Goal: Task Accomplishment & Management: Manage account settings

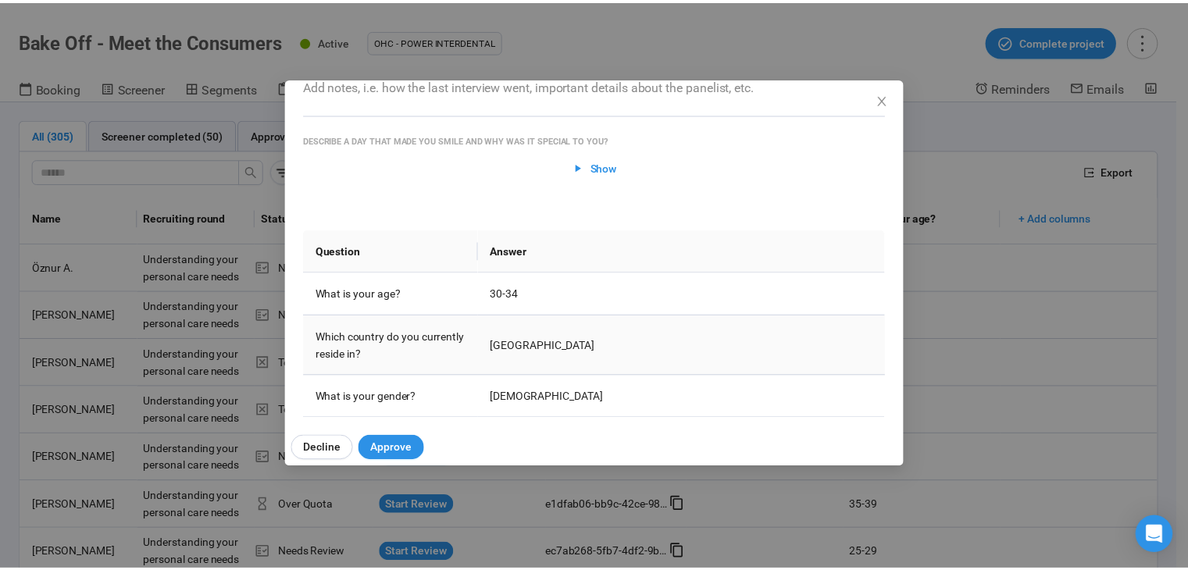
scroll to position [181, 0]
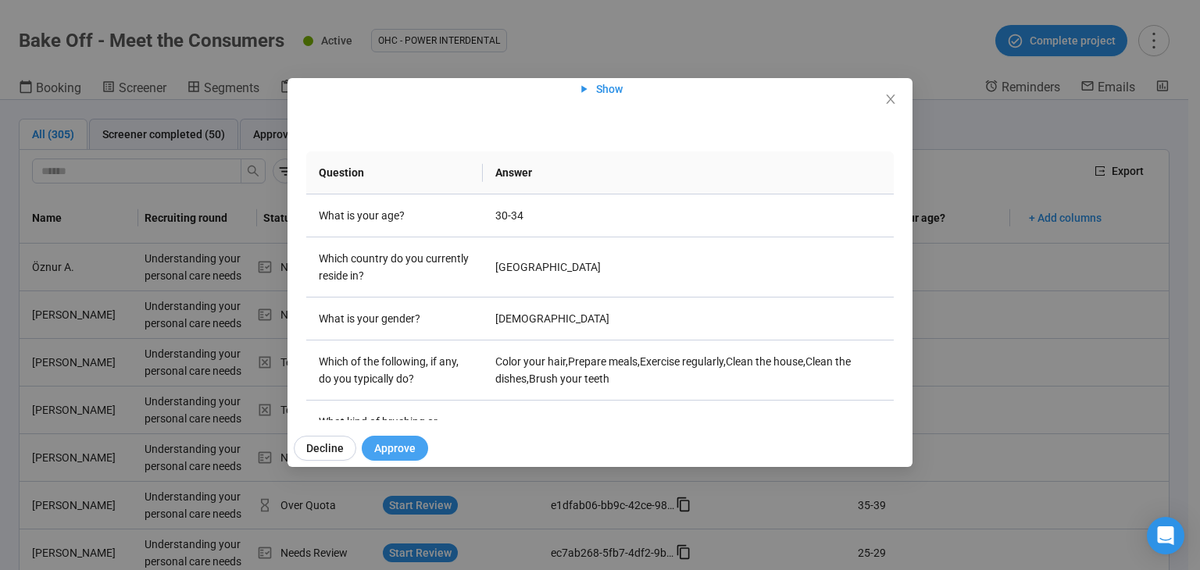
click at [392, 451] on span "Approve" at bounding box center [394, 448] width 41 height 17
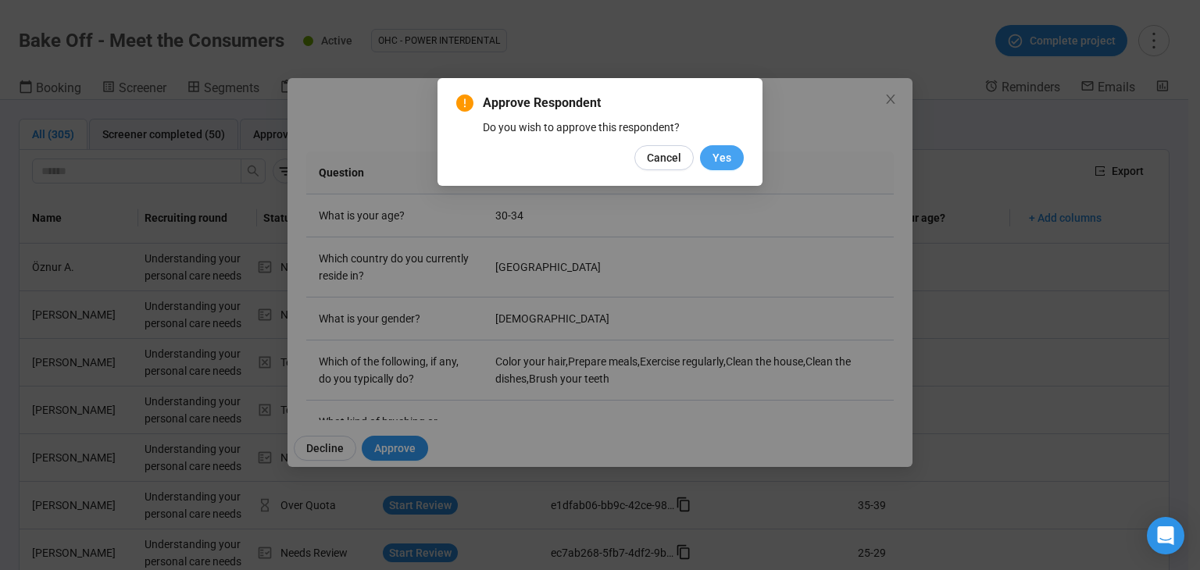
click at [717, 159] on span "Yes" at bounding box center [722, 157] width 19 height 17
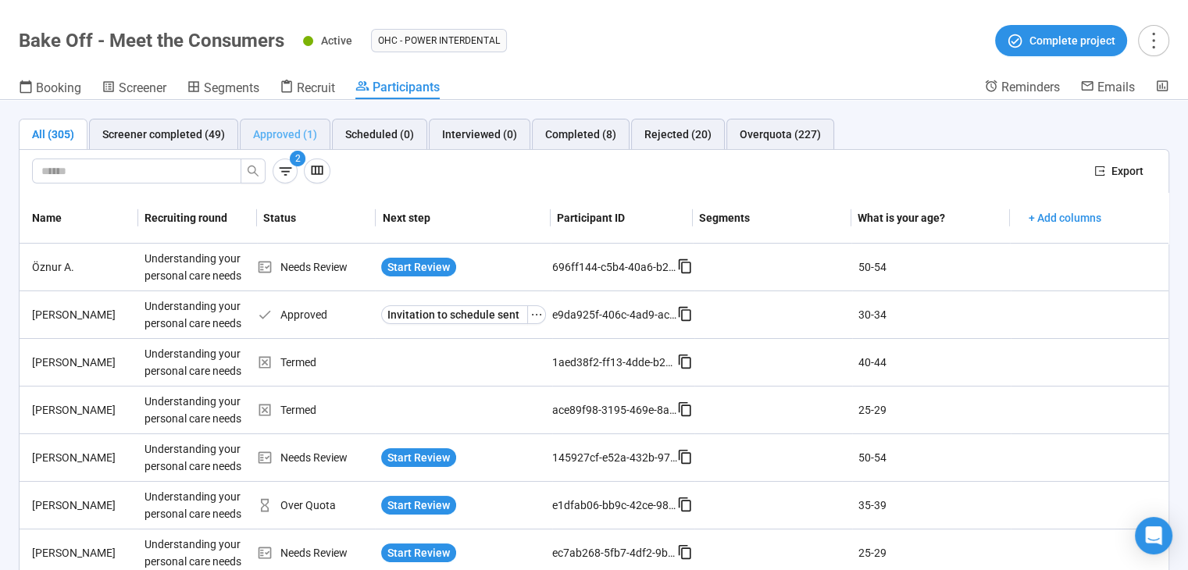
click at [313, 129] on div "Approved (1)" at bounding box center [285, 134] width 91 height 31
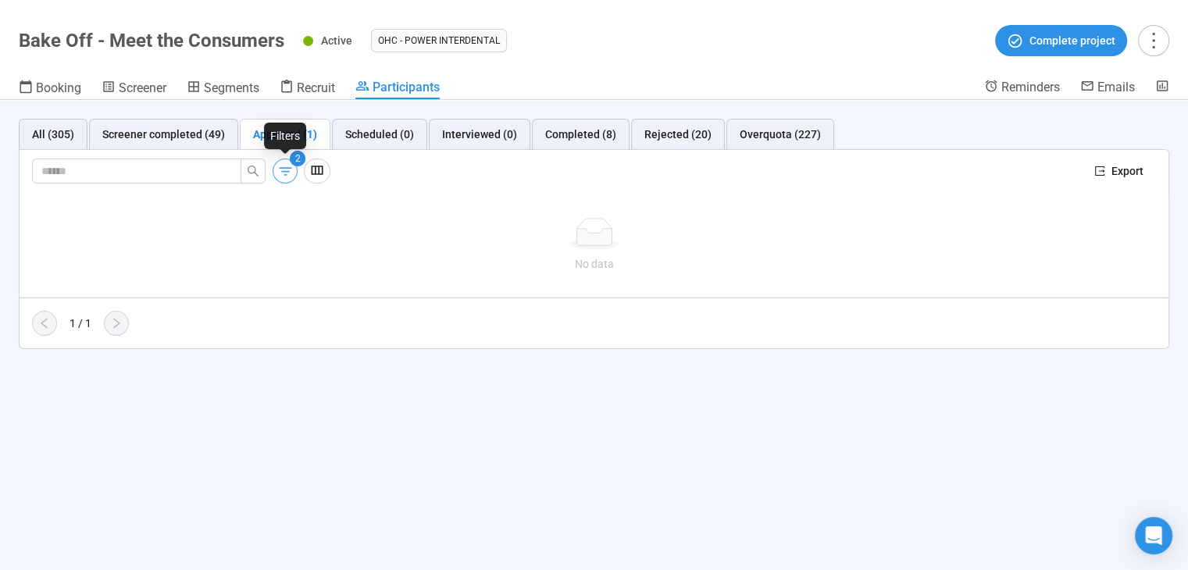
click at [288, 173] on icon "button" at bounding box center [285, 171] width 16 height 16
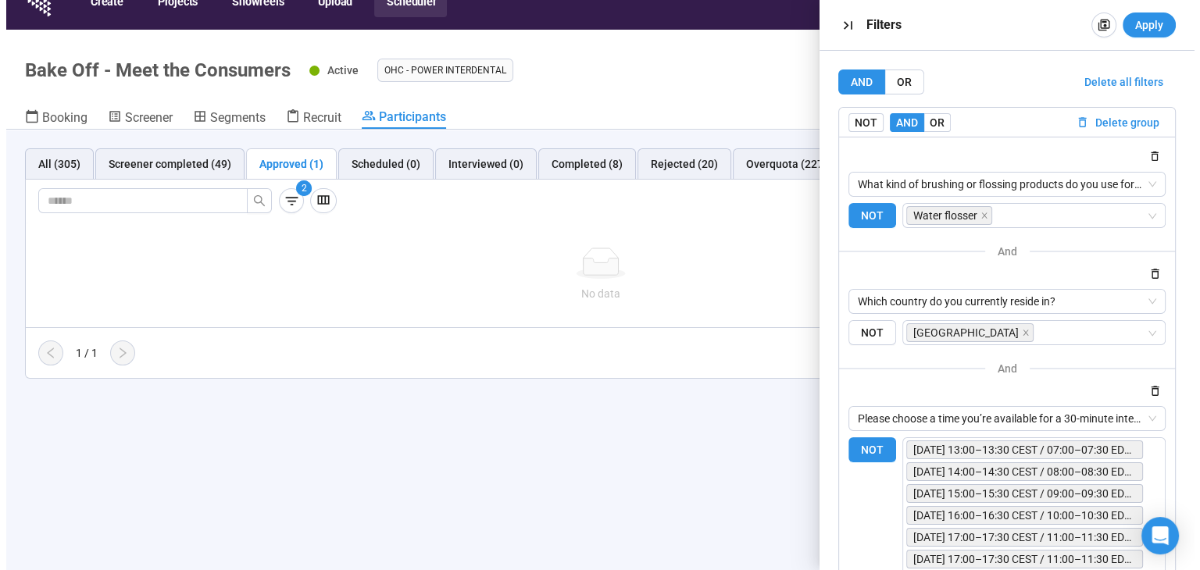
scroll to position [0, 0]
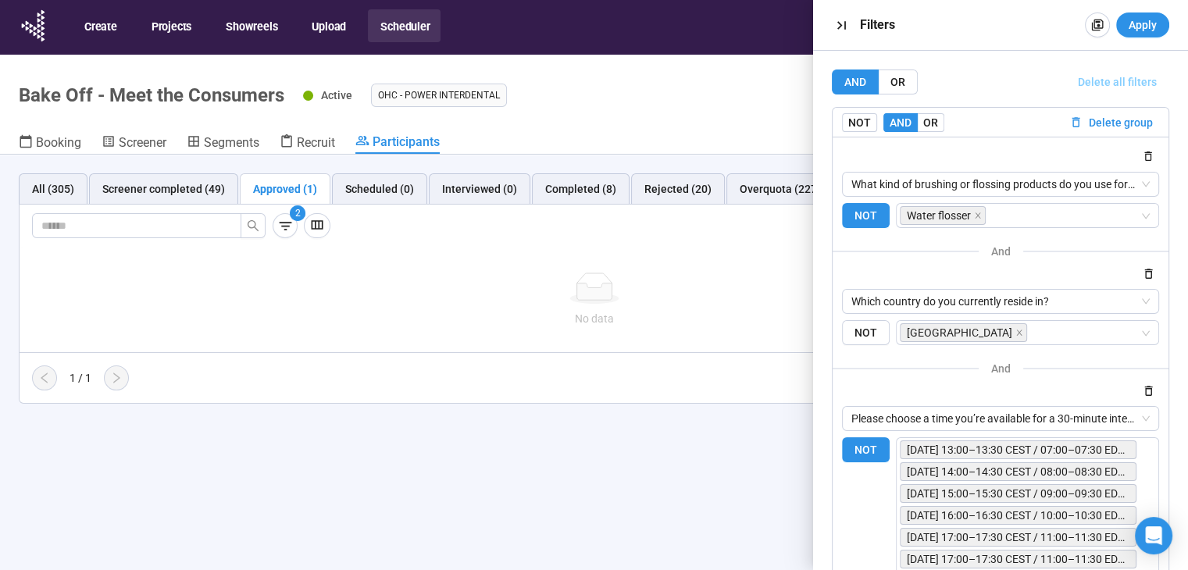
click at [1127, 85] on span "Delete all filters" at bounding box center [1117, 81] width 79 height 17
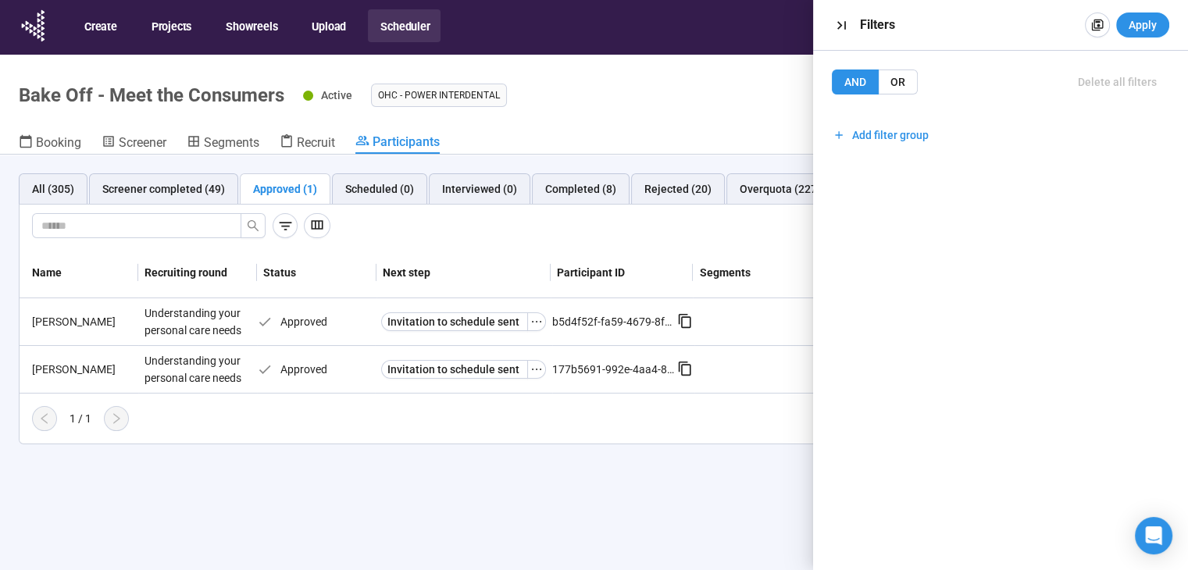
click at [513, 516] on div "All (305) Screener completed (49) Approved (1) Scheduled (0) Interviewed (0) Co…" at bounding box center [594, 390] width 1188 height 470
click at [834, 25] on icon "button" at bounding box center [842, 25] width 16 height 16
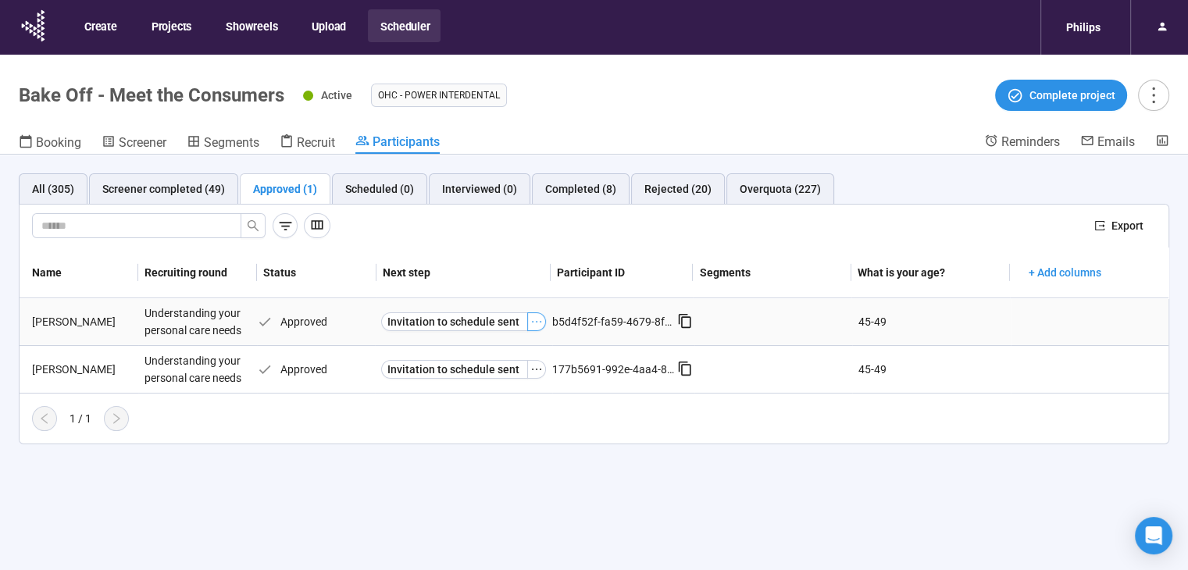
click at [531, 323] on icon "ellipsis" at bounding box center [537, 322] width 13 height 13
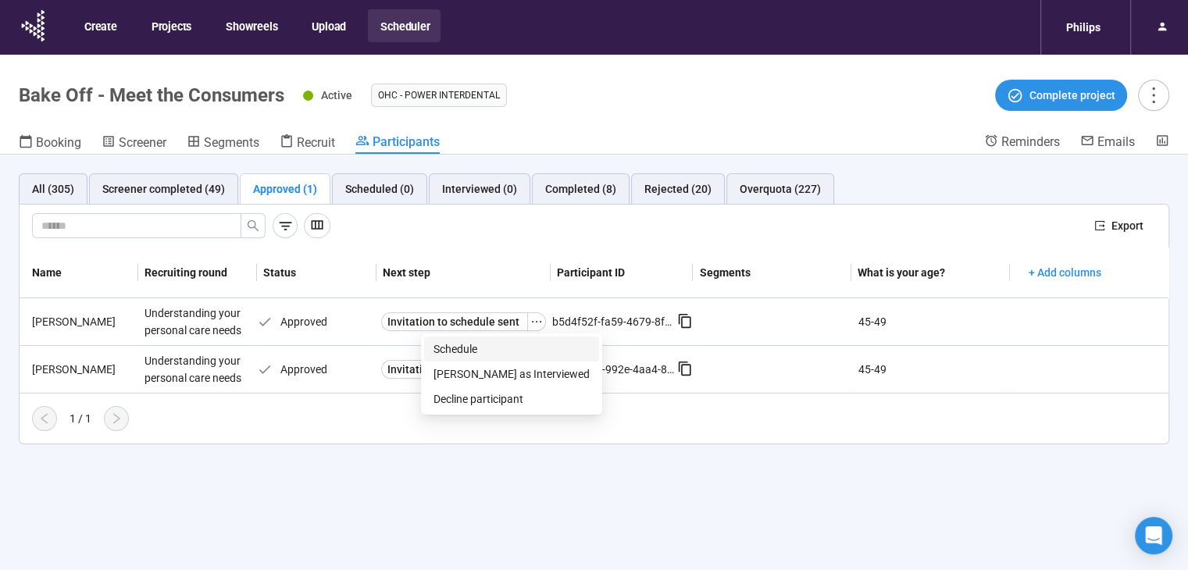
click at [516, 352] on span "Schedule" at bounding box center [512, 349] width 156 height 17
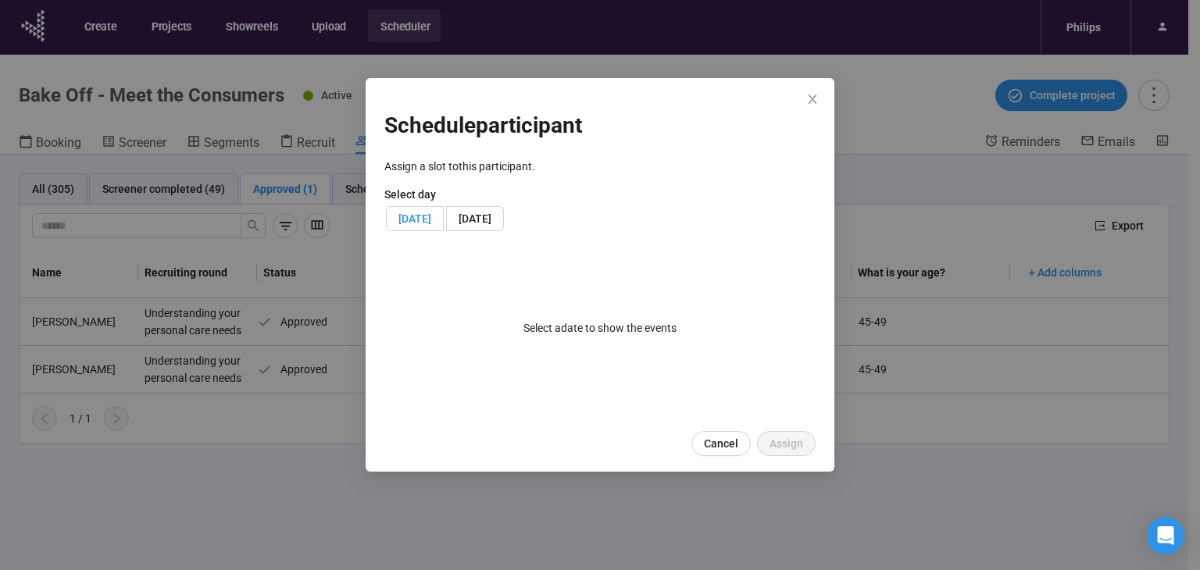
click at [431, 216] on span "[DATE]" at bounding box center [415, 219] width 33 height 13
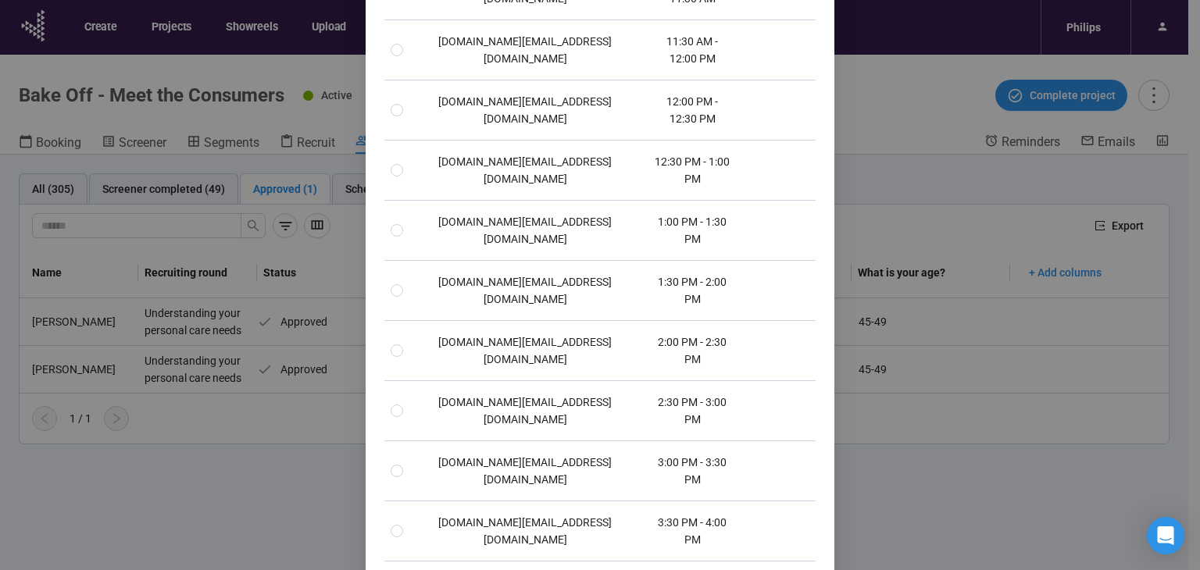
scroll to position [524, 0]
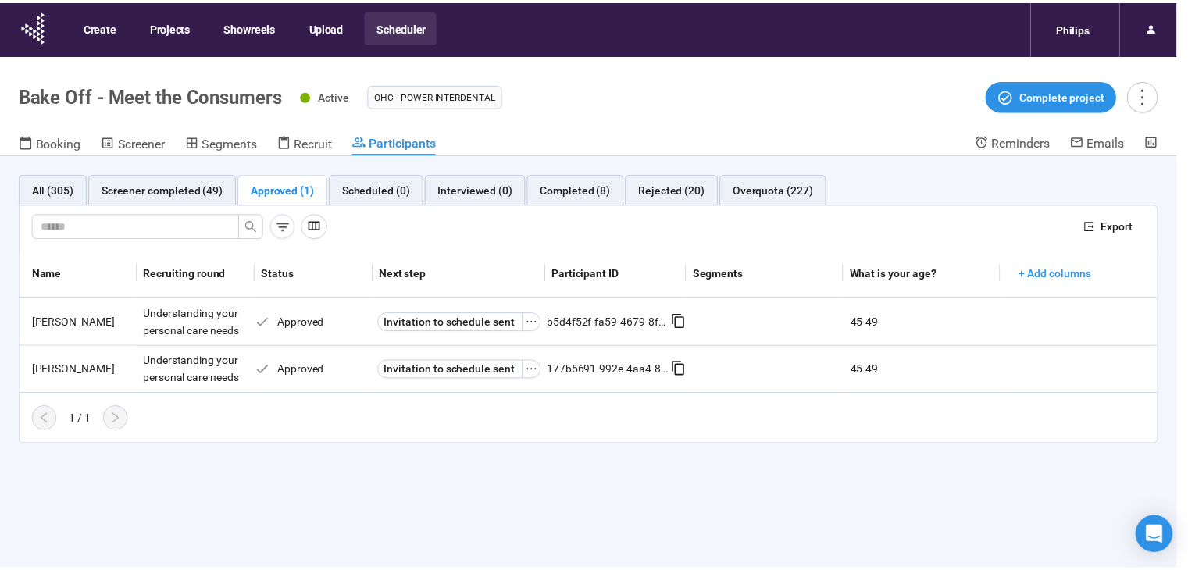
scroll to position [446, 0]
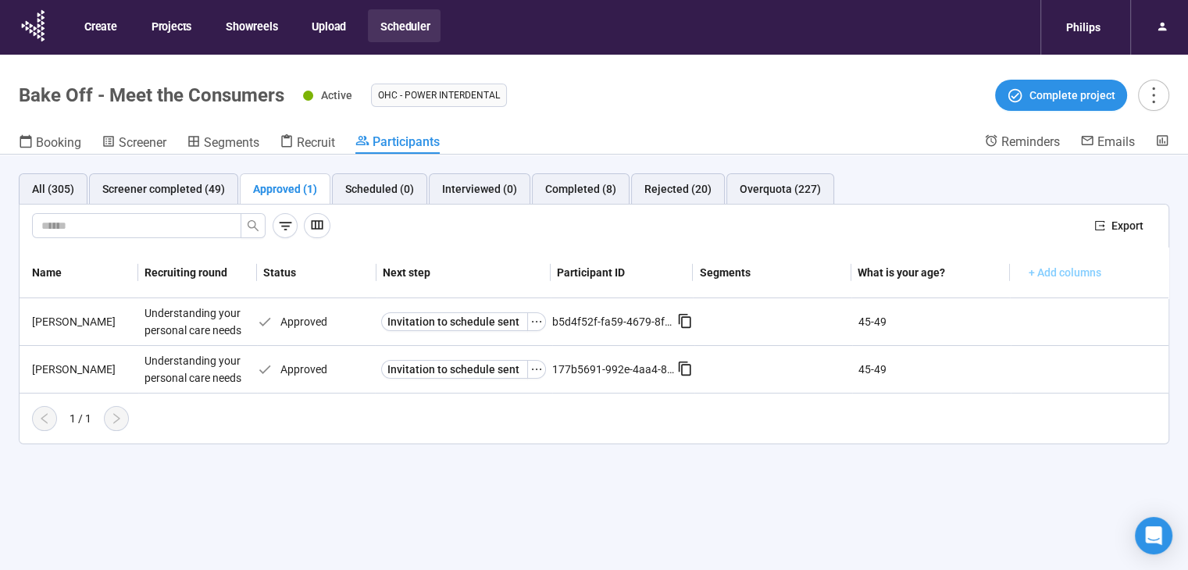
click at [1070, 276] on span "+ Add columns" at bounding box center [1065, 272] width 73 height 17
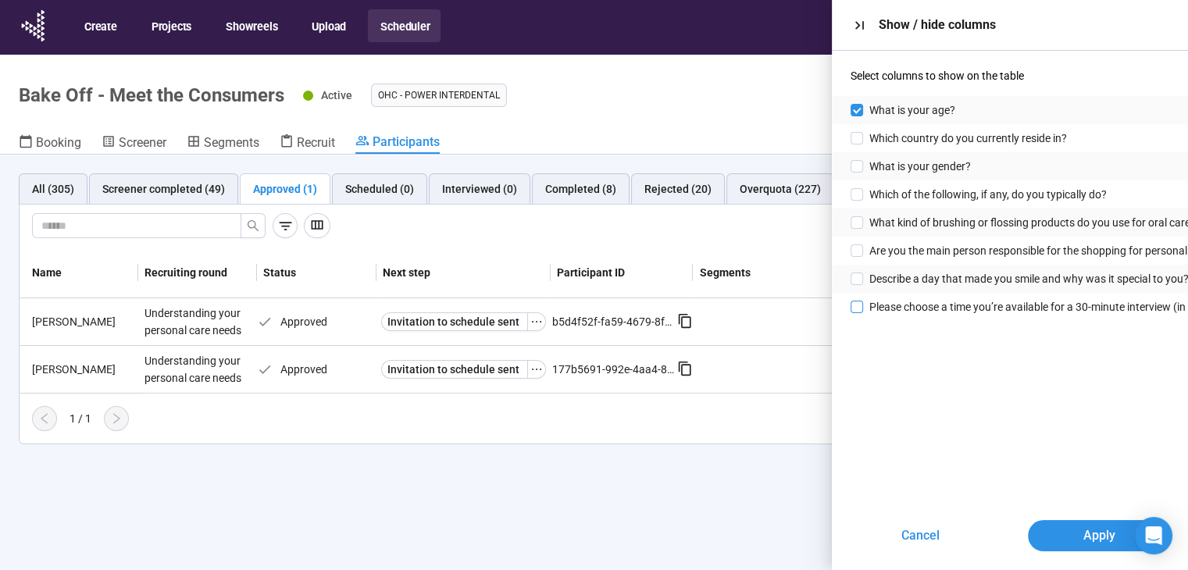
click at [981, 307] on span "Please choose a time you’re available for a 30-minute interview (in English) [D…" at bounding box center [1107, 306] width 474 height 17
click at [1091, 536] on span "Apply" at bounding box center [1099, 536] width 32 height 20
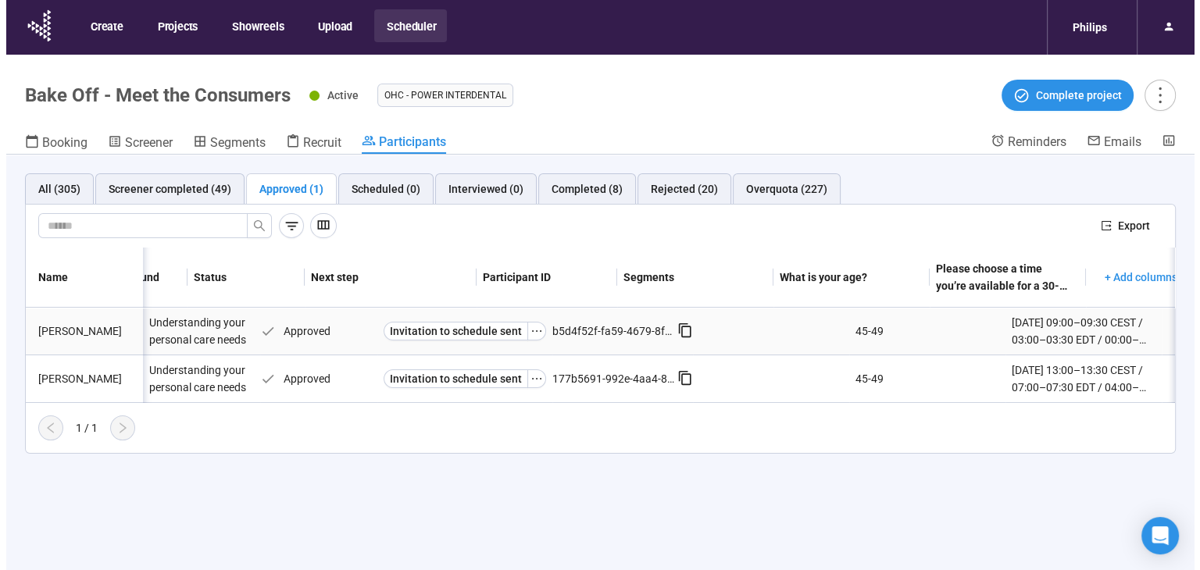
scroll to position [0, 0]
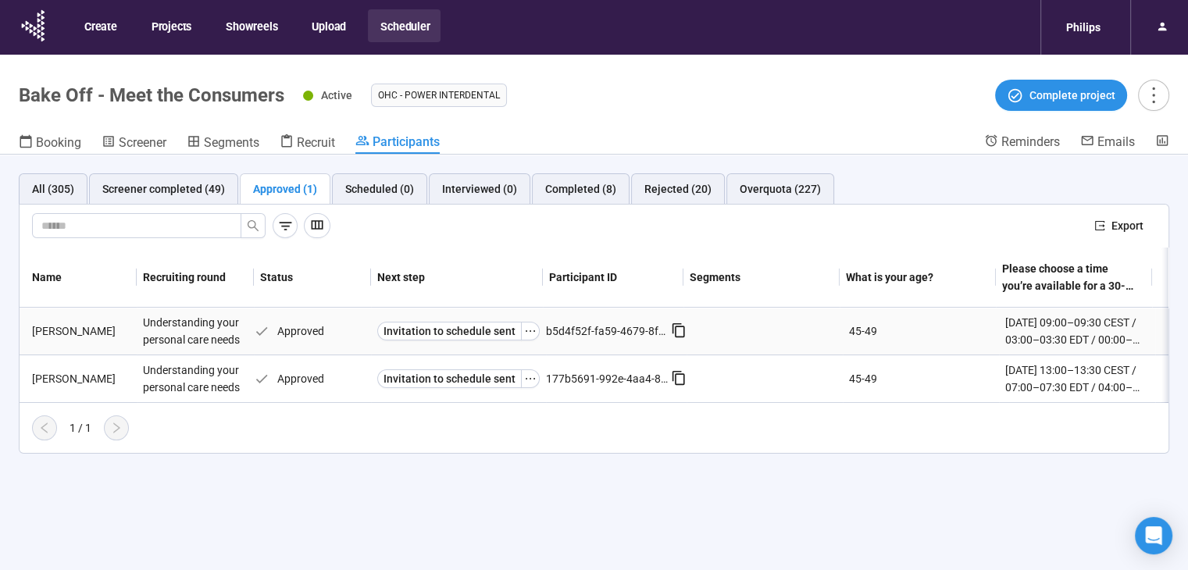
click at [228, 335] on div "Understanding your personal care needs" at bounding box center [195, 331] width 117 height 47
click at [527, 331] on icon "ellipsis" at bounding box center [530, 332] width 9 height 2
click at [513, 360] on span "Schedule" at bounding box center [504, 358] width 156 height 17
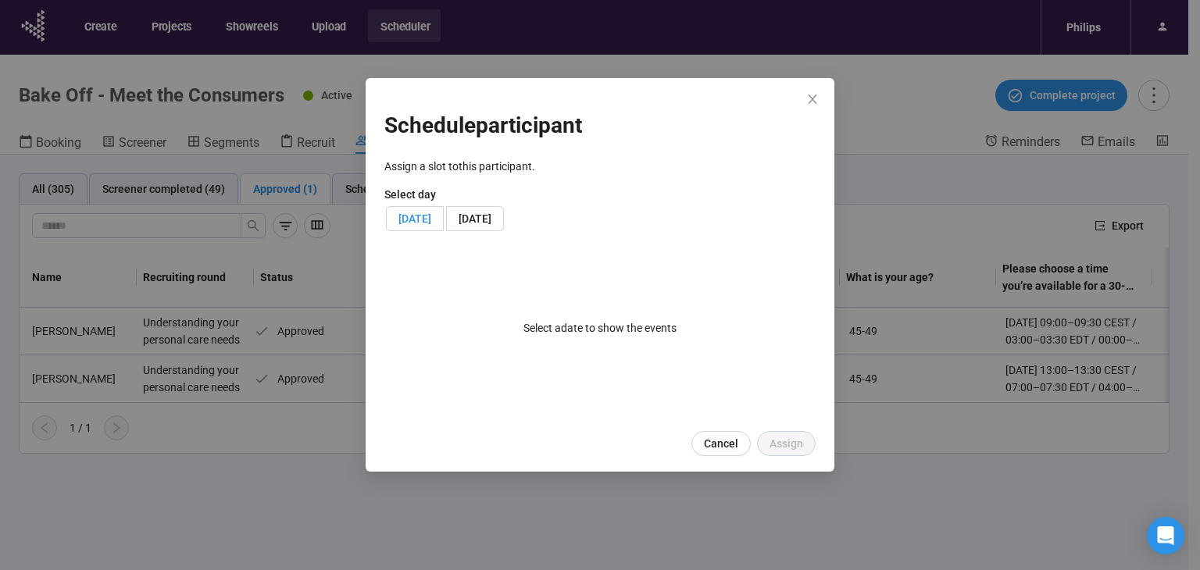
click at [431, 223] on span "[DATE]" at bounding box center [415, 219] width 33 height 13
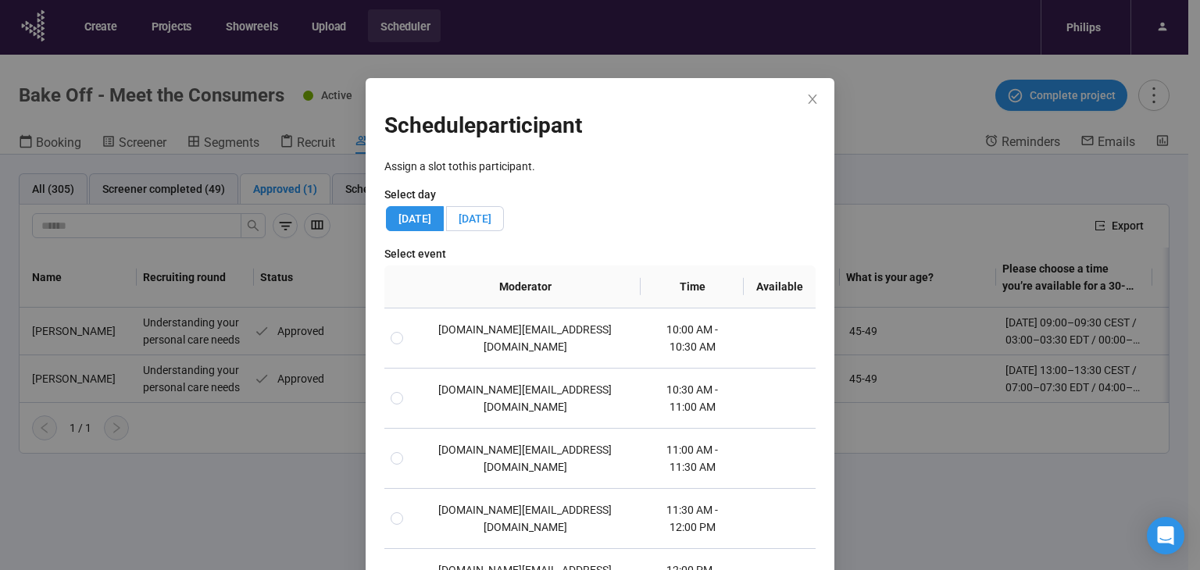
click at [491, 216] on span "[DATE]" at bounding box center [475, 219] width 33 height 13
click at [431, 219] on span "Tue, August 19, 2025" at bounding box center [415, 219] width 33 height 13
click at [641, 334] on td "10:00 AM - 10:30 AM" at bounding box center [692, 339] width 103 height 60
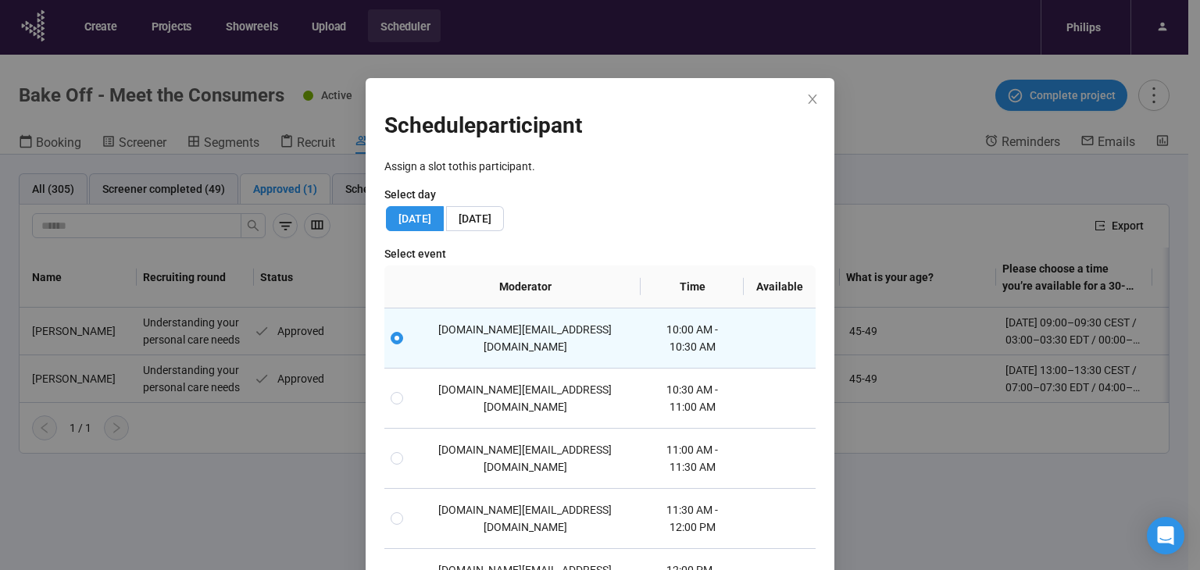
click at [491, 215] on span "Wed, August 20, 2025" at bounding box center [475, 219] width 33 height 13
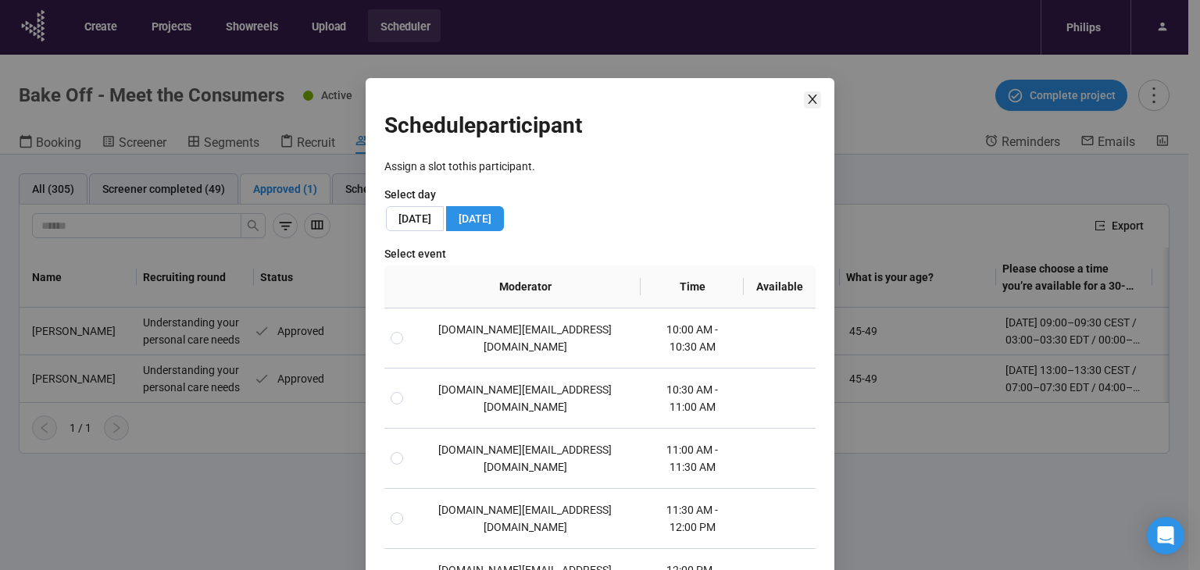
click at [807, 93] on icon "close" at bounding box center [812, 99] width 13 height 13
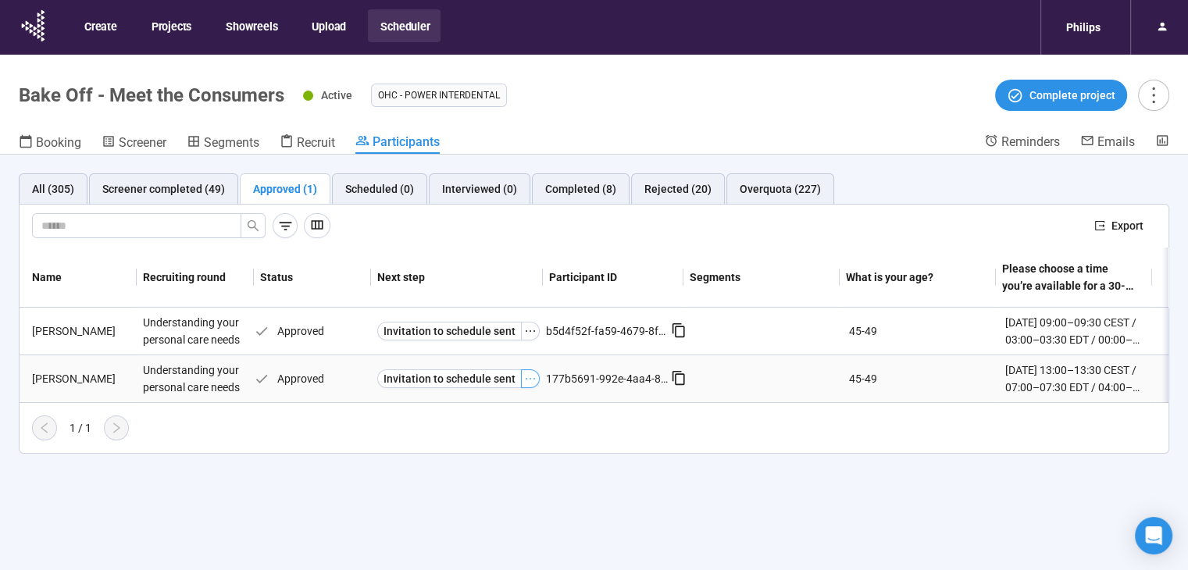
click at [528, 376] on icon "ellipsis" at bounding box center [530, 379] width 13 height 13
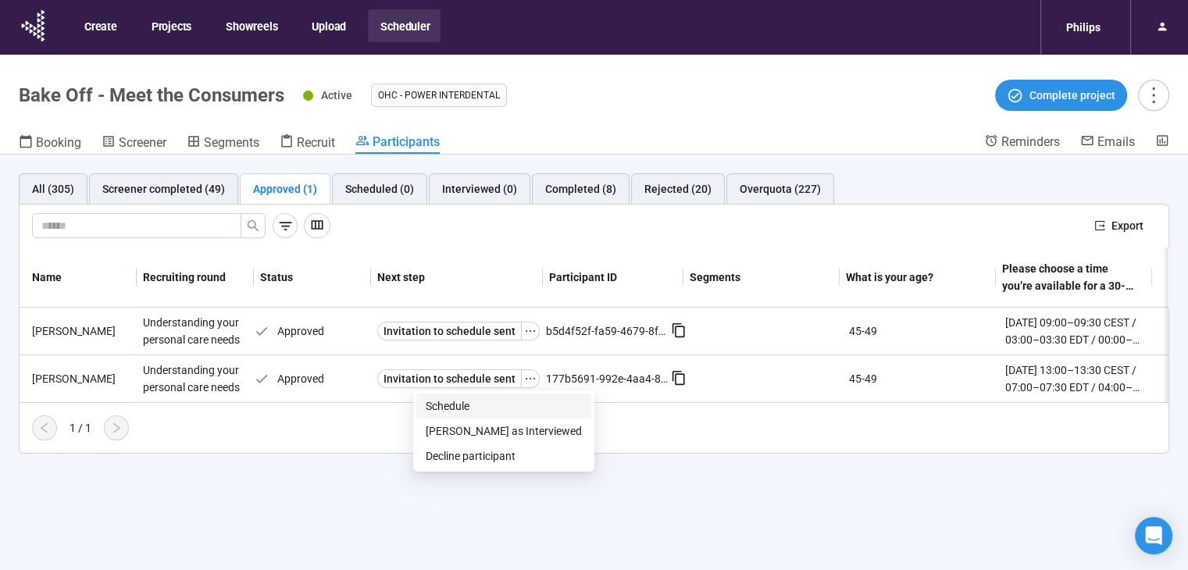
click at [516, 407] on span "Schedule" at bounding box center [504, 406] width 156 height 17
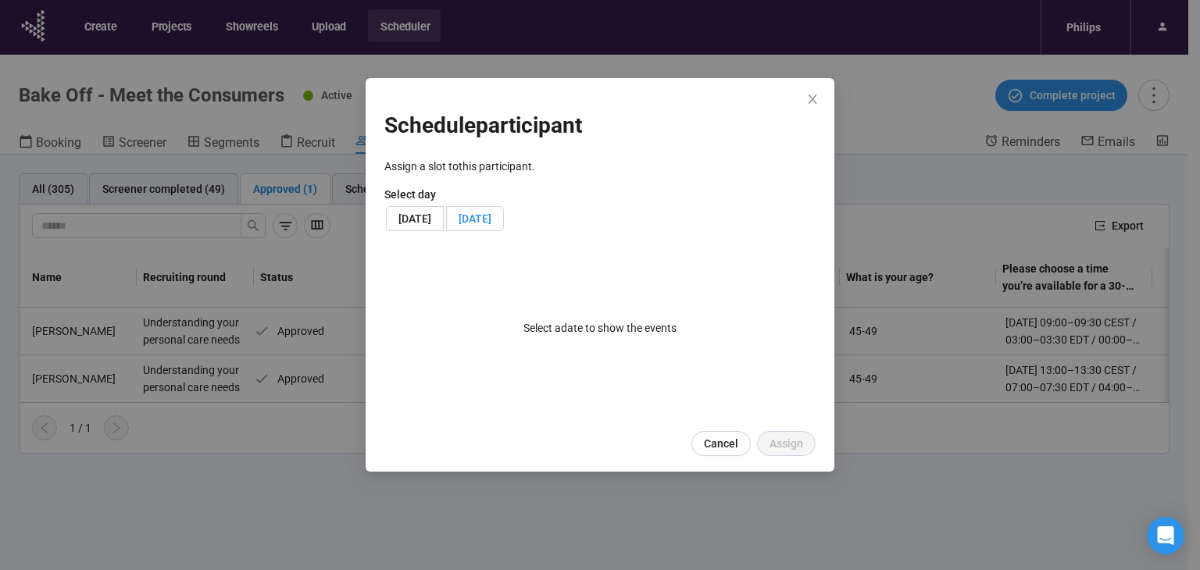
click at [504, 210] on label "Wed, August 20, 2025" at bounding box center [475, 218] width 57 height 25
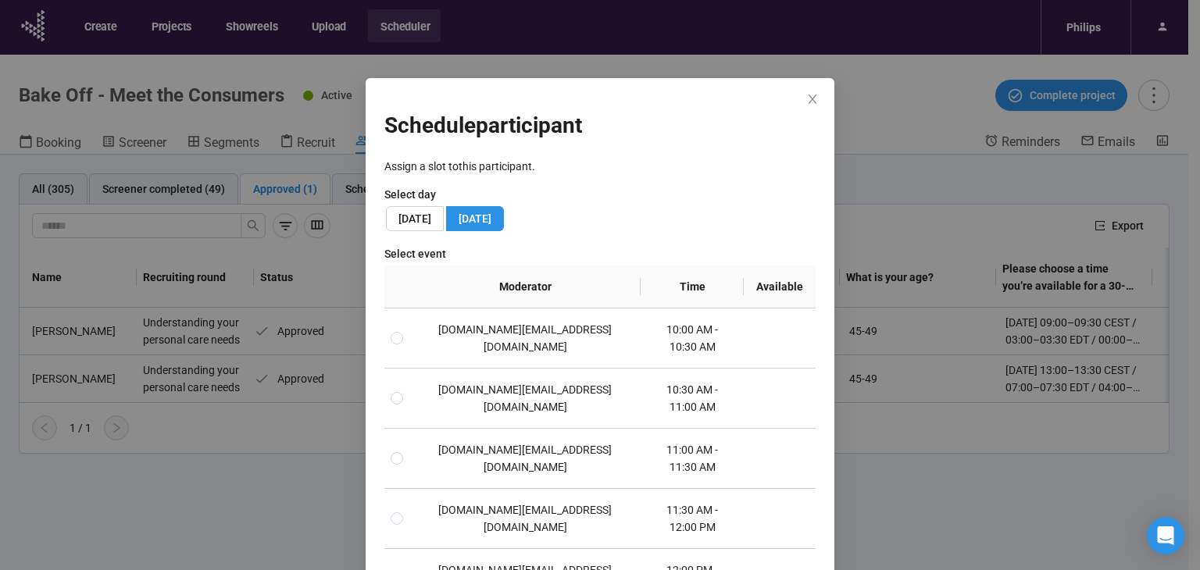
scroll to position [234, 0]
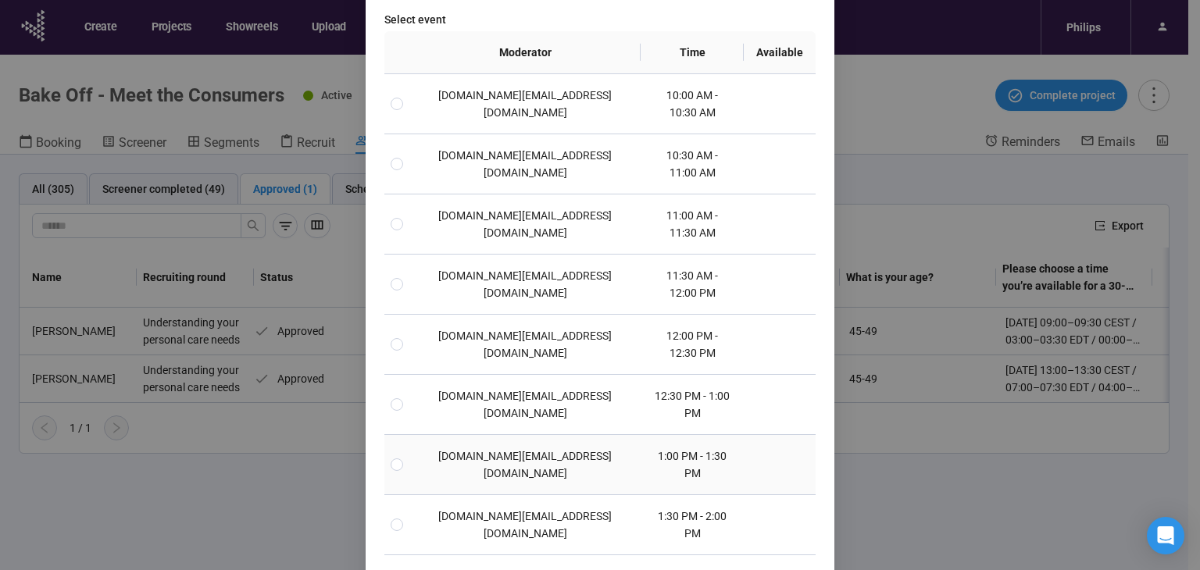
click at [651, 435] on td "1:00 PM - 1:30 PM" at bounding box center [692, 465] width 103 height 60
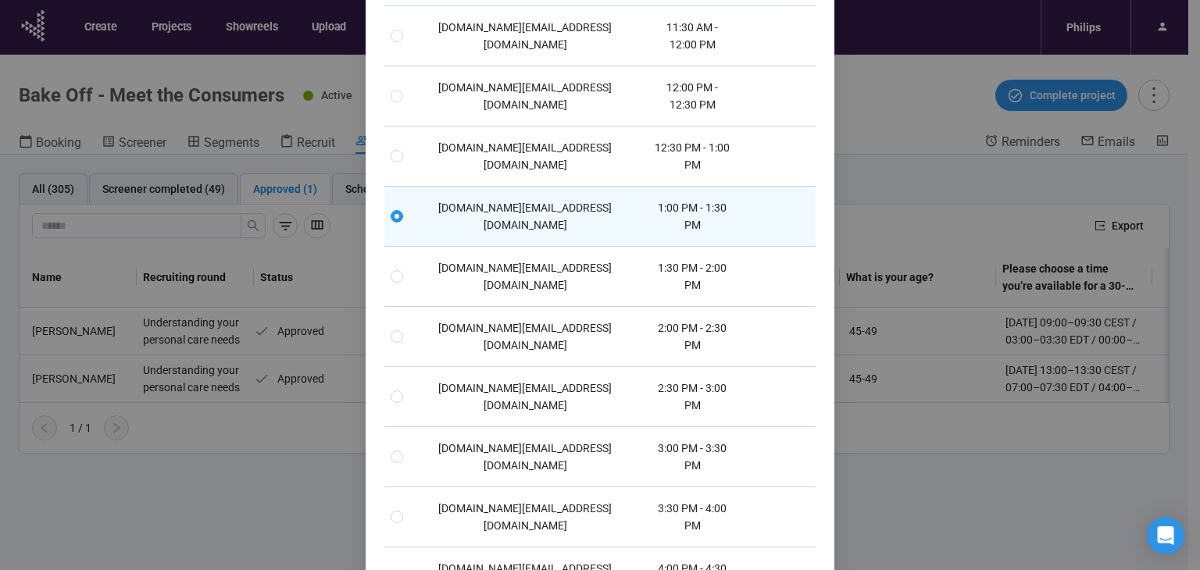
scroll to position [524, 0]
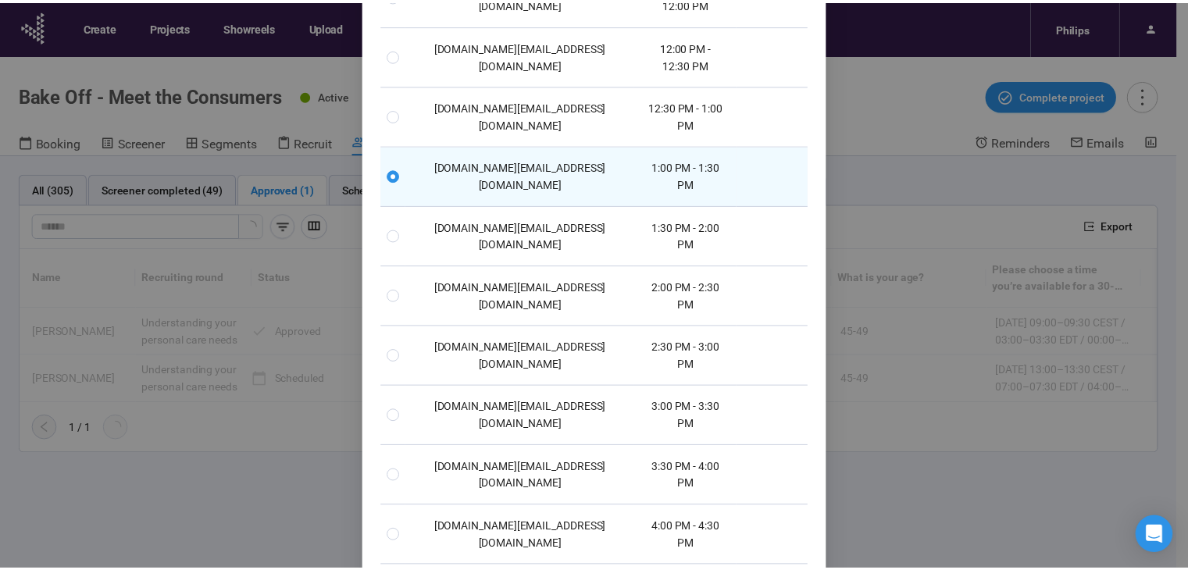
scroll to position [446, 0]
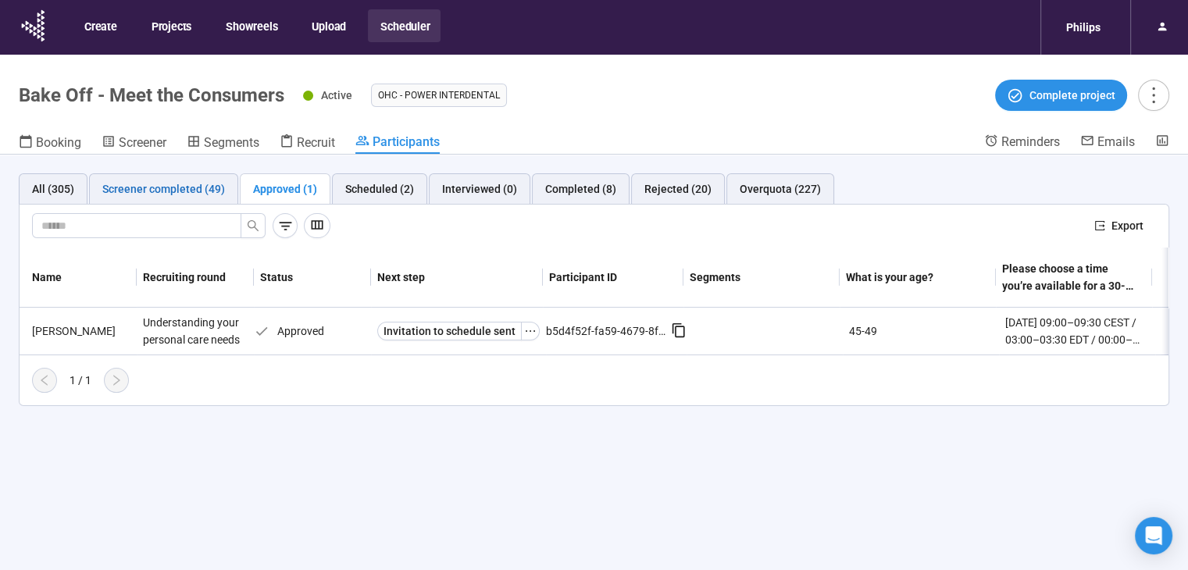
click at [208, 190] on div "Screener completed (49)" at bounding box center [163, 188] width 123 height 17
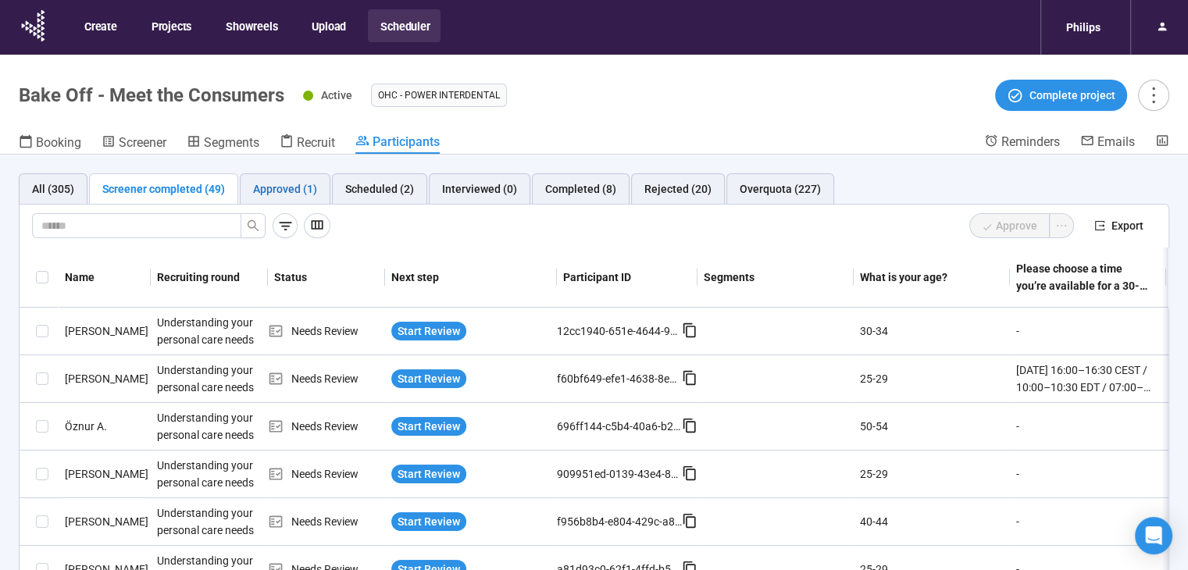
click at [267, 197] on div "Approved (1)" at bounding box center [285, 188] width 64 height 17
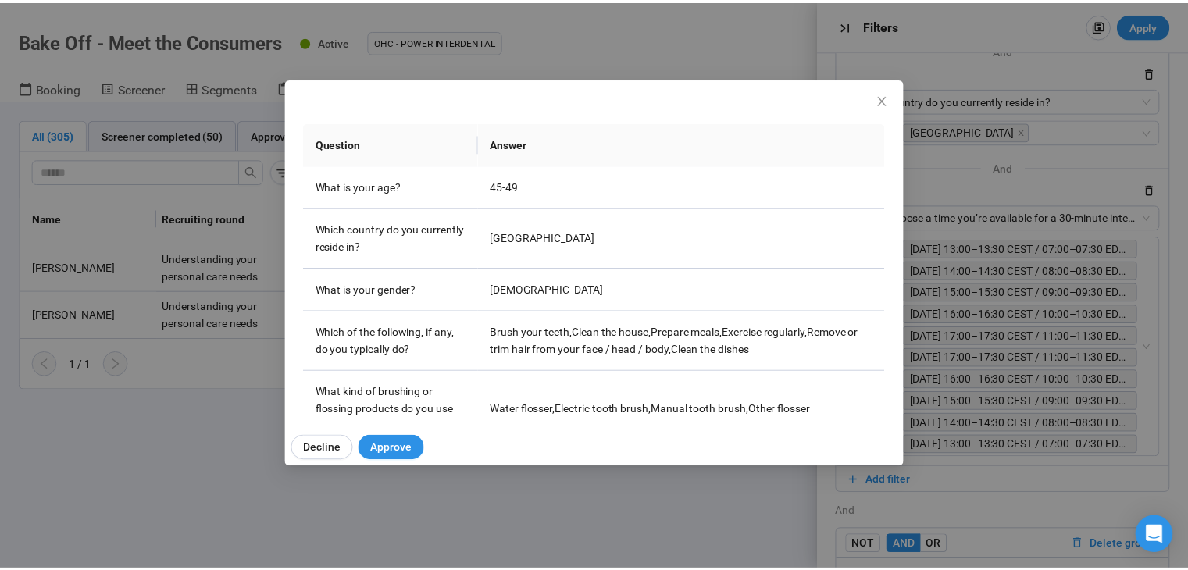
scroll to position [234, 0]
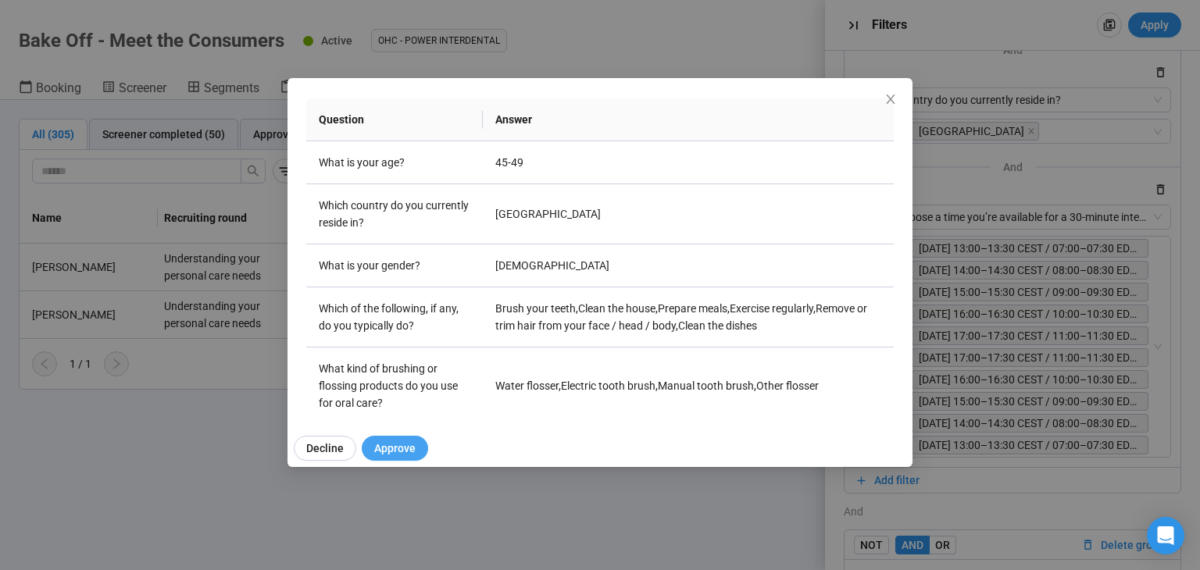
click at [401, 447] on span "Approve" at bounding box center [394, 448] width 41 height 17
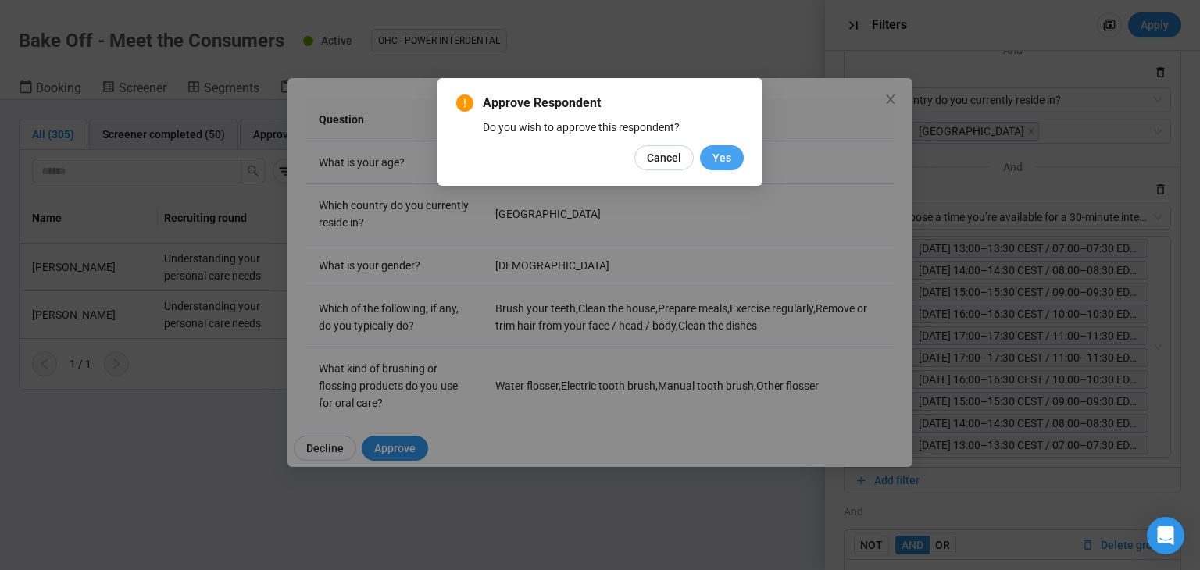
click at [725, 157] on span "Yes" at bounding box center [722, 157] width 19 height 17
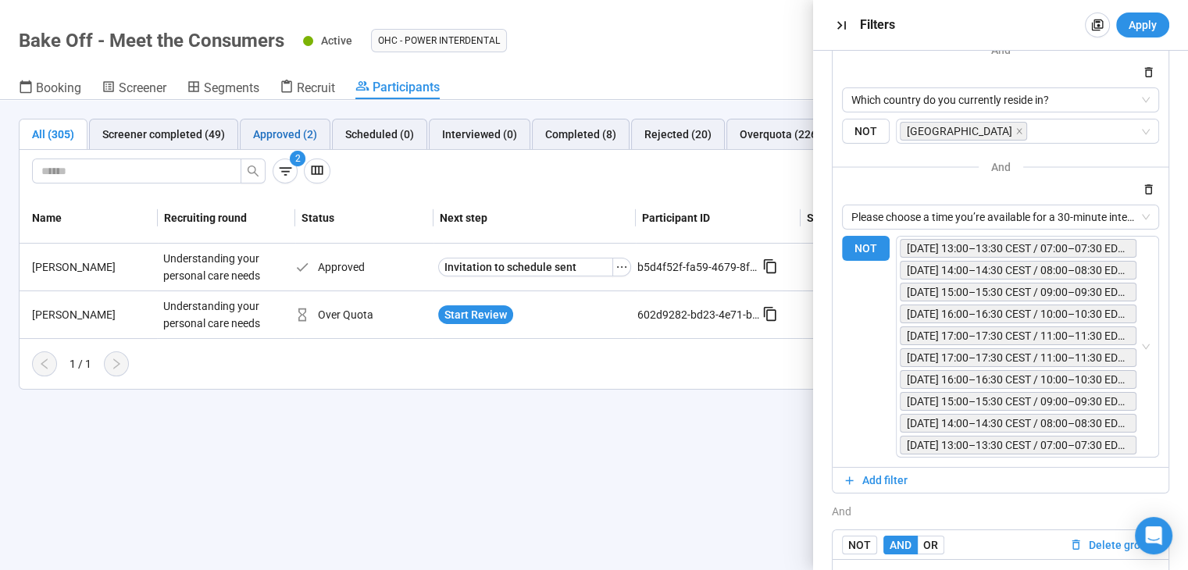
click at [301, 135] on div "Approved (2)" at bounding box center [285, 134] width 64 height 17
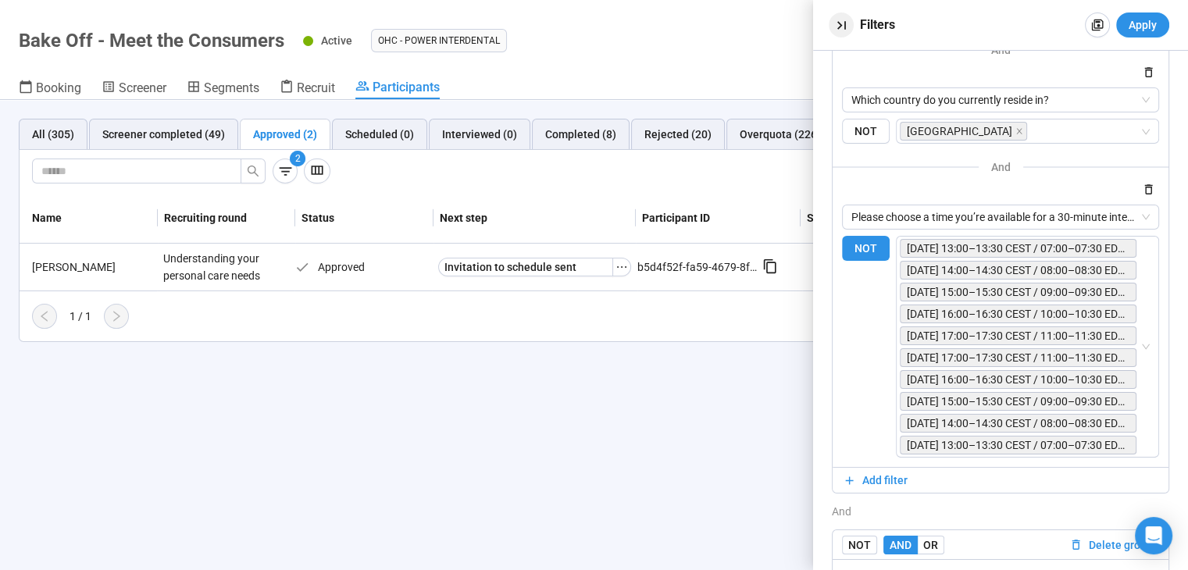
click at [837, 26] on icon "button" at bounding box center [842, 25] width 16 height 16
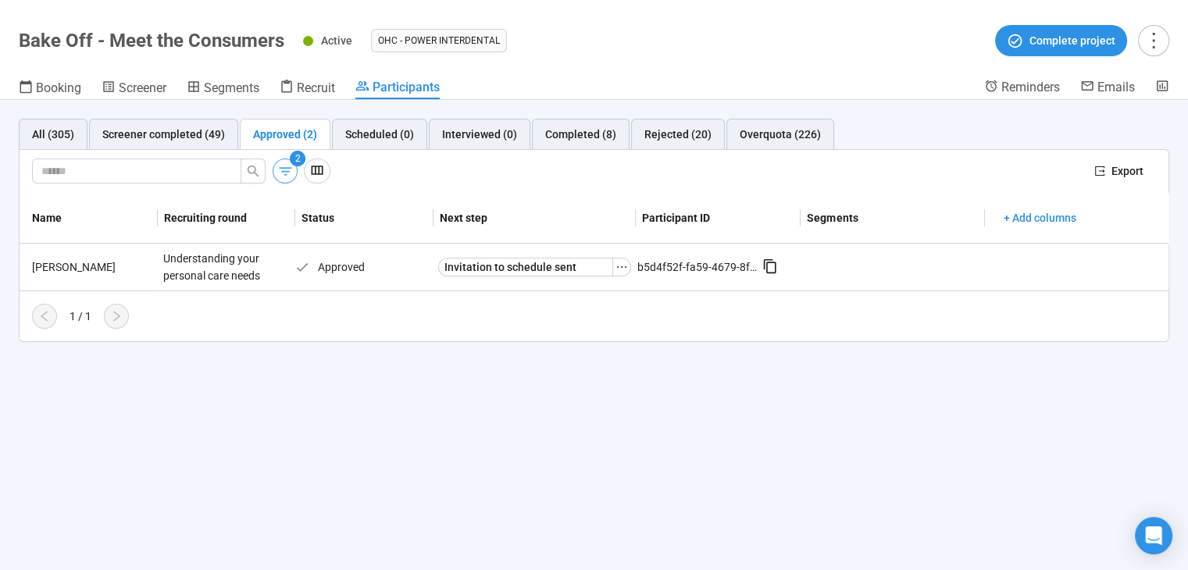
click at [284, 160] on button "button" at bounding box center [285, 171] width 25 height 25
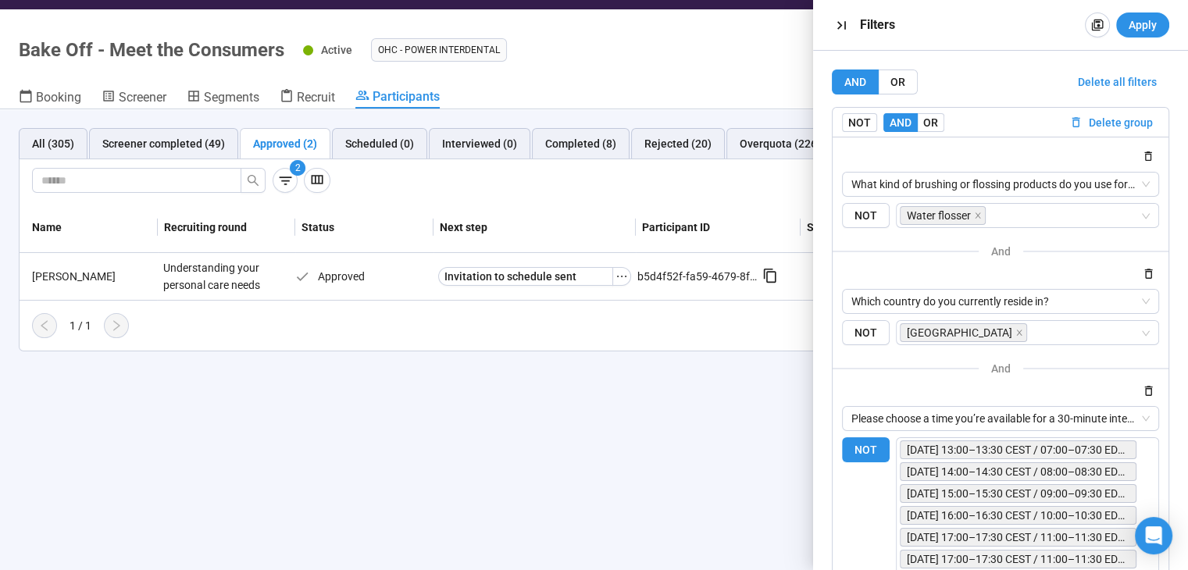
scroll to position [0, 0]
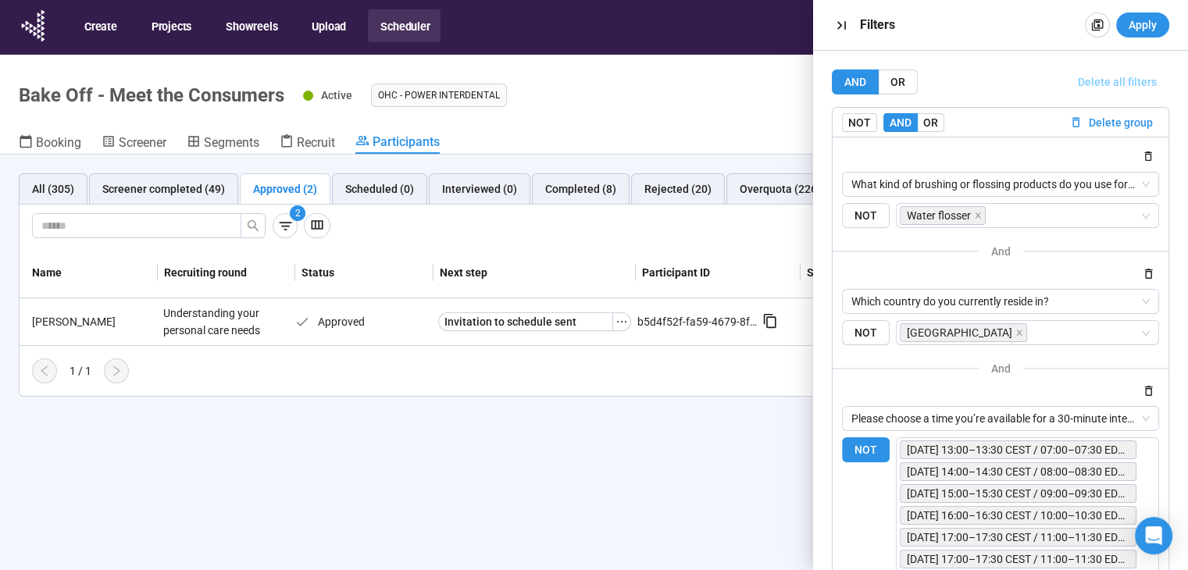
click at [1078, 77] on span "Delete all filters" at bounding box center [1117, 81] width 79 height 17
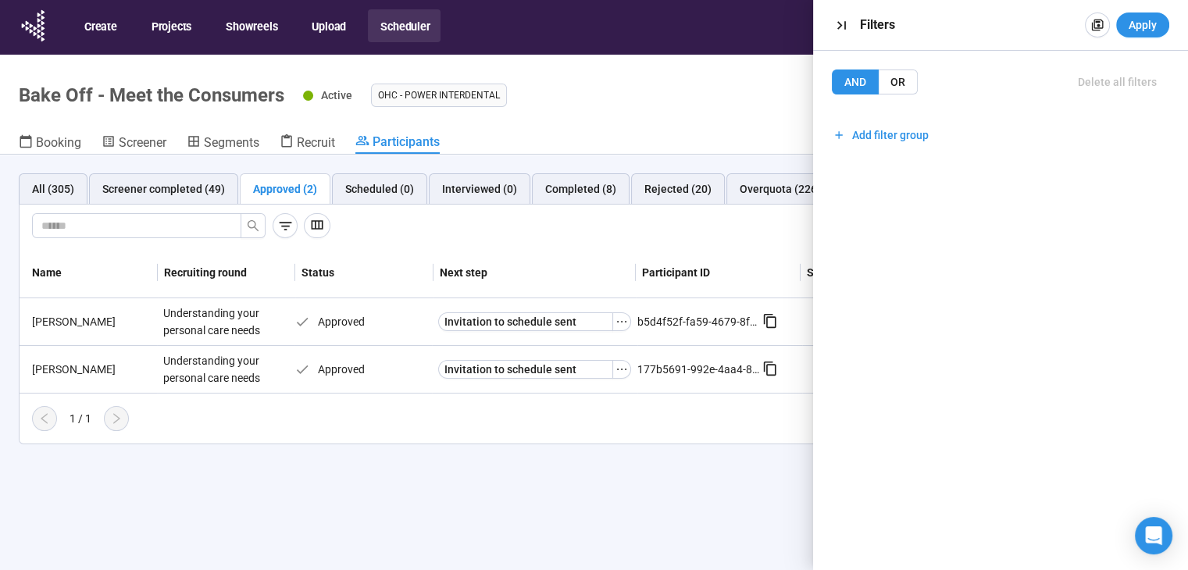
click at [559, 427] on div "1 / 1" at bounding box center [588, 418] width 1137 height 25
click at [842, 28] on icon "button" at bounding box center [842, 25] width 16 height 16
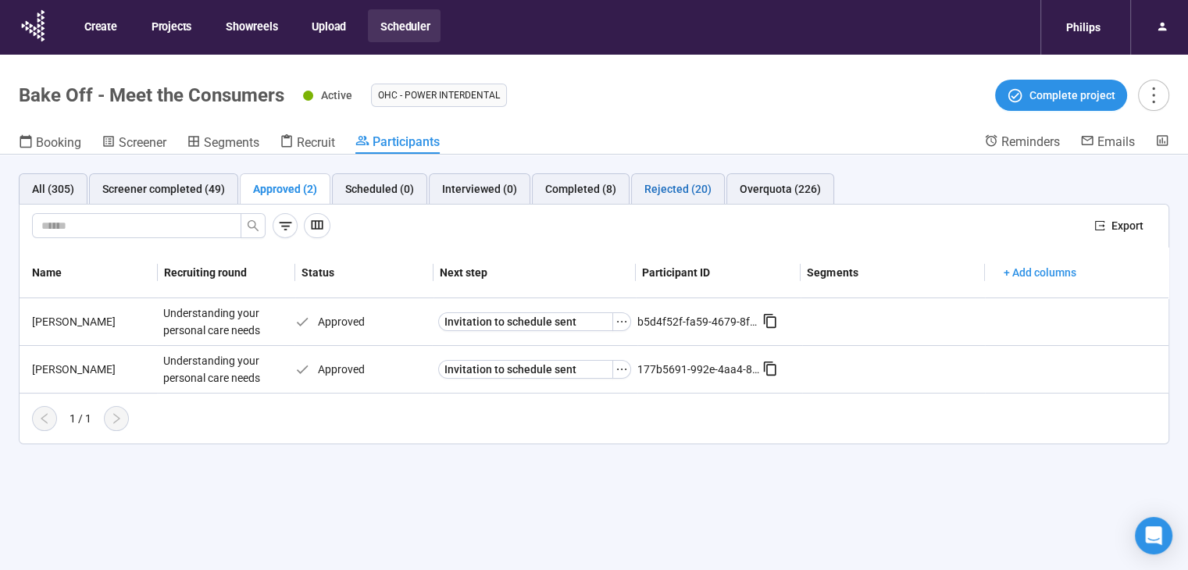
click at [645, 191] on div "Rejected (20)" at bounding box center [678, 188] width 67 height 17
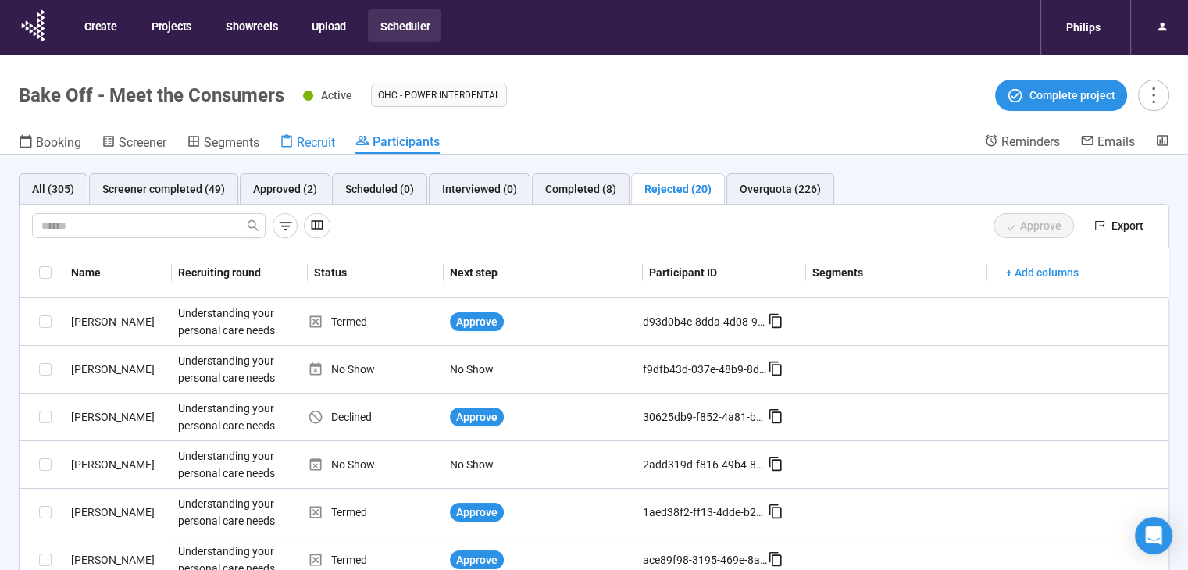
click at [318, 149] on span "Recruit" at bounding box center [316, 142] width 38 height 15
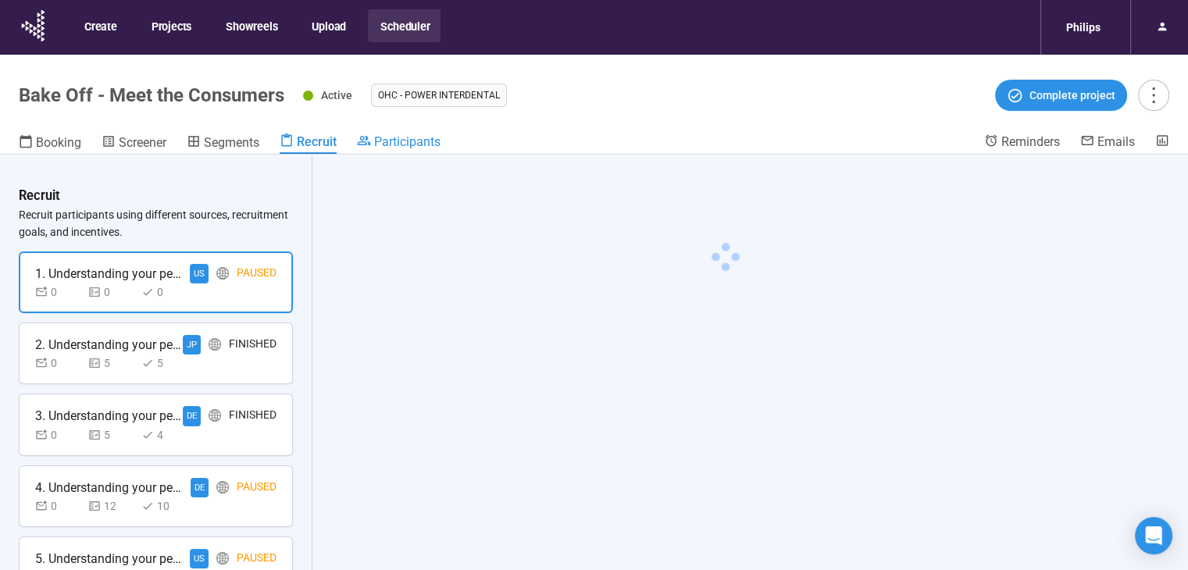
click at [413, 138] on span "Participants" at bounding box center [407, 141] width 66 height 15
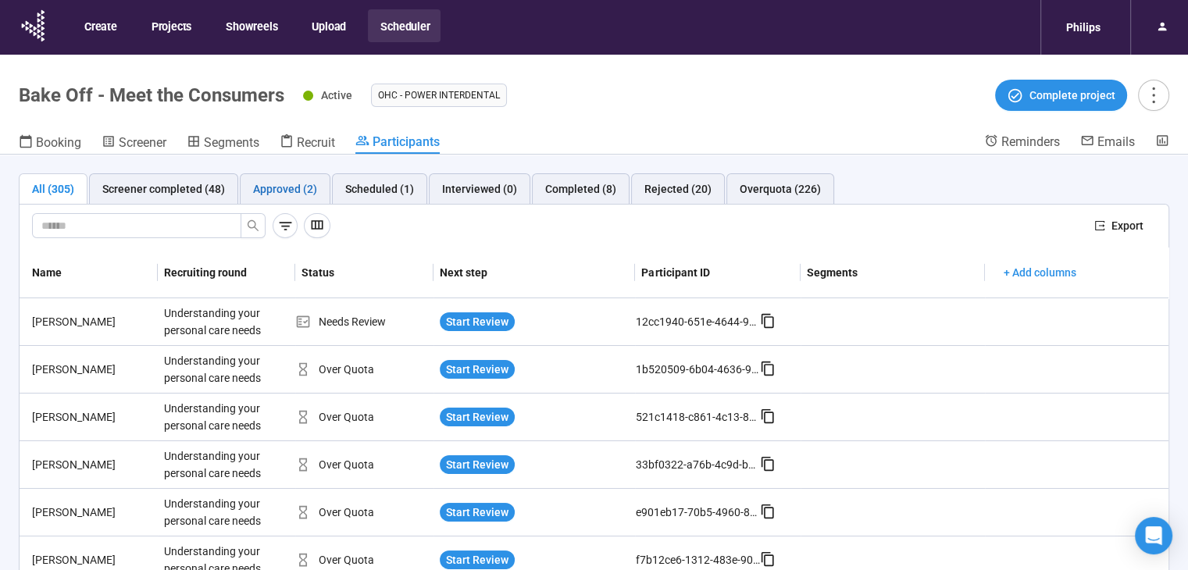
click at [284, 188] on div "Approved (2)" at bounding box center [285, 188] width 64 height 17
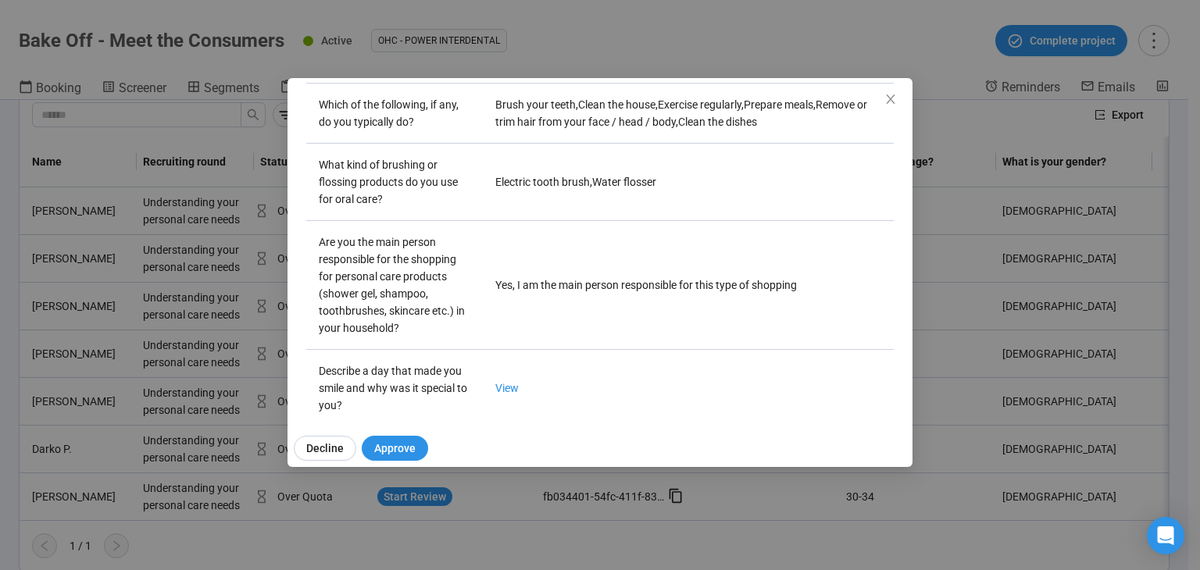
scroll to position [625, 0]
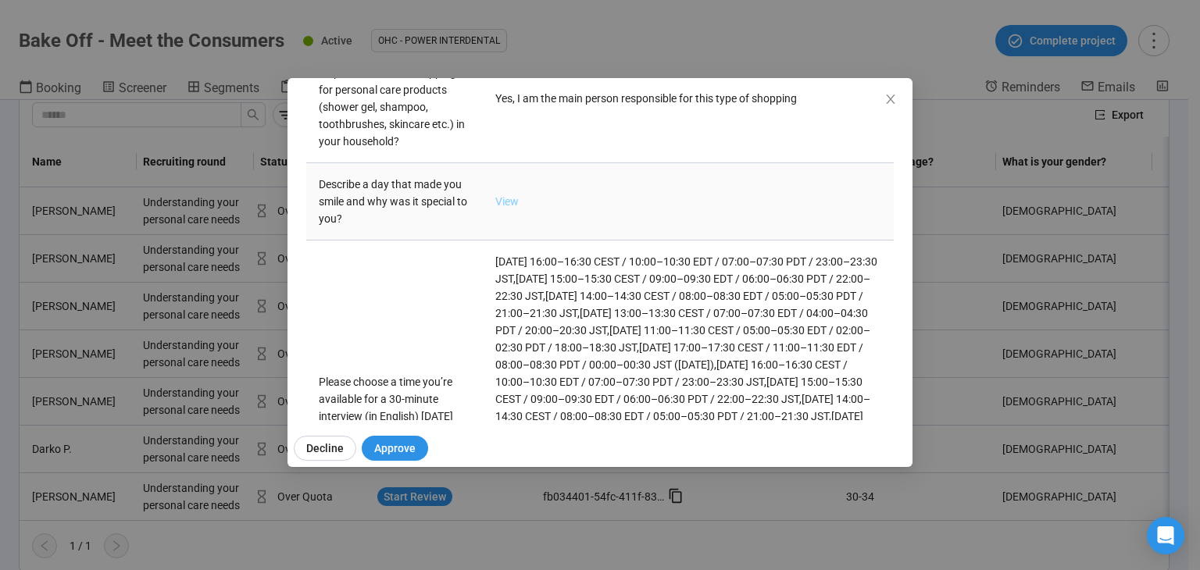
click at [509, 198] on link "View" at bounding box center [506, 201] width 23 height 13
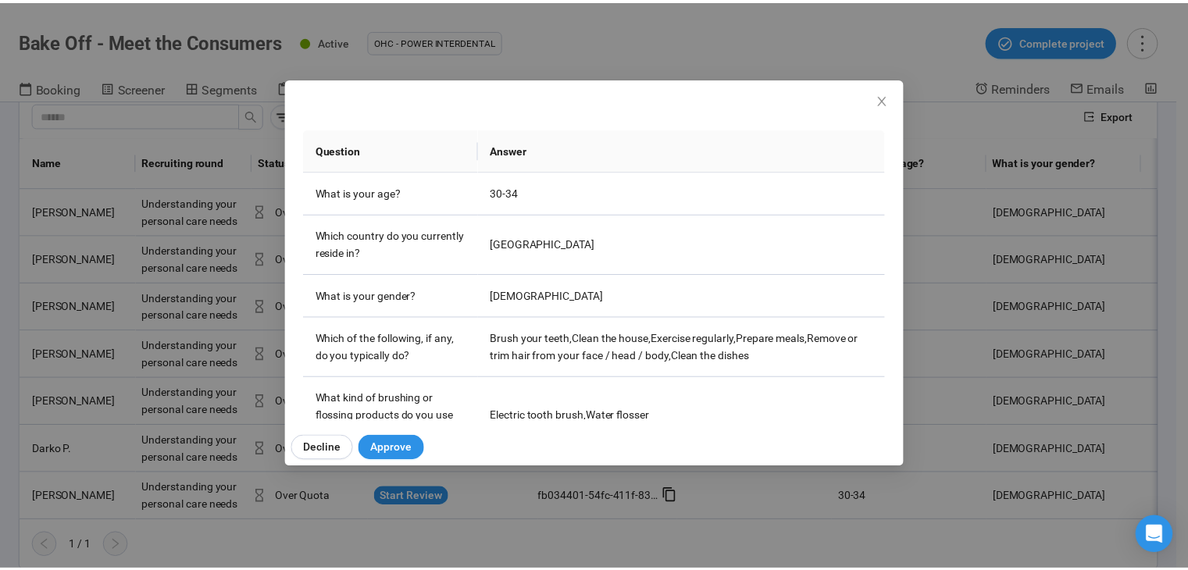
scroll to position [82, 0]
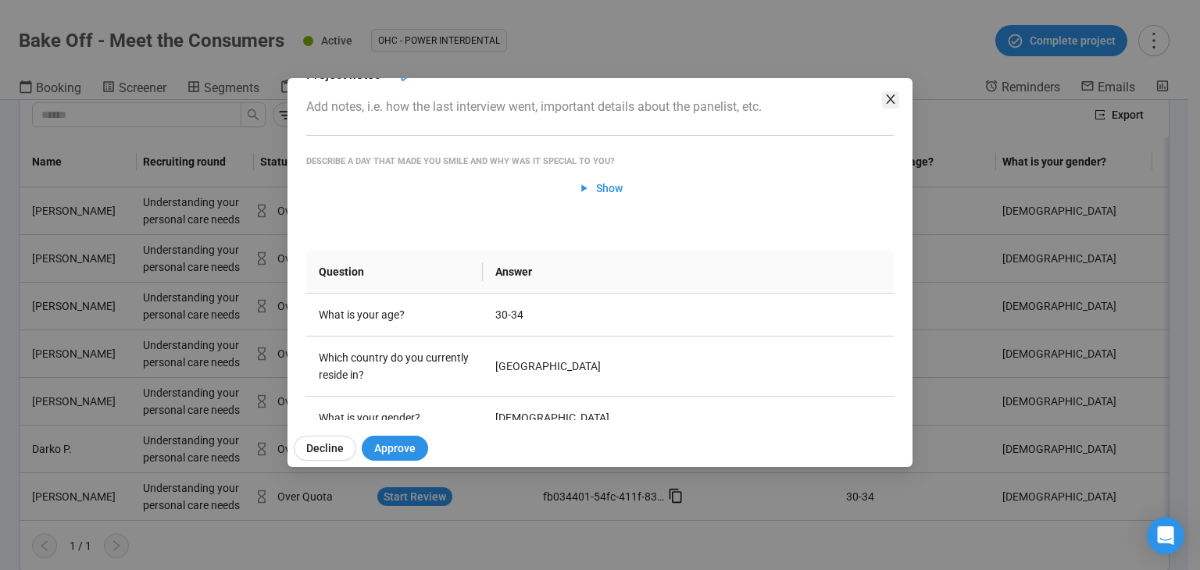
click at [888, 98] on icon "close" at bounding box center [890, 99] width 9 height 9
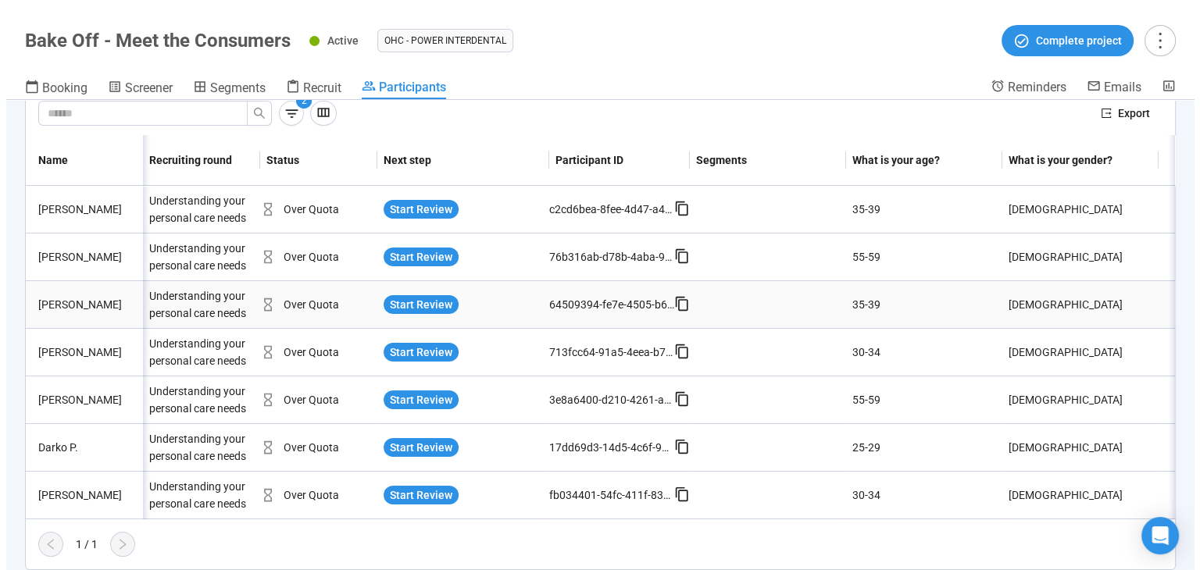
scroll to position [0, 78]
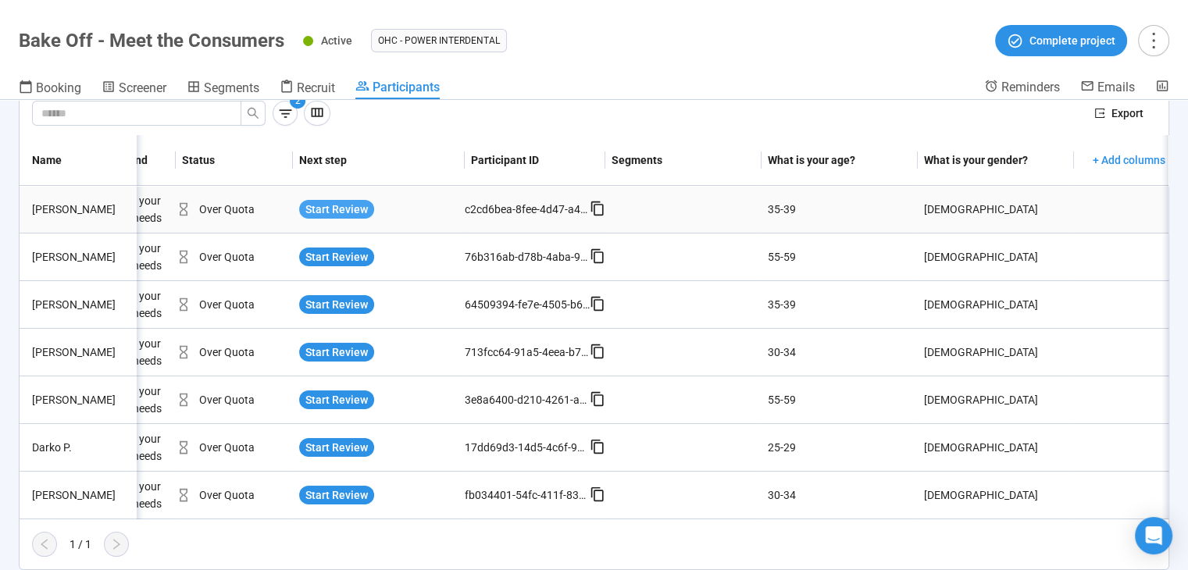
click at [355, 201] on span "Start Review" at bounding box center [337, 209] width 63 height 17
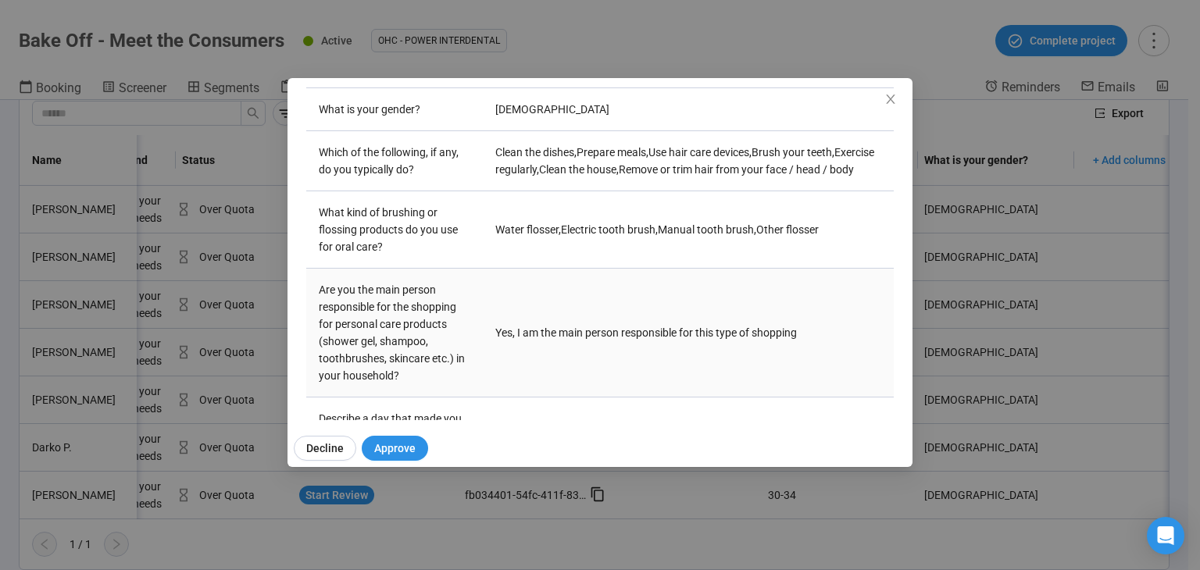
scroll to position [588, 0]
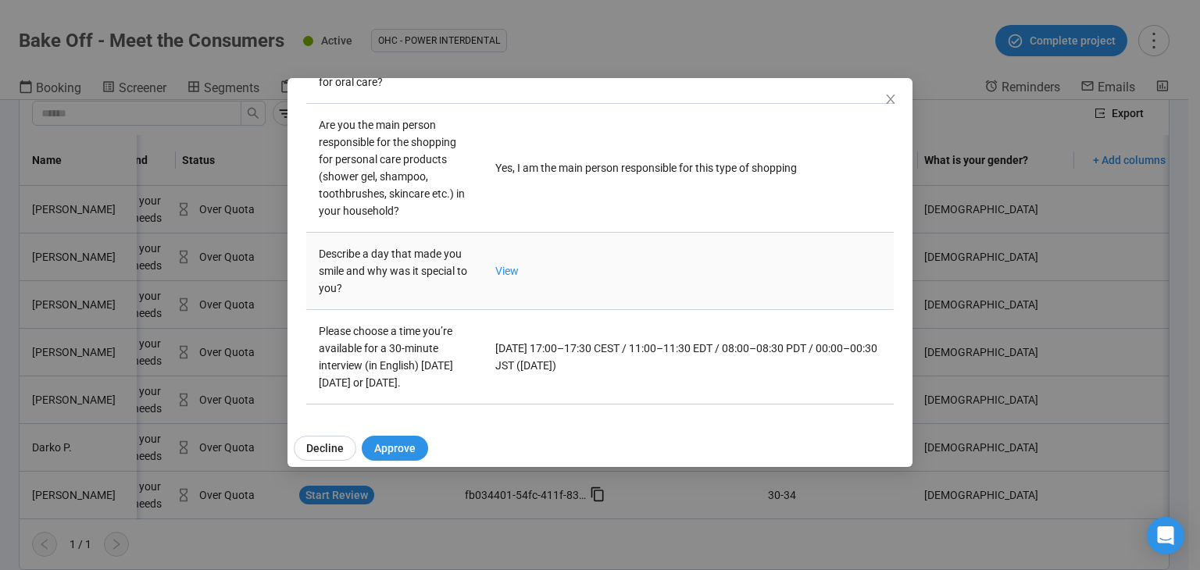
click at [502, 262] on td "View" at bounding box center [688, 271] width 411 height 77
click at [503, 265] on link "View" at bounding box center [506, 271] width 23 height 13
click at [892, 91] on span "Close" at bounding box center [890, 99] width 17 height 17
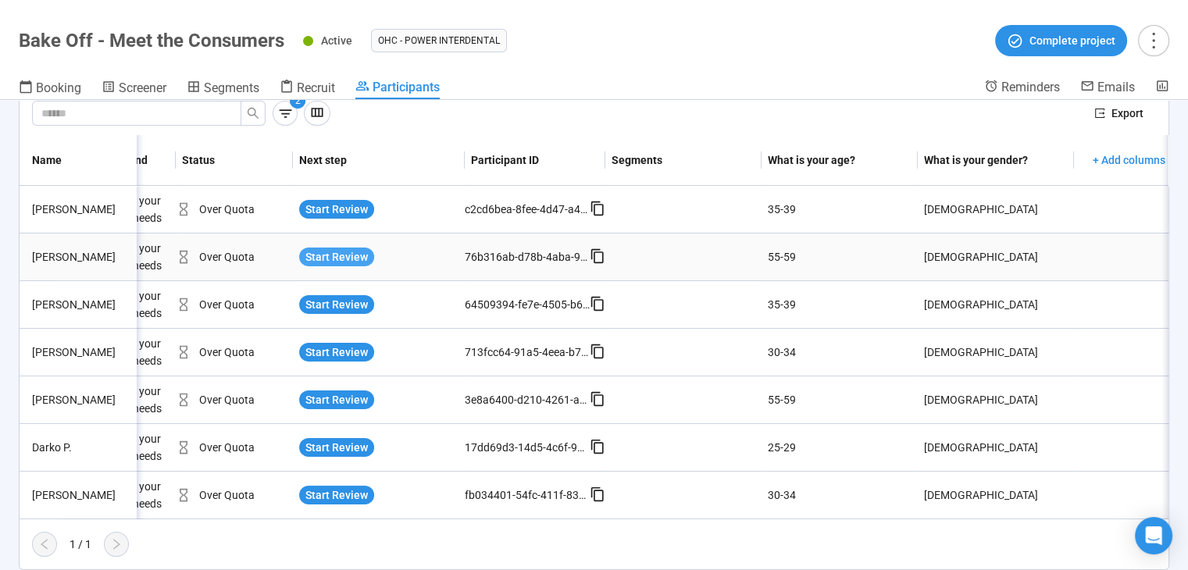
click at [344, 248] on span "Start Review" at bounding box center [337, 256] width 63 height 17
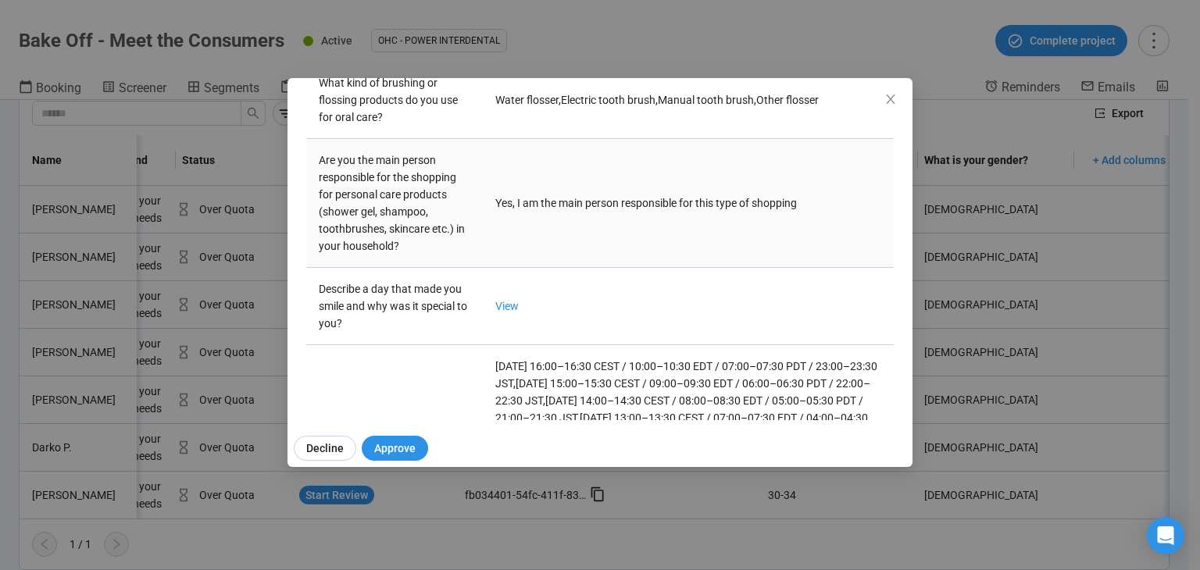
scroll to position [547, 0]
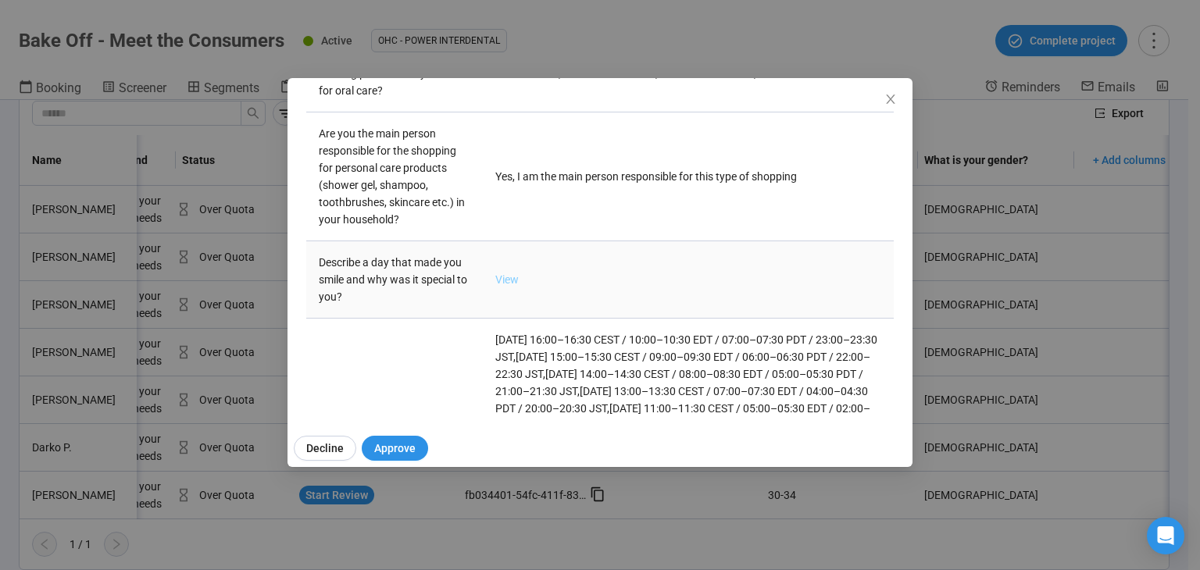
click at [509, 278] on link "View" at bounding box center [506, 279] width 23 height 13
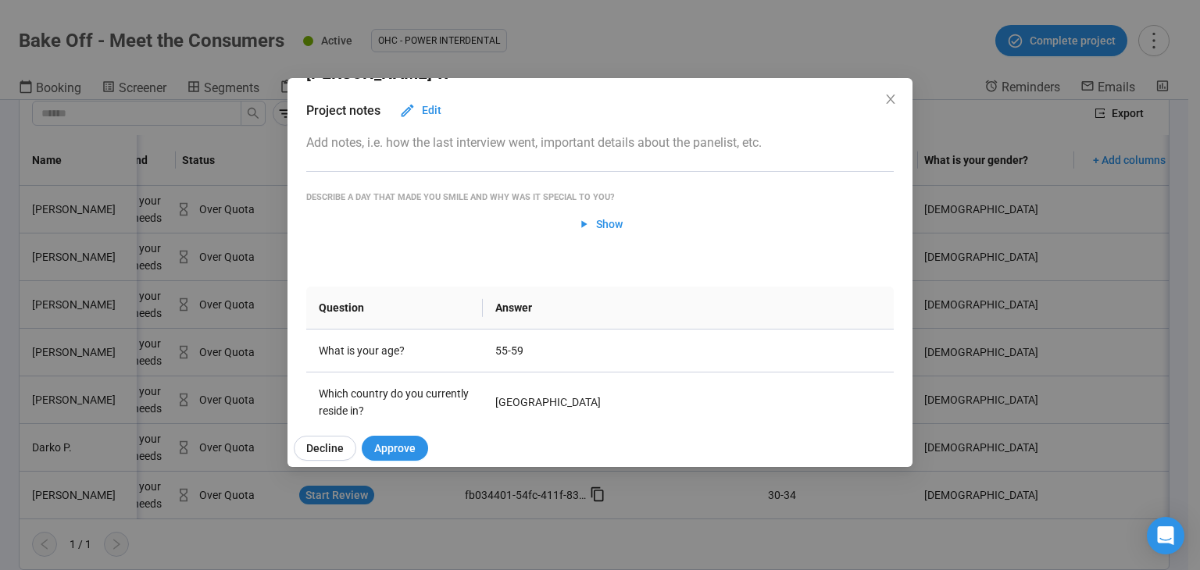
scroll to position [0, 0]
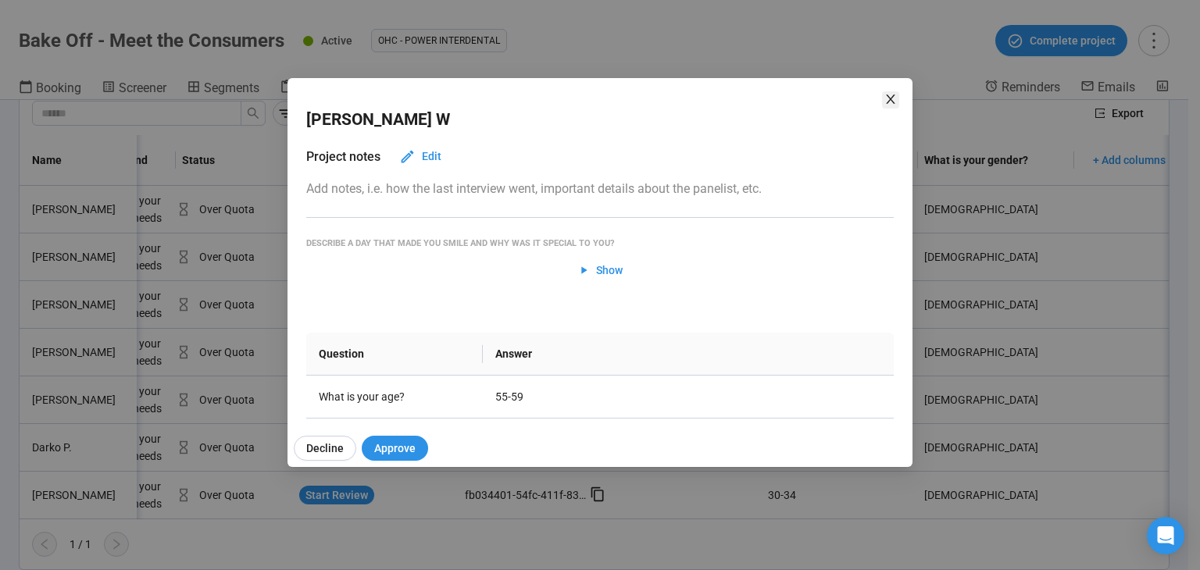
click at [889, 102] on icon "close" at bounding box center [891, 99] width 13 height 13
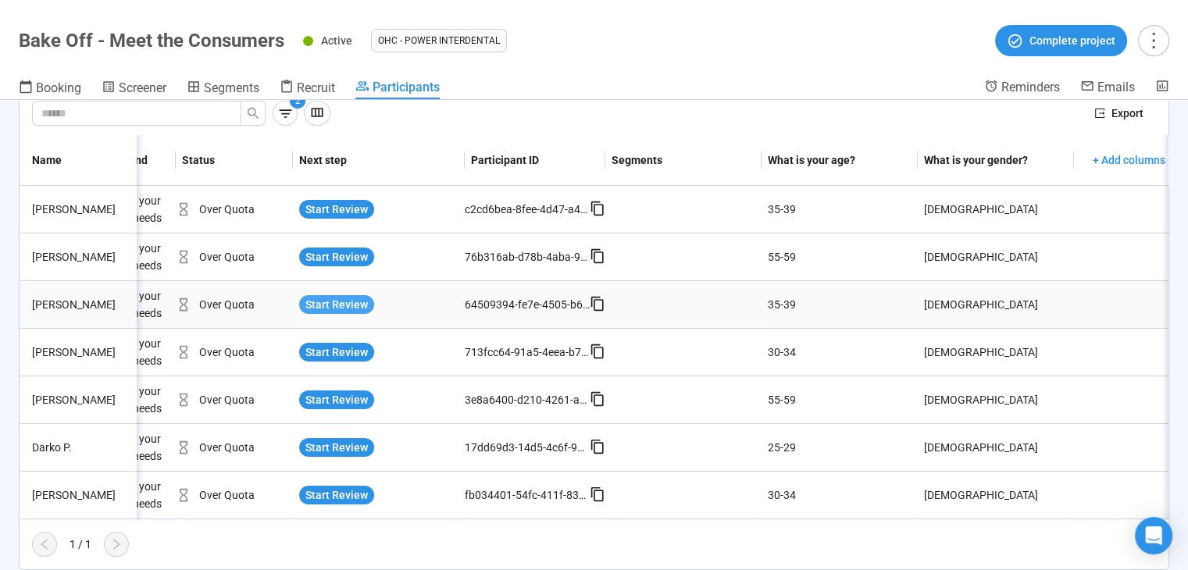
click at [334, 296] on span "Start Review" at bounding box center [337, 304] width 63 height 17
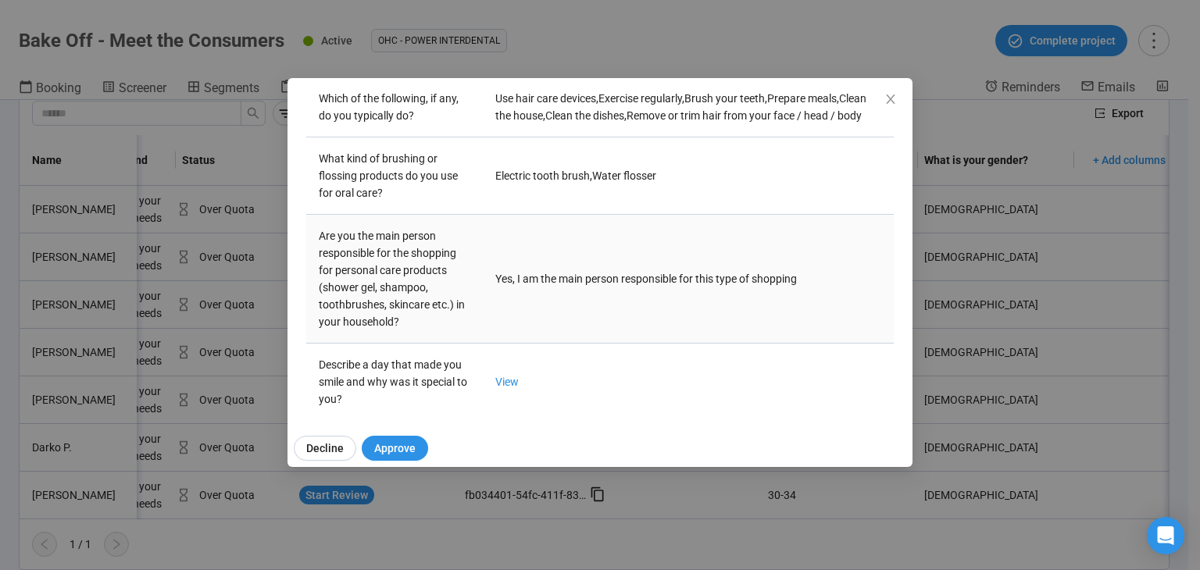
scroll to position [469, 0]
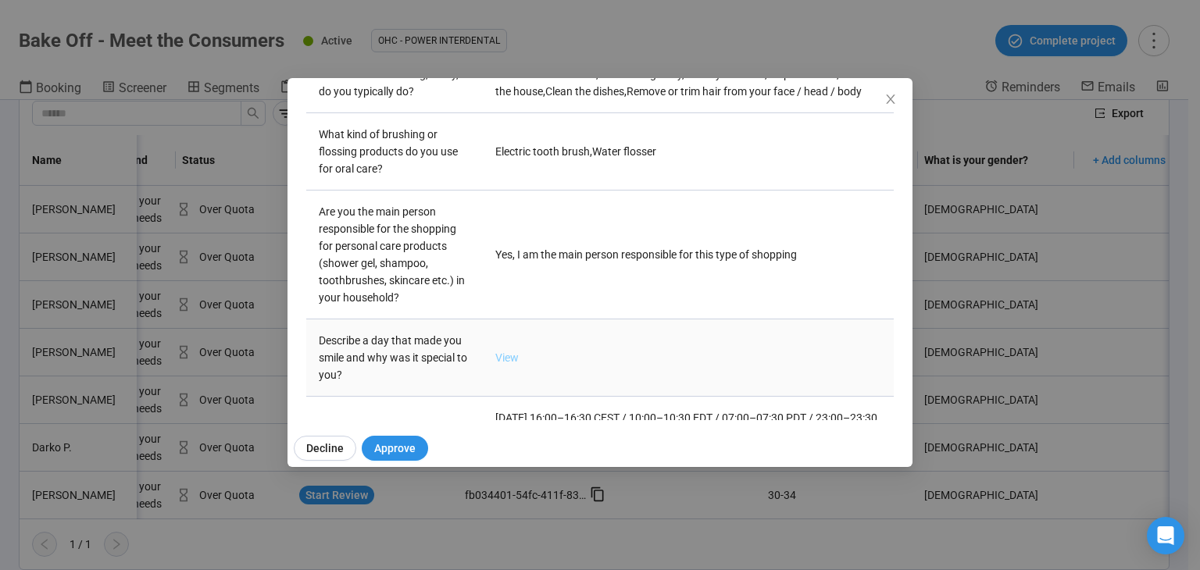
click at [507, 364] on link "View" at bounding box center [506, 358] width 23 height 13
click at [890, 95] on icon "close" at bounding box center [891, 99] width 13 height 13
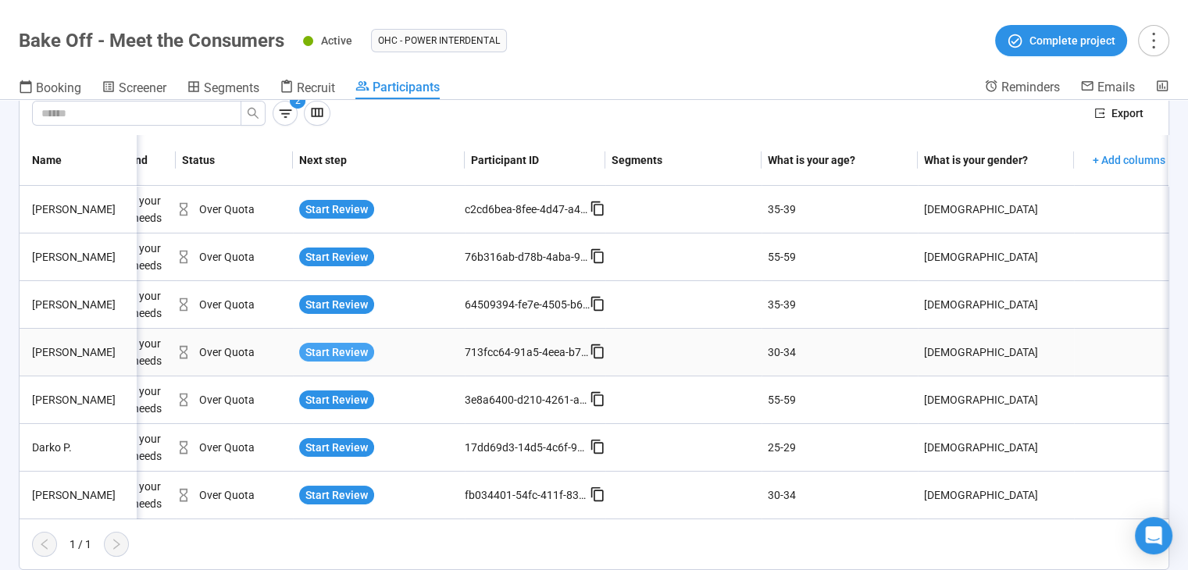
click at [356, 344] on span "Start Review" at bounding box center [337, 352] width 63 height 17
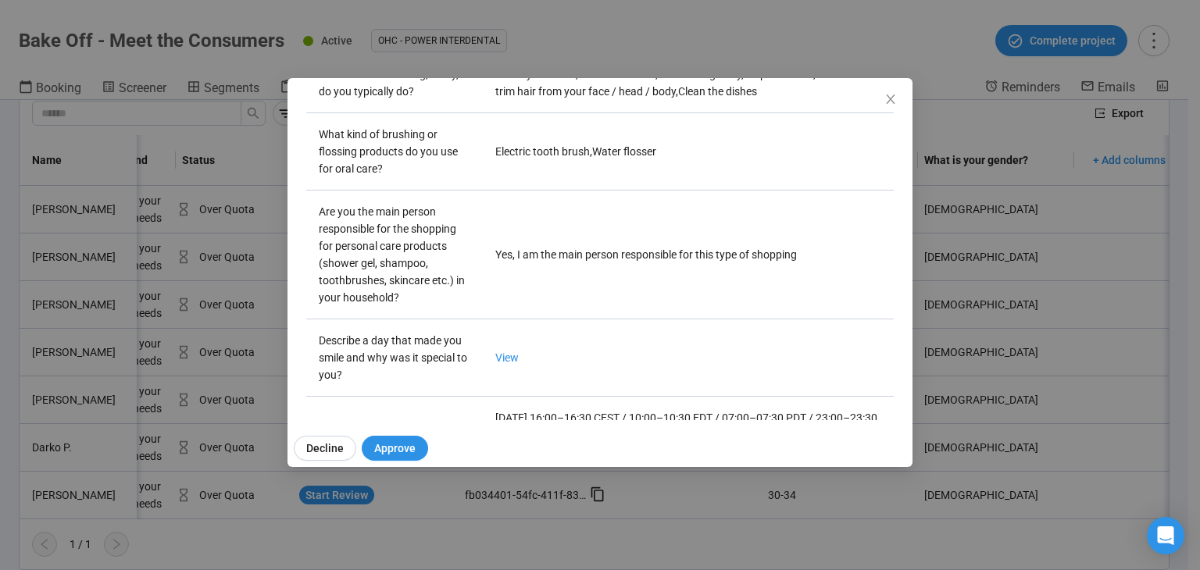
scroll to position [547, 0]
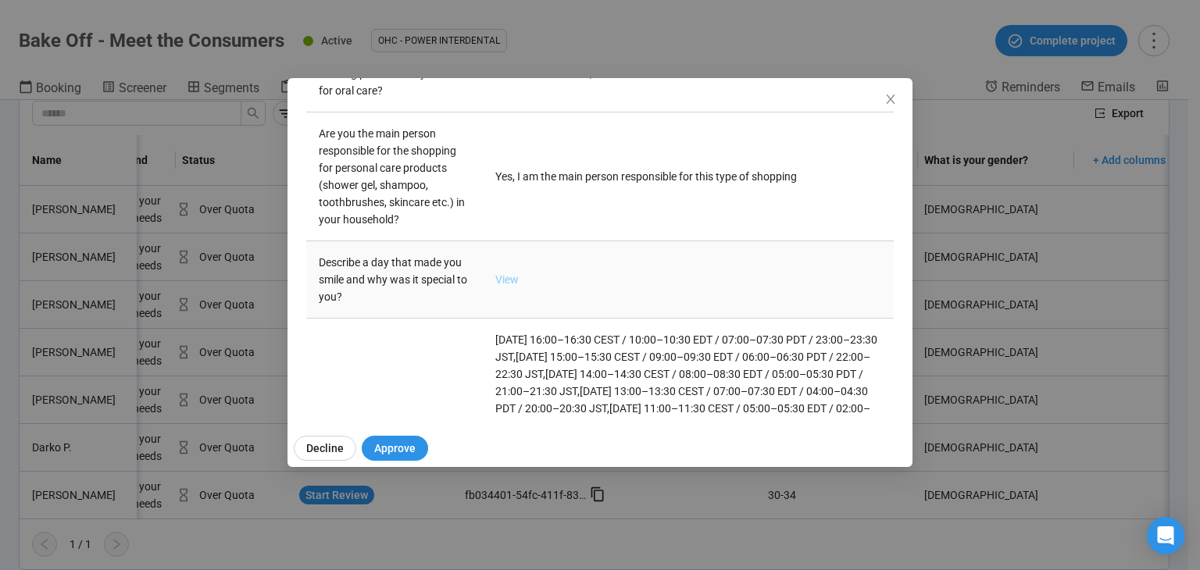
click at [503, 275] on link "View" at bounding box center [506, 279] width 23 height 13
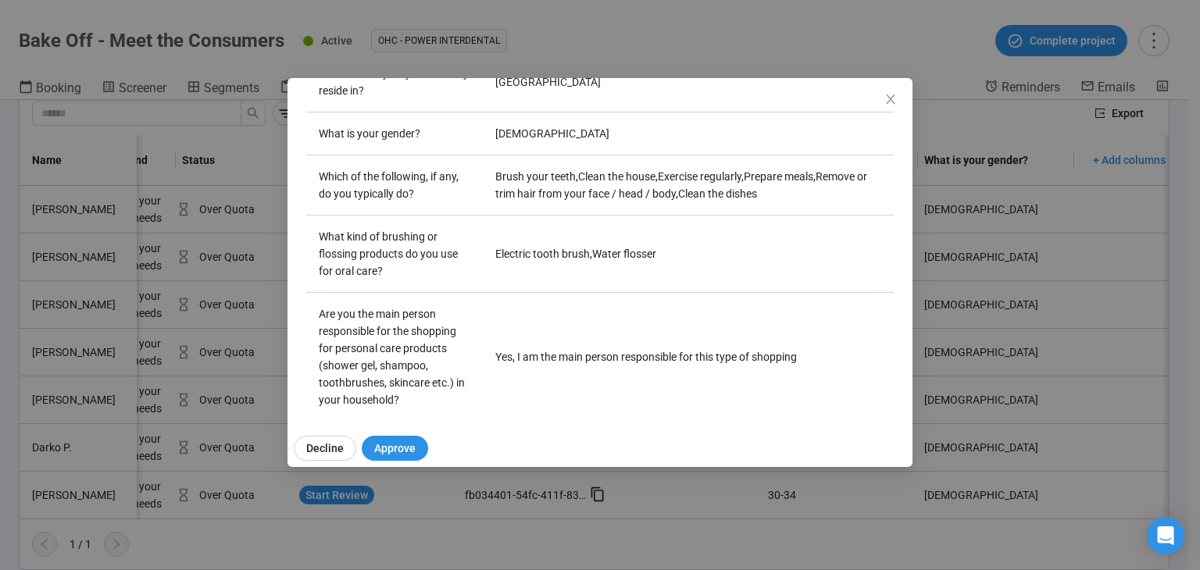
scroll to position [0, 0]
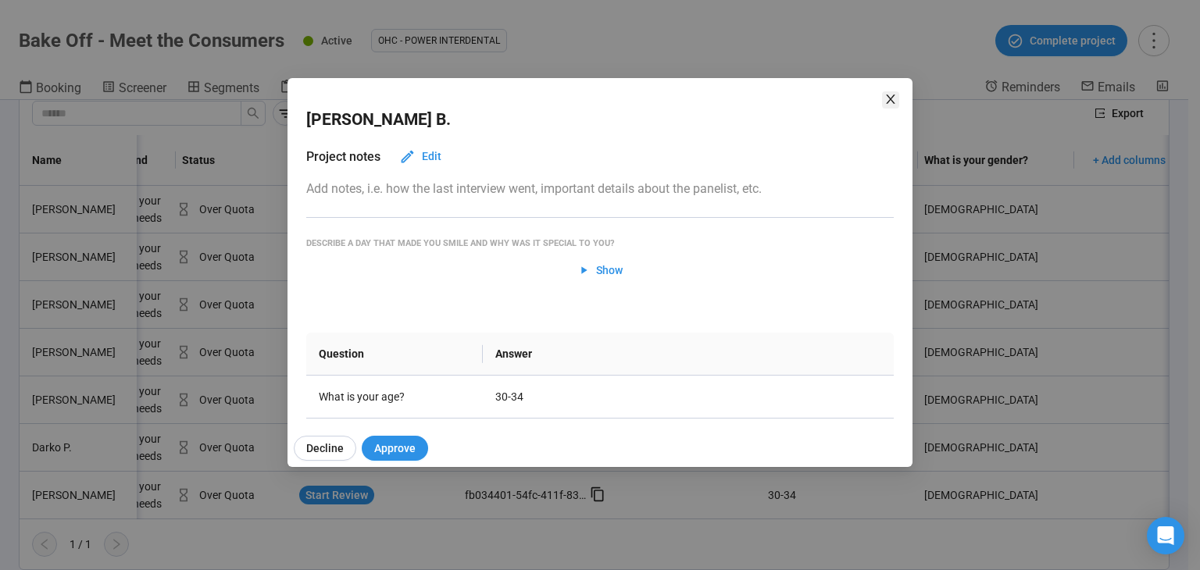
click at [892, 93] on icon "close" at bounding box center [891, 99] width 13 height 13
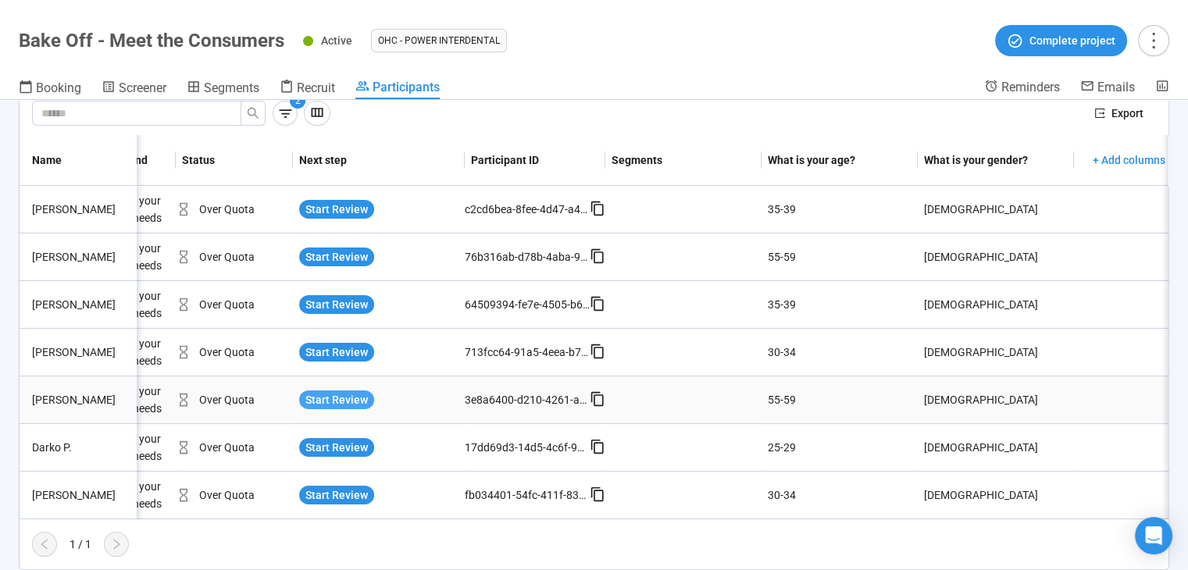
click at [341, 391] on span "Start Review" at bounding box center [337, 399] width 63 height 17
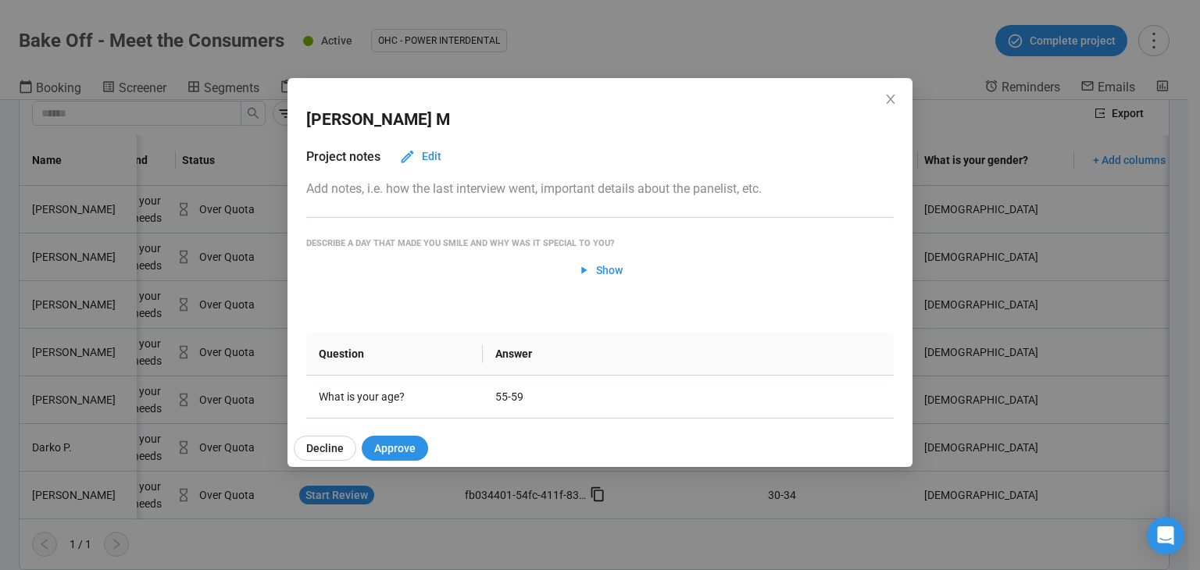
click at [101, 52] on div "Tim M Project notes Edit Add notes, i.e. how the last interview went, important…" at bounding box center [600, 285] width 1200 height 570
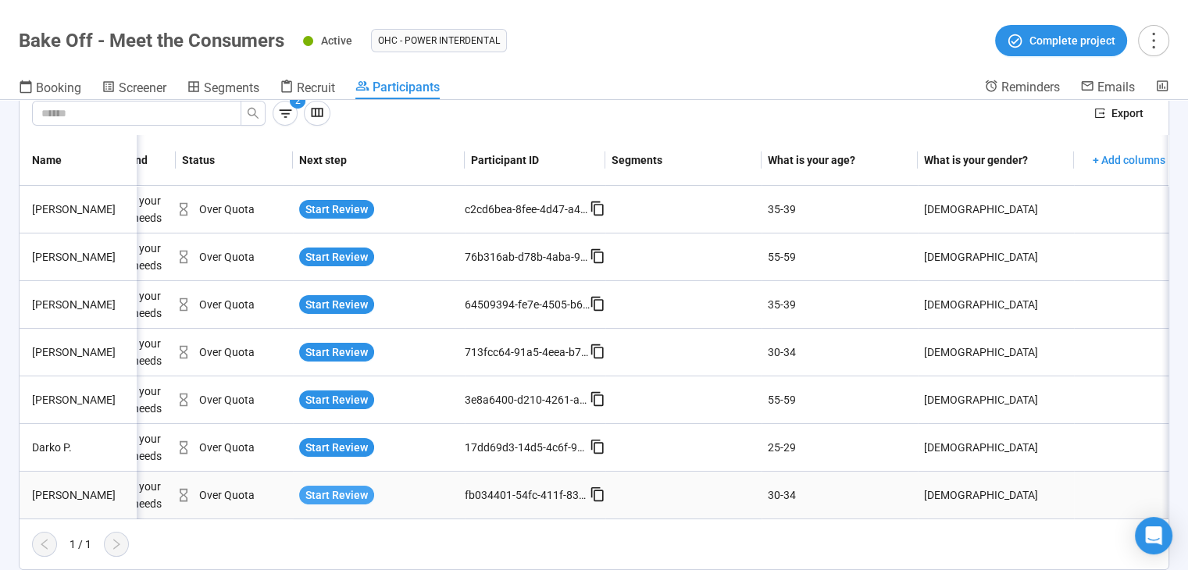
click at [345, 488] on span "Start Review" at bounding box center [337, 495] width 63 height 17
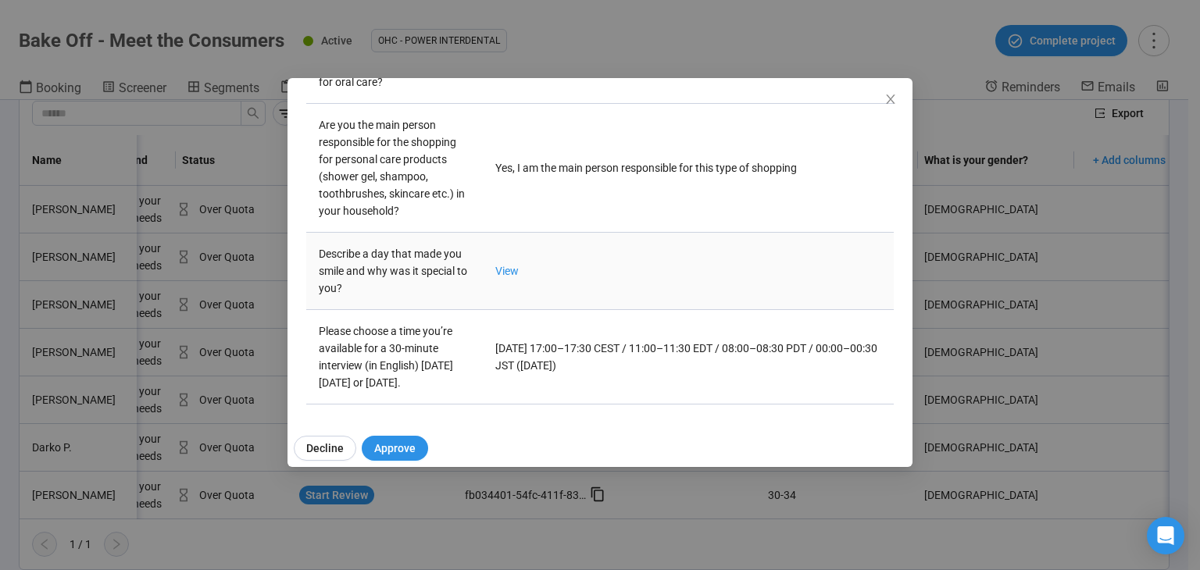
scroll to position [588, 0]
click at [507, 265] on link "View" at bounding box center [506, 271] width 23 height 13
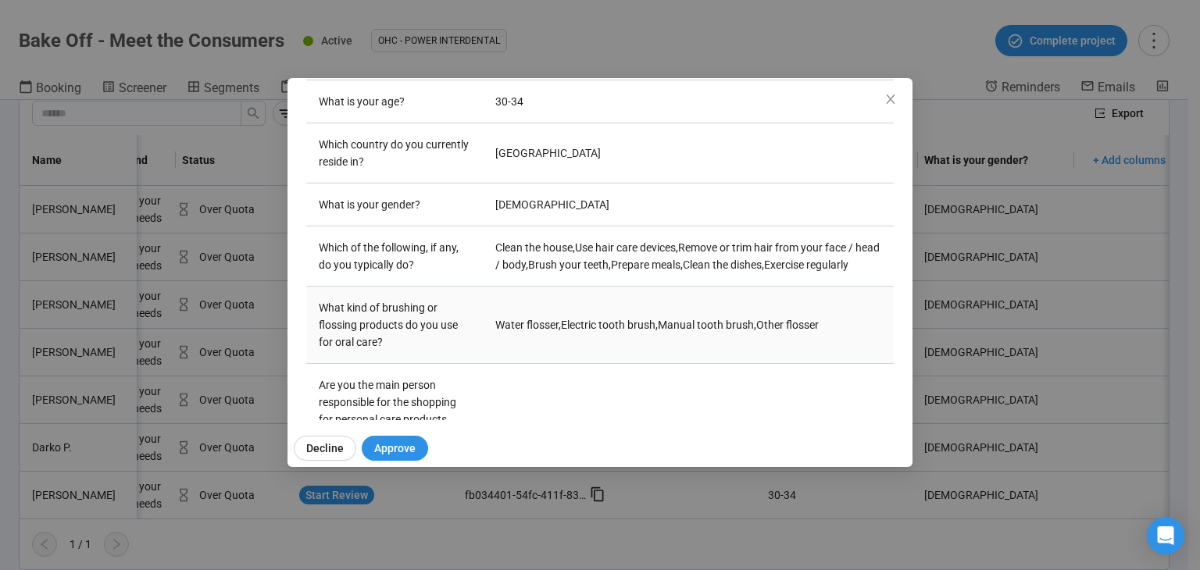
scroll to position [432, 0]
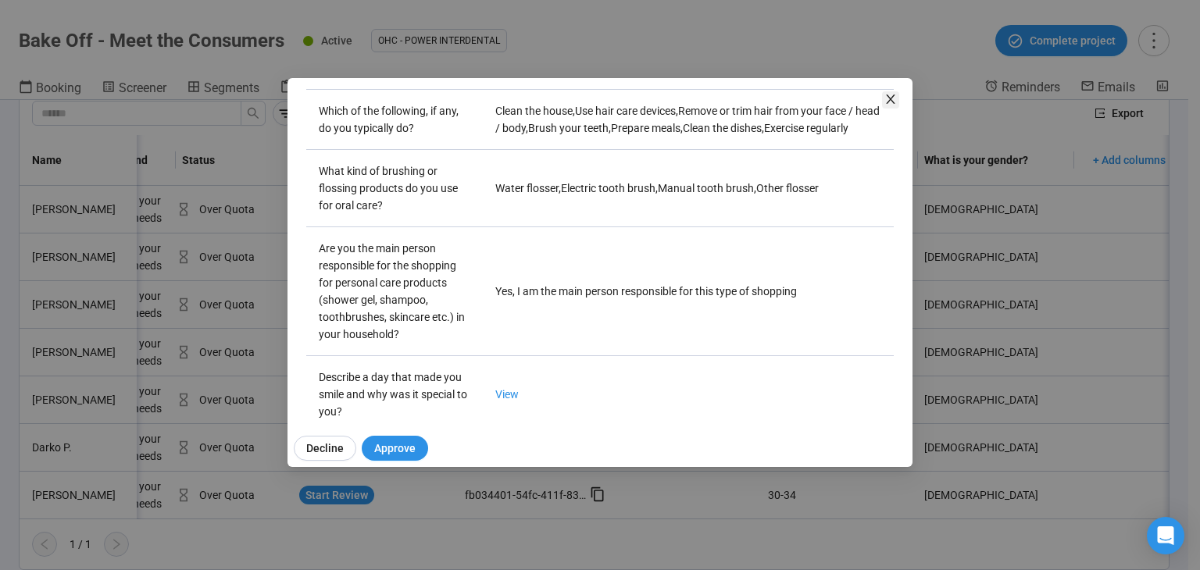
click at [893, 96] on icon "close" at bounding box center [890, 99] width 9 height 9
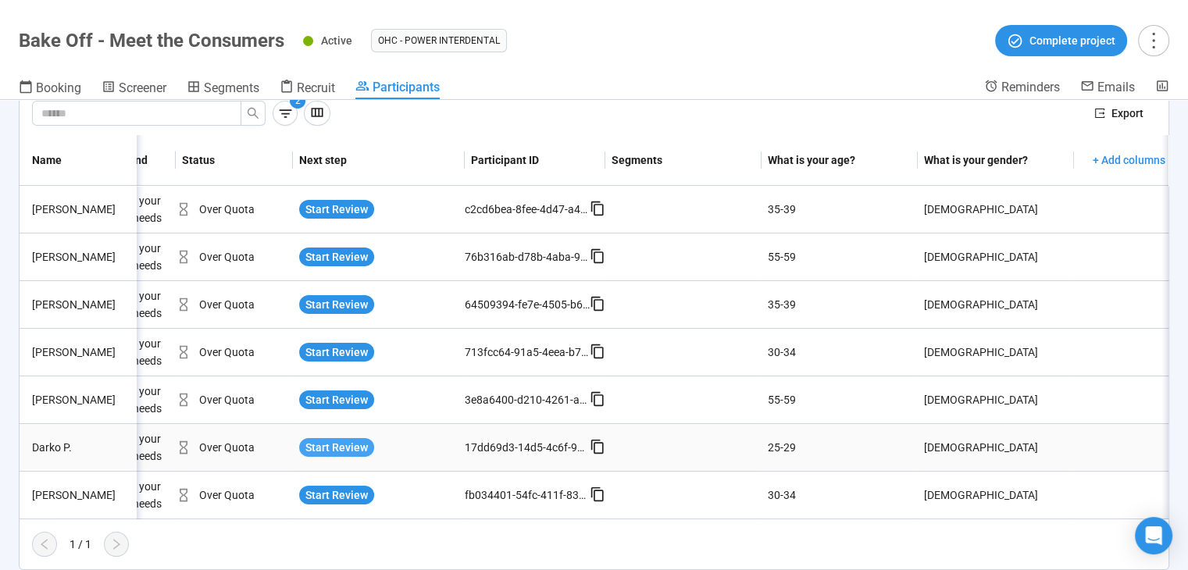
click at [341, 439] on span "Start Review" at bounding box center [337, 447] width 63 height 17
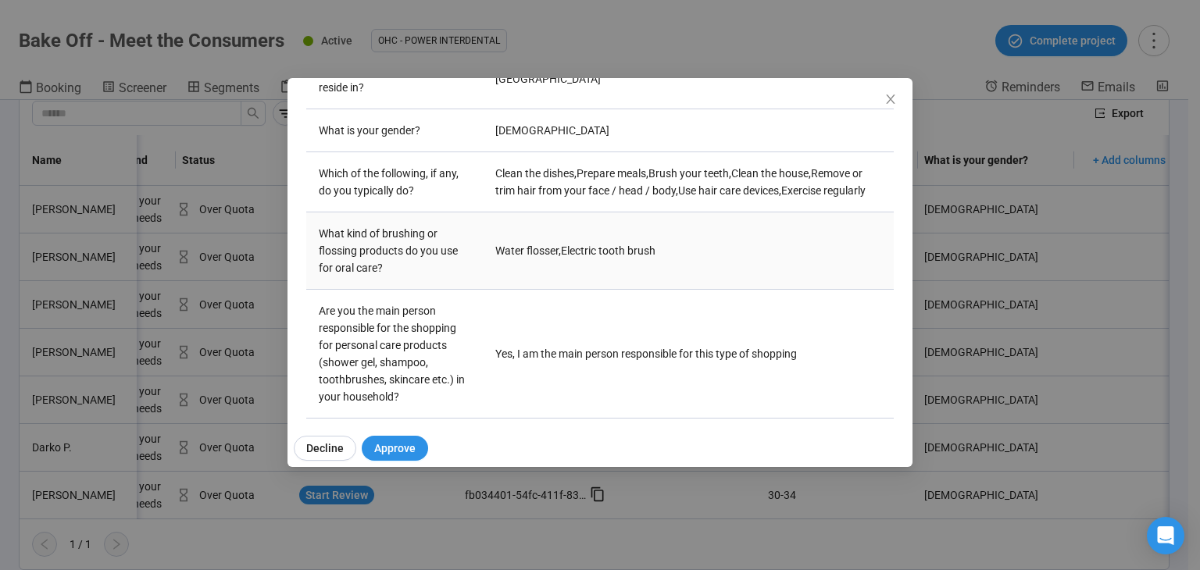
scroll to position [547, 0]
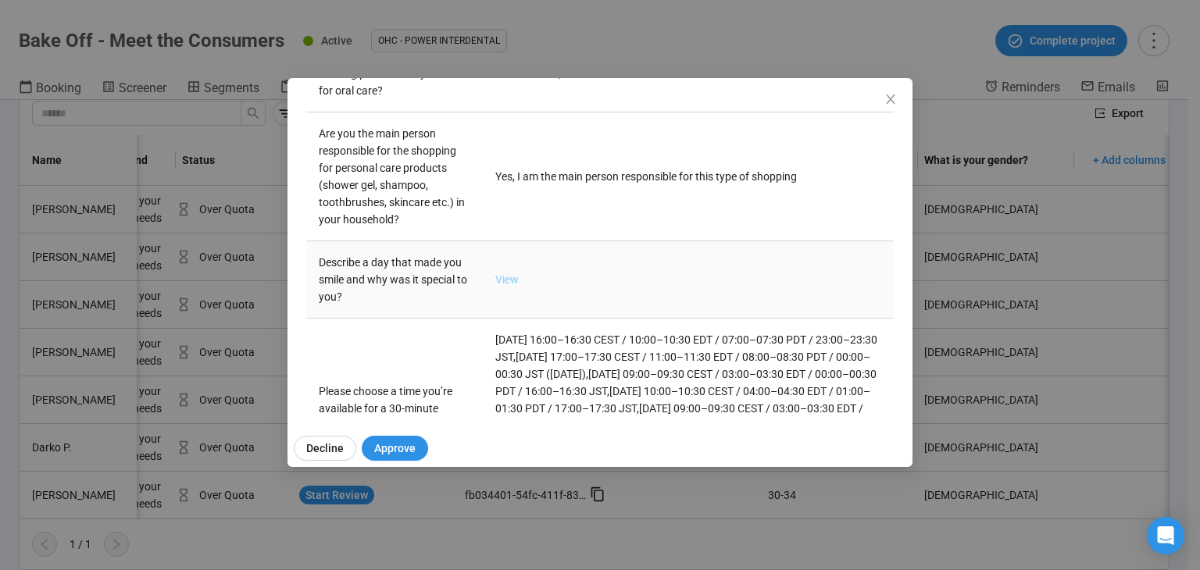
click at [508, 286] on link "View" at bounding box center [506, 279] width 23 height 13
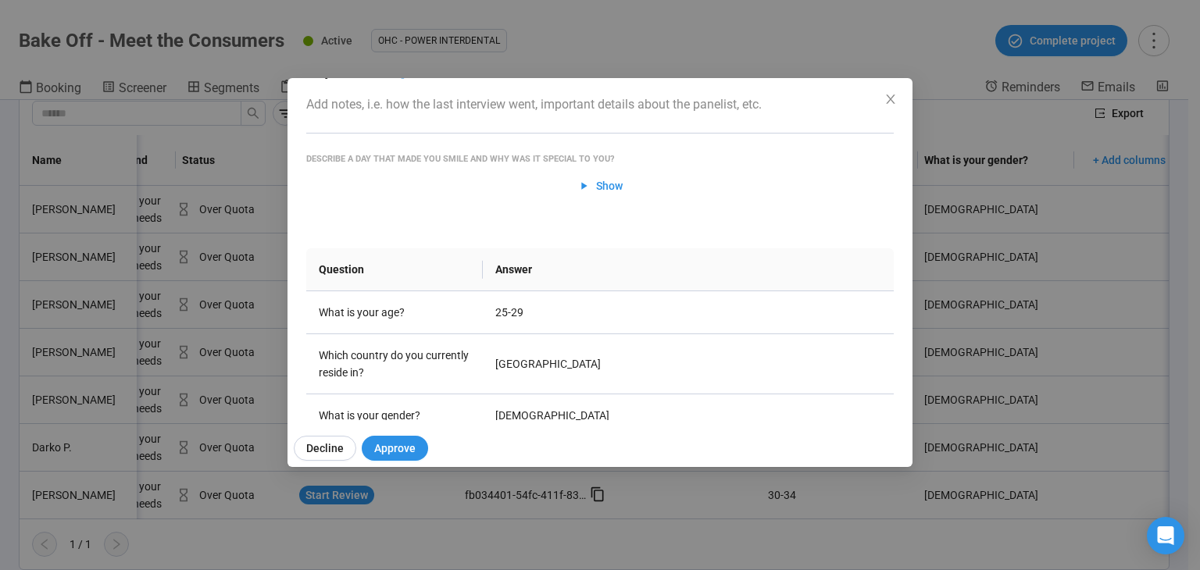
scroll to position [0, 0]
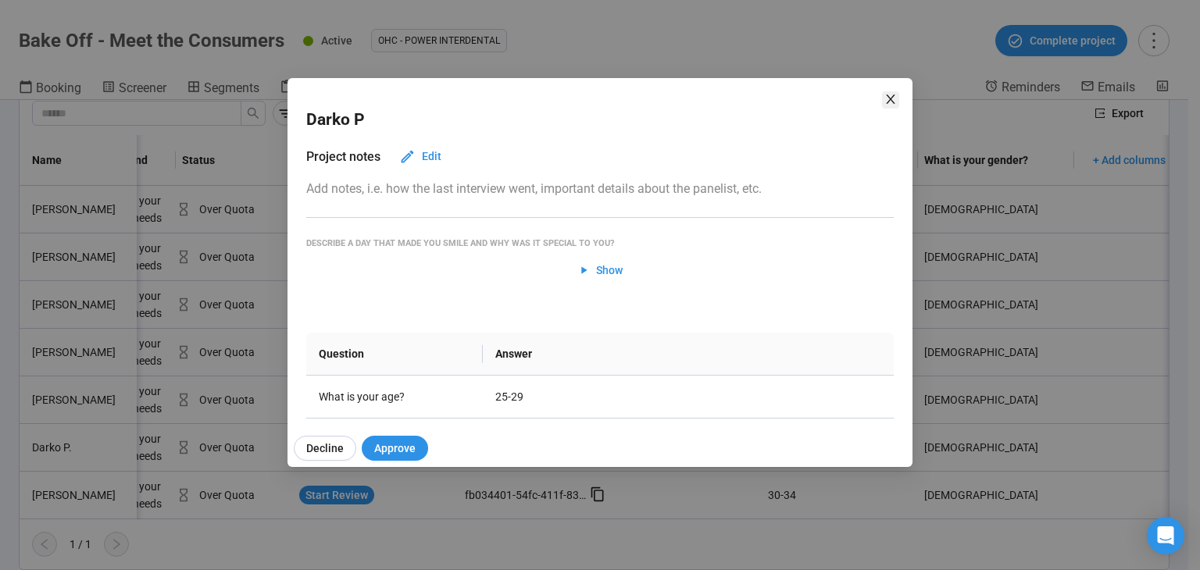
click at [887, 101] on icon "close" at bounding box center [891, 99] width 13 height 13
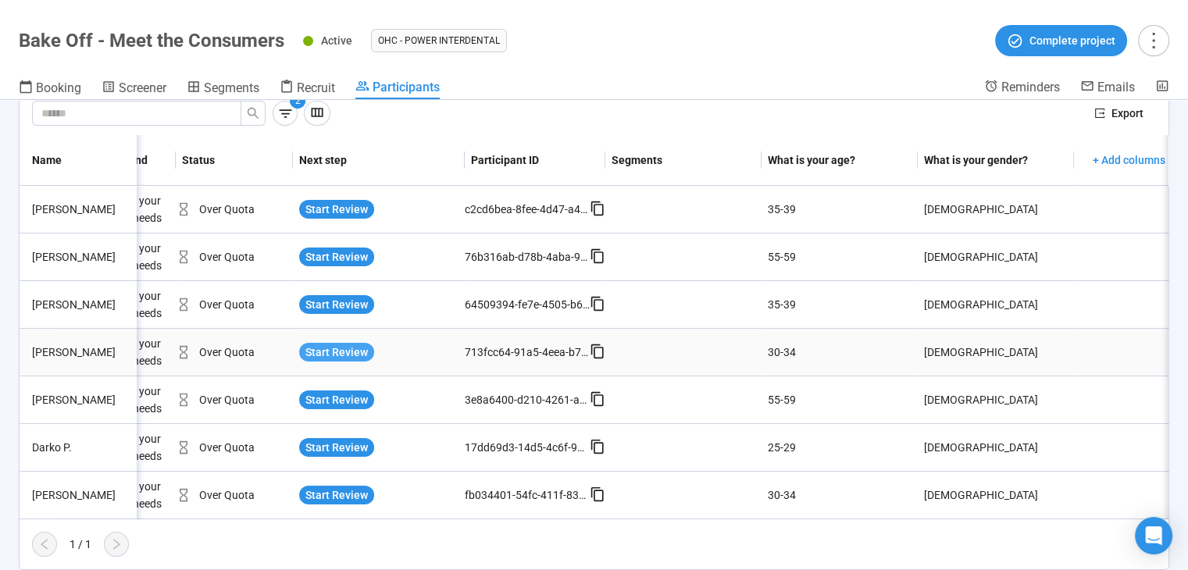
click at [338, 344] on span "Start Review" at bounding box center [337, 352] width 63 height 17
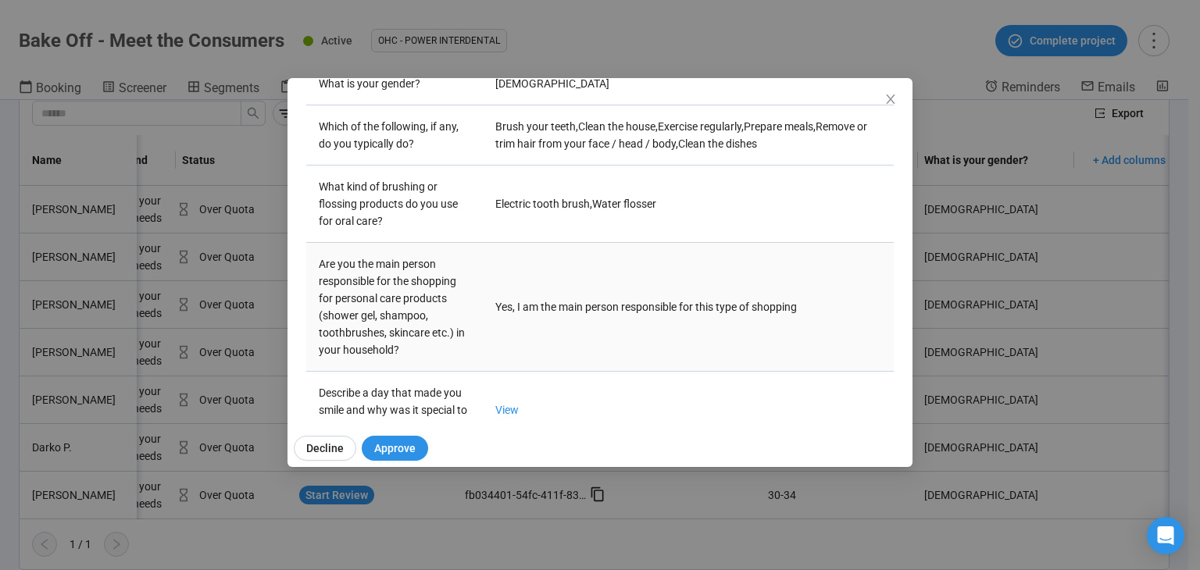
scroll to position [469, 0]
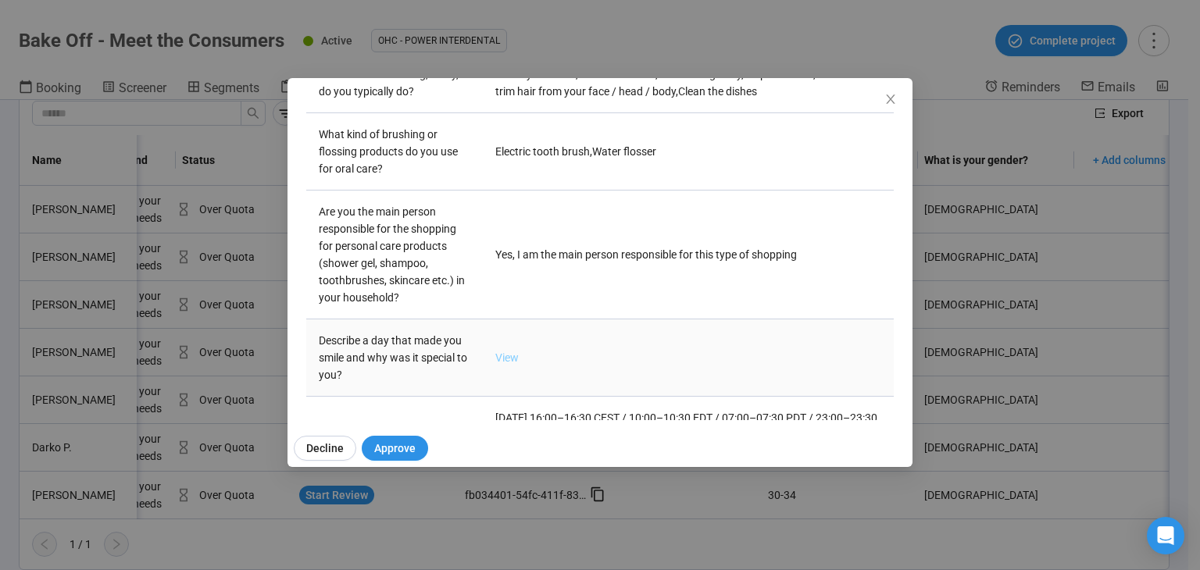
click at [503, 360] on link "View" at bounding box center [506, 358] width 23 height 13
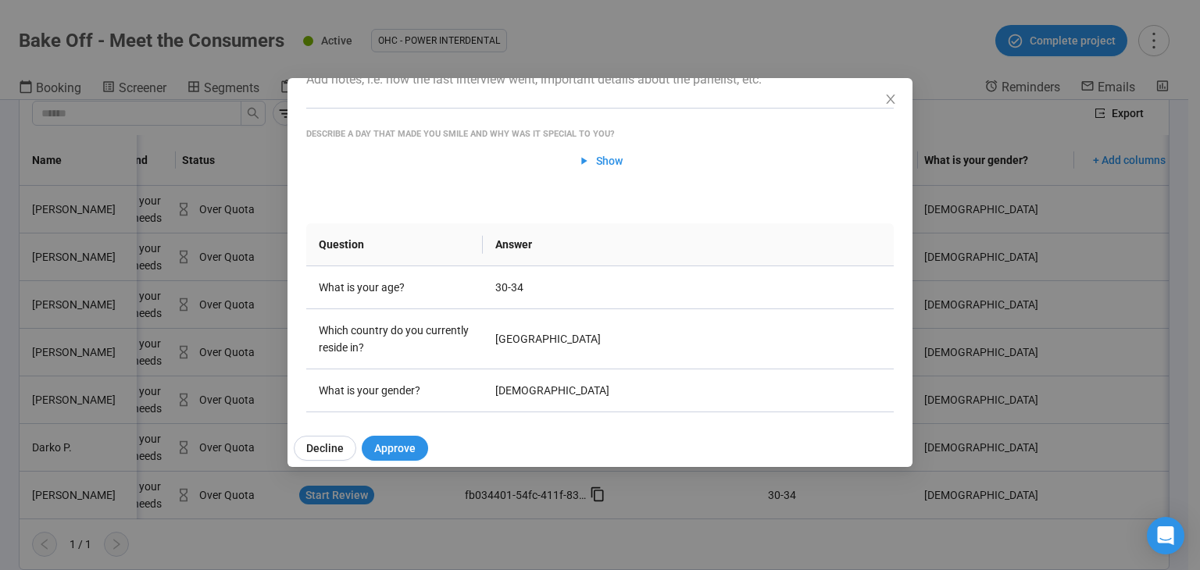
scroll to position [0, 0]
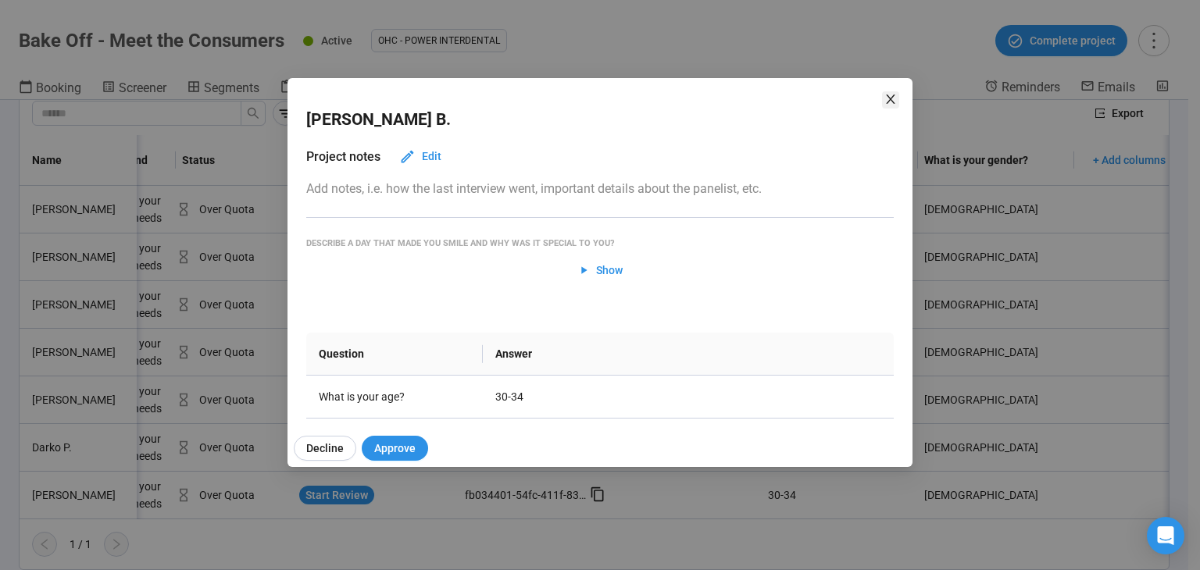
click at [891, 98] on icon "close" at bounding box center [891, 99] width 13 height 13
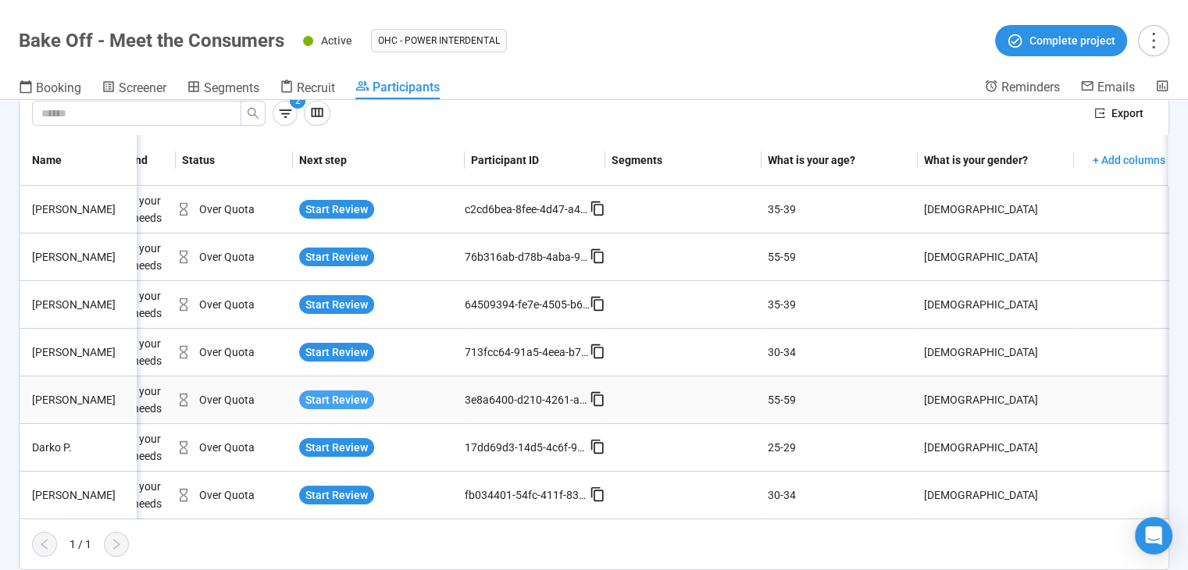
click at [325, 391] on span "Start Review" at bounding box center [337, 399] width 63 height 17
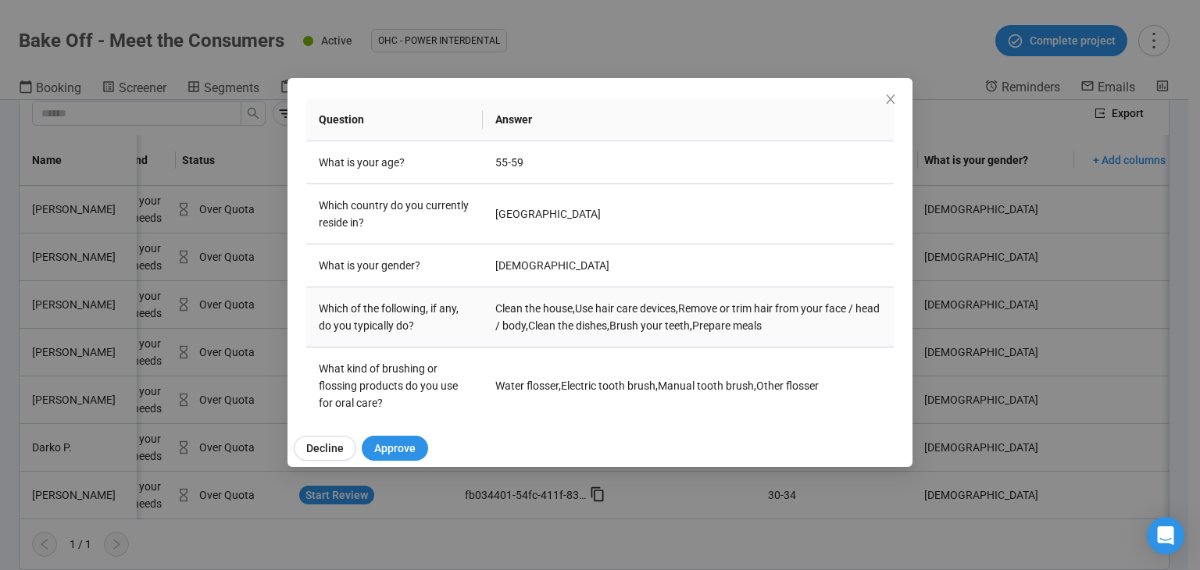
scroll to position [547, 0]
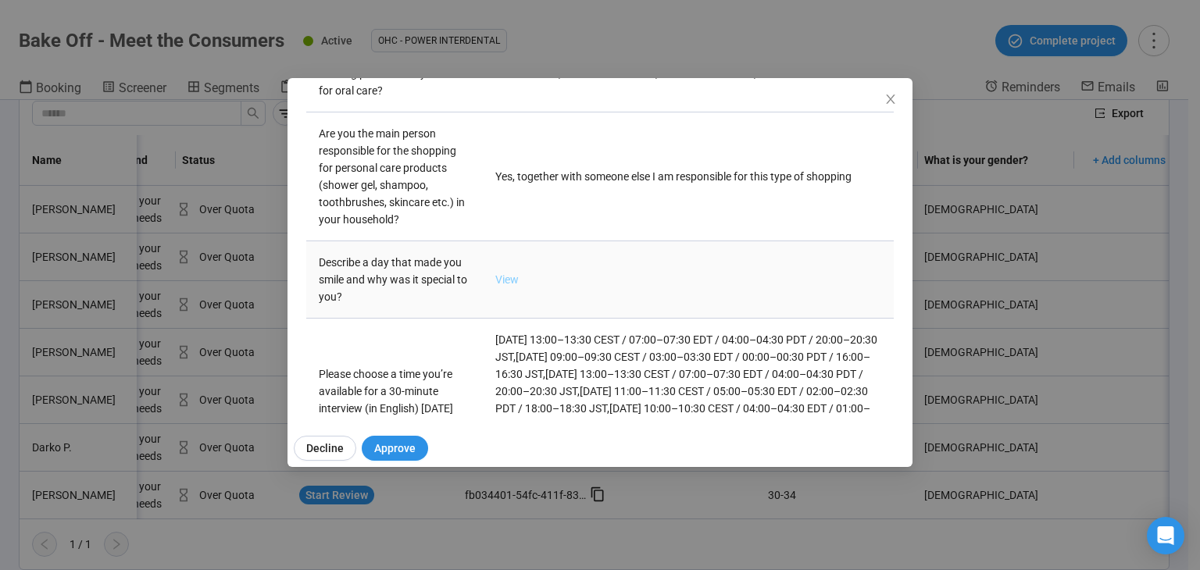
click at [506, 273] on link "View" at bounding box center [506, 279] width 23 height 13
click at [891, 94] on icon "close" at bounding box center [891, 99] width 13 height 13
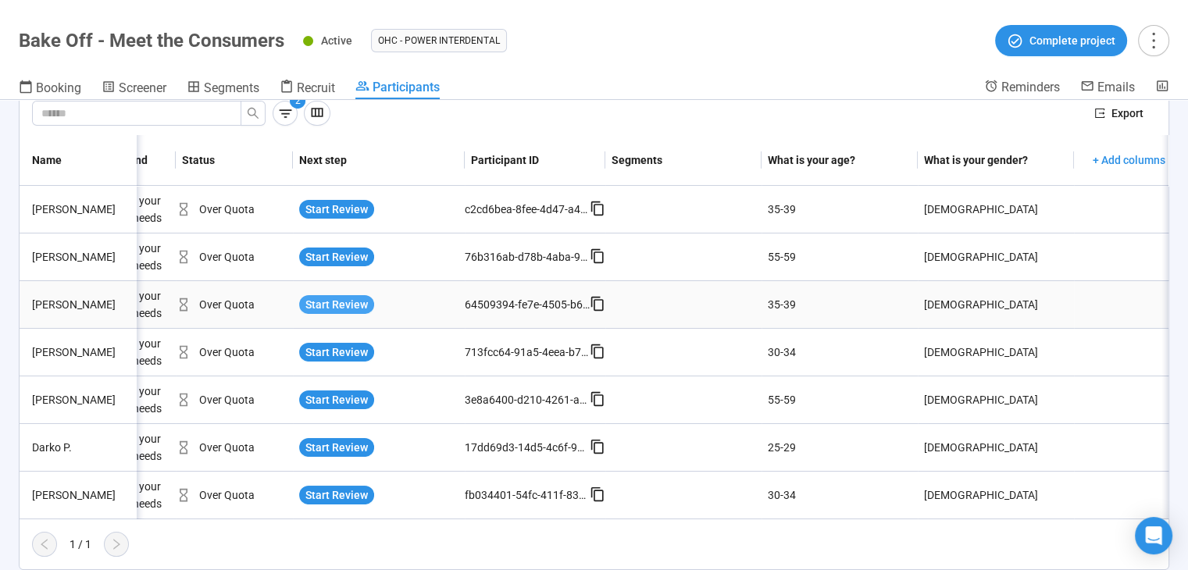
click at [342, 296] on span "Start Review" at bounding box center [337, 304] width 63 height 17
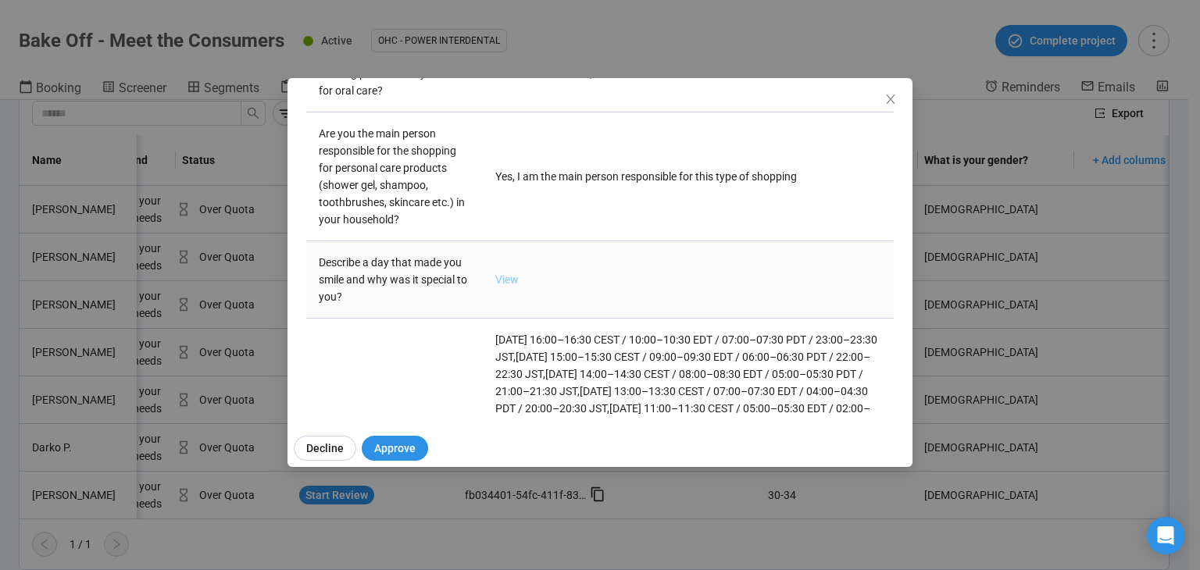
click at [510, 286] on link "View" at bounding box center [506, 279] width 23 height 13
click at [888, 95] on icon "close" at bounding box center [890, 99] width 9 height 9
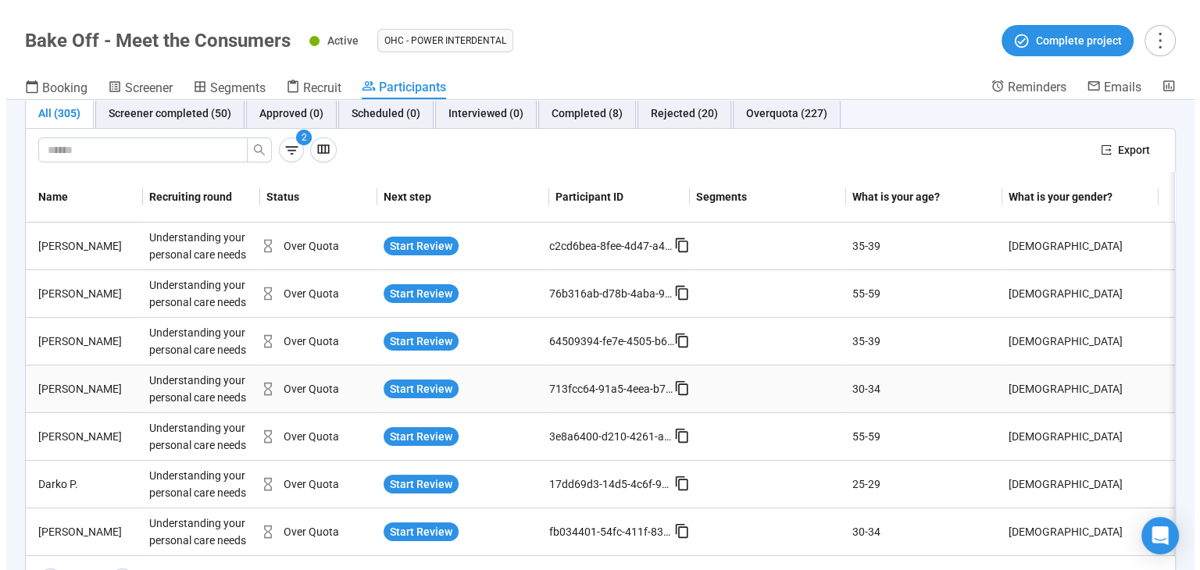
scroll to position [0, 0]
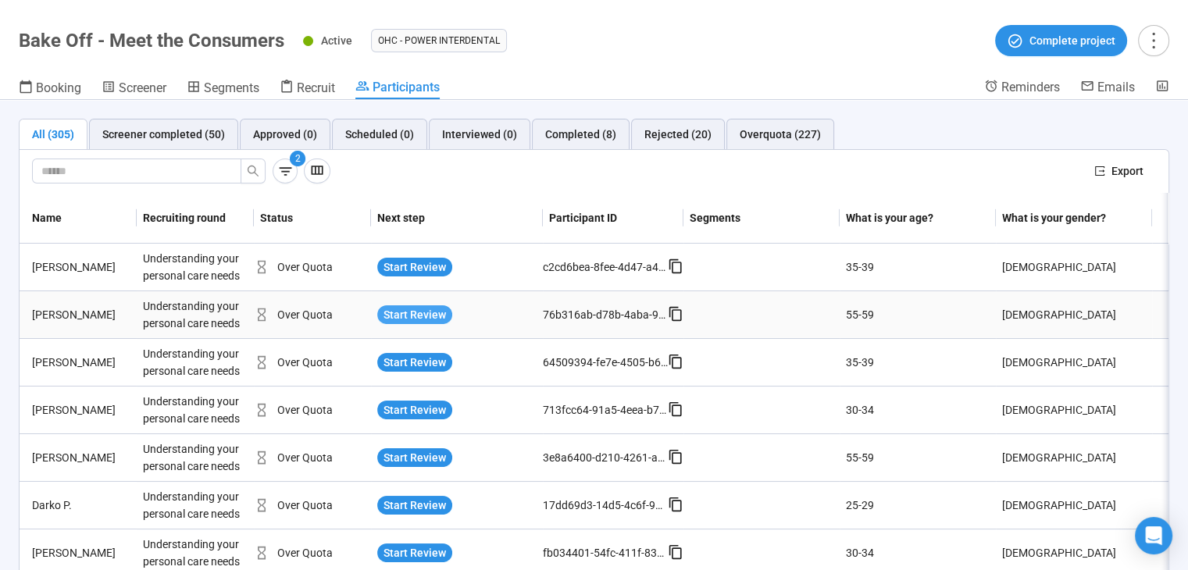
click at [414, 306] on span "Start Review" at bounding box center [415, 314] width 63 height 17
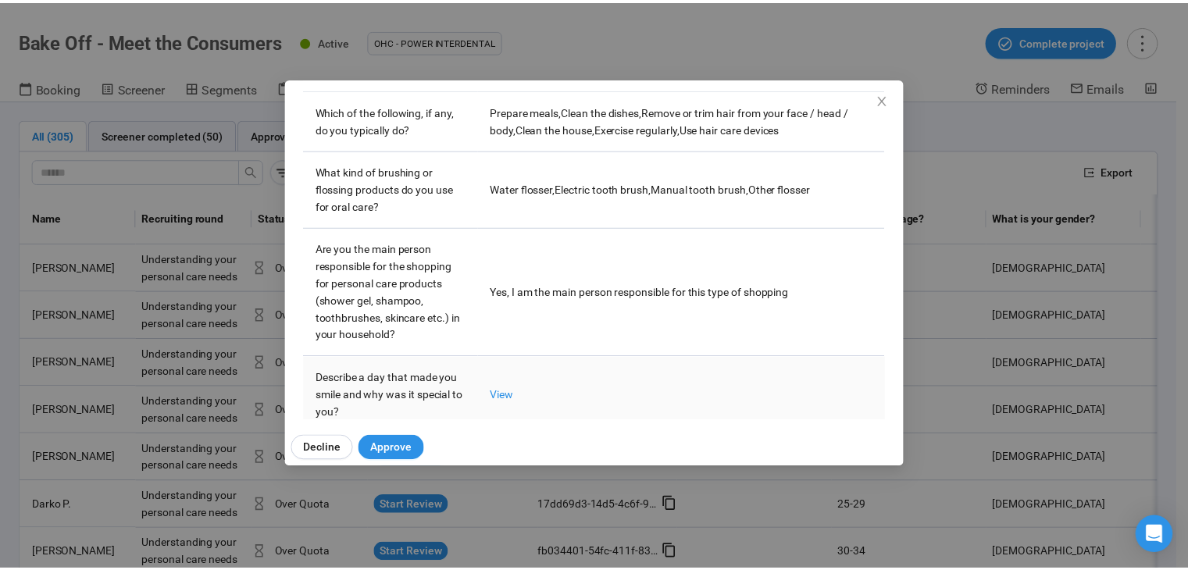
scroll to position [469, 0]
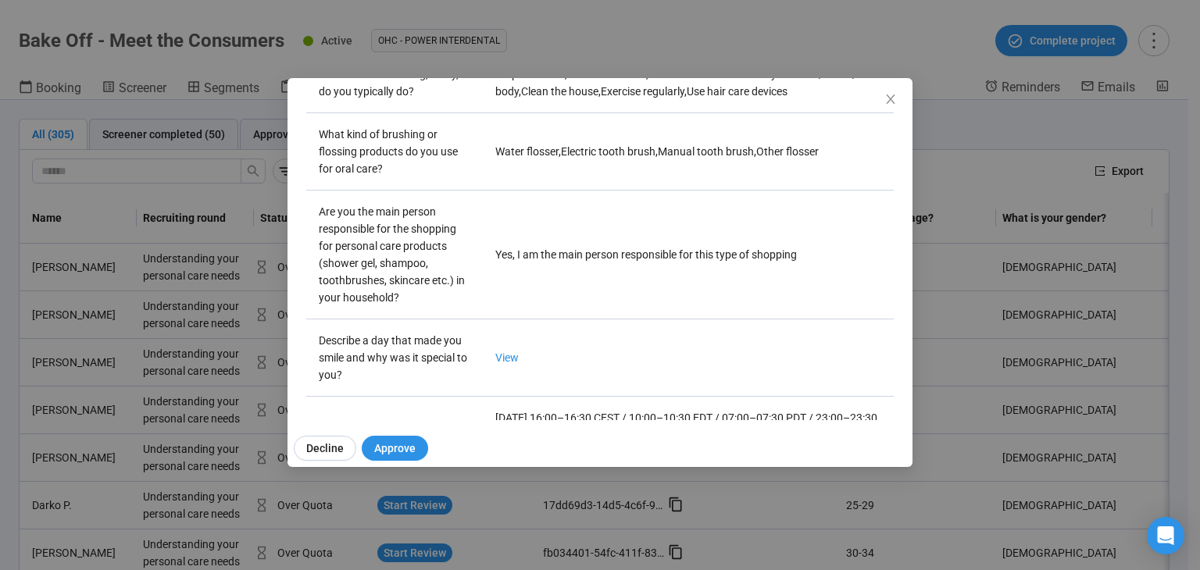
drag, startPoint x: 883, startPoint y: 98, endPoint x: 862, endPoint y: 113, distance: 25.8
click at [883, 98] on span "Close" at bounding box center [890, 99] width 17 height 17
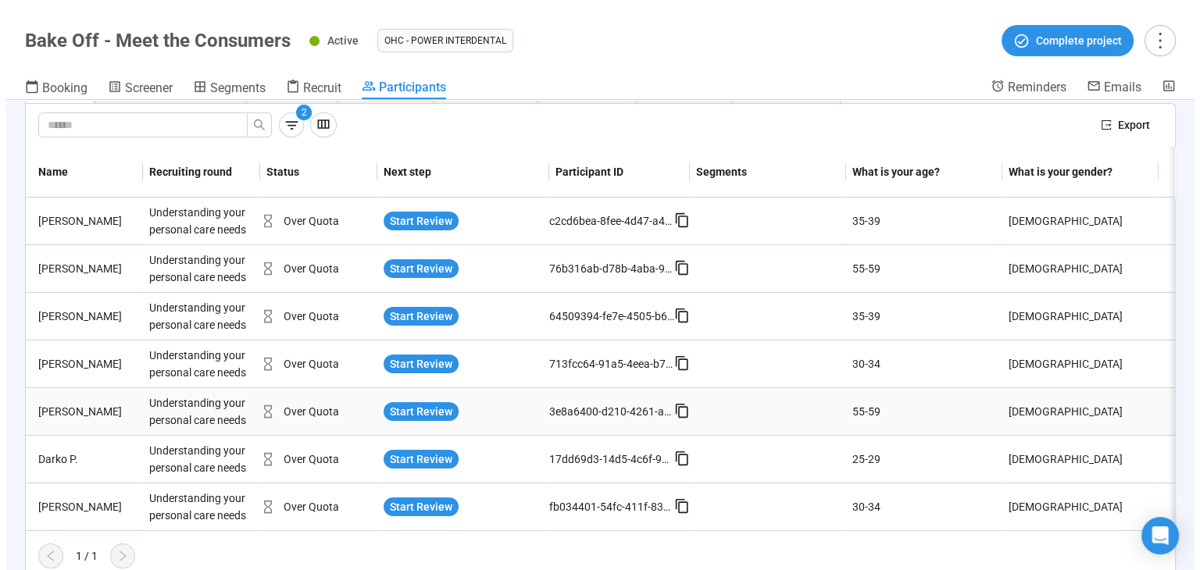
scroll to position [68, 0]
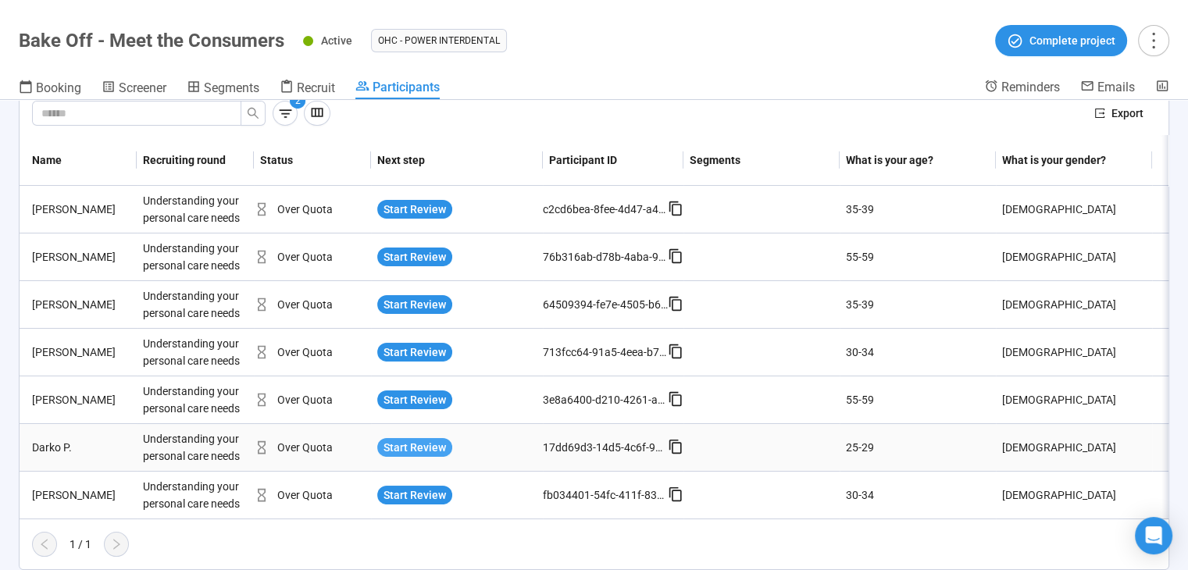
click at [422, 439] on span "Start Review" at bounding box center [415, 447] width 63 height 17
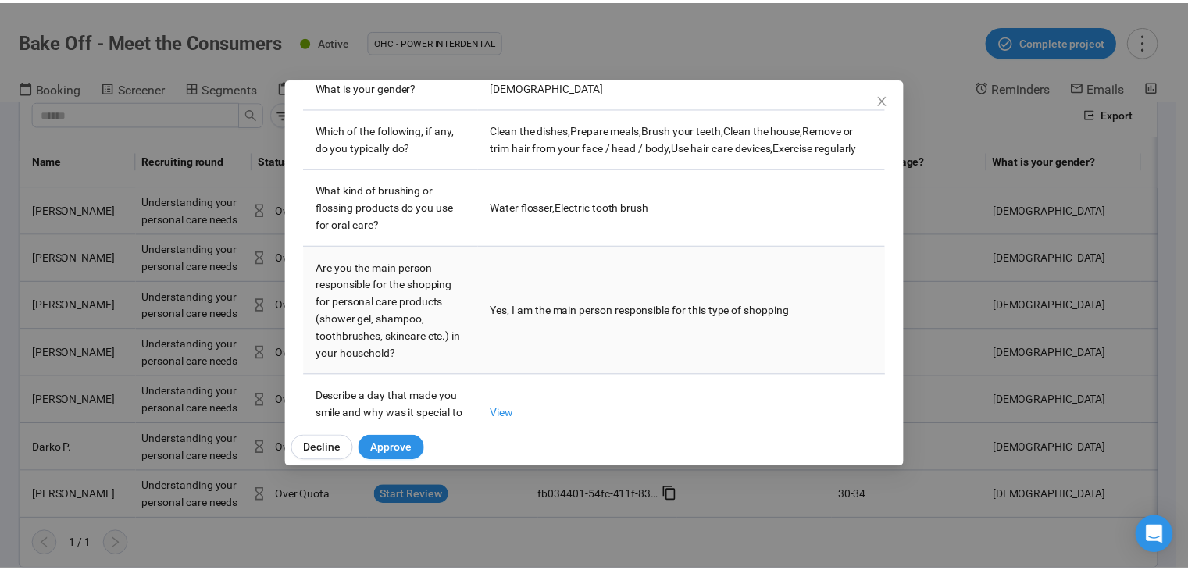
scroll to position [257, 0]
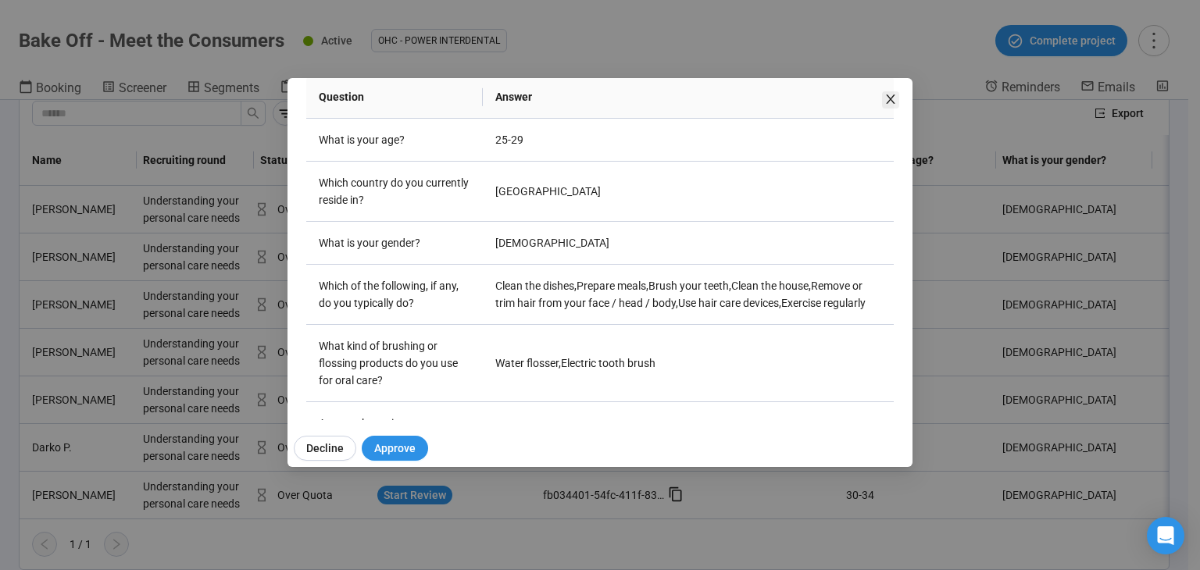
click at [894, 95] on icon "close" at bounding box center [891, 99] width 13 height 13
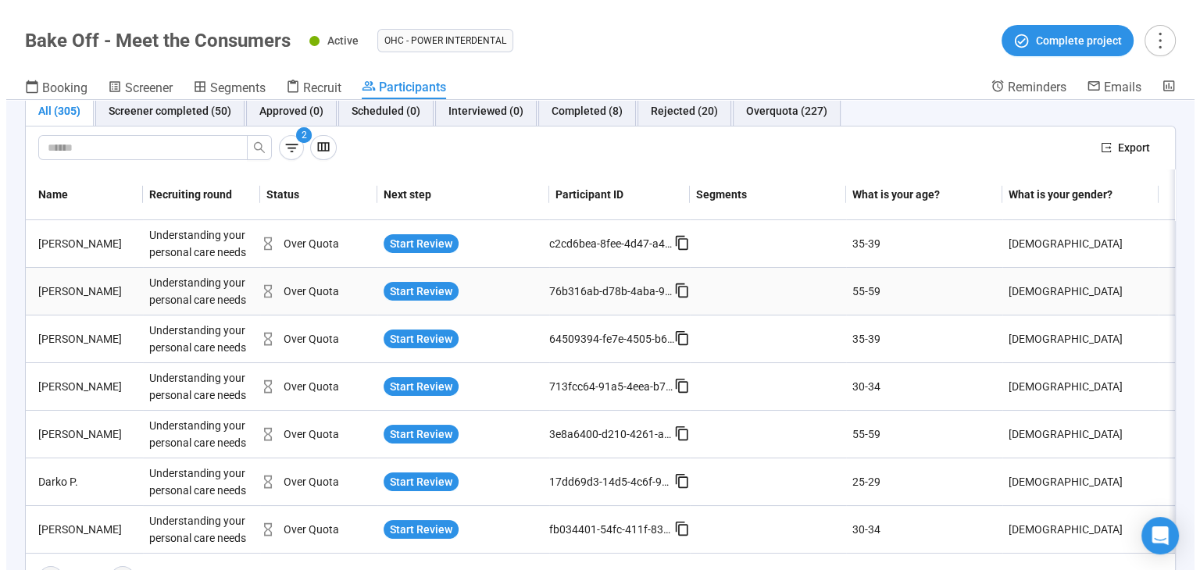
scroll to position [0, 0]
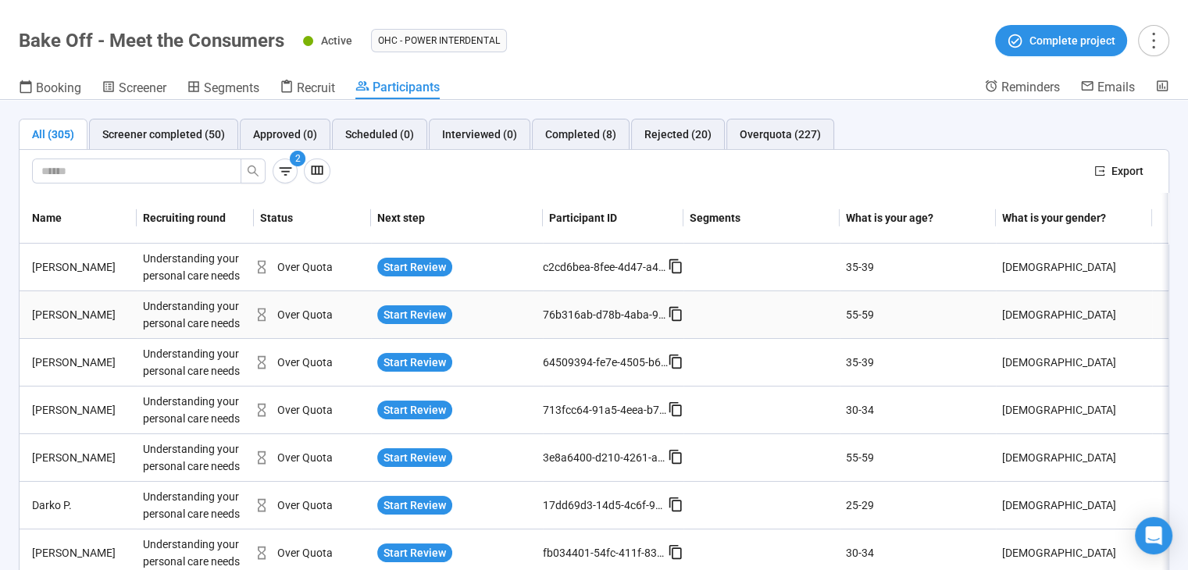
click at [393, 303] on div "Start Review" at bounding box center [457, 314] width 172 height 31
click at [396, 313] on span "Start Review" at bounding box center [415, 314] width 63 height 17
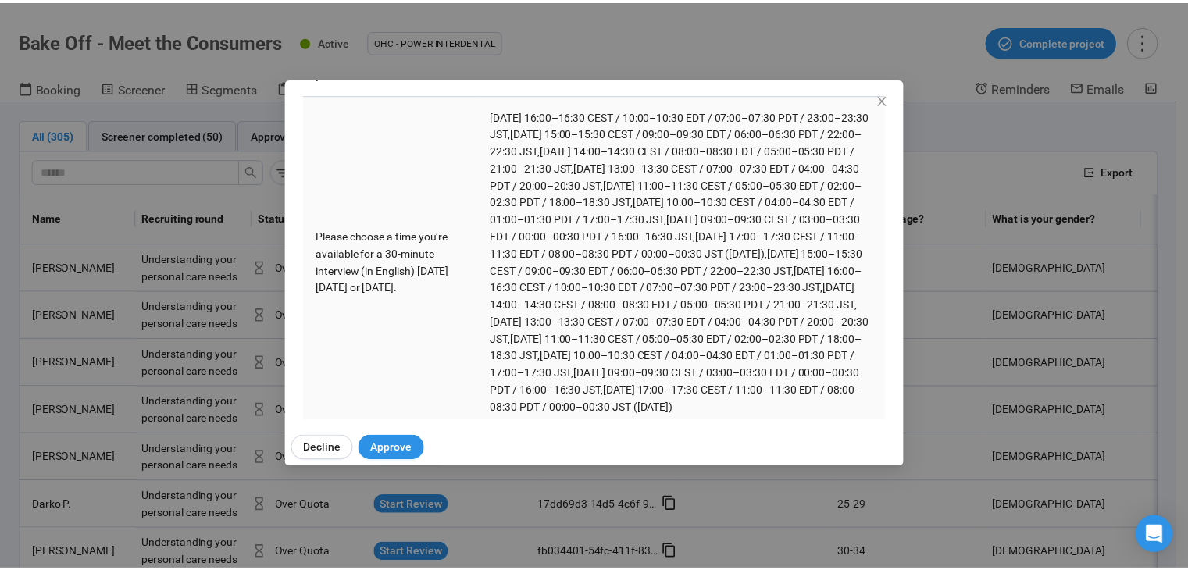
scroll to position [781, 0]
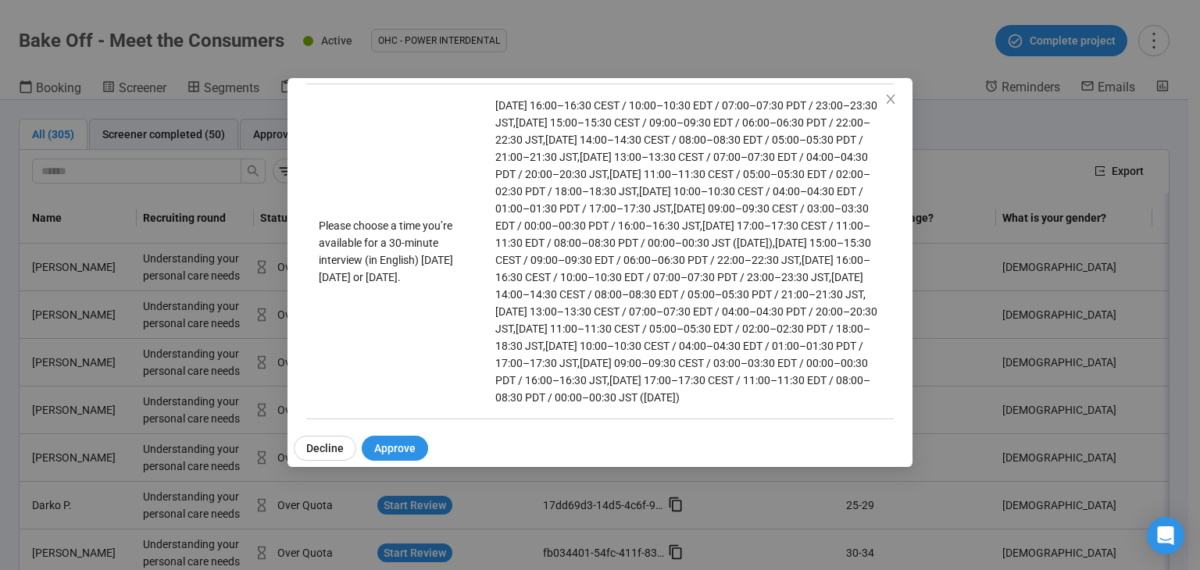
click at [887, 93] on icon "close" at bounding box center [891, 99] width 13 height 13
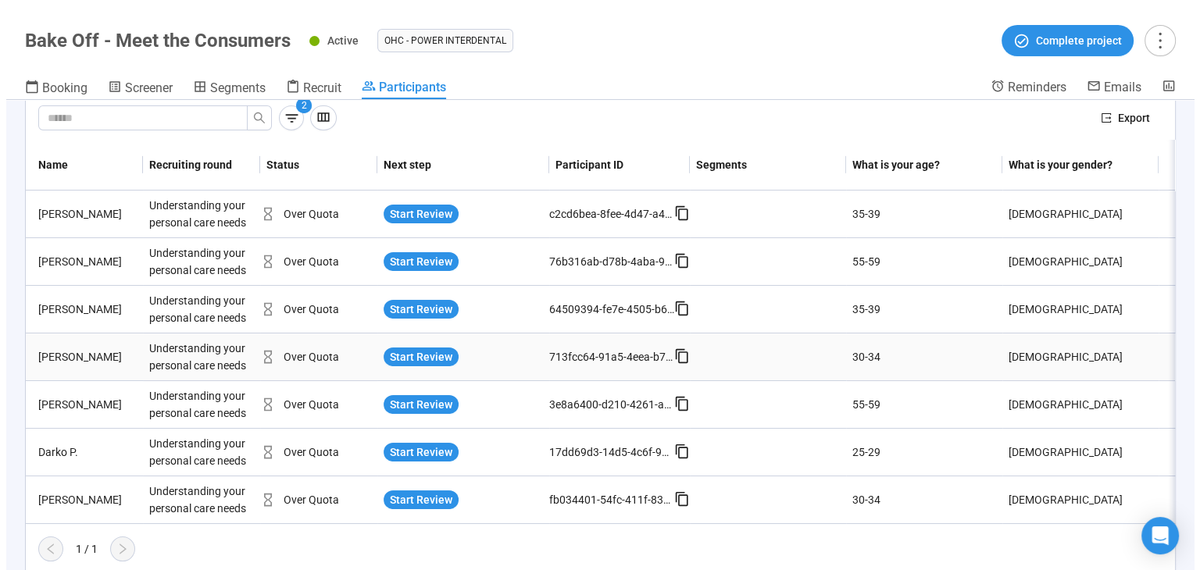
scroll to position [68, 0]
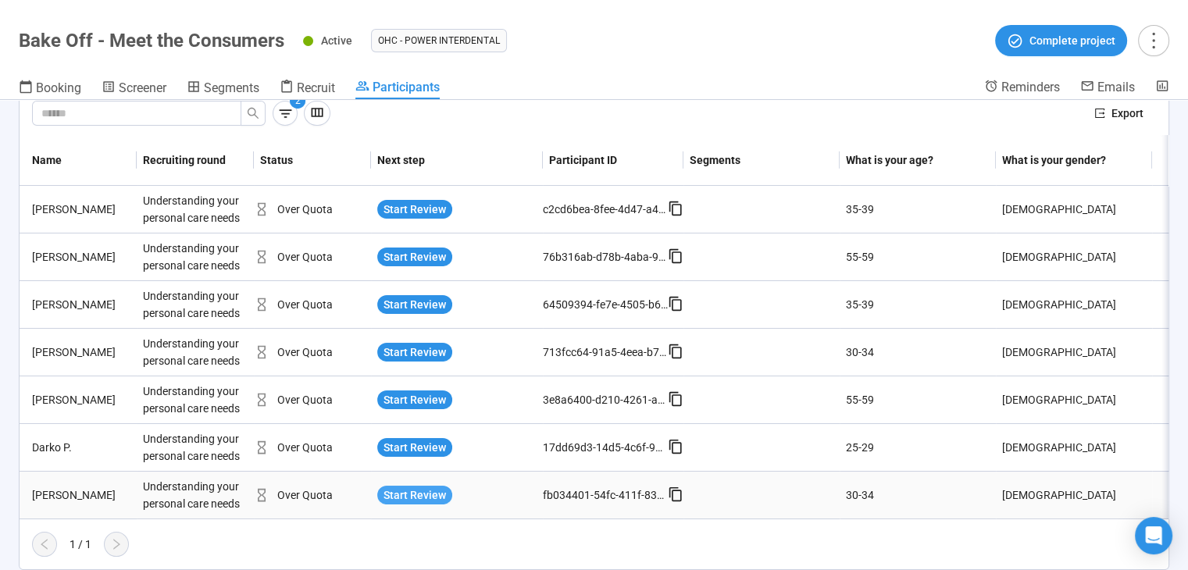
click at [409, 487] on span "Start Review" at bounding box center [415, 495] width 63 height 17
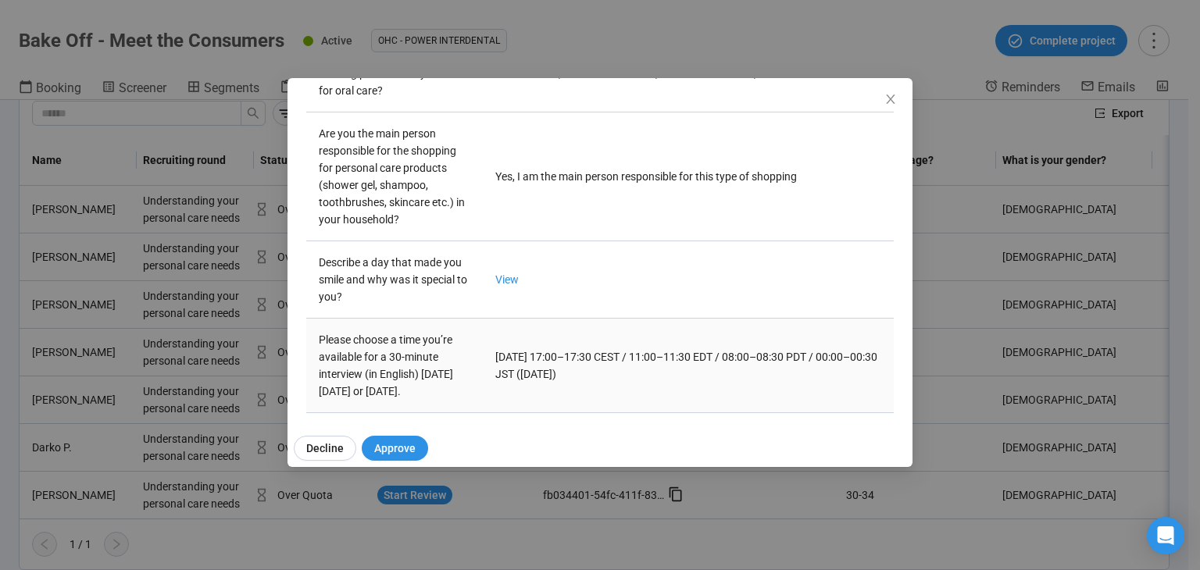
scroll to position [588, 0]
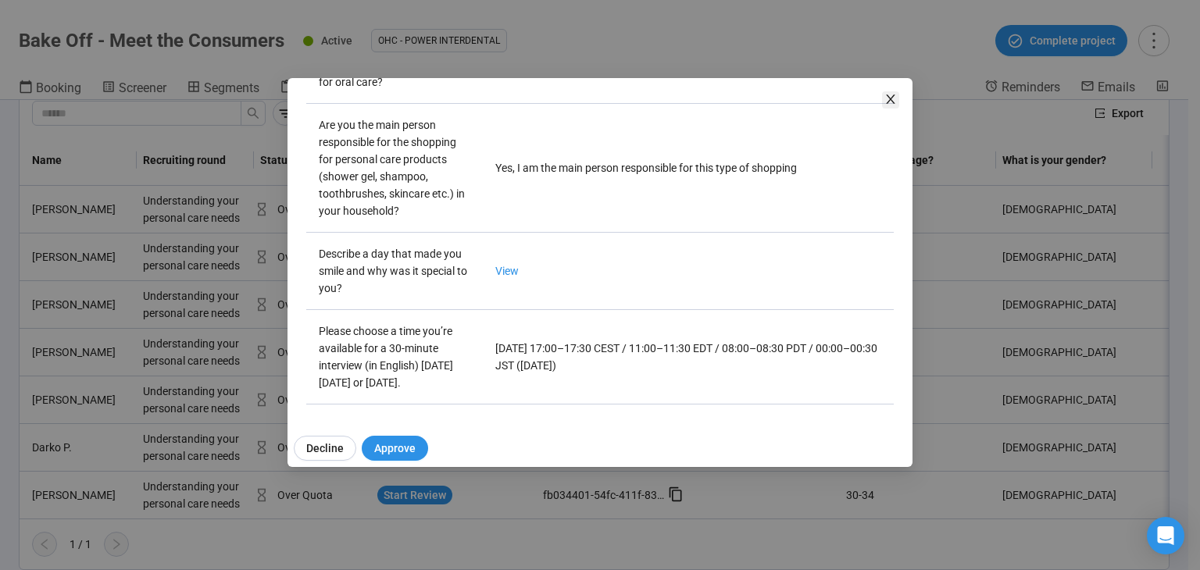
click at [885, 102] on icon "close" at bounding box center [891, 99] width 13 height 13
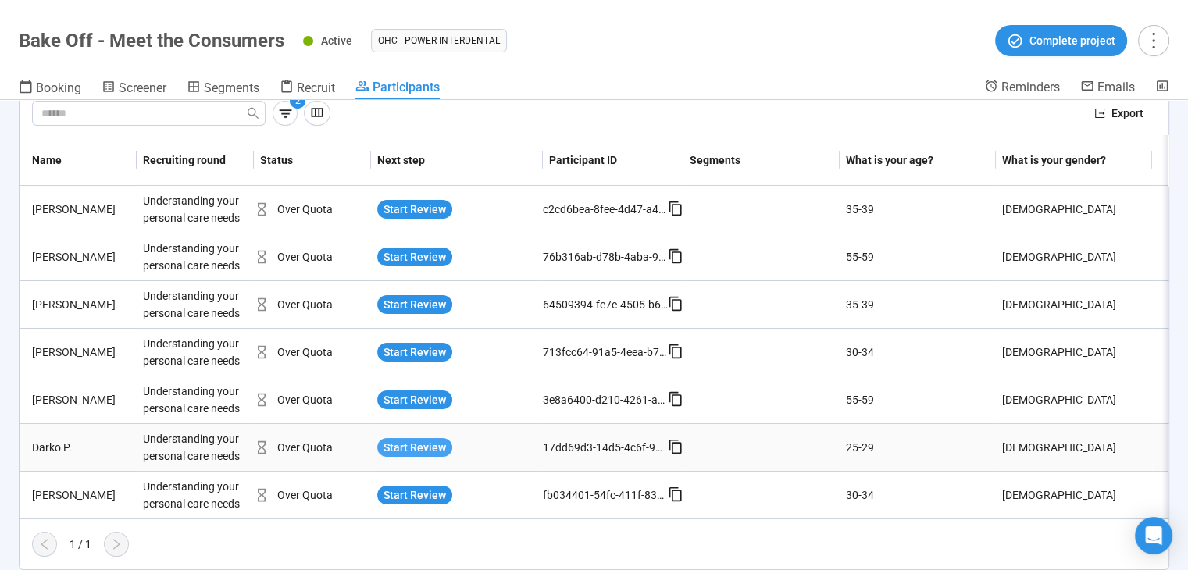
click at [431, 439] on span "Start Review" at bounding box center [415, 447] width 63 height 17
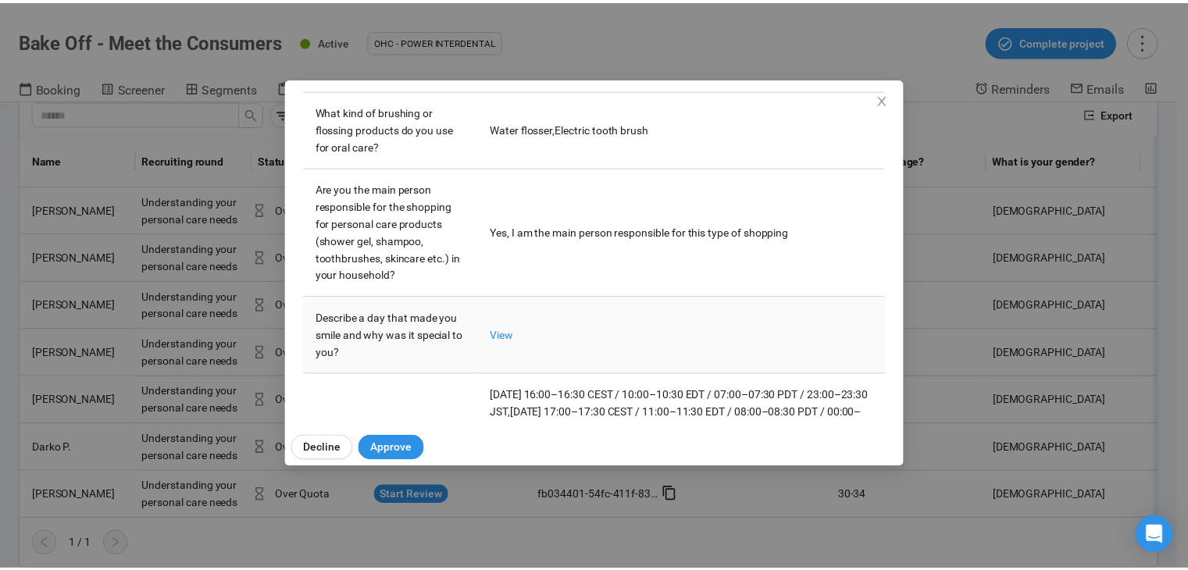
scroll to position [257, 0]
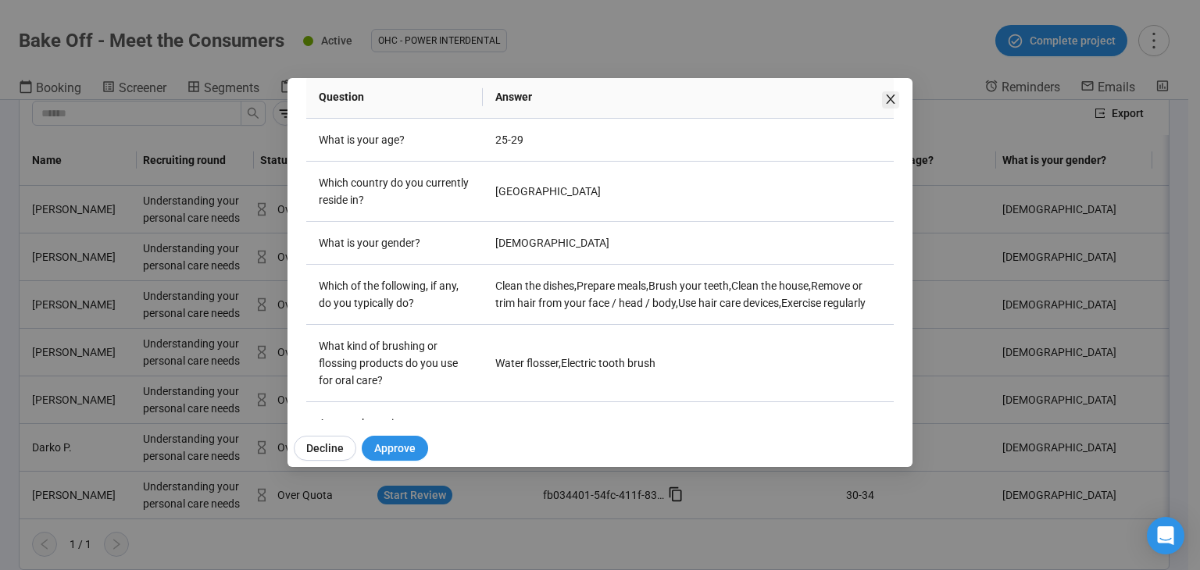
click at [891, 93] on icon "close" at bounding box center [891, 99] width 13 height 13
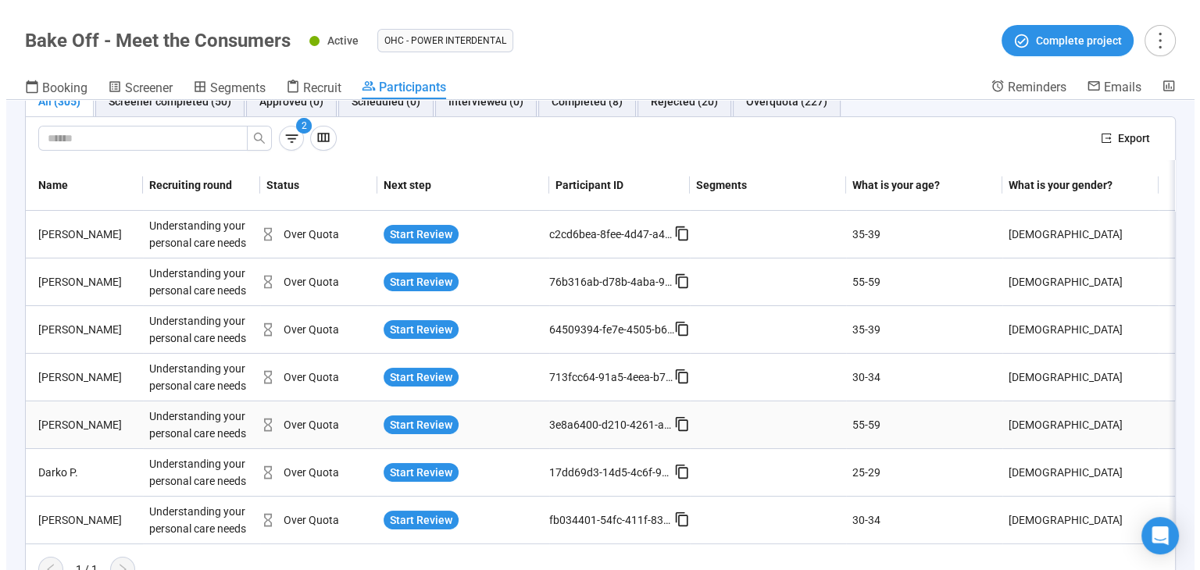
scroll to position [0, 0]
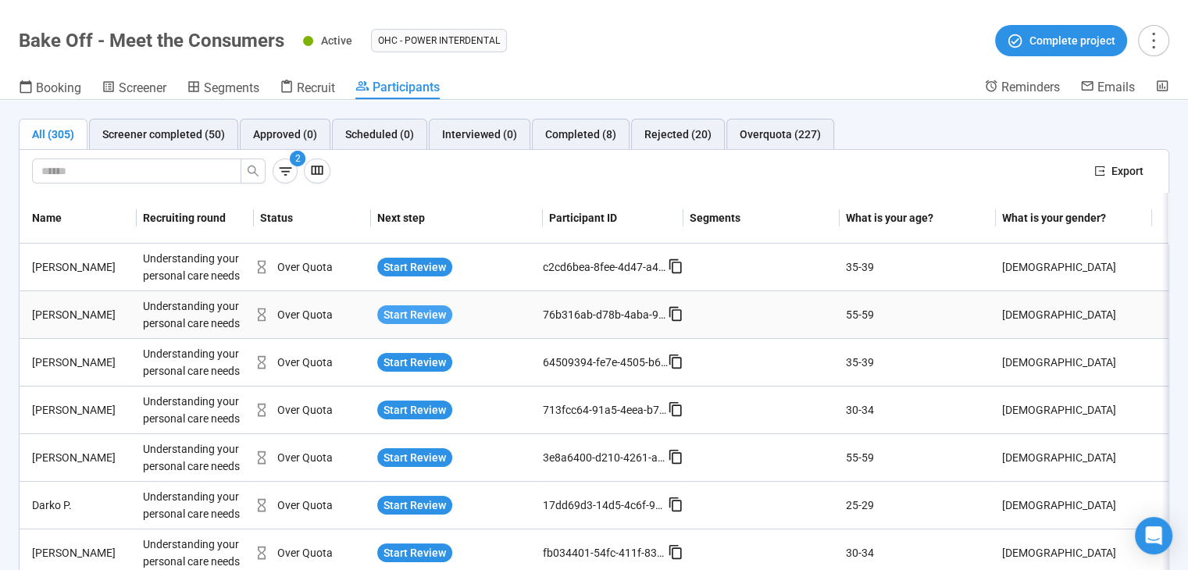
click at [419, 316] on span "Start Review" at bounding box center [415, 314] width 63 height 17
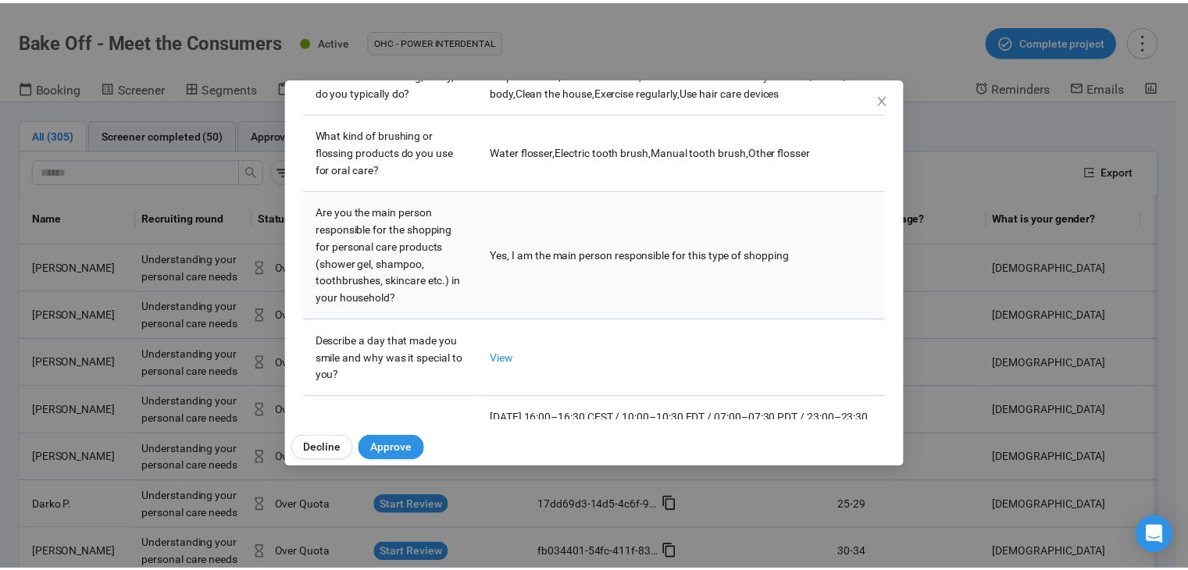
scroll to position [547, 0]
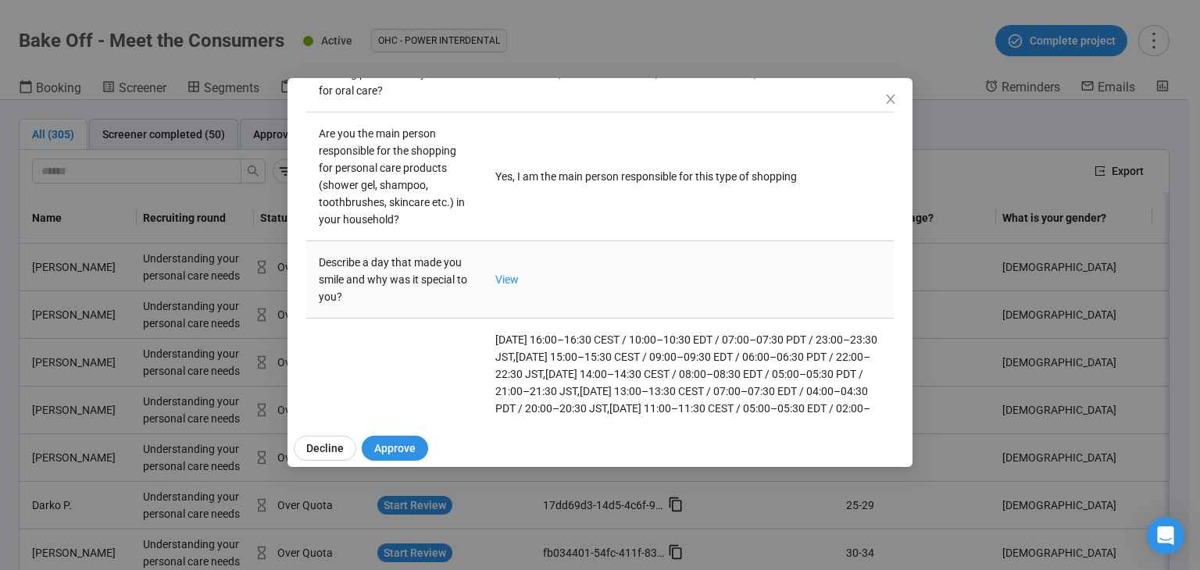
click at [509, 266] on td "View" at bounding box center [688, 279] width 411 height 77
click at [509, 277] on link "View" at bounding box center [506, 279] width 23 height 13
click at [888, 104] on icon "close" at bounding box center [891, 99] width 13 height 13
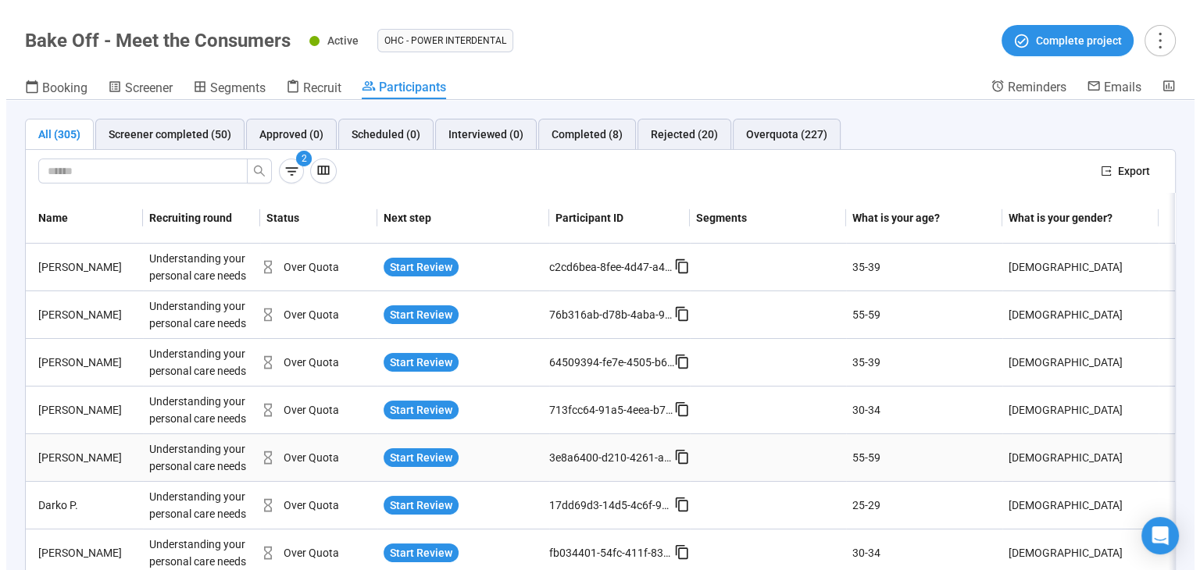
scroll to position [68, 0]
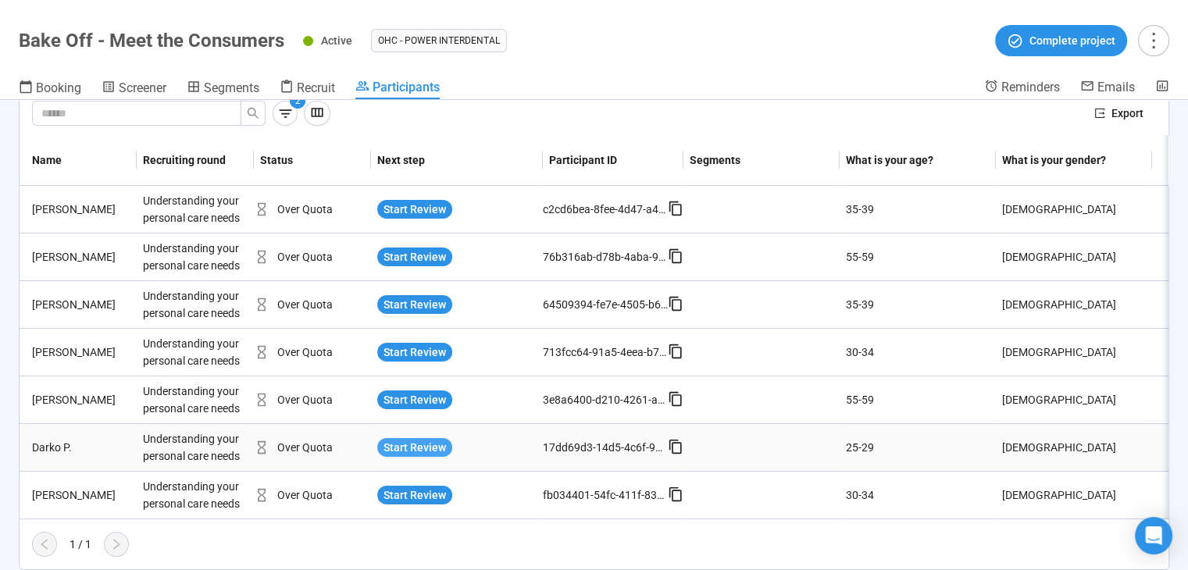
click at [414, 439] on span "Start Review" at bounding box center [415, 447] width 63 height 17
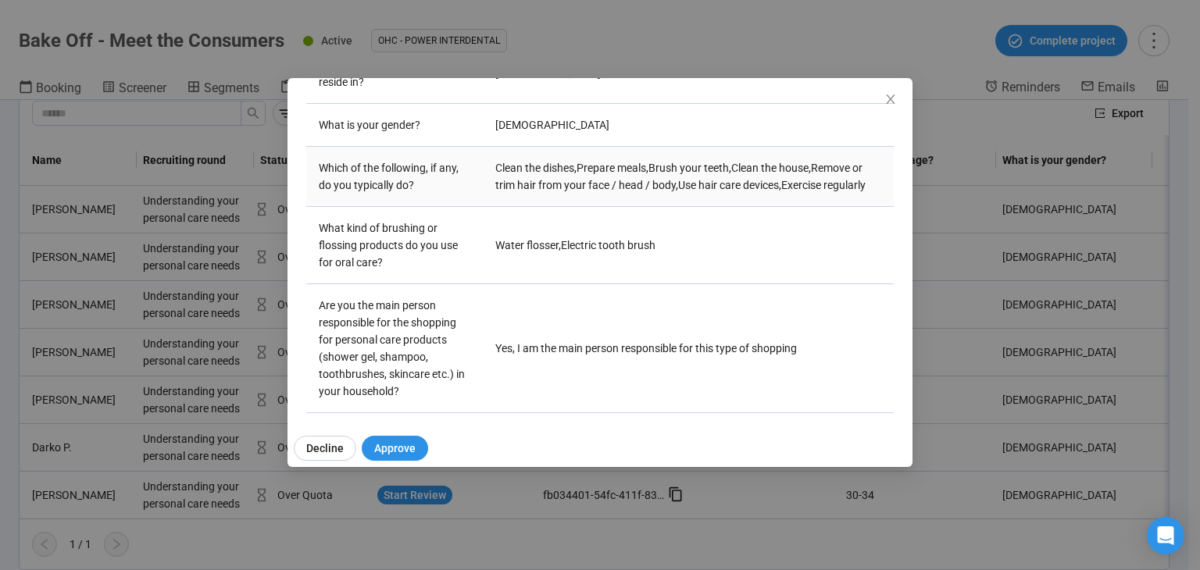
scroll to position [469, 0]
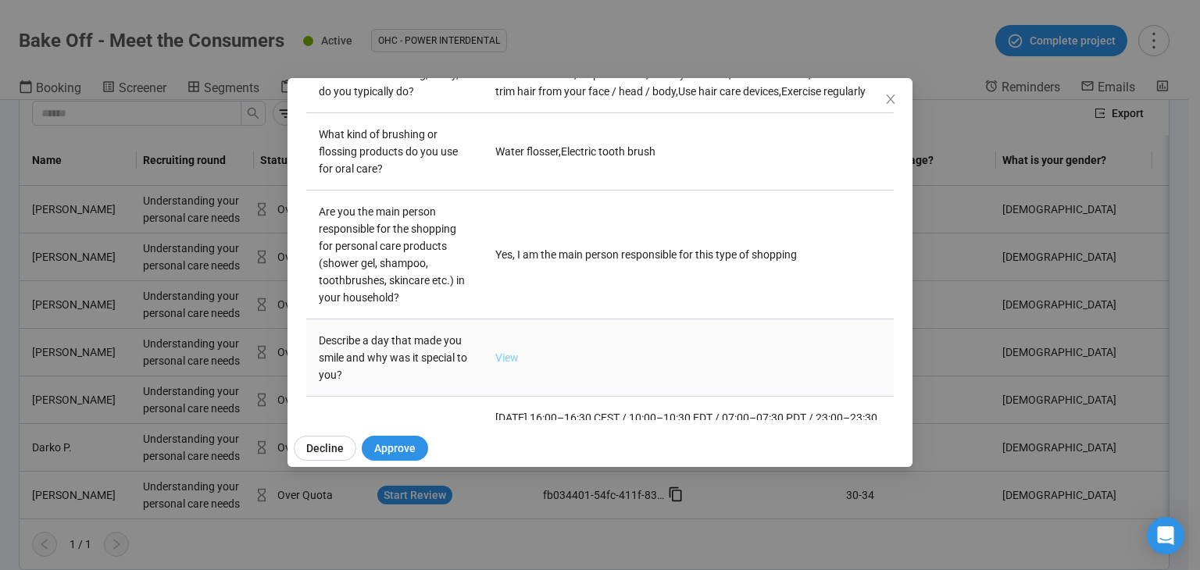
click at [506, 364] on link "View" at bounding box center [506, 358] width 23 height 13
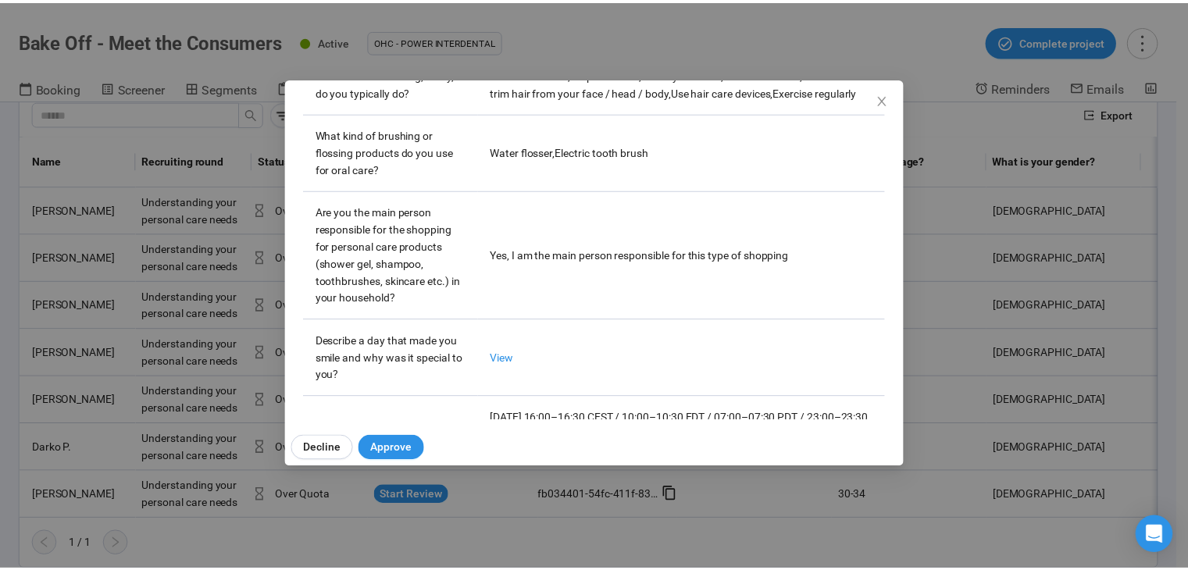
scroll to position [0, 0]
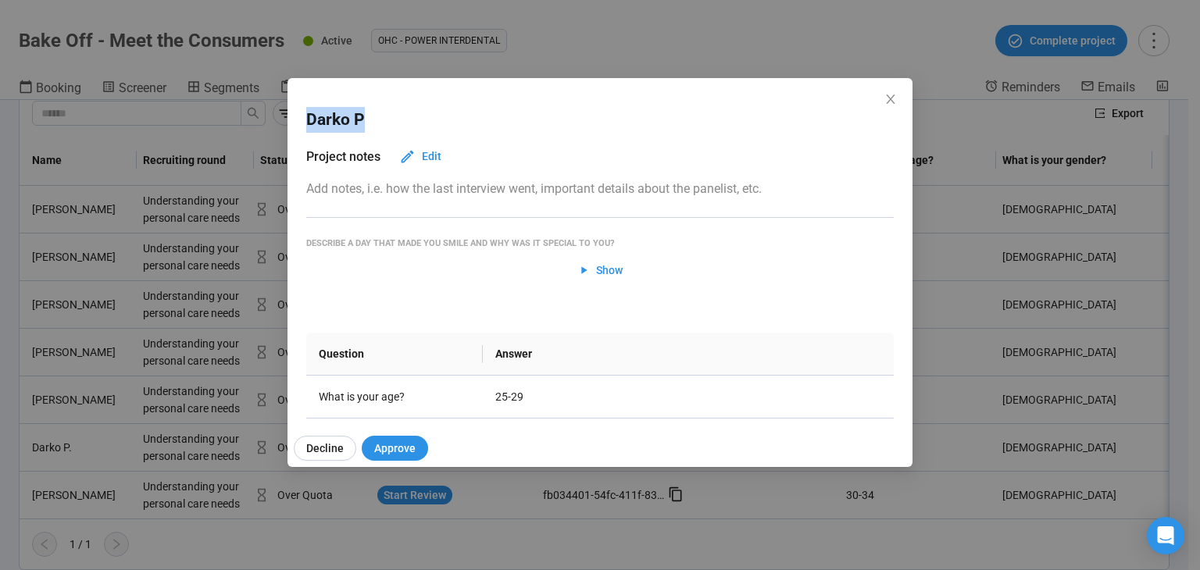
drag, startPoint x: 362, startPoint y: 123, endPoint x: 277, endPoint y: 125, distance: 84.4
click at [277, 125] on div "Darko P Project notes Edit Add notes, i.e. how the last interview went, importa…" at bounding box center [600, 285] width 1200 height 570
copy h2 "Darko P"
click at [63, 281] on div "Darko P Project notes Edit Add notes, i.e. how the last interview went, importa…" at bounding box center [600, 285] width 1200 height 570
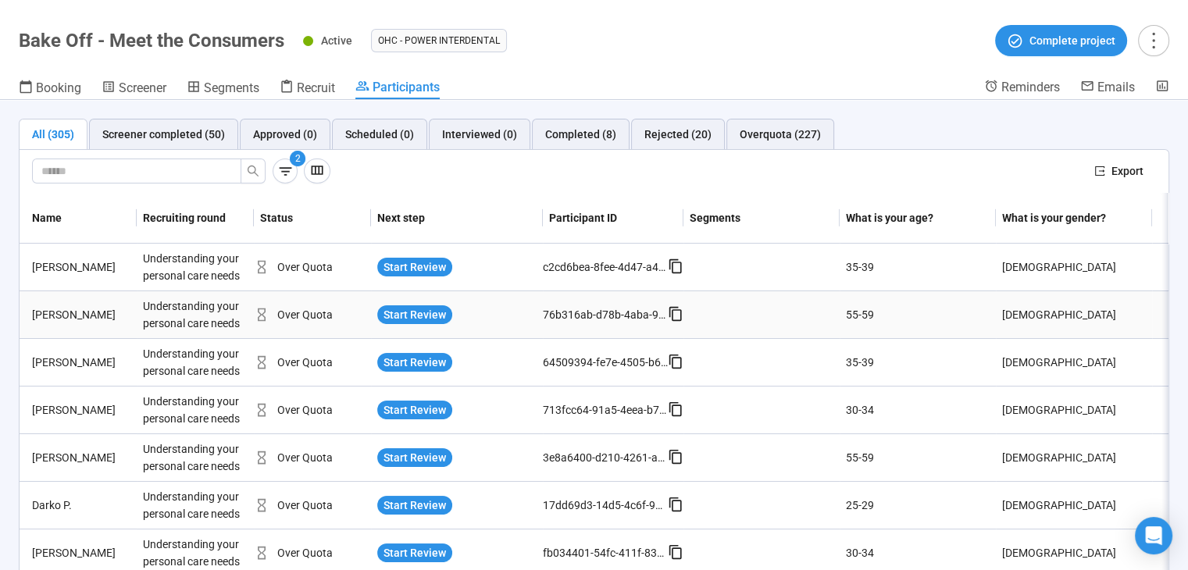
click at [233, 309] on div "Understanding your personal care needs" at bounding box center [195, 314] width 117 height 47
click at [37, 309] on div "Jay W." at bounding box center [81, 314] width 111 height 17
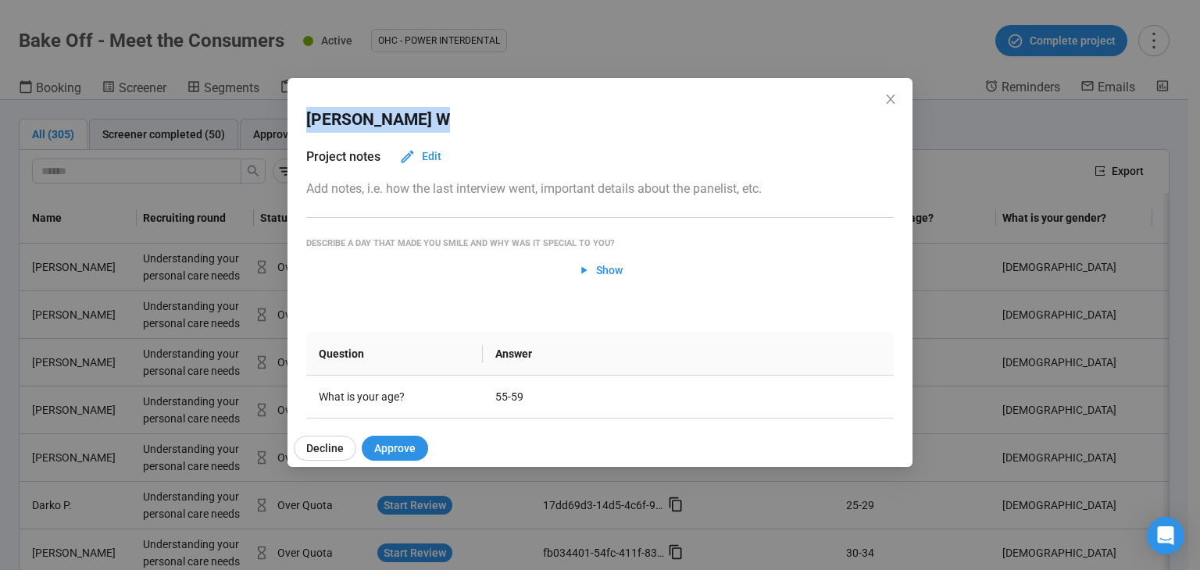
drag, startPoint x: 348, startPoint y: 117, endPoint x: 303, endPoint y: 110, distance: 45.9
click at [303, 110] on div "Jay W Project notes Edit Add notes, i.e. how the last interview went, important…" at bounding box center [600, 249] width 625 height 342
copy h2 "Jay W"
click at [892, 98] on icon "close" at bounding box center [890, 99] width 9 height 9
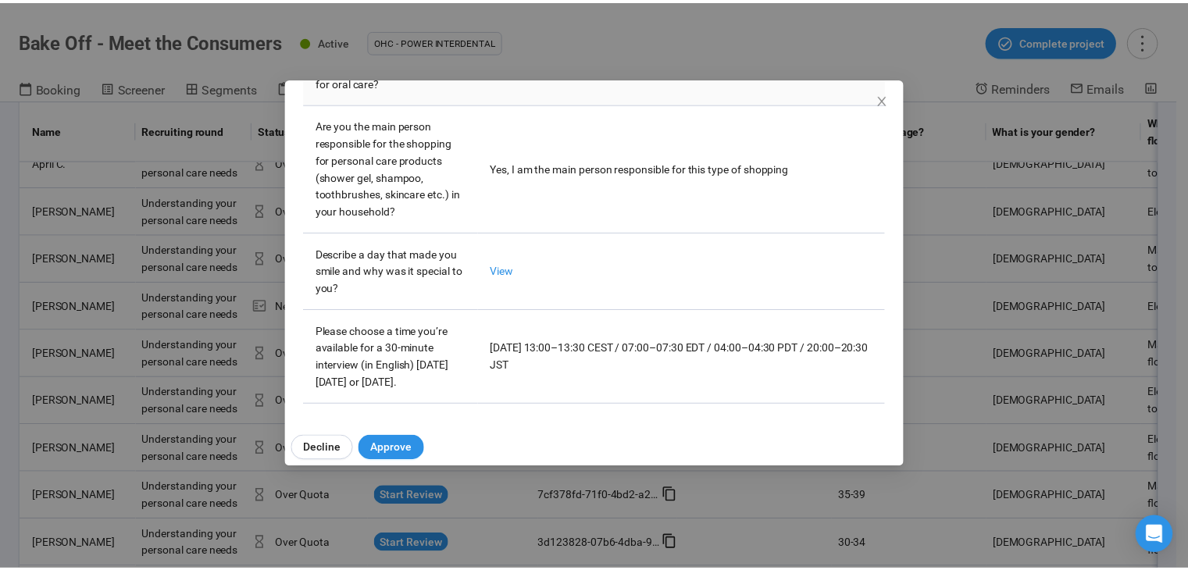
scroll to position [588, 0]
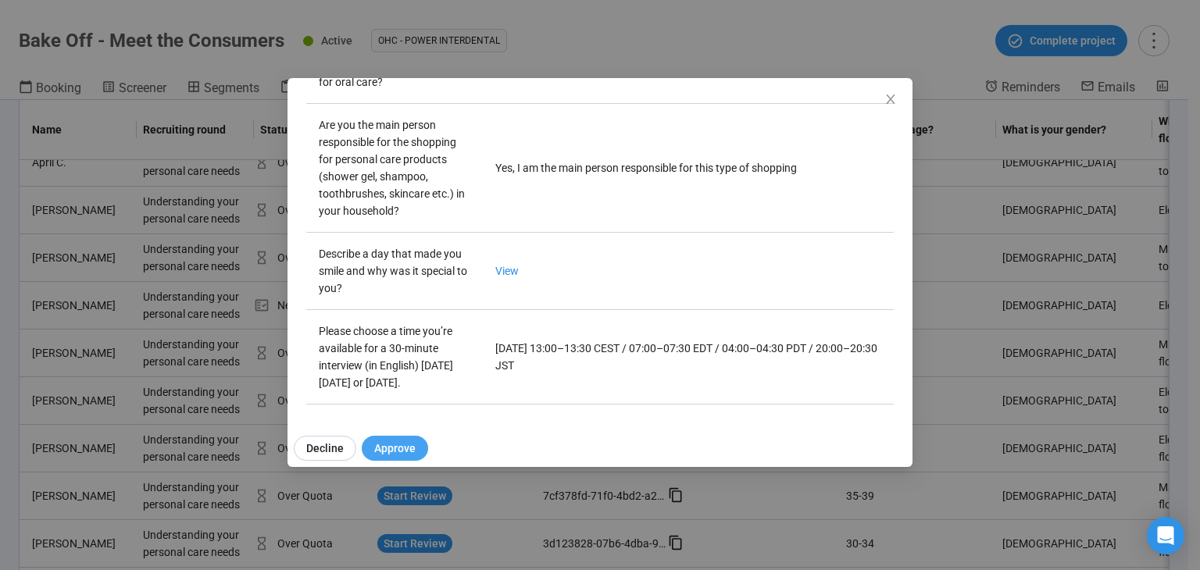
click at [416, 442] on button "Approve" at bounding box center [395, 448] width 66 height 25
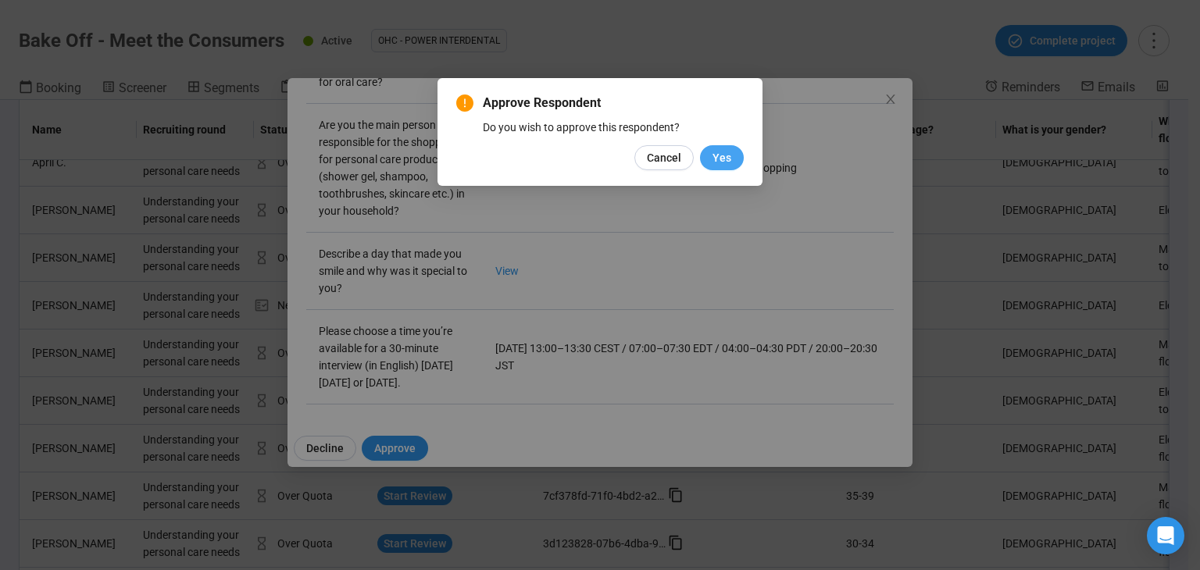
click at [726, 160] on span "Yes" at bounding box center [722, 157] width 19 height 17
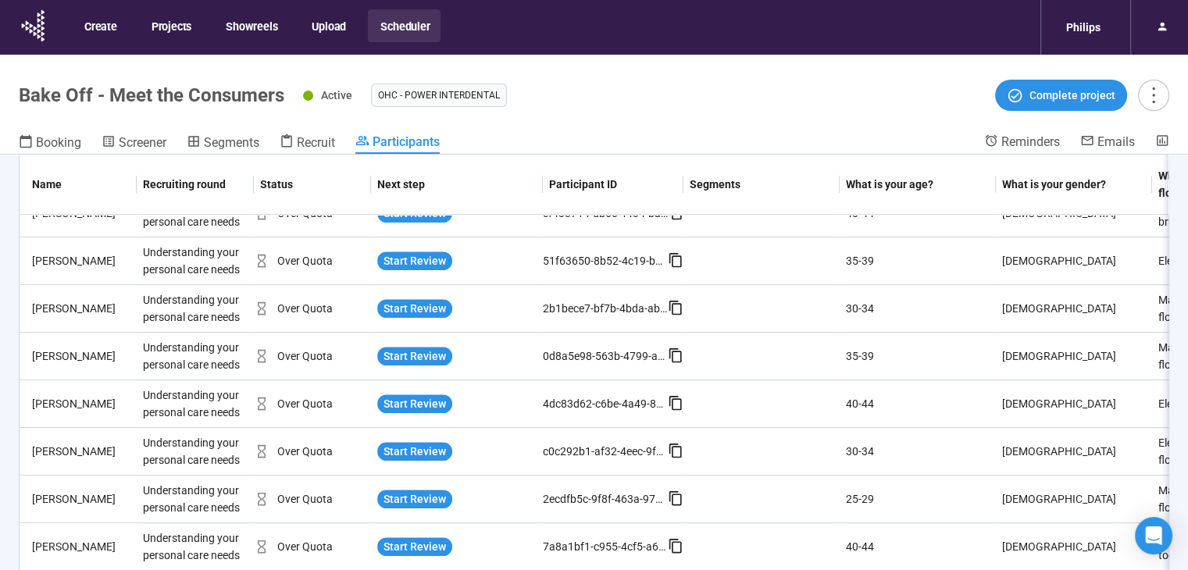
scroll to position [938, 0]
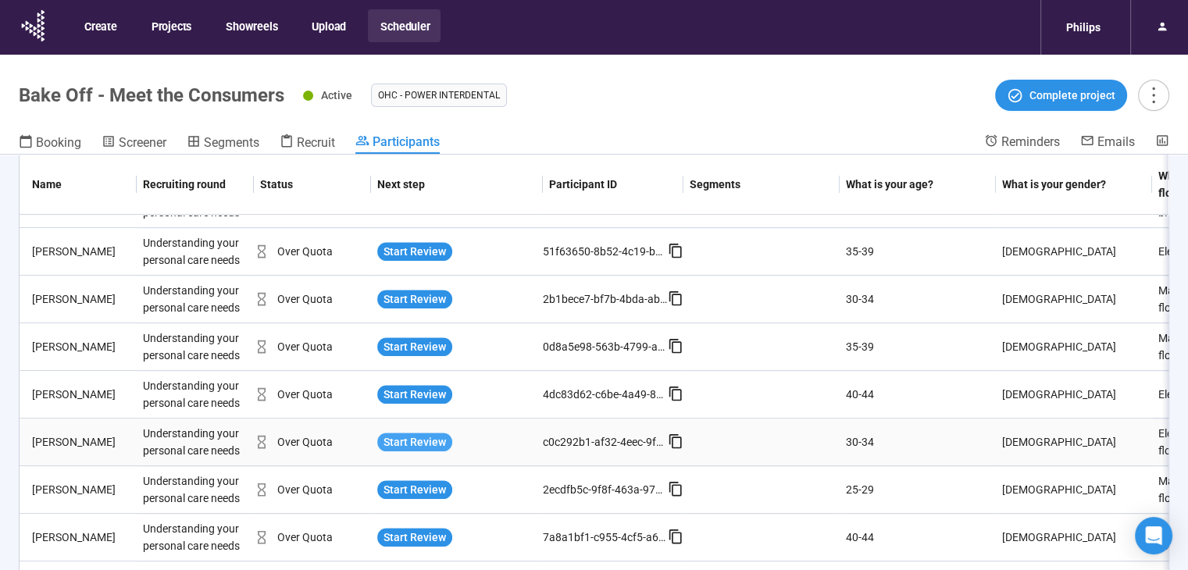
click at [427, 434] on span "Start Review" at bounding box center [415, 442] width 63 height 17
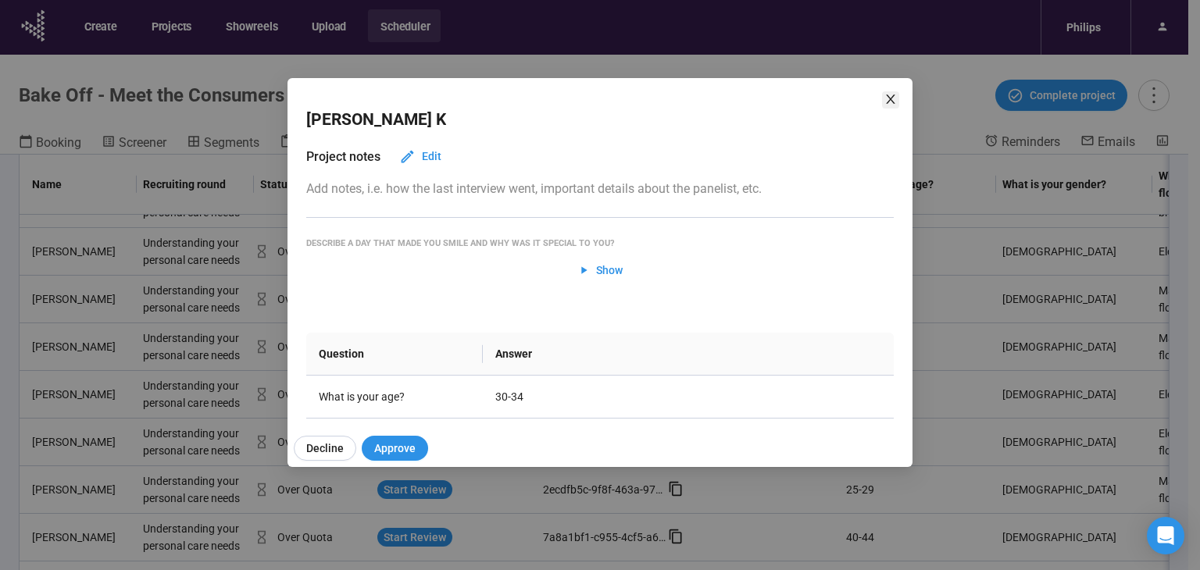
click at [891, 95] on icon "close" at bounding box center [891, 99] width 13 height 13
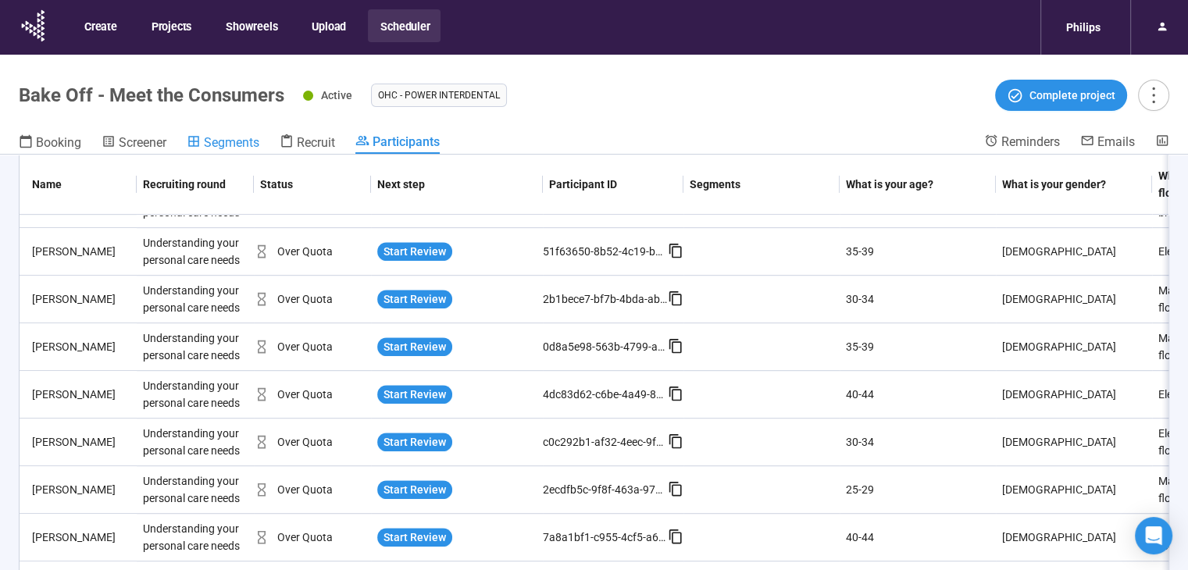
click at [206, 141] on span "Segments" at bounding box center [231, 142] width 55 height 15
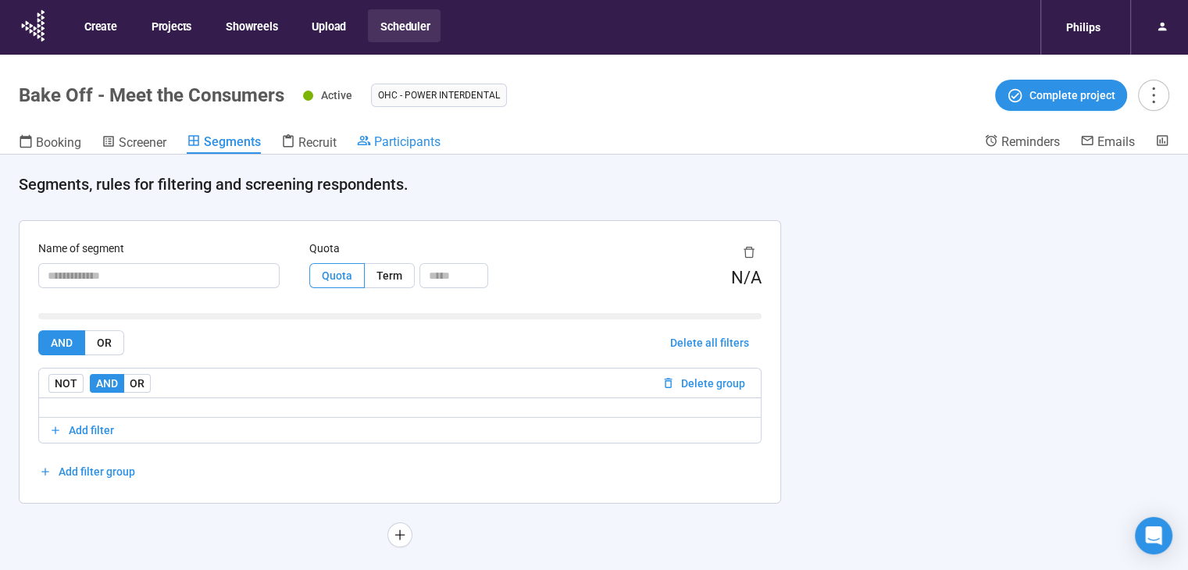
click at [416, 138] on span "Participants" at bounding box center [407, 141] width 66 height 15
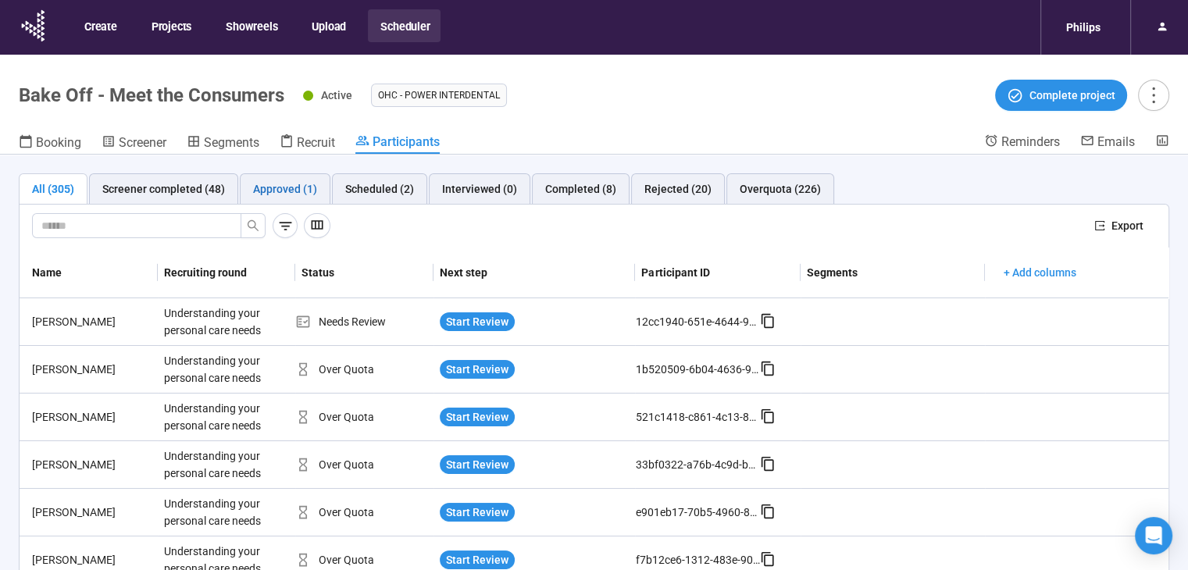
click at [296, 190] on div "Approved (1)" at bounding box center [285, 188] width 64 height 17
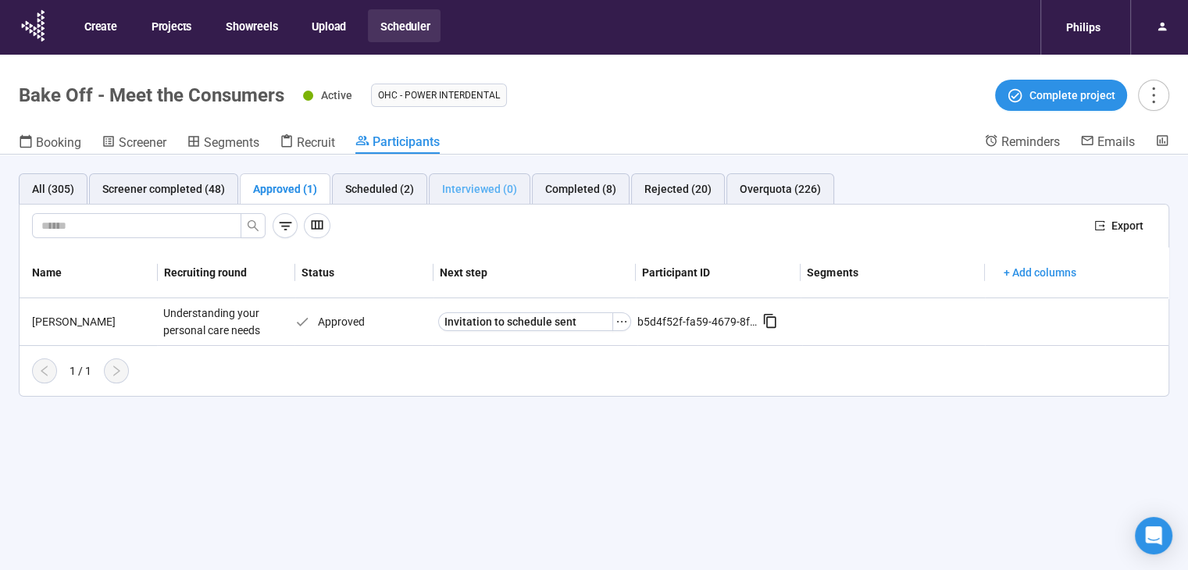
click at [469, 198] on div "Interviewed (0)" at bounding box center [480, 188] width 102 height 31
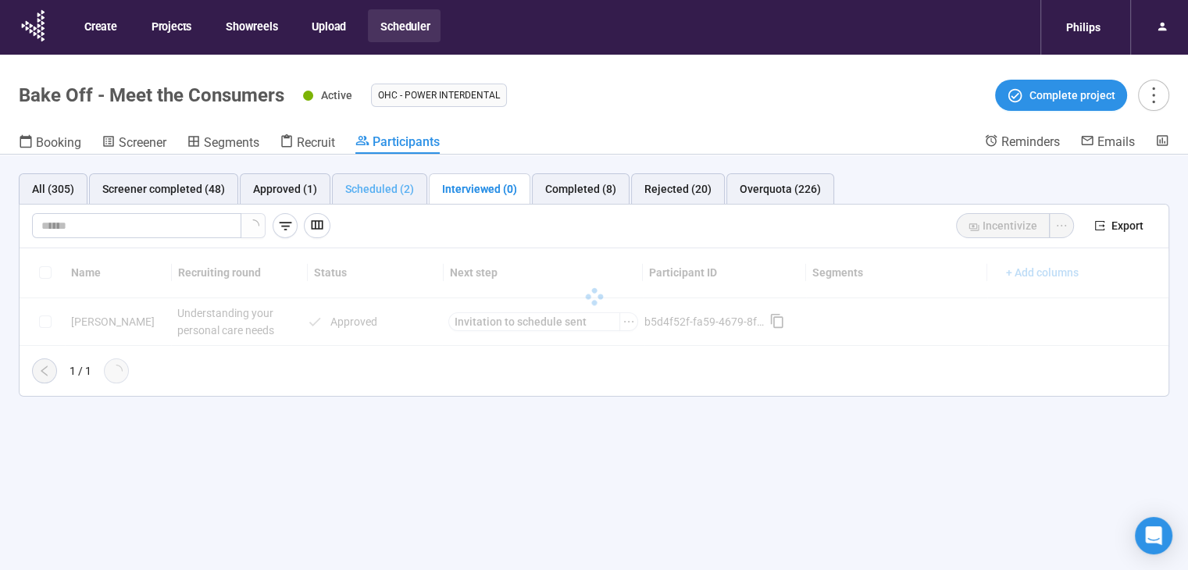
click at [404, 200] on div "Scheduled (2)" at bounding box center [379, 188] width 95 height 31
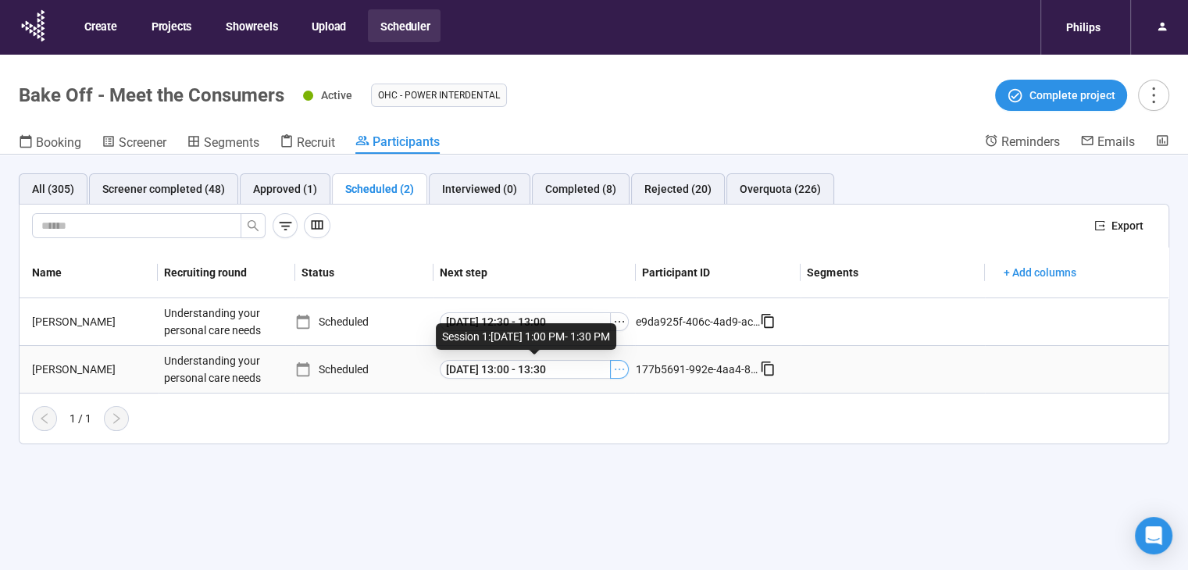
click at [616, 366] on icon "ellipsis" at bounding box center [619, 369] width 13 height 13
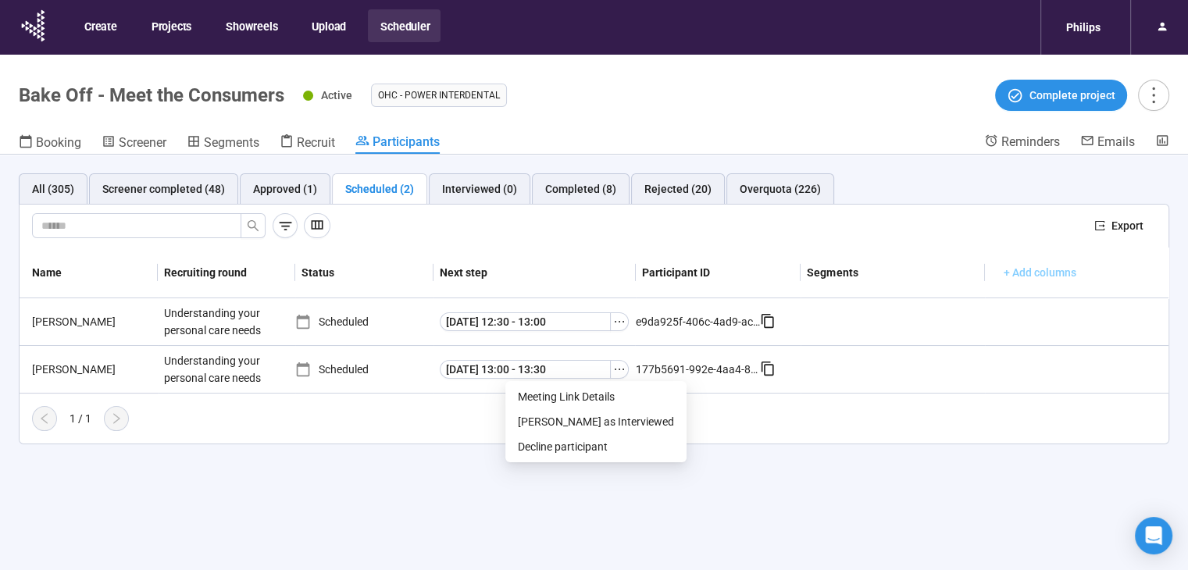
click at [1072, 266] on span "+ Add columns" at bounding box center [1040, 272] width 73 height 17
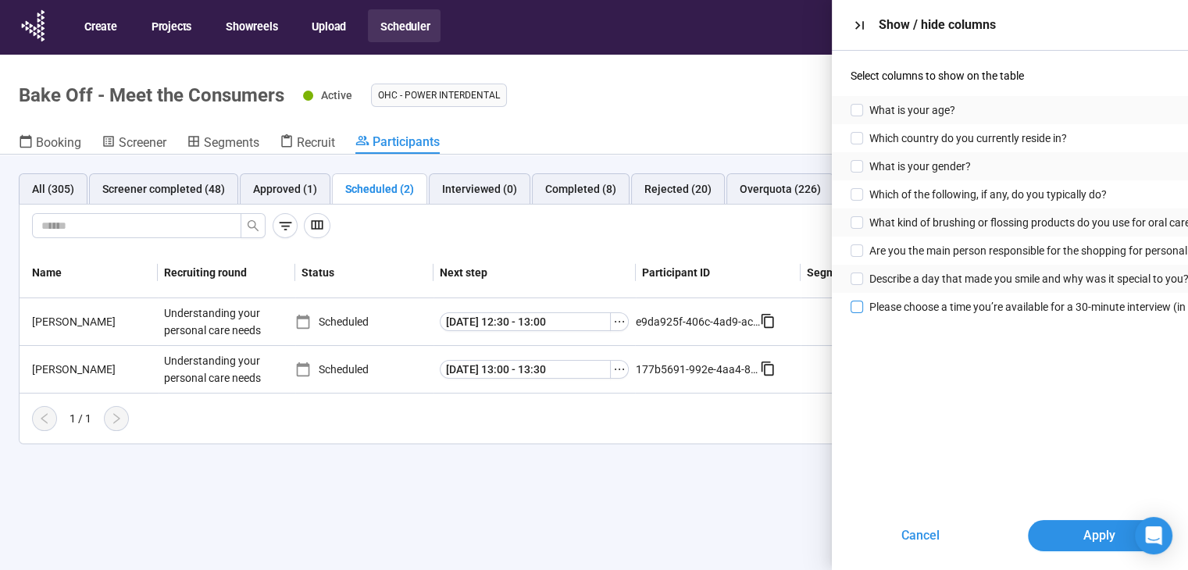
click at [1025, 301] on span "Please choose a time you’re available for a 30-minute interview (in English) [D…" at bounding box center [1107, 306] width 474 height 17
click at [1094, 538] on span "Apply" at bounding box center [1099, 536] width 32 height 20
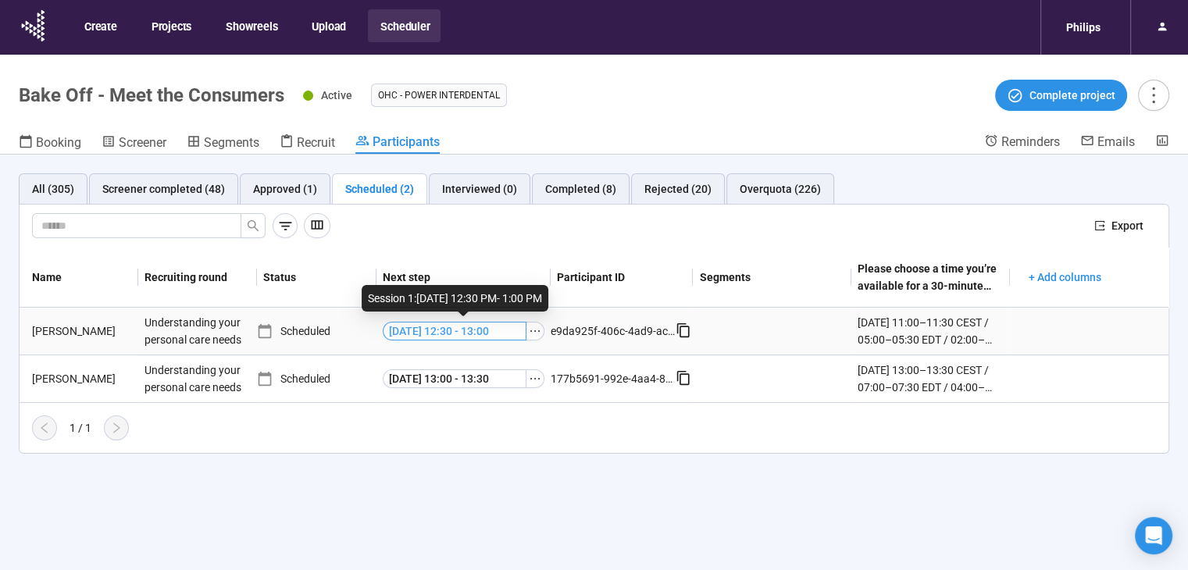
click at [489, 331] on span "[DATE] 12:30 - 13:00" at bounding box center [439, 331] width 100 height 17
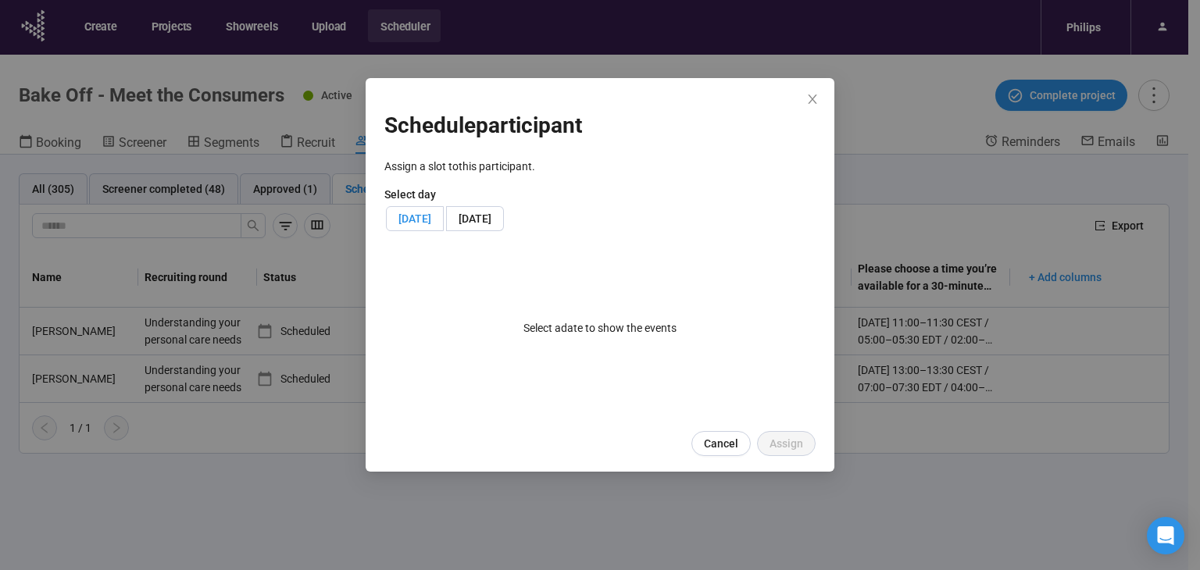
click at [431, 218] on span "Tue, August 19, 2025" at bounding box center [415, 219] width 33 height 13
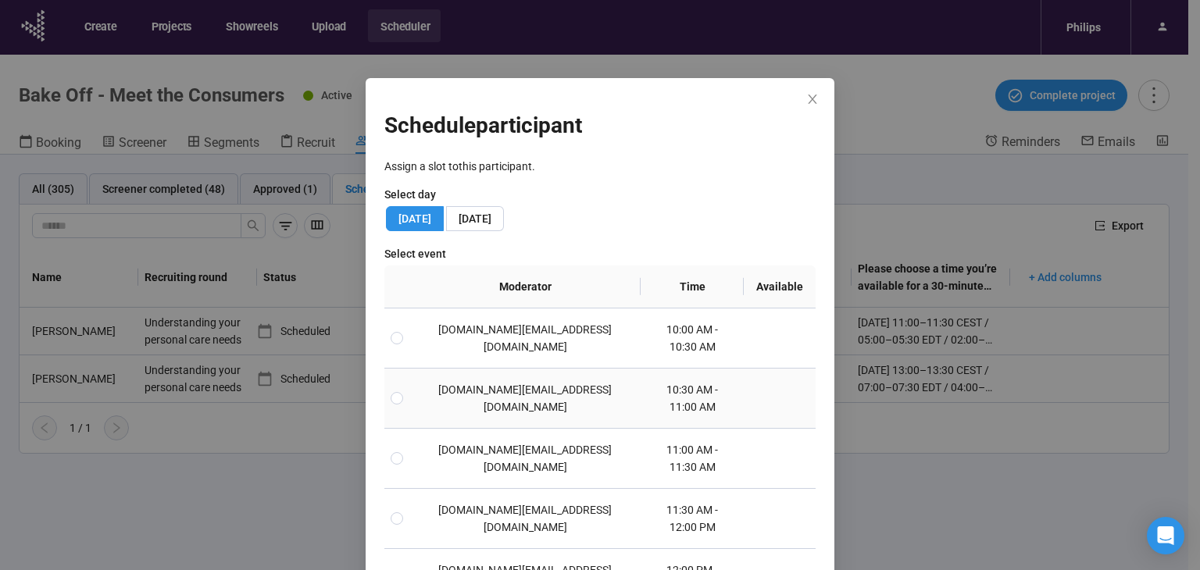
scroll to position [78, 0]
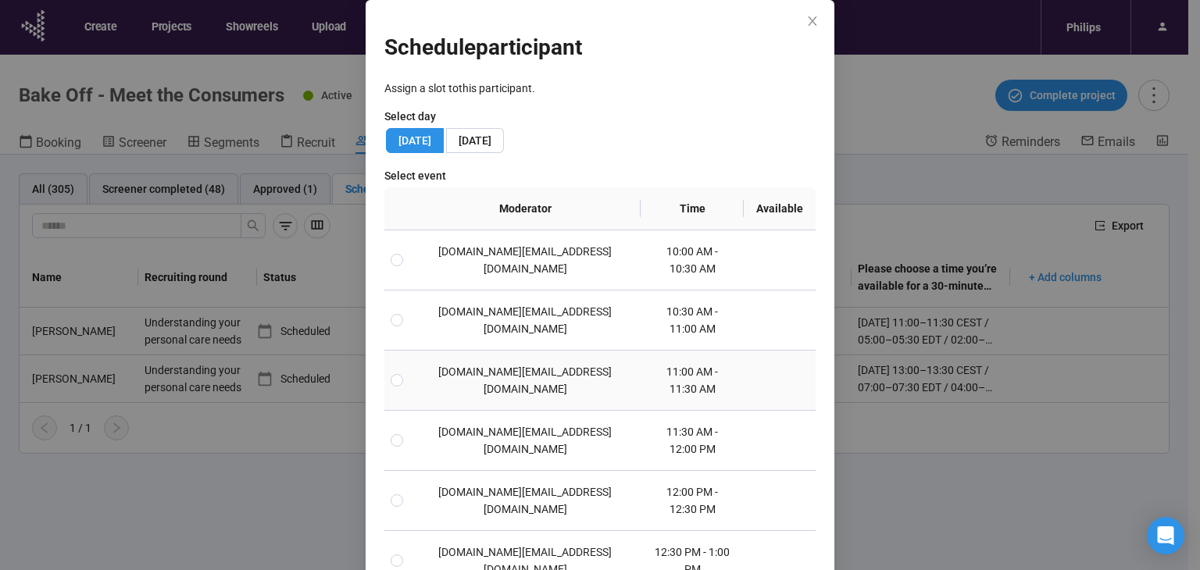
click at [543, 351] on td "yunyu.lu@philips.com" at bounding box center [524, 381] width 231 height 60
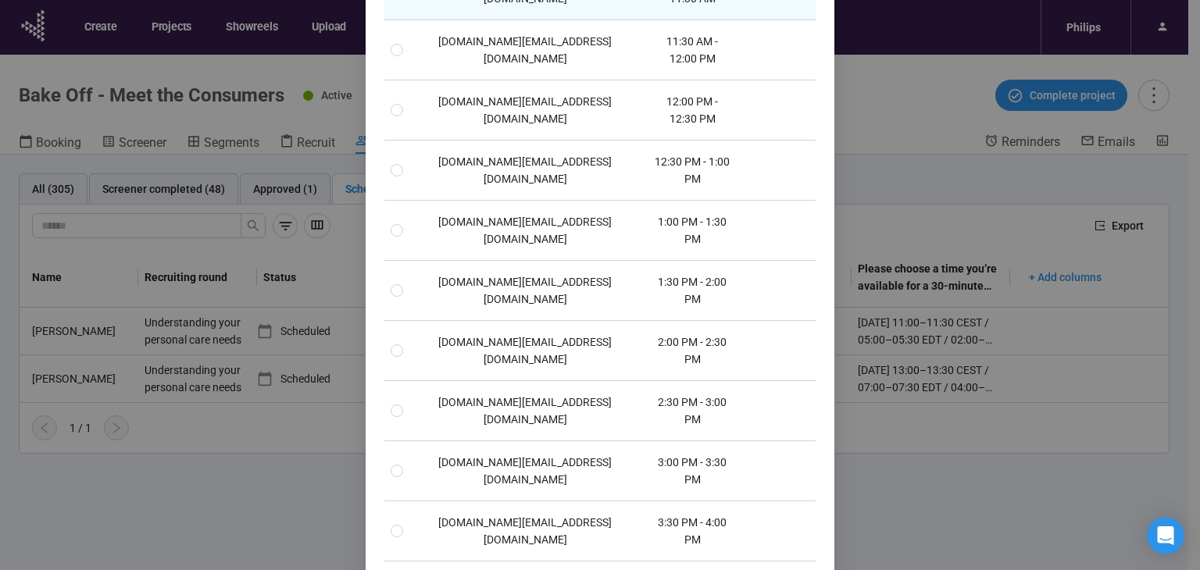
scroll to position [524, 0]
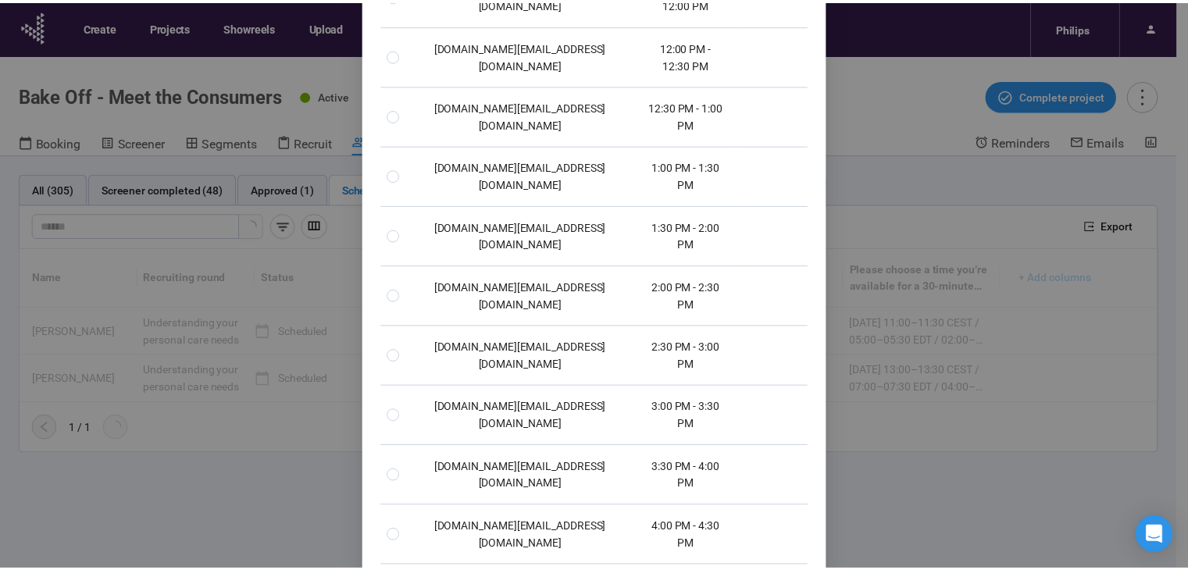
scroll to position [446, 0]
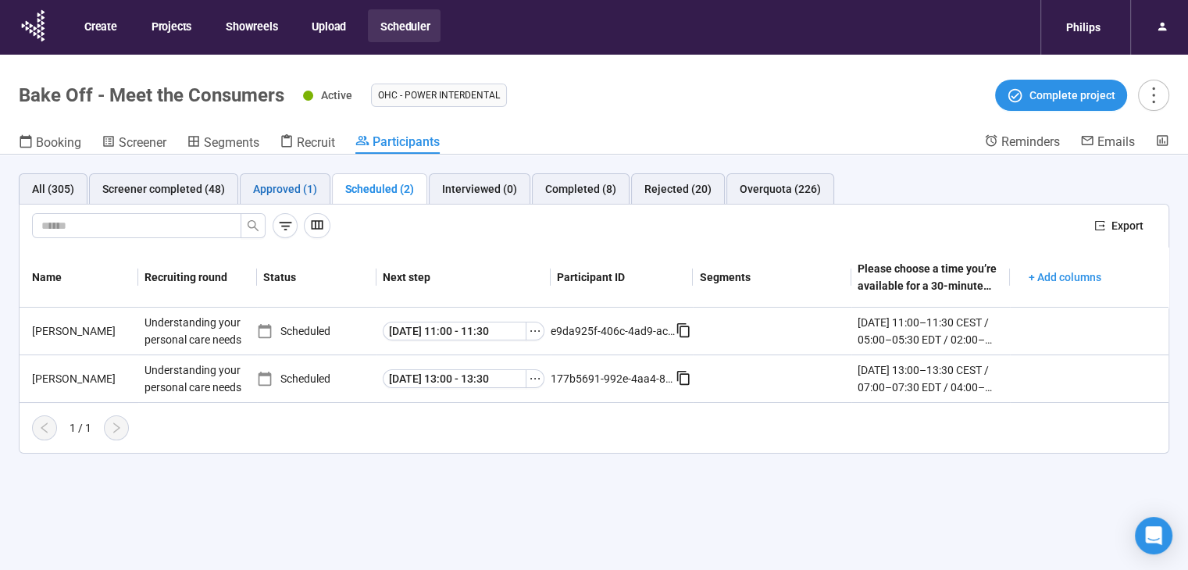
click at [308, 185] on div "Approved (1)" at bounding box center [285, 188] width 64 height 17
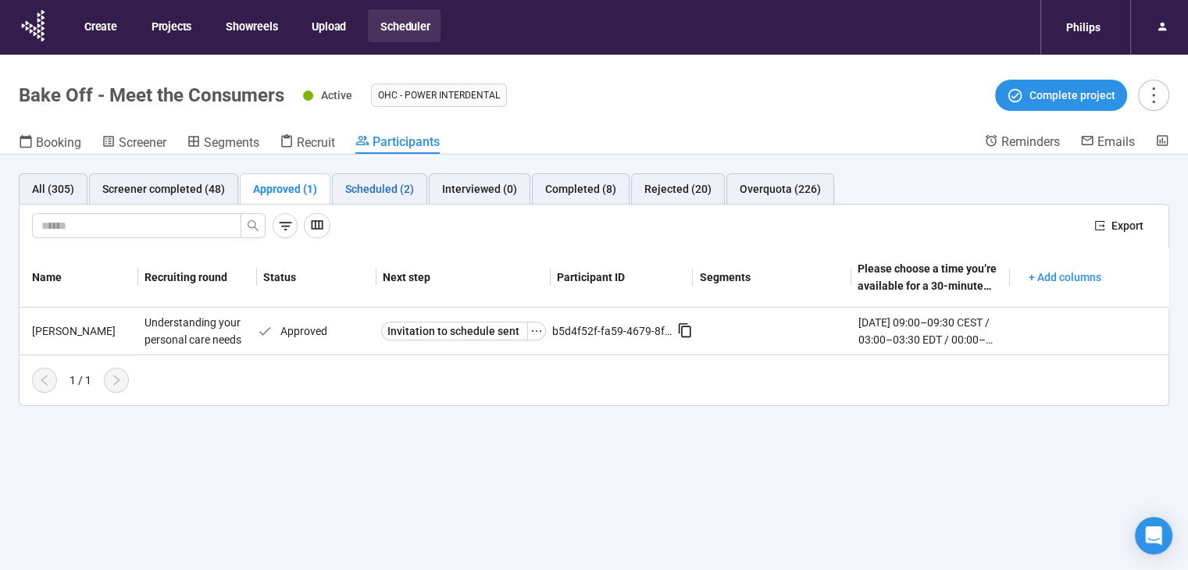
click at [363, 185] on div "Scheduled (2)" at bounding box center [379, 188] width 69 height 17
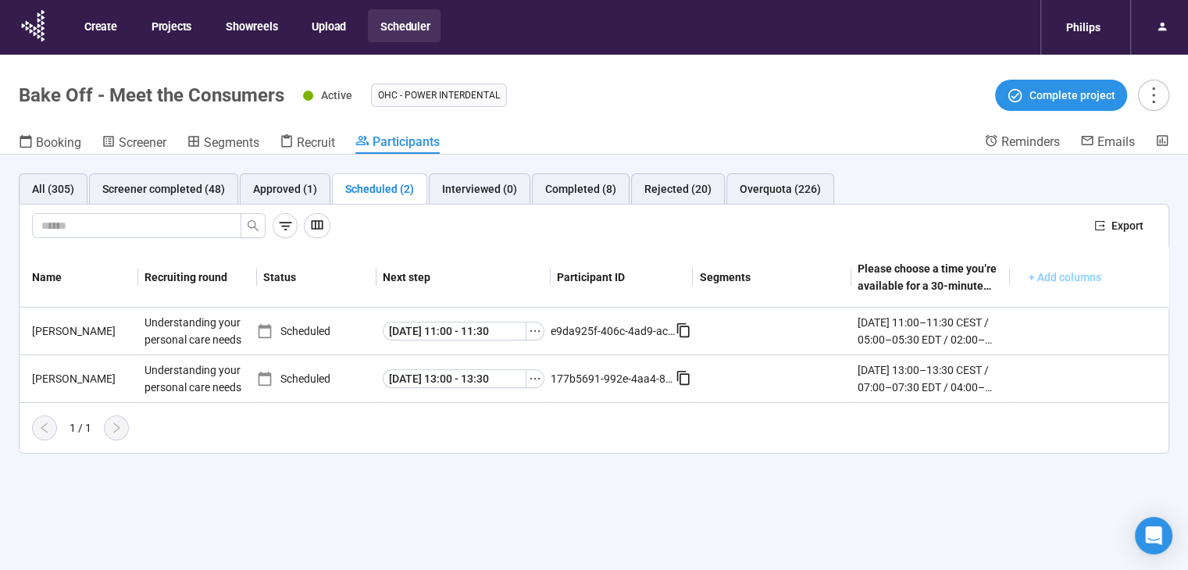
click at [1056, 273] on span "+ Add columns" at bounding box center [1065, 277] width 73 height 17
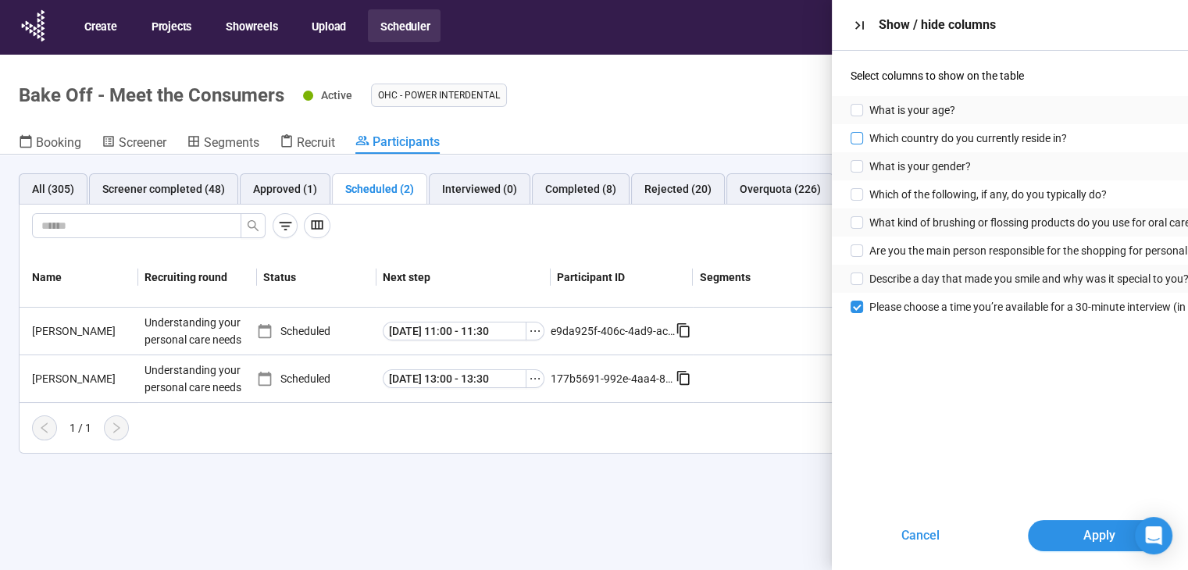
click at [977, 132] on span "Which country do you currently reside in?" at bounding box center [969, 138] width 198 height 17
click at [975, 224] on span "What kind of brushing or flossing products do you use for oral care?" at bounding box center [1033, 222] width 327 height 17
click at [954, 107] on span "What is your age?" at bounding box center [913, 110] width 86 height 17
click at [886, 306] on span "Please choose a time you’re available for a 30-minute interview (in English) on…" at bounding box center [1107, 306] width 474 height 17
click at [1069, 530] on button "Apply" at bounding box center [1099, 535] width 143 height 31
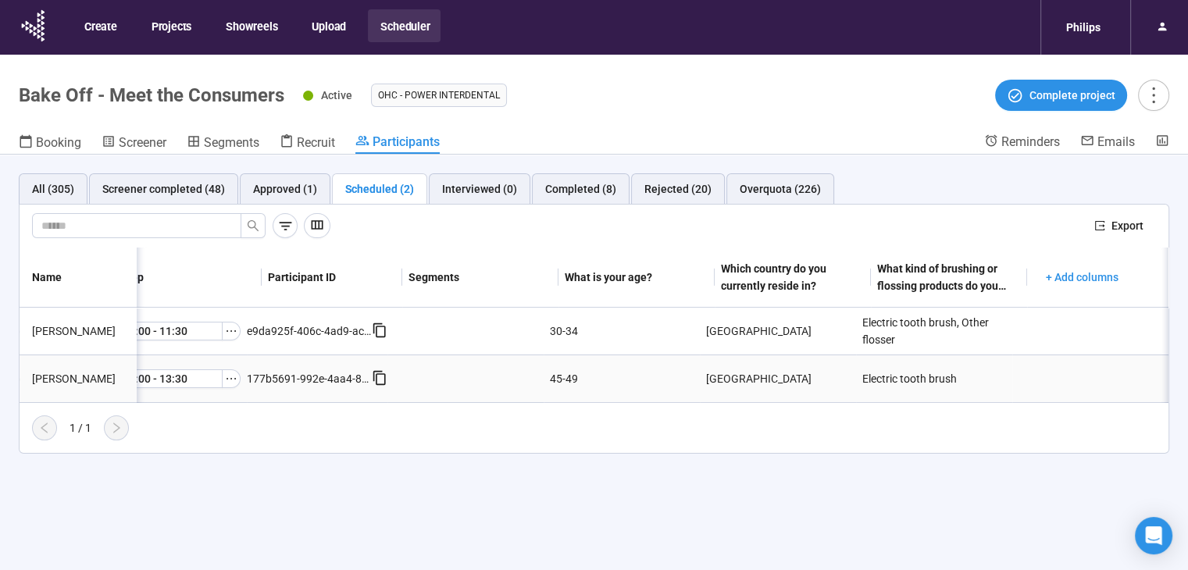
scroll to position [0, 0]
click at [1081, 277] on span "+ Add columns" at bounding box center [1067, 277] width 73 height 17
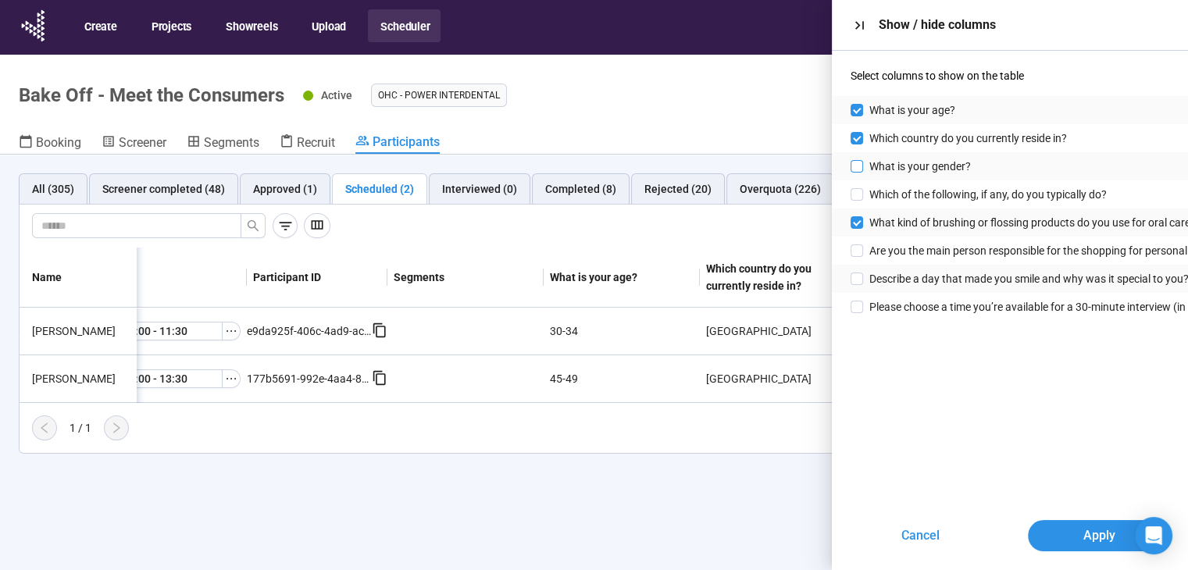
click at [956, 161] on span "What is your gender?" at bounding box center [921, 166] width 102 height 17
click at [1131, 543] on button "Apply" at bounding box center [1099, 535] width 143 height 31
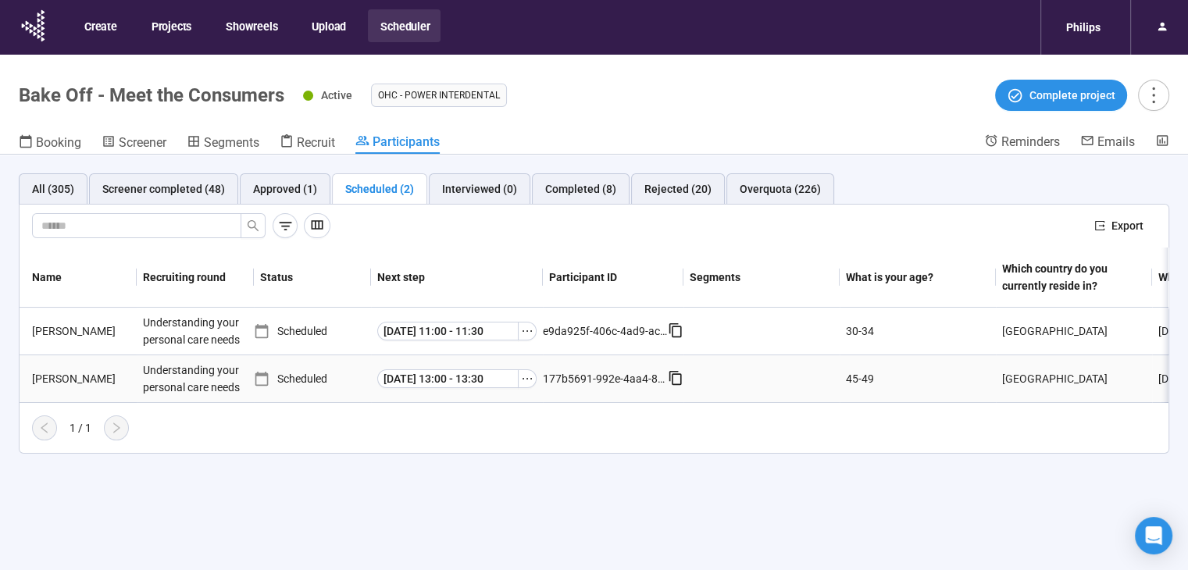
click at [59, 380] on div "Jolie L." at bounding box center [81, 378] width 111 height 17
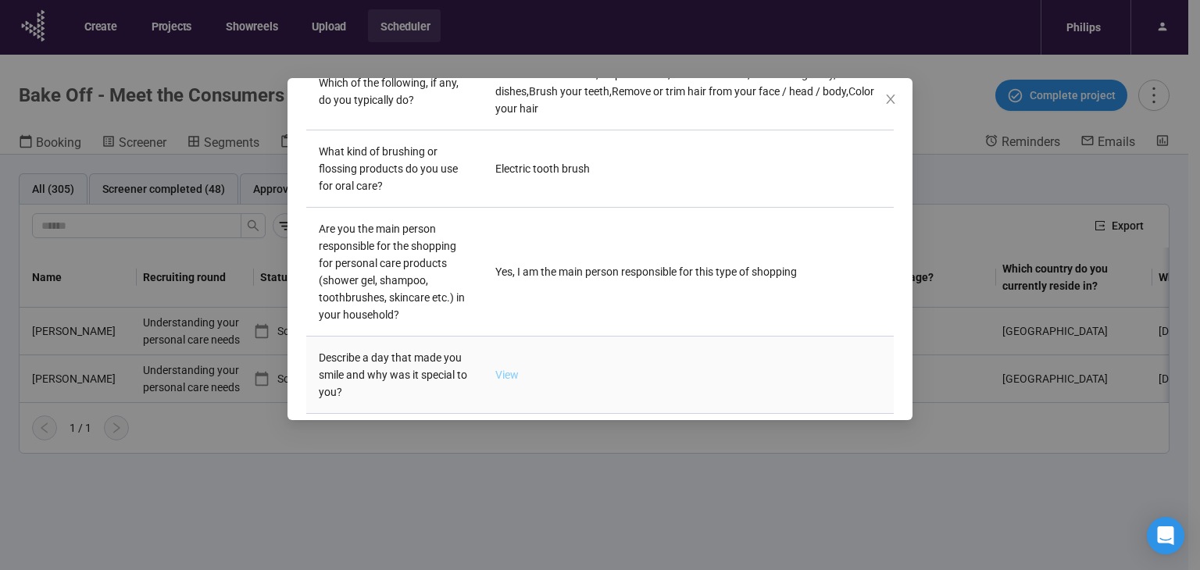
click at [512, 378] on link "View" at bounding box center [506, 375] width 23 height 13
click at [1082, 269] on div "Jolie L Project notes Edit Add notes, i.e. how the last interview went, importa…" at bounding box center [600, 285] width 1200 height 570
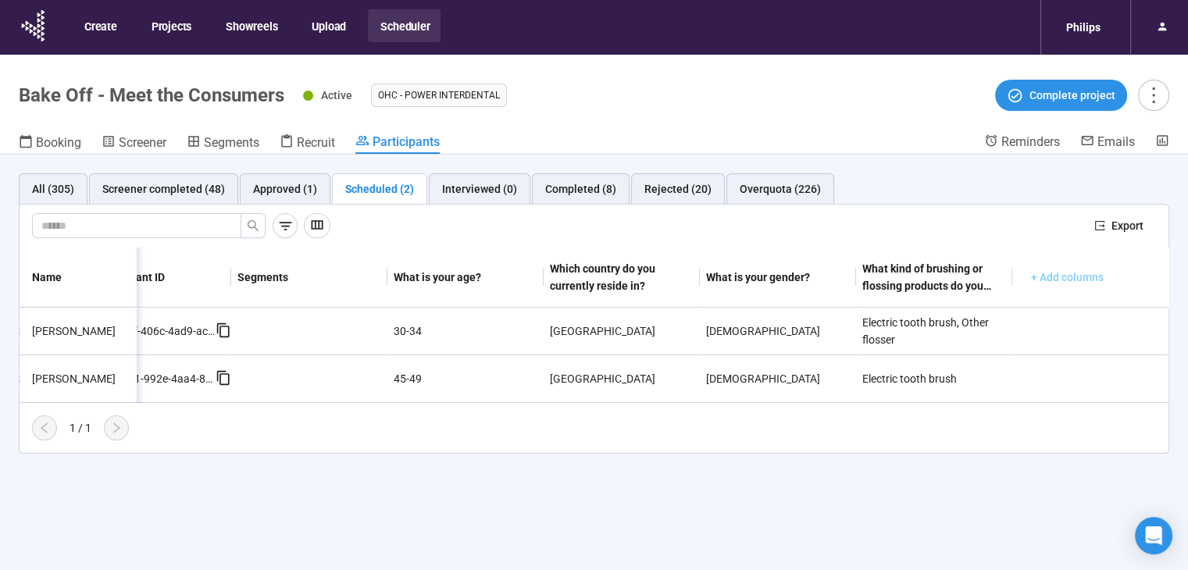
click at [1056, 271] on span "+ Add columns" at bounding box center [1067, 277] width 73 height 17
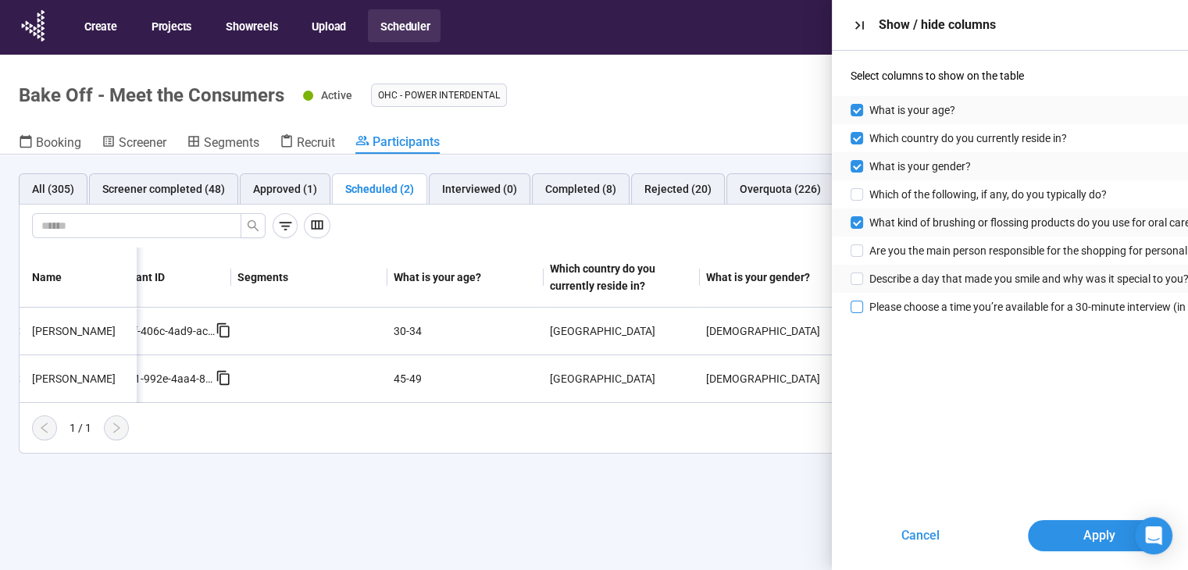
click at [1050, 305] on span "Please choose a time you’re available for a 30-minute interview (in English) on…" at bounding box center [1107, 306] width 474 height 17
click at [1112, 526] on span "Apply" at bounding box center [1099, 536] width 32 height 20
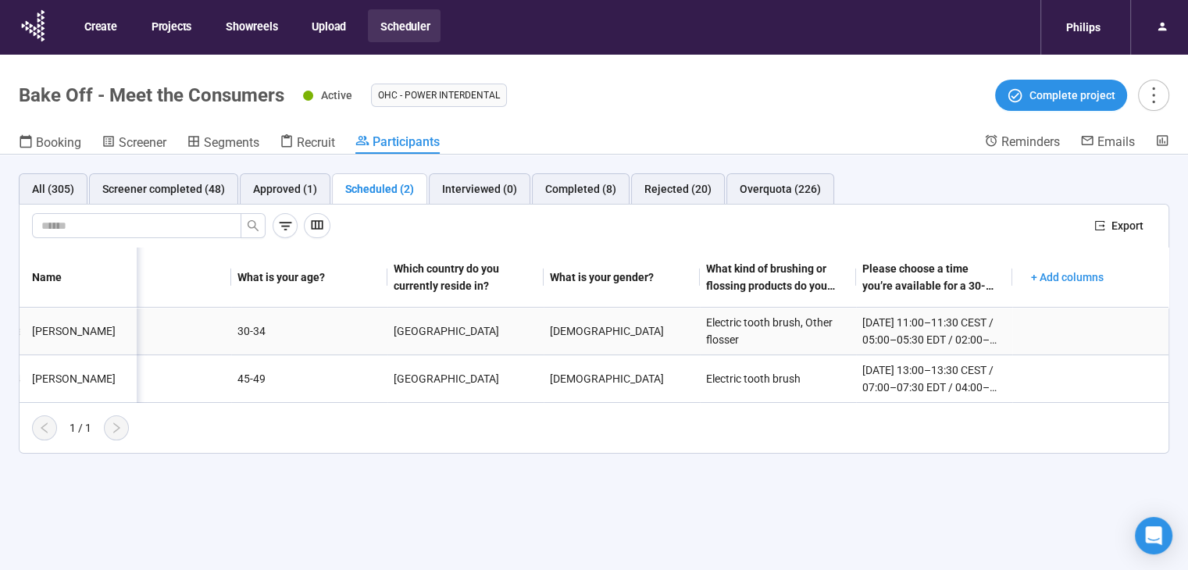
click at [969, 347] on div "Tuesday, August 19 – 11:00–11:30 CEST / 05:00–05:30 EDT / 02:00–02:30 PDT / 18:…" at bounding box center [935, 331] width 144 height 34
click at [299, 195] on div "Approved (1)" at bounding box center [285, 188] width 64 height 17
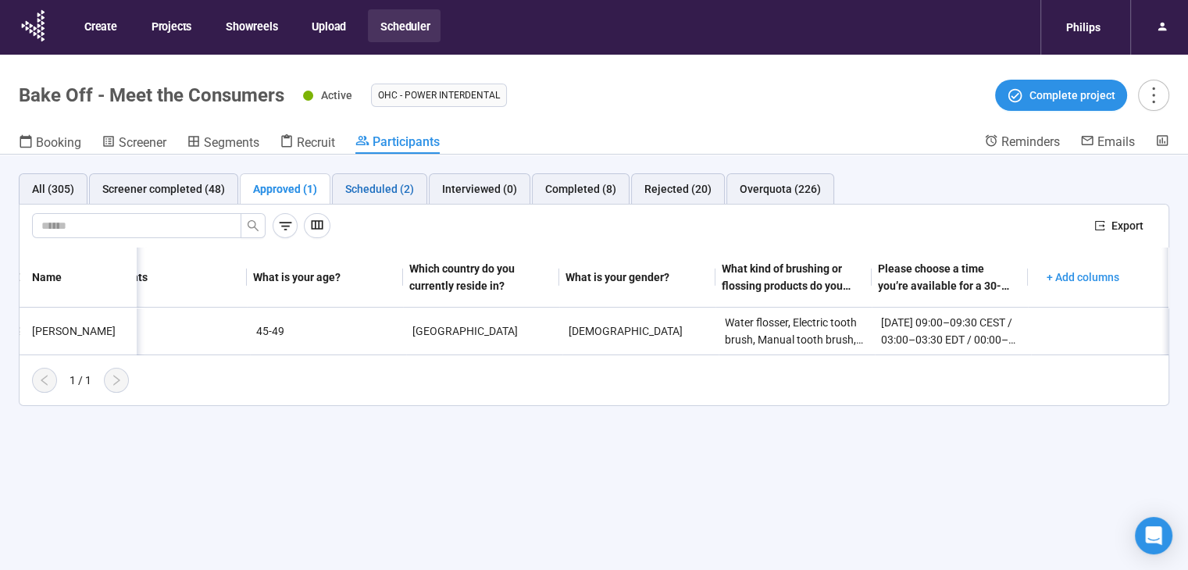
click at [384, 181] on div "Scheduled (2)" at bounding box center [379, 188] width 69 height 17
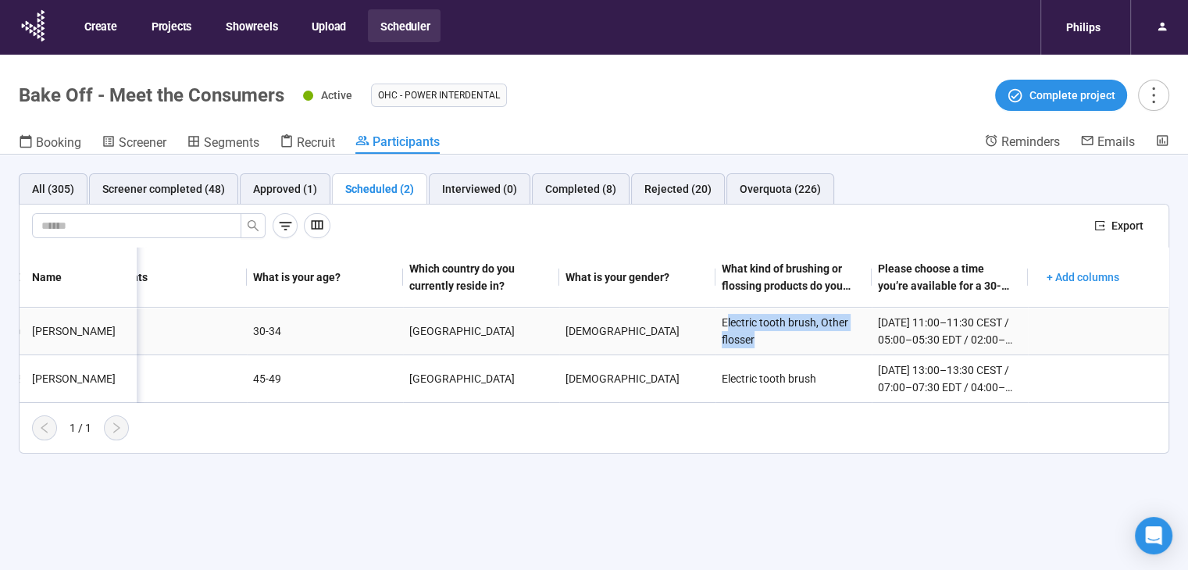
drag, startPoint x: 727, startPoint y: 320, endPoint x: 781, endPoint y: 338, distance: 56.8
click at [781, 338] on div "Electric tooth brush, Other flosser" at bounding box center [794, 331] width 156 height 47
drag, startPoint x: 801, startPoint y: 370, endPoint x: 730, endPoint y: 373, distance: 71.1
click at [730, 373] on div "Electric tooth brush" at bounding box center [794, 379] width 156 height 30
drag, startPoint x: 722, startPoint y: 315, endPoint x: 802, endPoint y: 340, distance: 83.5
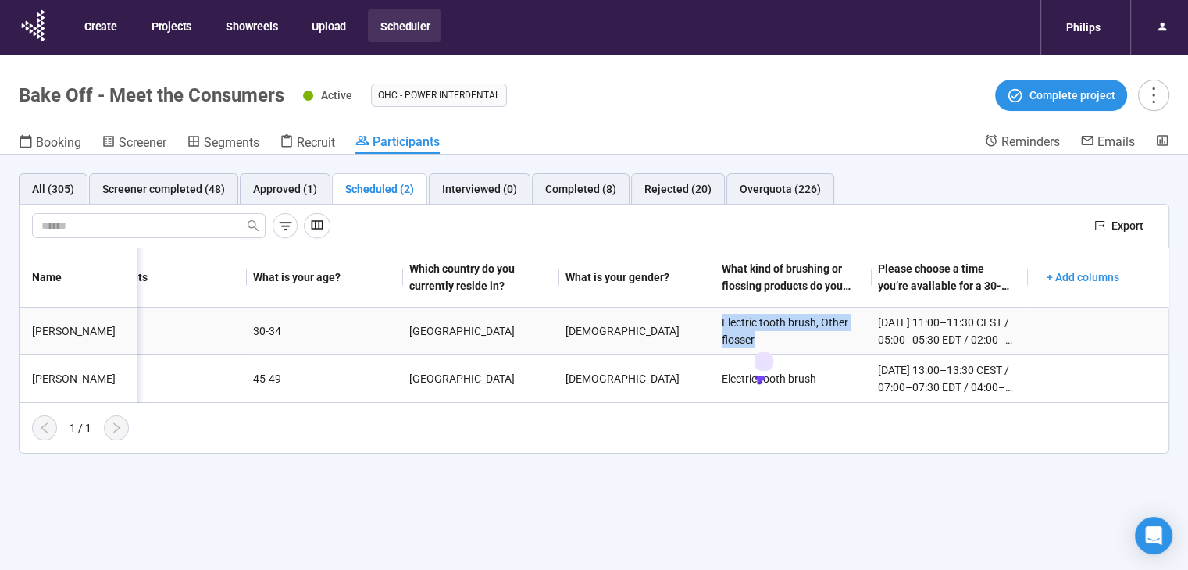
click at [802, 340] on div "Electric tooth brush, Other flosser" at bounding box center [794, 331] width 156 height 47
drag, startPoint x: 720, startPoint y: 376, endPoint x: 825, endPoint y: 378, distance: 105.5
click at [825, 378] on div "Electric tooth brush" at bounding box center [794, 379] width 156 height 30
click at [278, 189] on div "Approved (1)" at bounding box center [285, 188] width 64 height 17
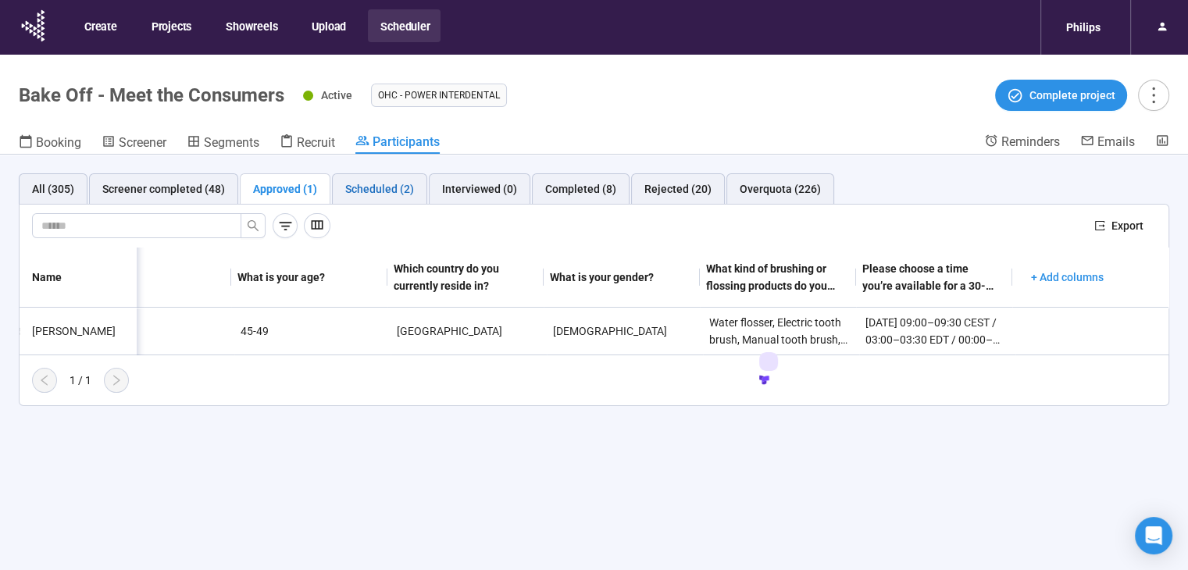
click at [394, 193] on div "Scheduled (2)" at bounding box center [379, 188] width 69 height 17
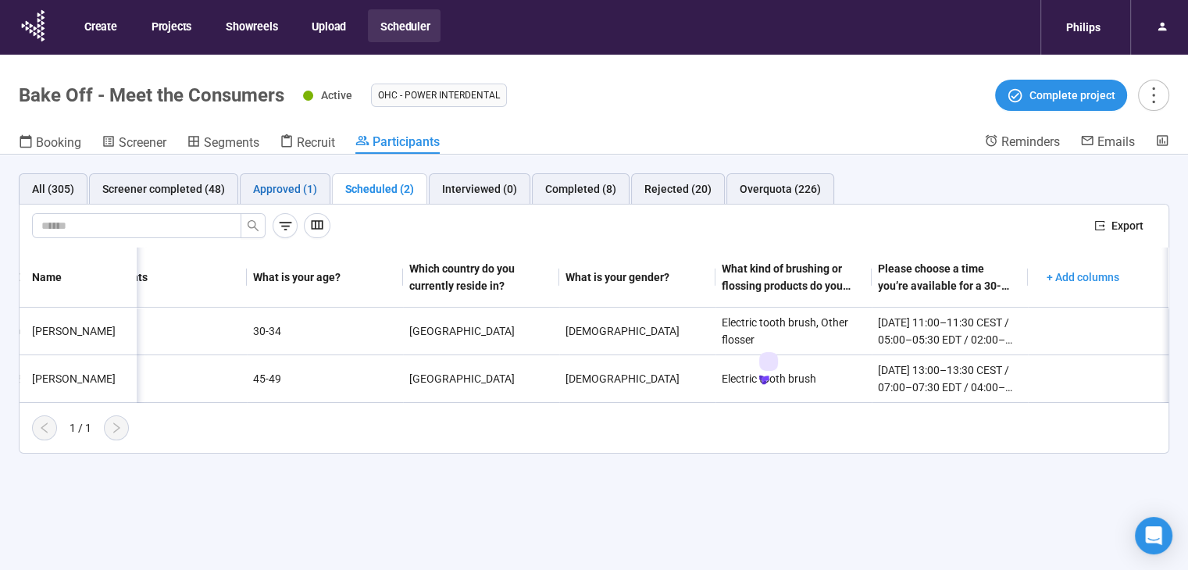
click at [270, 181] on div "Approved (1)" at bounding box center [285, 188] width 64 height 17
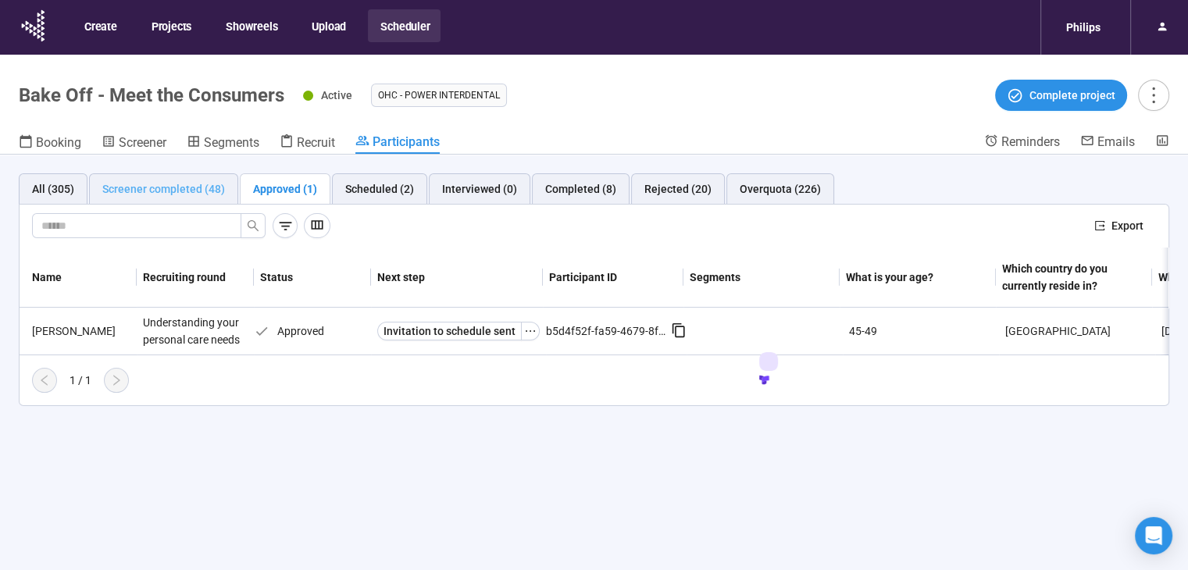
click at [194, 176] on div "Screener completed (48)" at bounding box center [163, 188] width 149 height 31
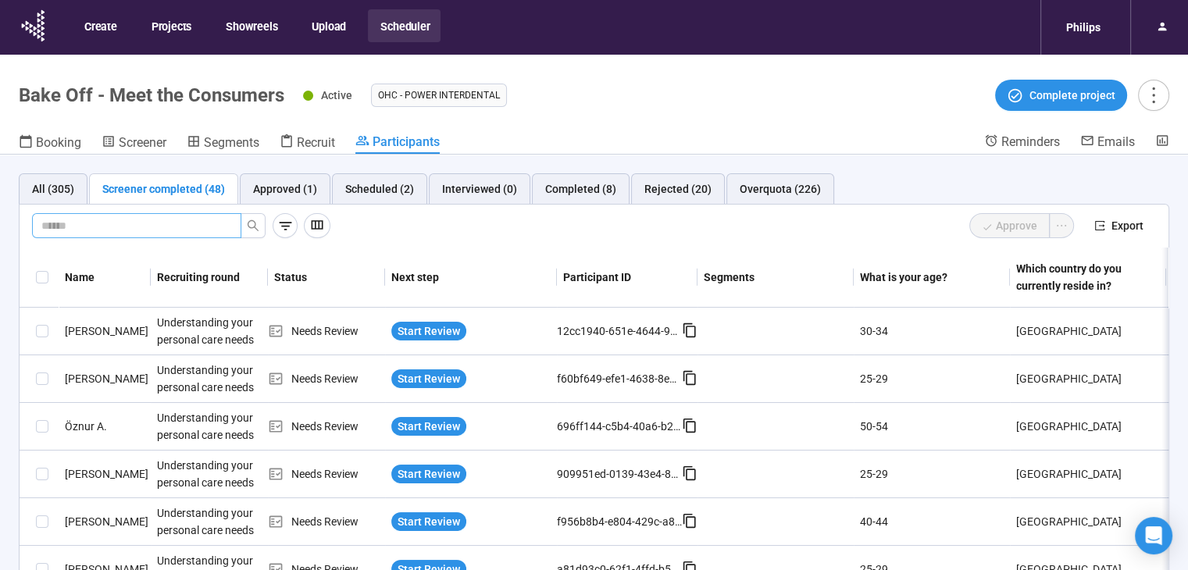
click at [195, 224] on input "text" at bounding box center [130, 225] width 178 height 17
paste input "*******"
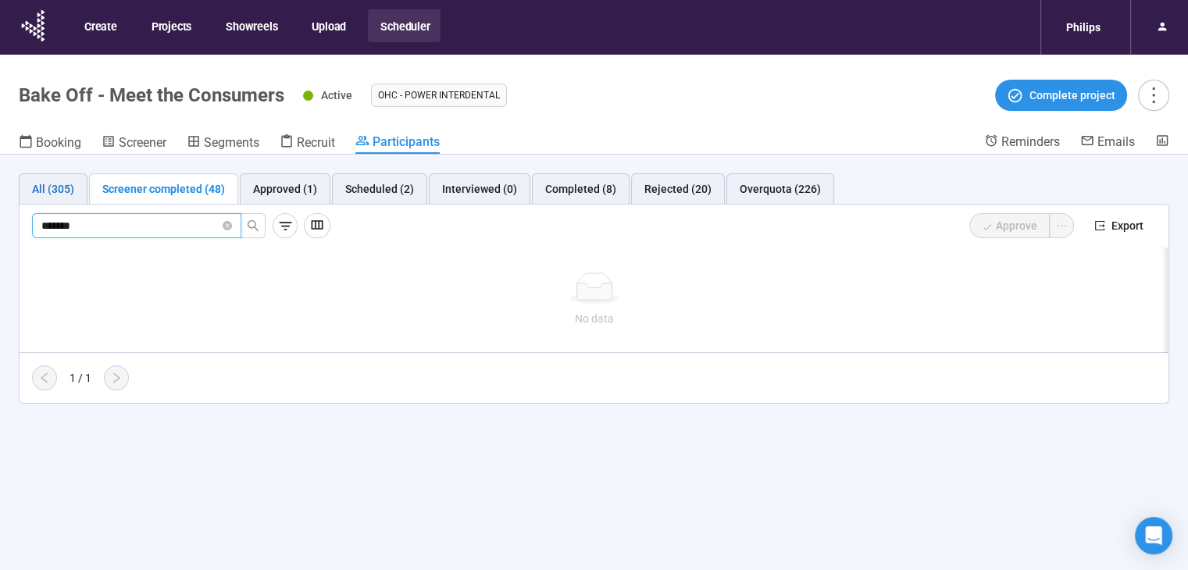
click at [54, 195] on div "All (305)" at bounding box center [53, 188] width 42 height 17
click at [159, 230] on input "*******" at bounding box center [130, 225] width 178 height 17
type input "*****"
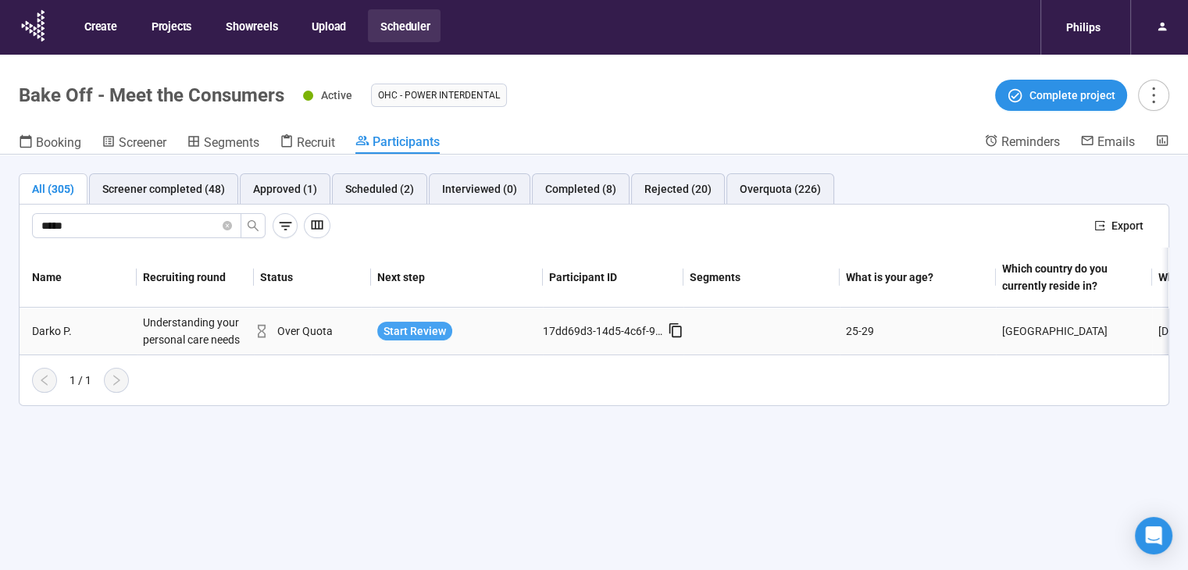
click at [411, 324] on span "Start Review" at bounding box center [415, 331] width 63 height 17
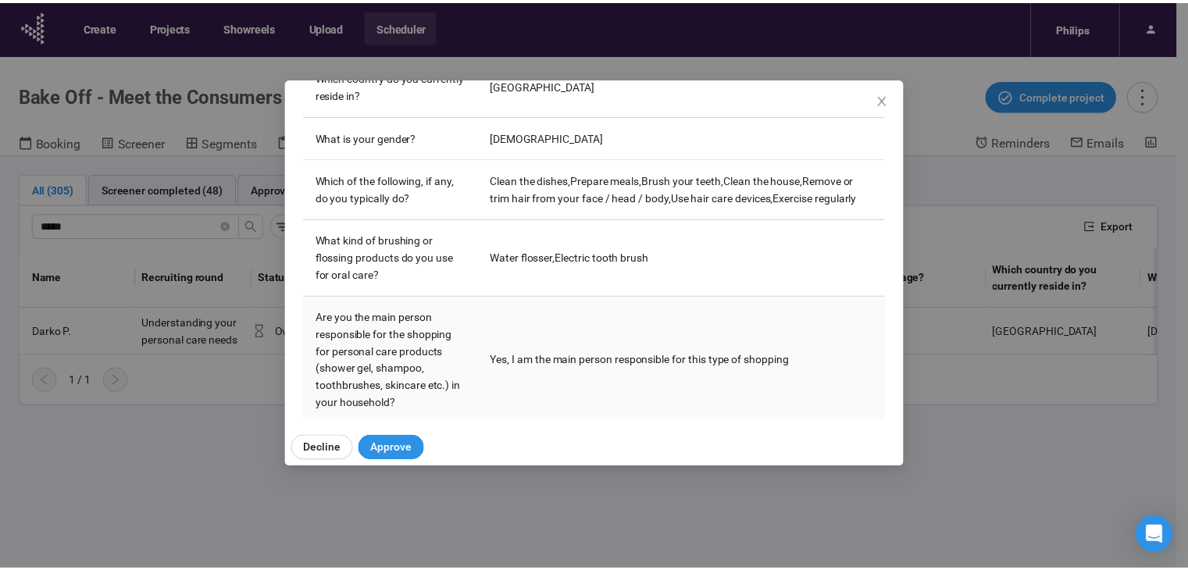
scroll to position [391, 0]
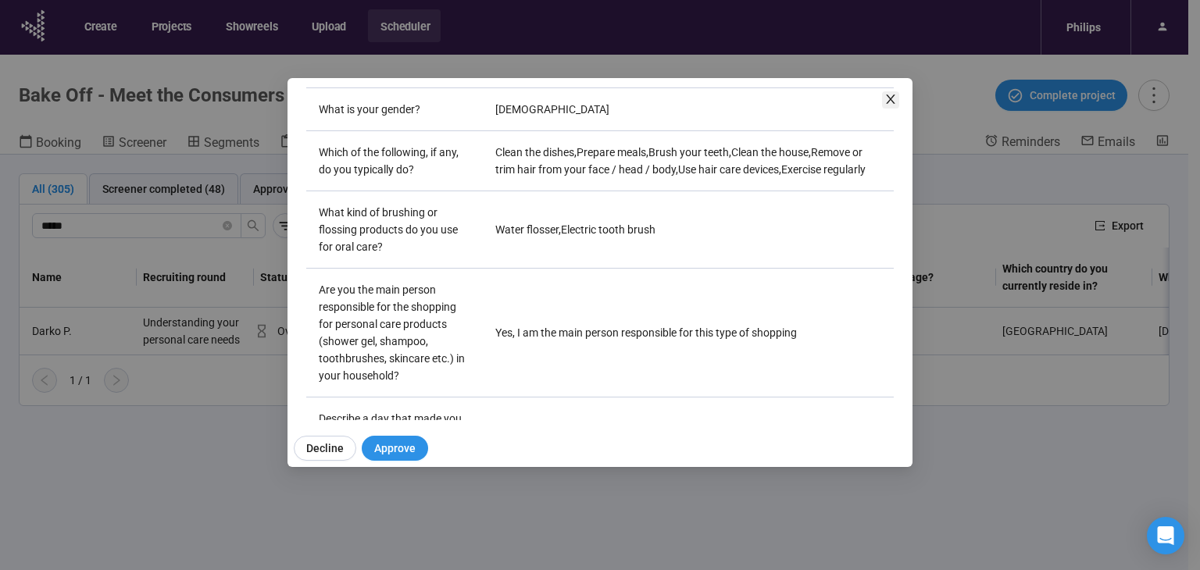
click at [895, 93] on icon "close" at bounding box center [891, 99] width 13 height 13
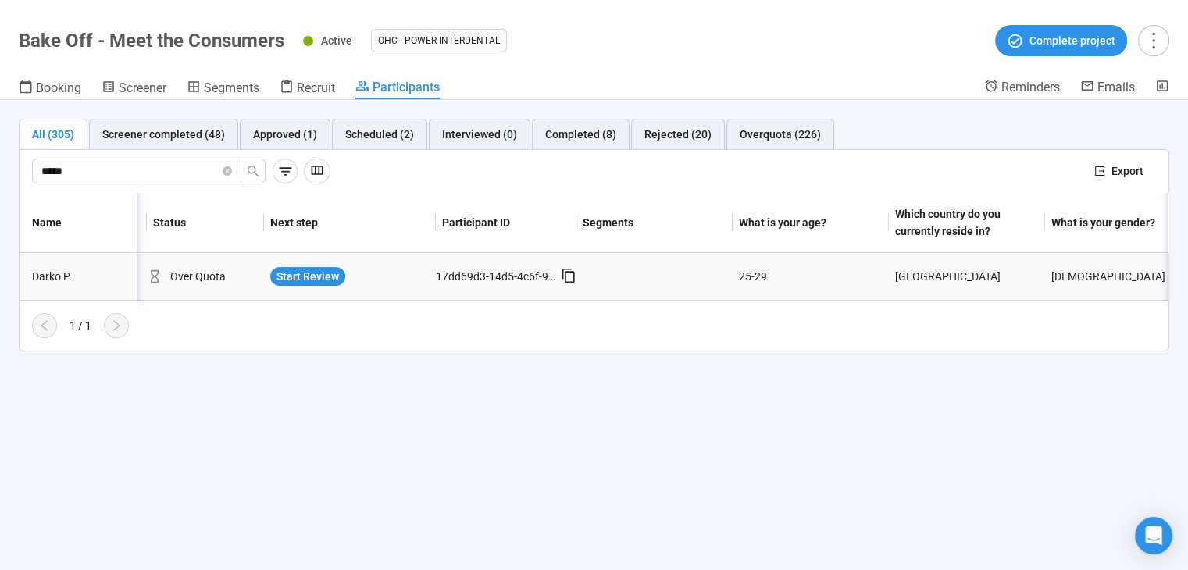
scroll to position [0, 469]
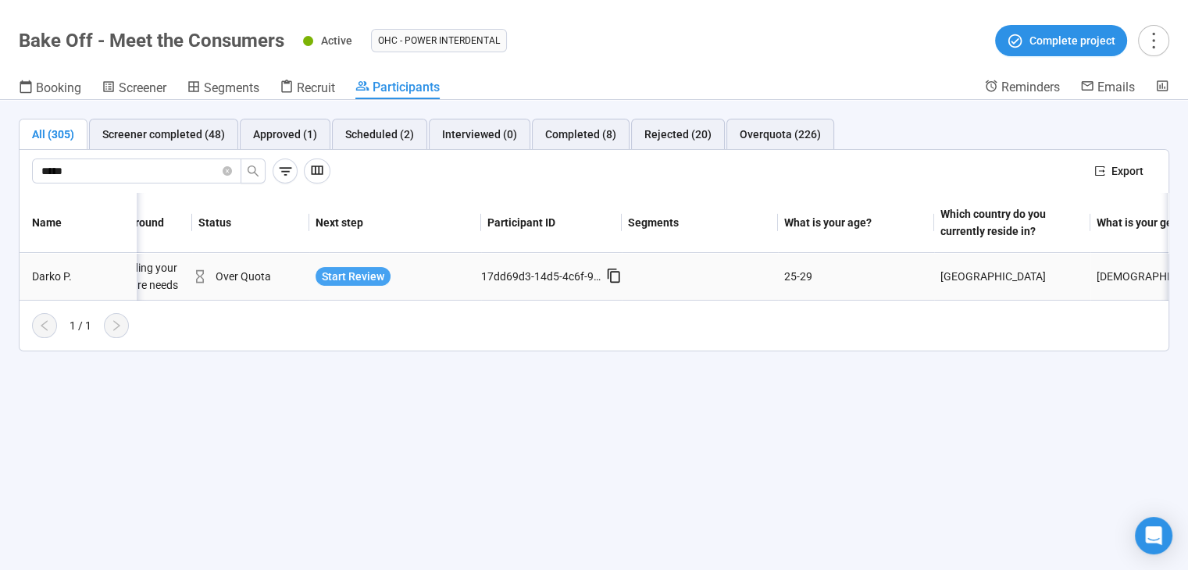
click at [378, 270] on span "Start Review" at bounding box center [353, 276] width 63 height 17
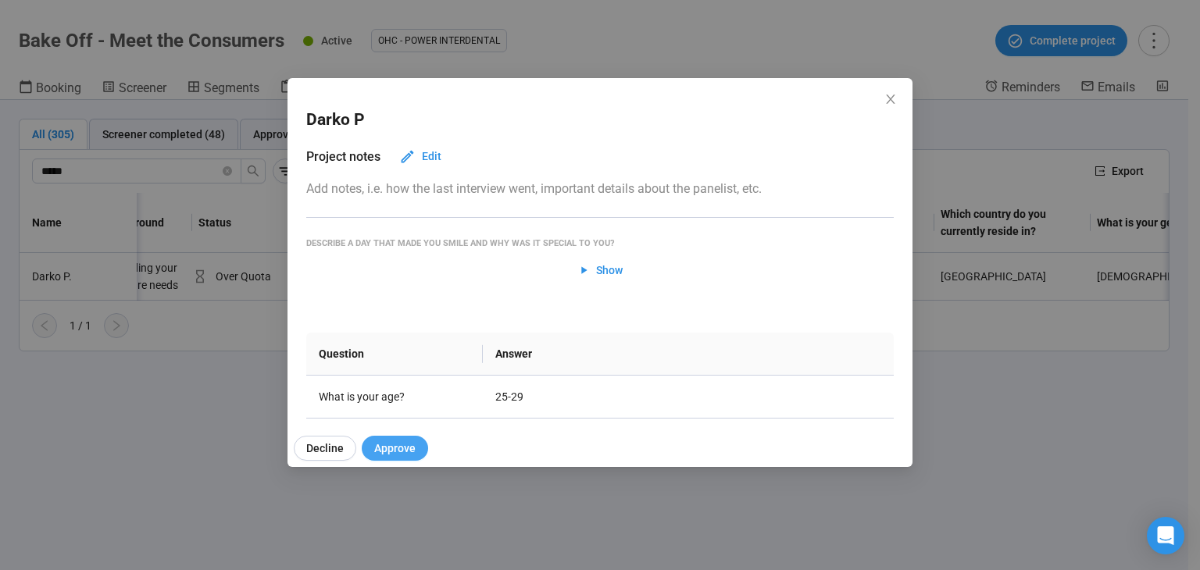
click at [374, 454] on span "Approve" at bounding box center [394, 448] width 41 height 17
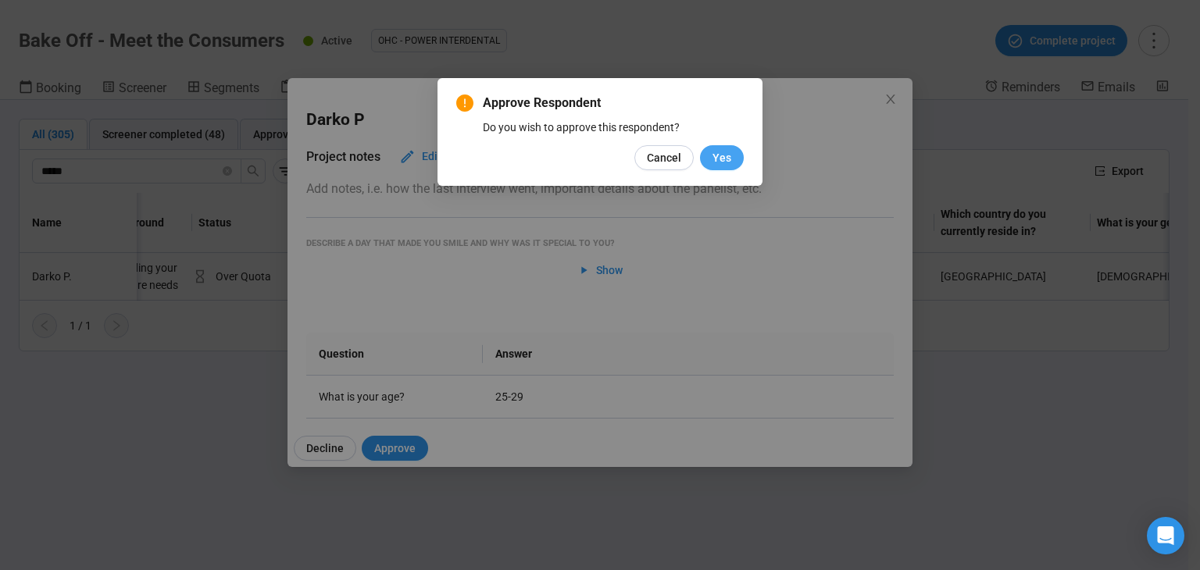
click at [717, 163] on span "Yes" at bounding box center [722, 157] width 19 height 17
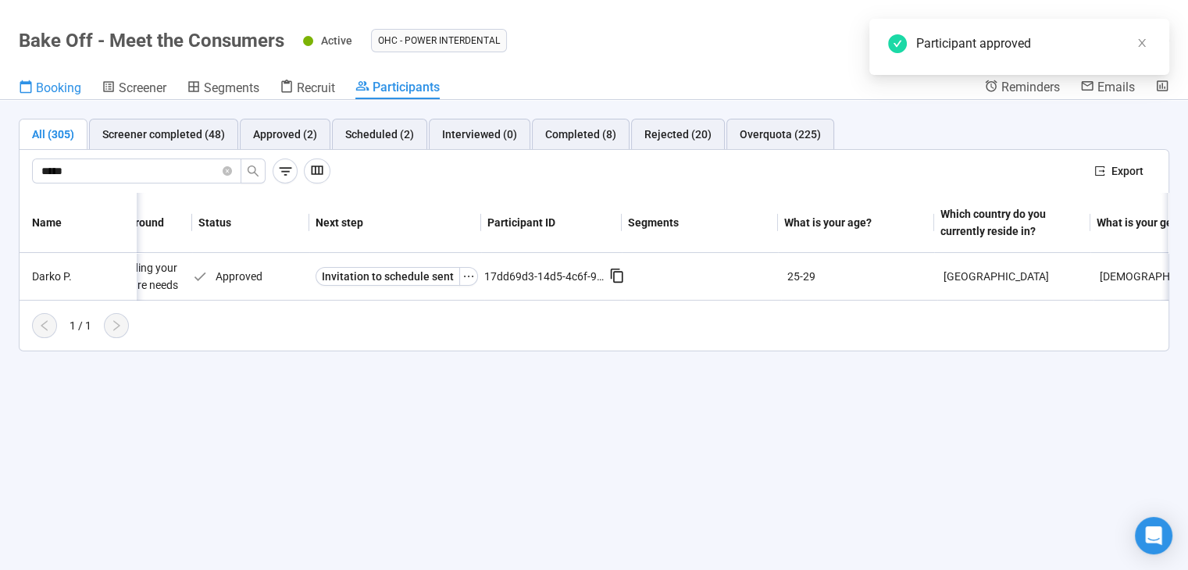
click at [61, 88] on span "Booking" at bounding box center [58, 87] width 45 height 15
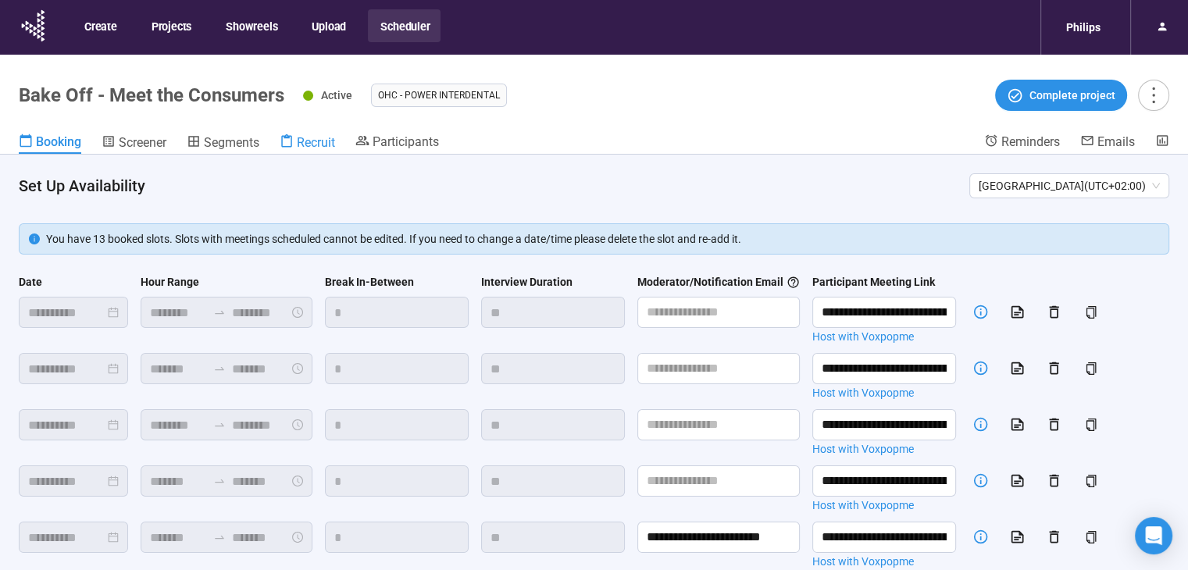
click at [299, 141] on span "Recruit" at bounding box center [316, 142] width 38 height 15
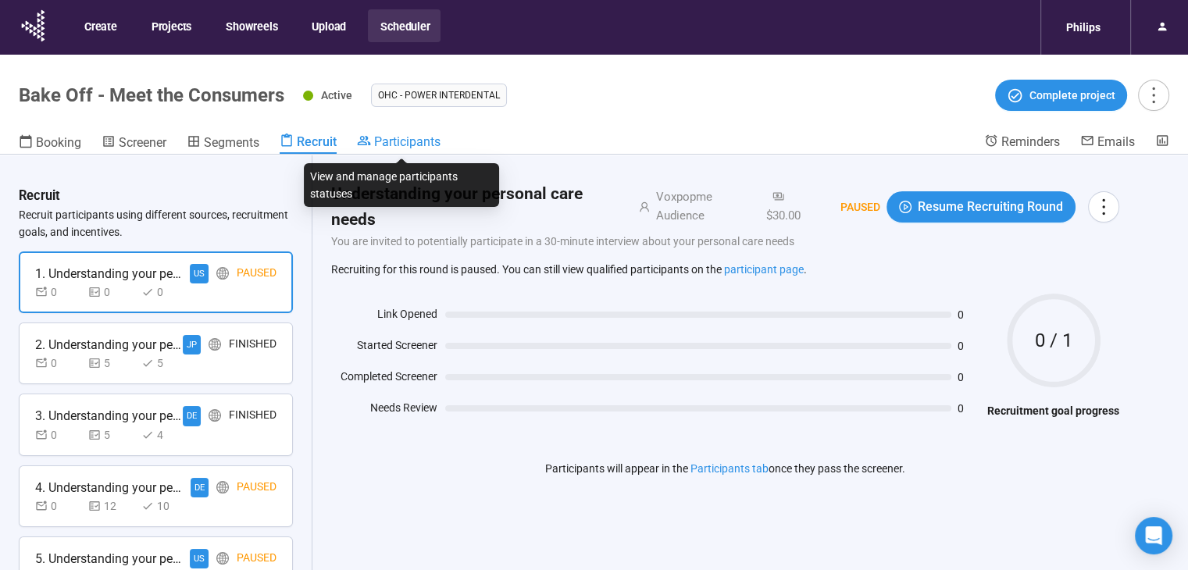
click at [403, 141] on span "Participants" at bounding box center [407, 141] width 66 height 15
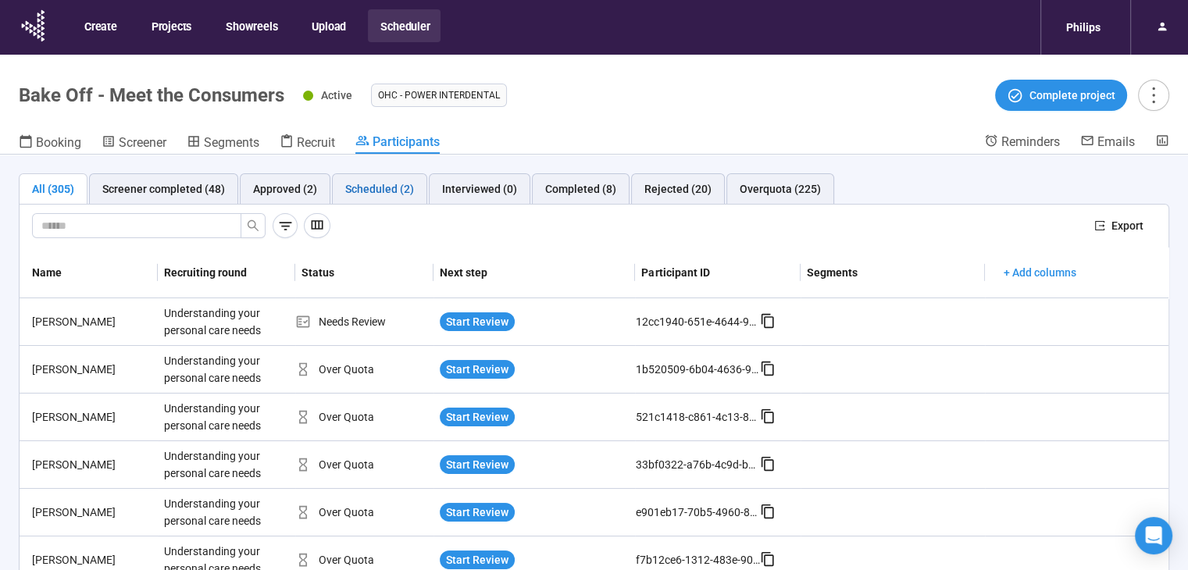
click at [362, 195] on div "Scheduled (2)" at bounding box center [379, 188] width 69 height 17
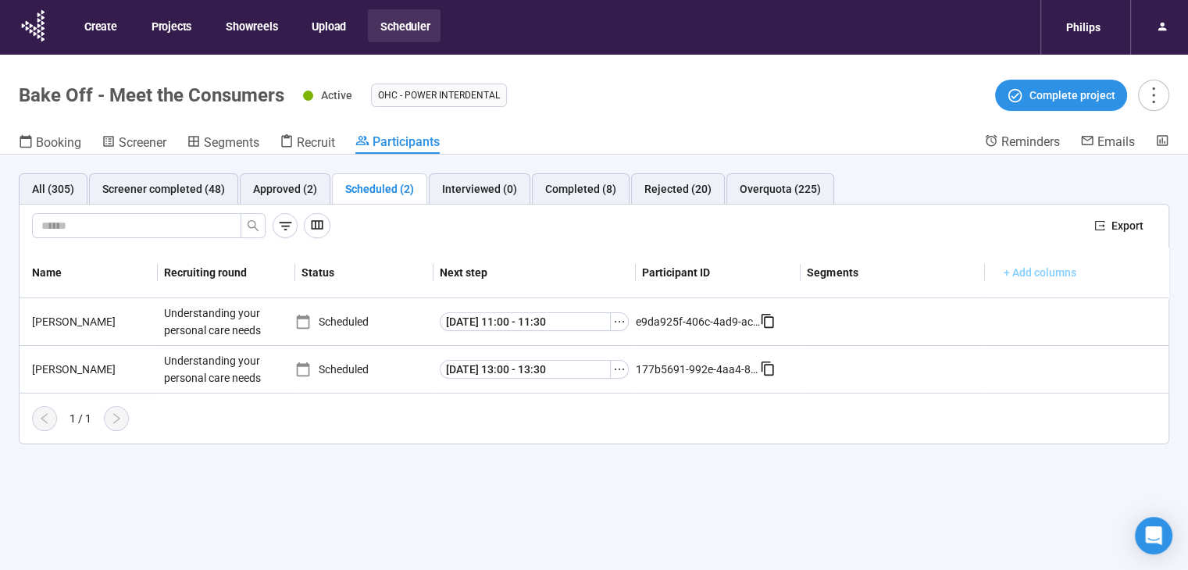
click at [1052, 276] on span "+ Add columns" at bounding box center [1040, 272] width 73 height 17
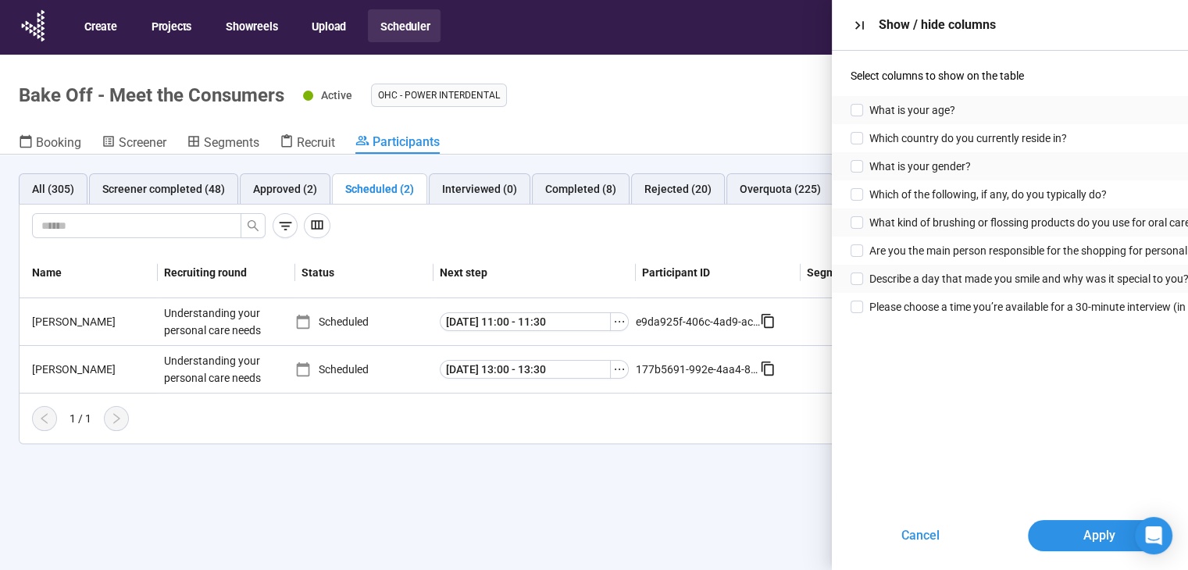
click at [1002, 295] on div "Please choose a time you’re available for a 30-minute interview (in English) on…" at bounding box center [1010, 307] width 356 height 28
click at [1015, 304] on span "Please choose a time you’re available for a 30-minute interview (in English) on…" at bounding box center [1107, 306] width 474 height 17
click at [1093, 526] on span "Apply" at bounding box center [1099, 536] width 32 height 20
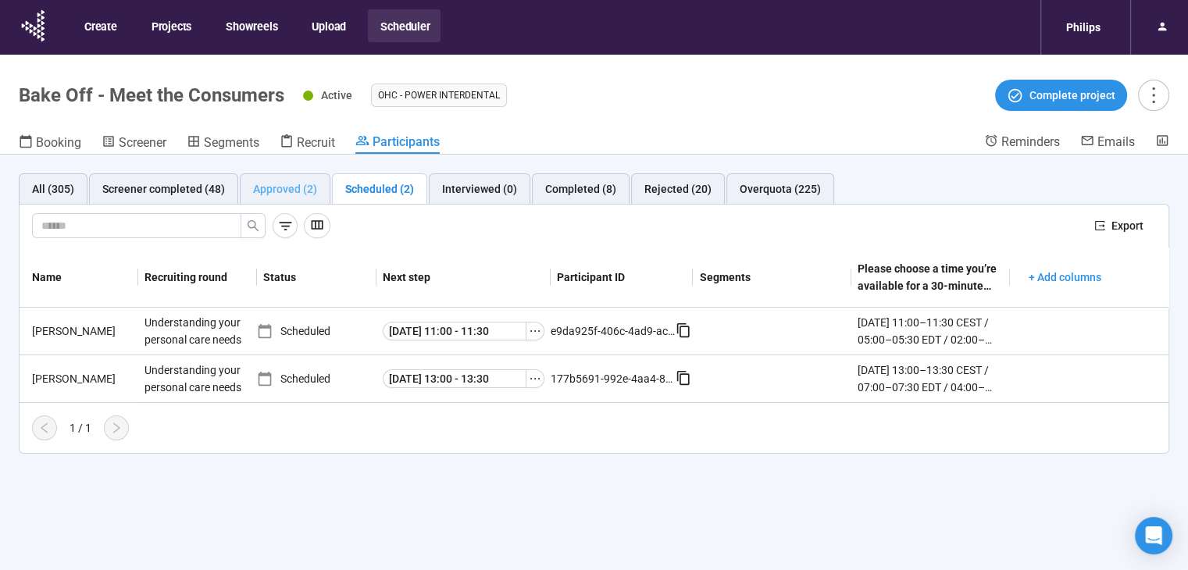
click at [271, 178] on div "Approved (2)" at bounding box center [285, 188] width 91 height 31
click at [348, 191] on div "Scheduled (2)" at bounding box center [379, 188] width 69 height 17
click at [306, 180] on div "Approved (2)" at bounding box center [285, 188] width 64 height 17
click at [381, 189] on div "Scheduled (2)" at bounding box center [379, 188] width 69 height 17
click at [302, 183] on div "Approved (2)" at bounding box center [285, 188] width 64 height 17
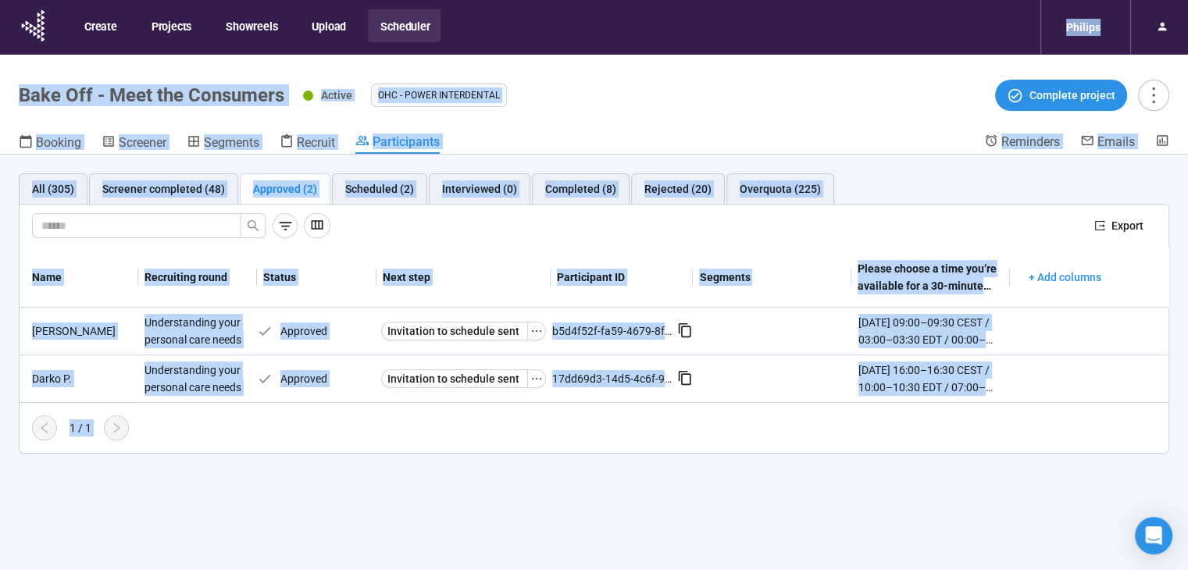
drag, startPoint x: 983, startPoint y: 25, endPoint x: 956, endPoint y: 41, distance: 30.8
click at [964, 0] on html "Create Projects Showreels Upload Scheduler Philips Bake Off - Meet the Consumer…" at bounding box center [594, 312] width 1188 height 625
click at [924, 496] on div "All (305) Screener completed (48) Approved (2) Scheduled (2) Interviewed (0) Co…" at bounding box center [594, 390] width 1188 height 470
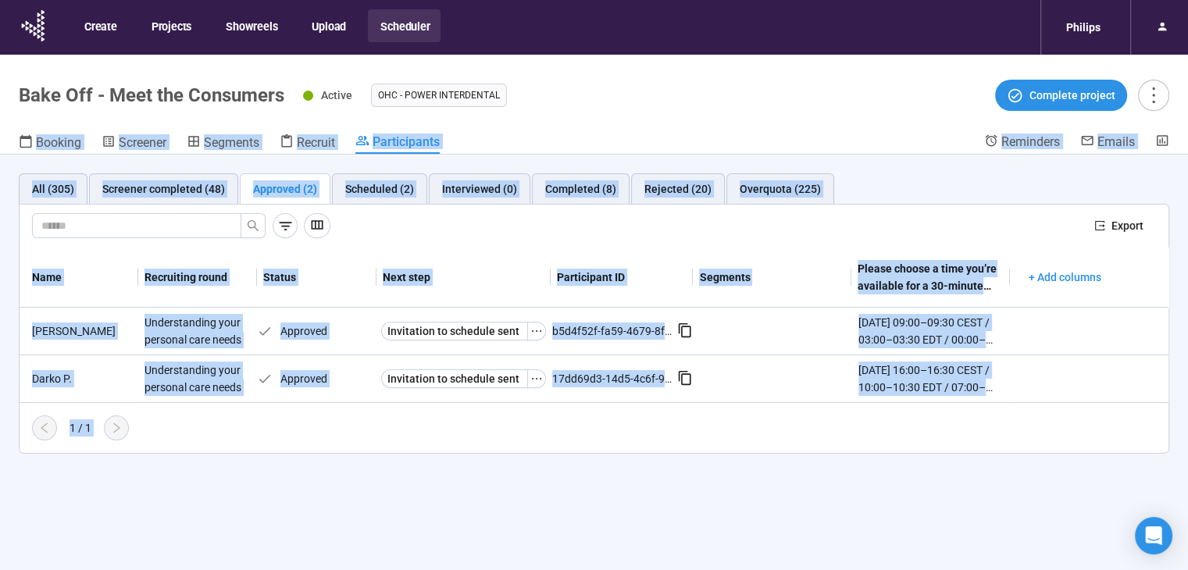
drag, startPoint x: 902, startPoint y: 221, endPoint x: 867, endPoint y: 78, distance: 147.4
click at [867, 78] on body "Create Projects Showreels Upload Scheduler Philips Bake Off - Meet the Consumer…" at bounding box center [594, 312] width 1188 height 625
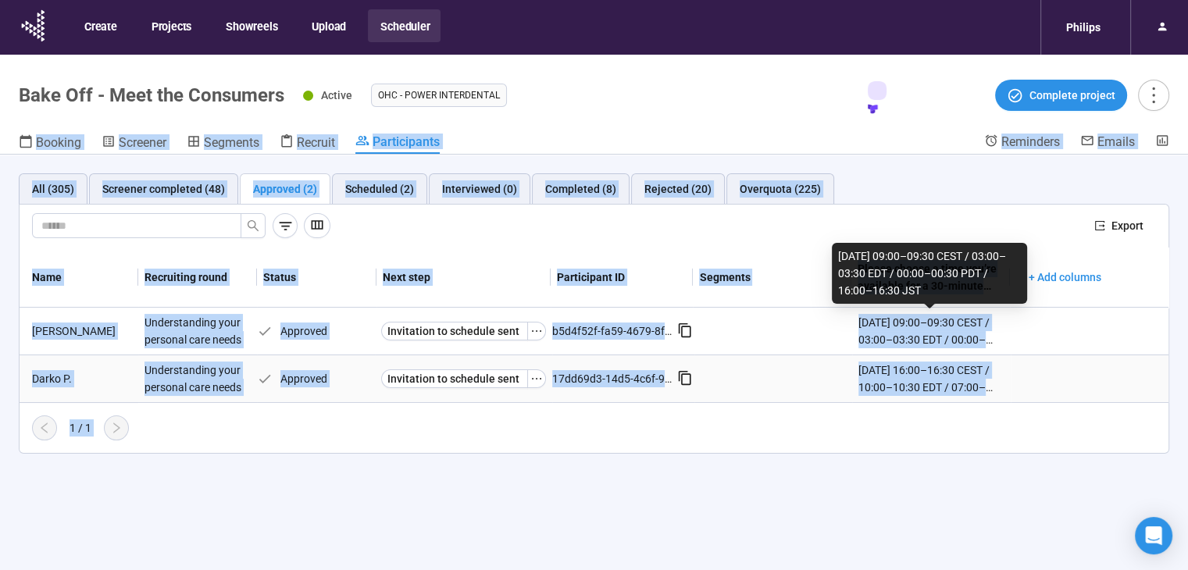
click at [894, 392] on div "Wednesday, August 20 – 16:00–16:30 CEST / 10:00–10:30 EDT / 07:00–07:30 PDT / 2…" at bounding box center [931, 379] width 144 height 34
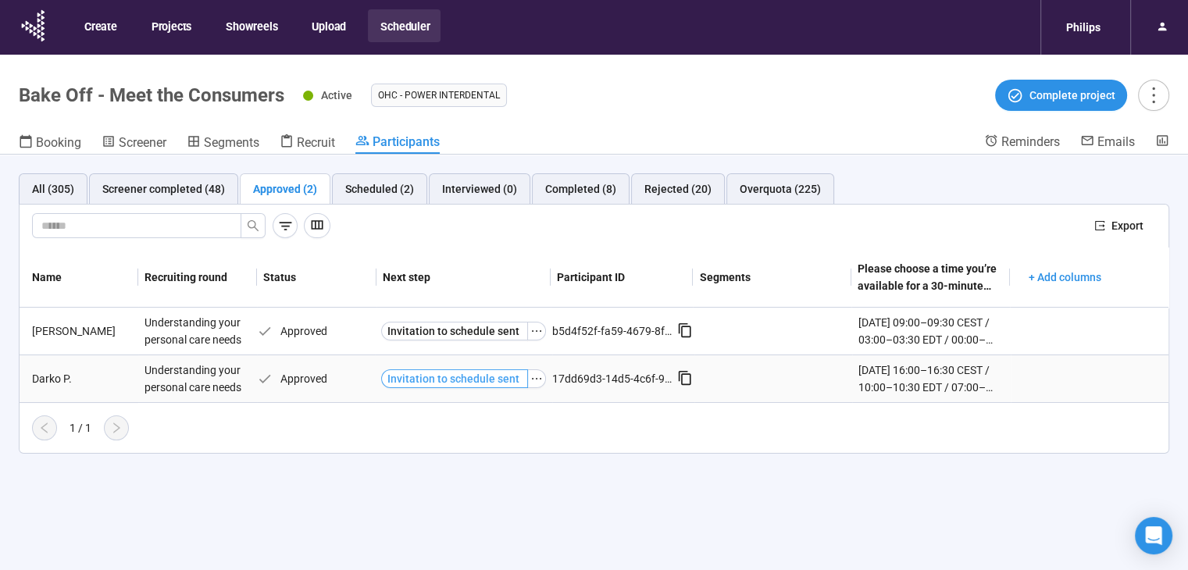
click at [422, 373] on span "Invitation to schedule sent" at bounding box center [454, 378] width 132 height 17
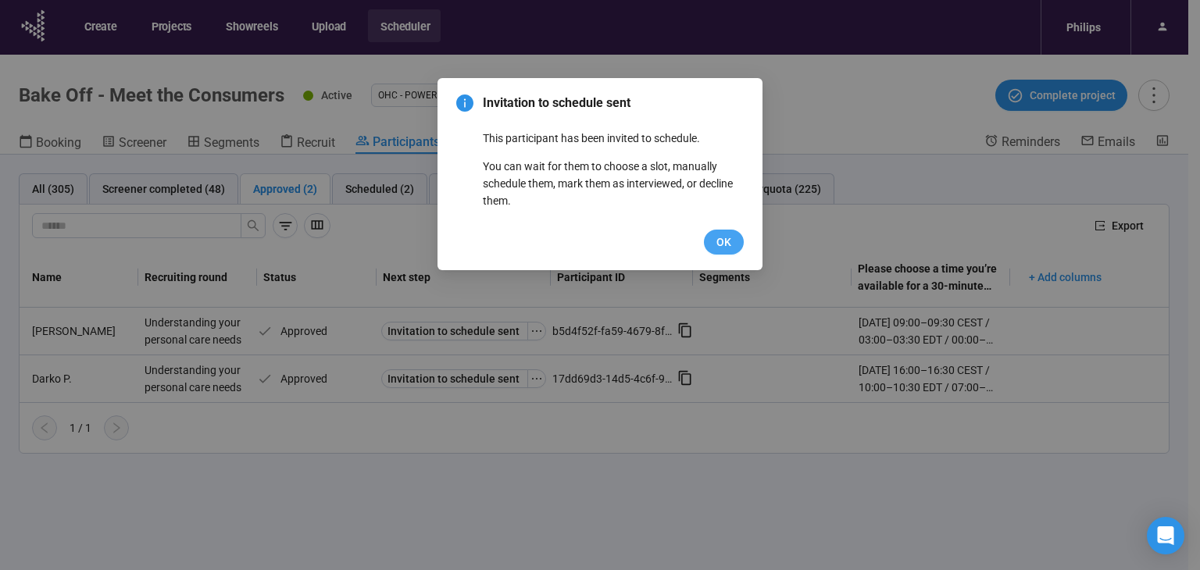
click at [727, 237] on span "OK" at bounding box center [724, 242] width 15 height 17
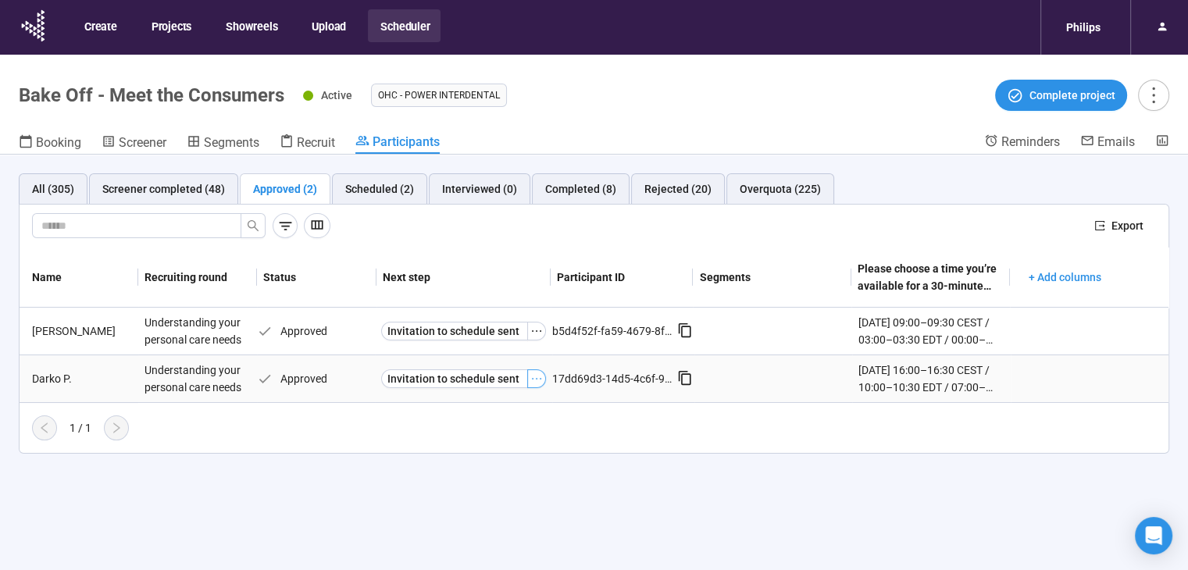
click at [531, 381] on icon "ellipsis" at bounding box center [537, 379] width 13 height 13
click at [513, 405] on span "Schedule" at bounding box center [512, 406] width 156 height 17
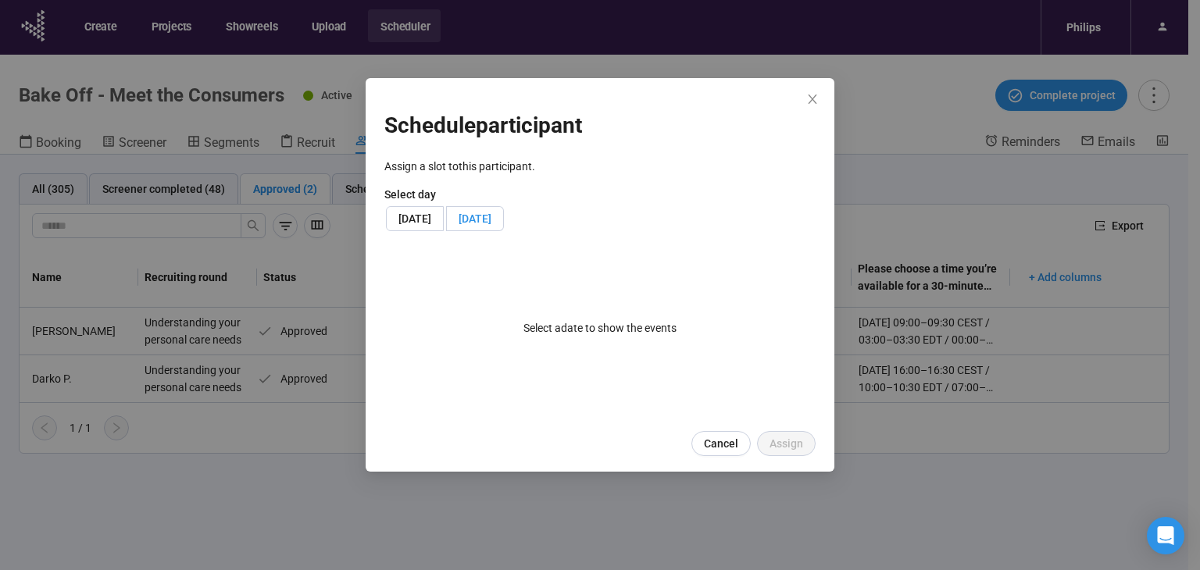
click at [491, 214] on span "Wed, August 20, 2025" at bounding box center [475, 219] width 33 height 13
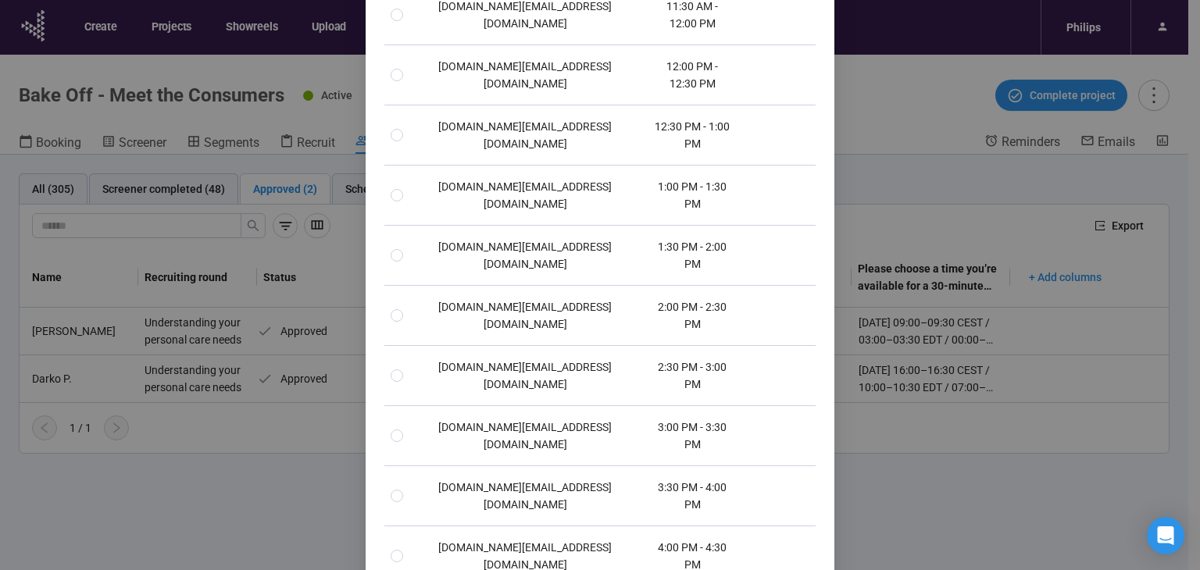
scroll to position [524, 0]
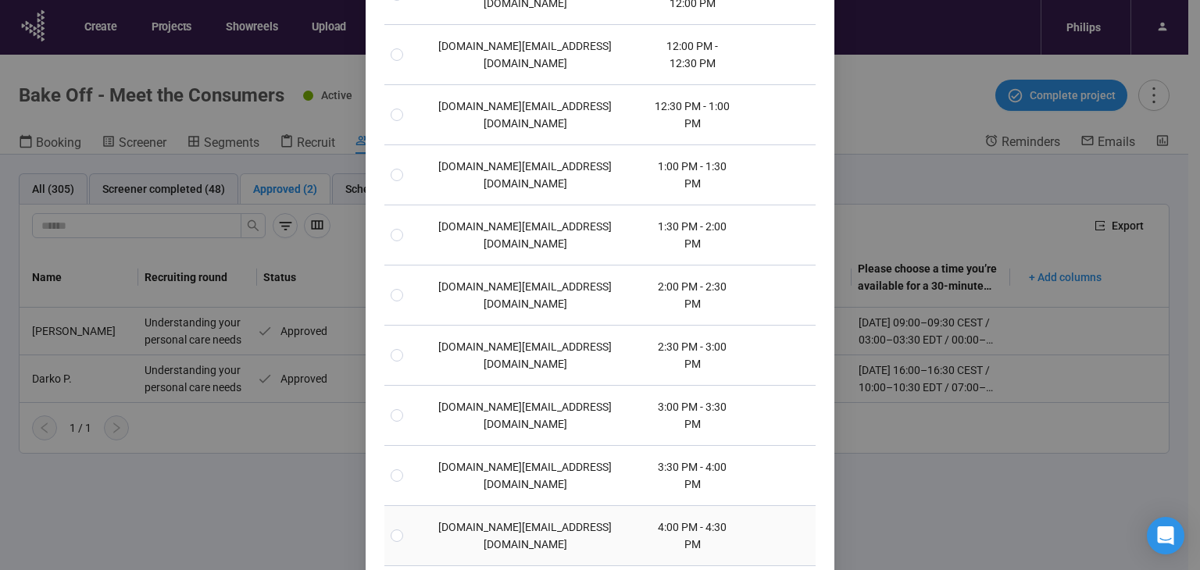
click at [641, 506] on td "4:00 PM - 4:30 PM" at bounding box center [692, 536] width 103 height 60
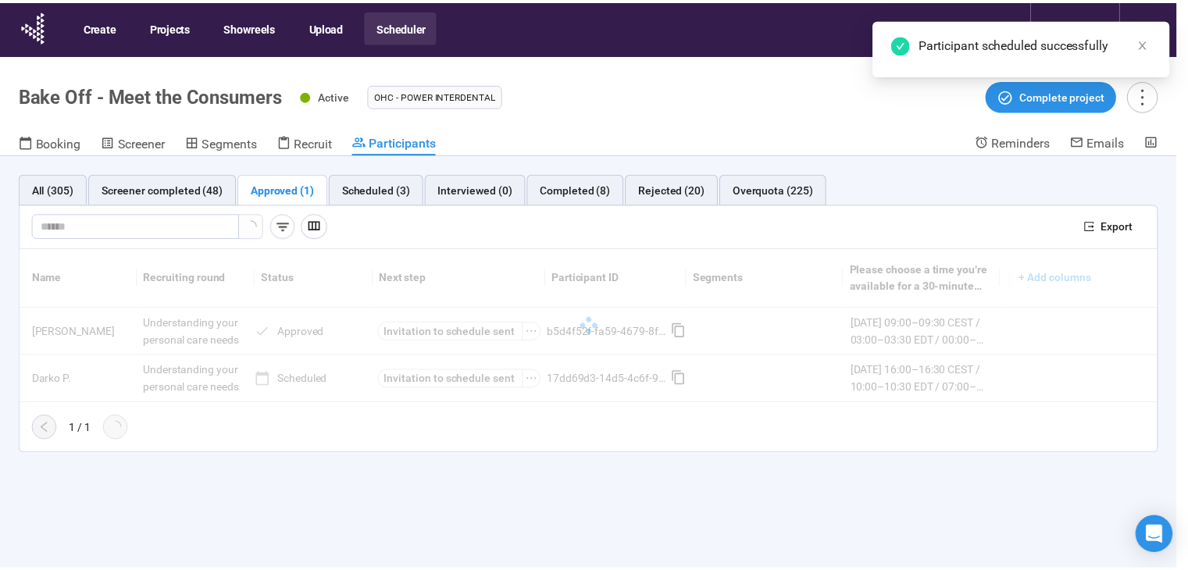
scroll to position [446, 0]
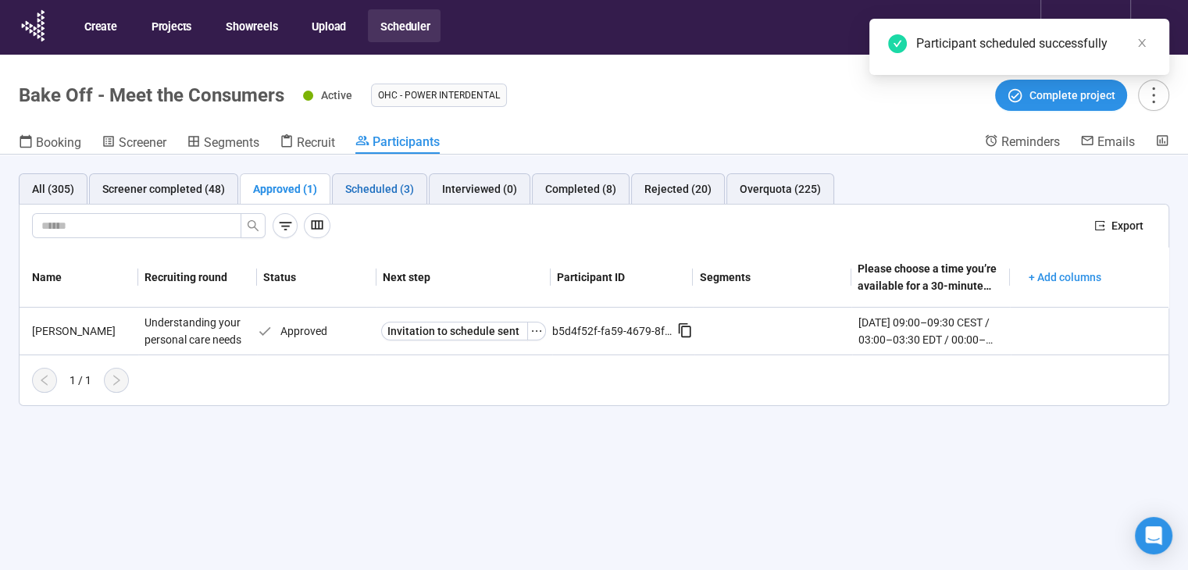
click at [352, 197] on div "Scheduled (3)" at bounding box center [379, 188] width 69 height 17
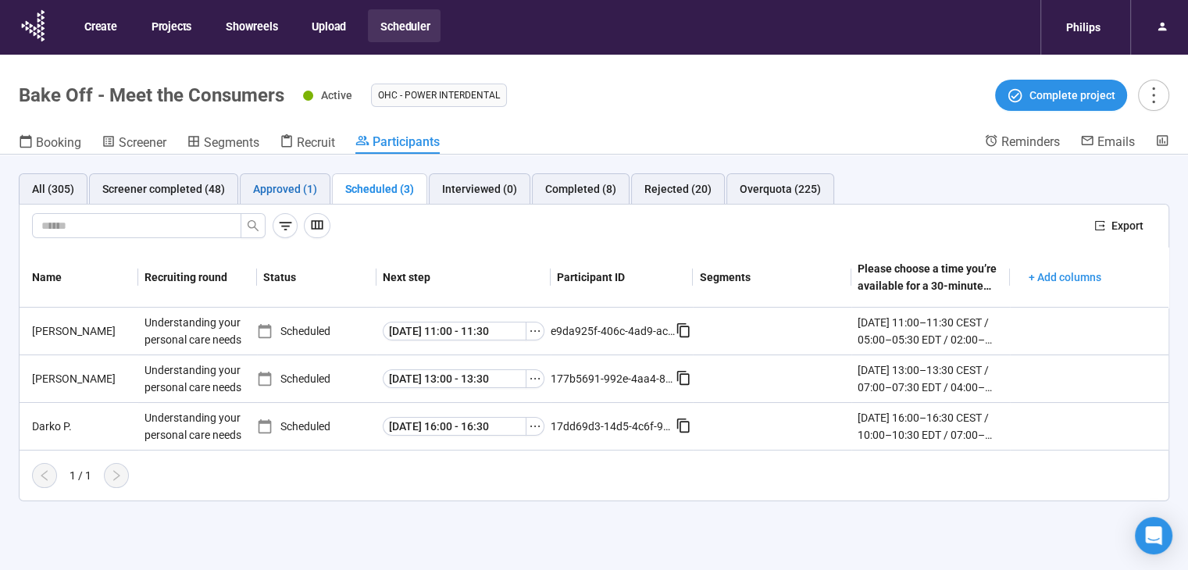
click at [310, 182] on div "Approved (1)" at bounding box center [285, 188] width 64 height 17
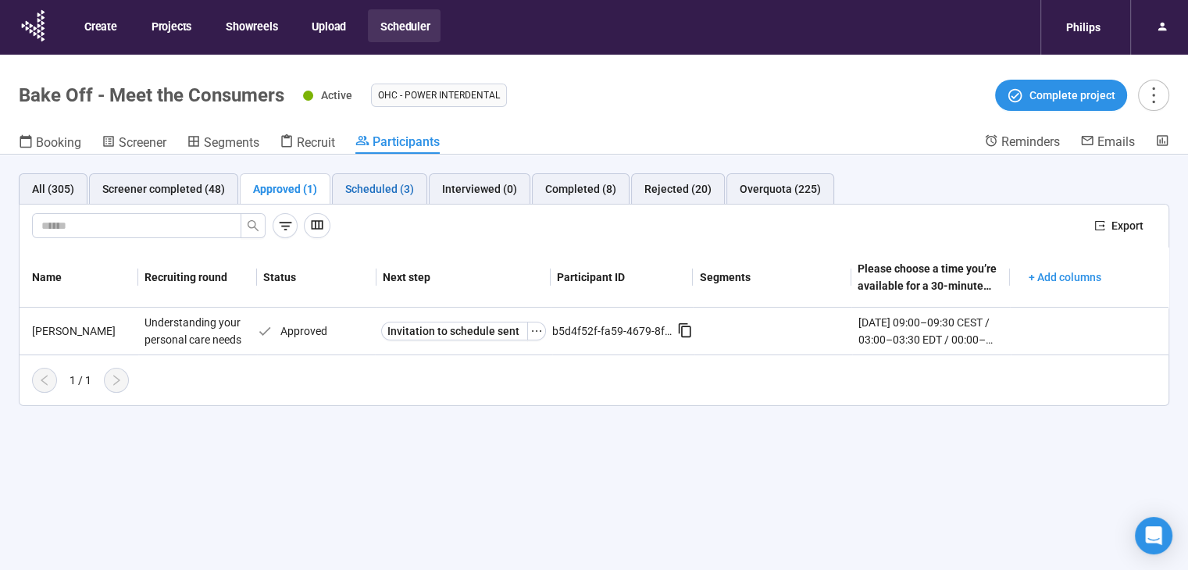
click at [348, 181] on div "Scheduled (3)" at bounding box center [379, 188] width 69 height 17
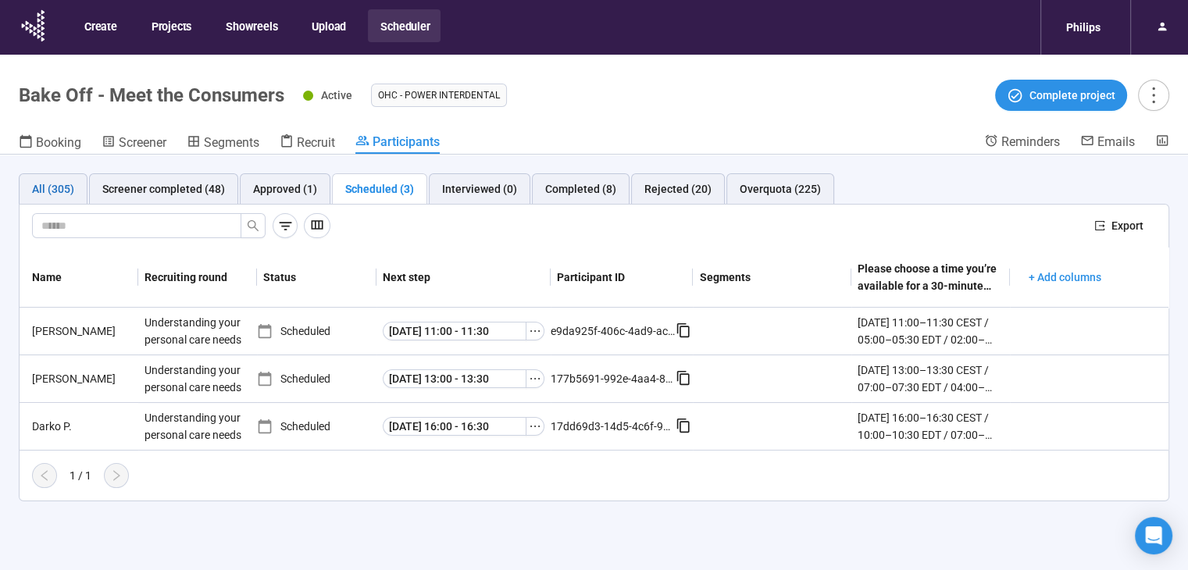
click at [63, 185] on div "All (305)" at bounding box center [53, 188] width 42 height 17
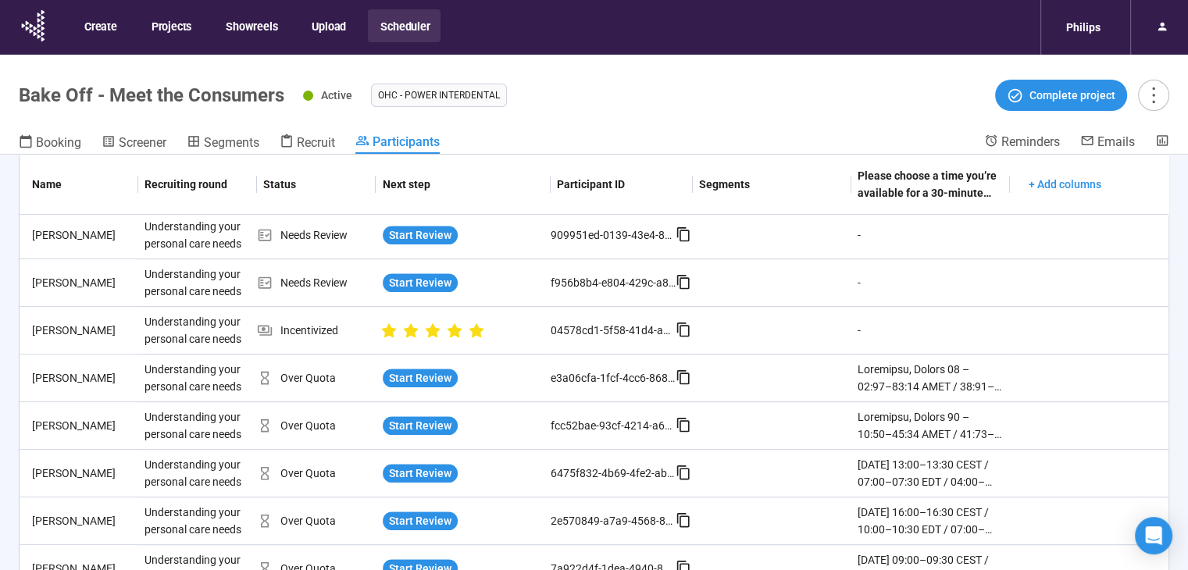
scroll to position [1158, 0]
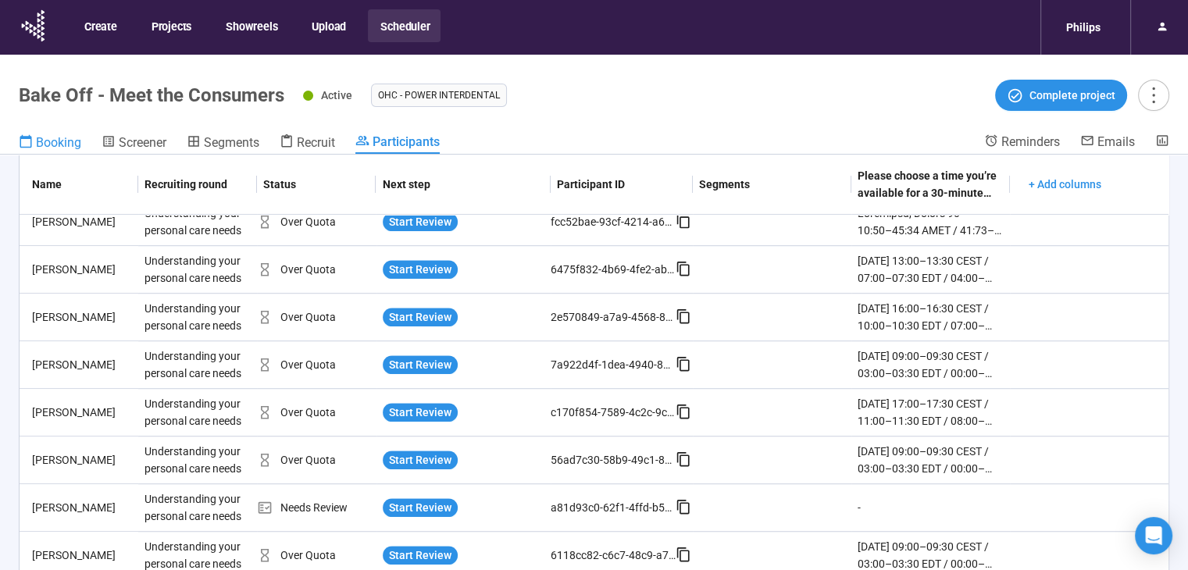
click at [53, 139] on span "Booking" at bounding box center [58, 142] width 45 height 15
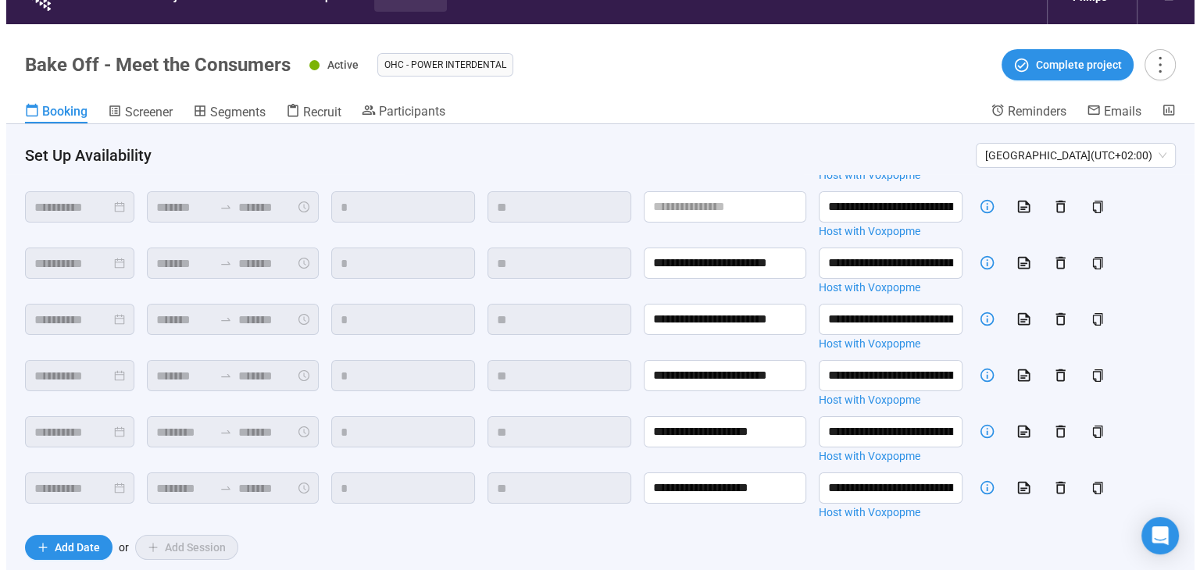
scroll to position [55, 0]
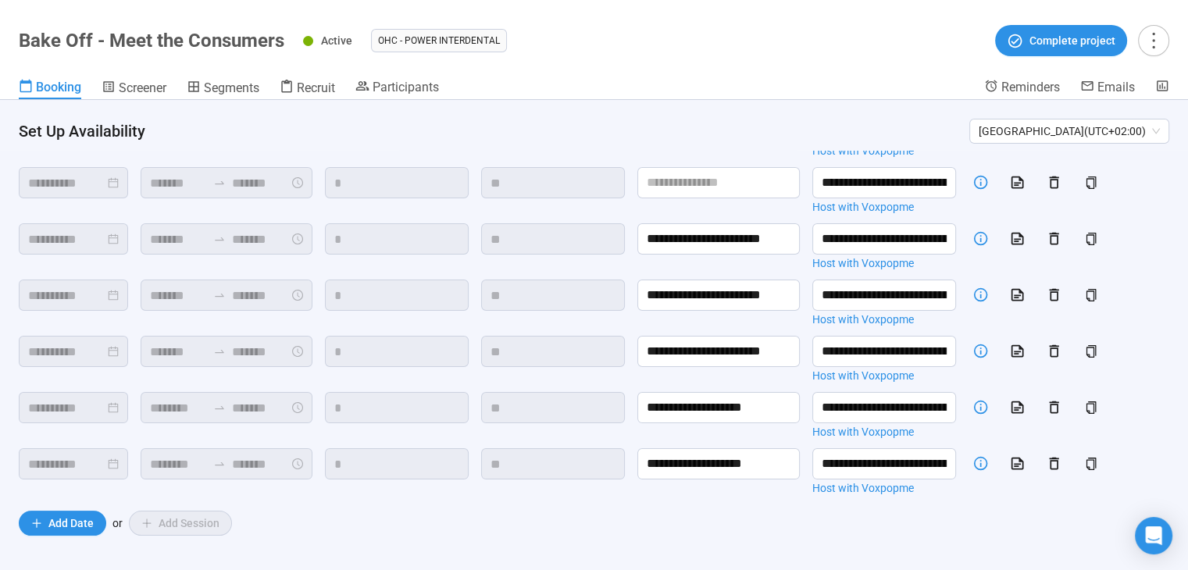
drag, startPoint x: 261, startPoint y: 87, endPoint x: 341, endPoint y: 88, distance: 79.7
click at [259, 87] on span "Segments" at bounding box center [231, 87] width 55 height 15
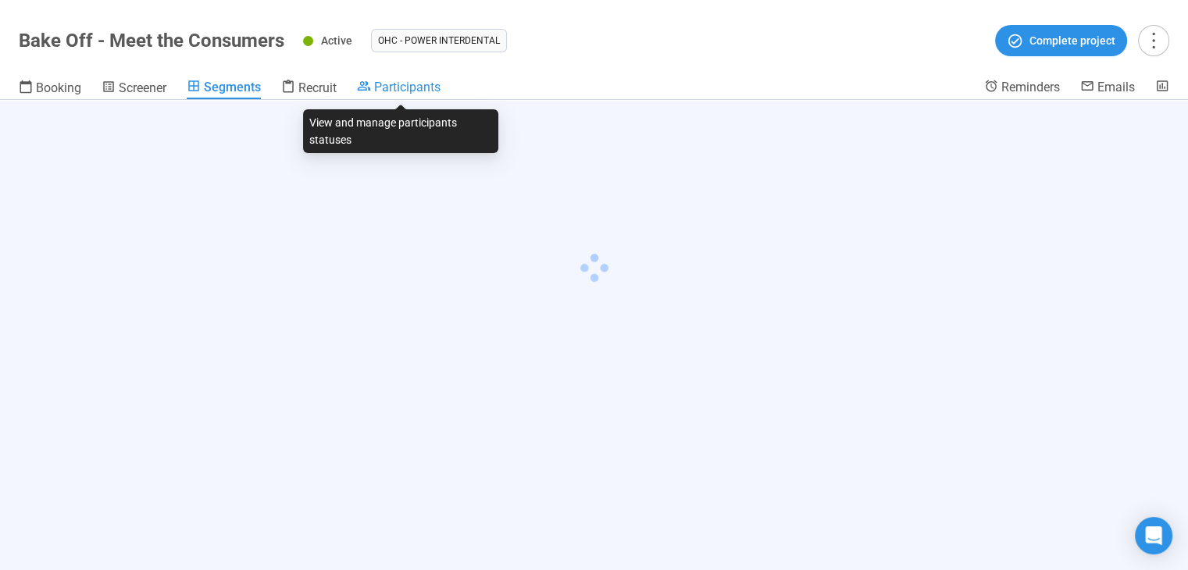
click at [416, 89] on span "Participants" at bounding box center [407, 87] width 66 height 15
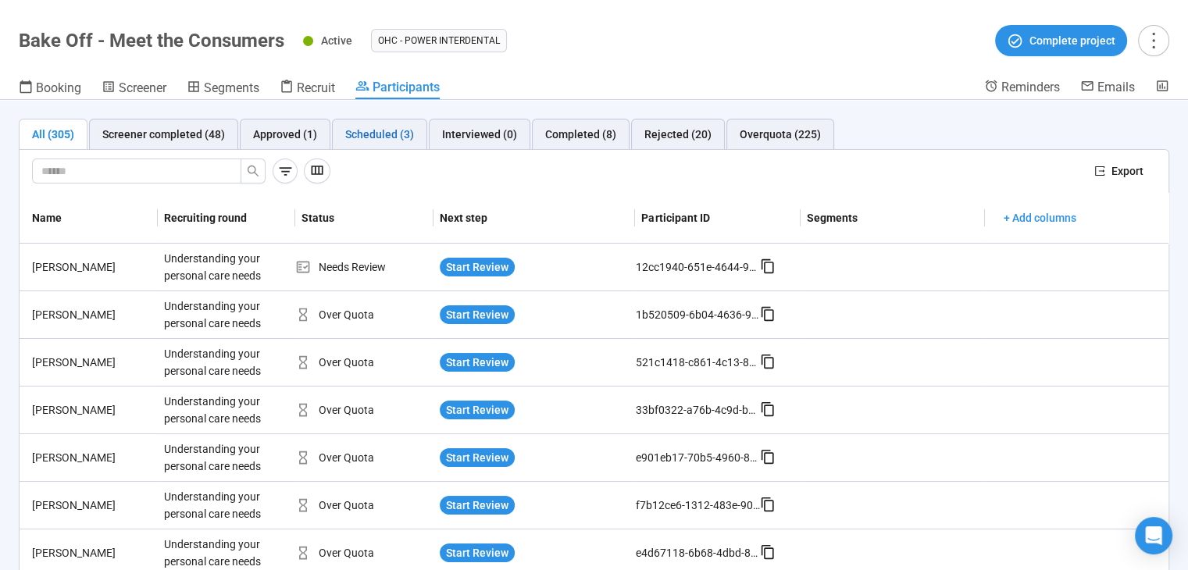
click at [394, 135] on div "Scheduled (3)" at bounding box center [379, 134] width 69 height 17
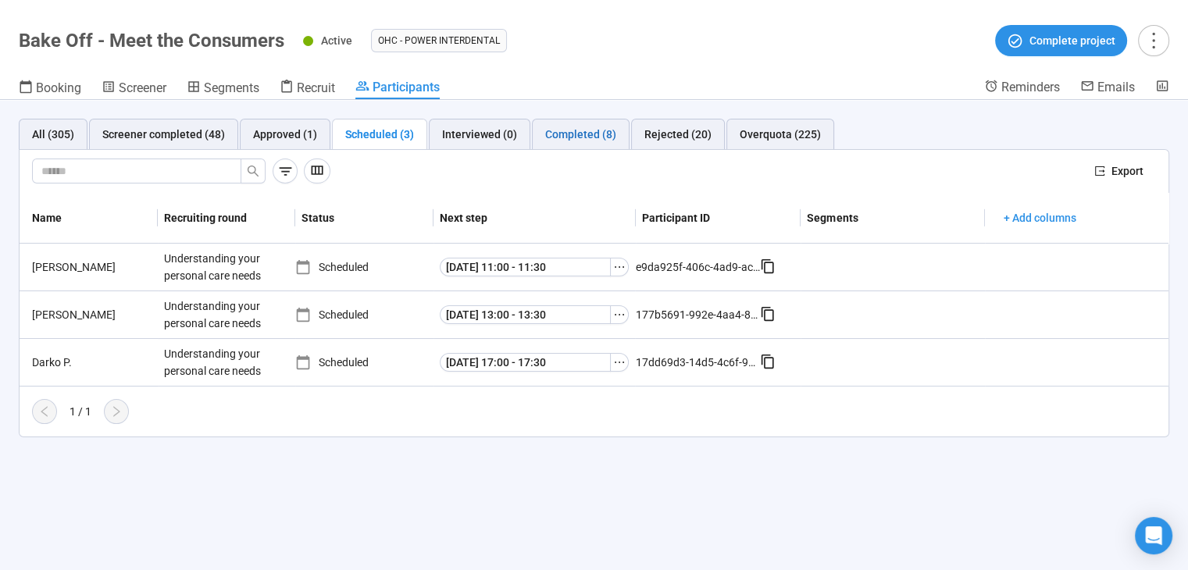
click at [597, 134] on div "Completed (8)" at bounding box center [580, 134] width 71 height 17
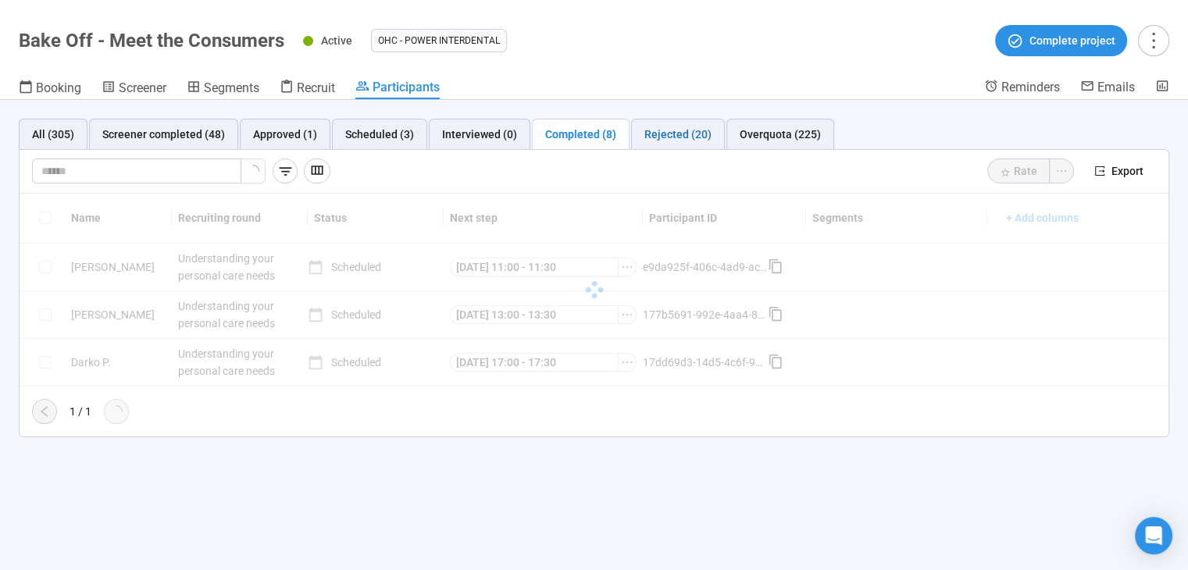
click at [647, 138] on div "Rejected (20)" at bounding box center [678, 134] width 67 height 17
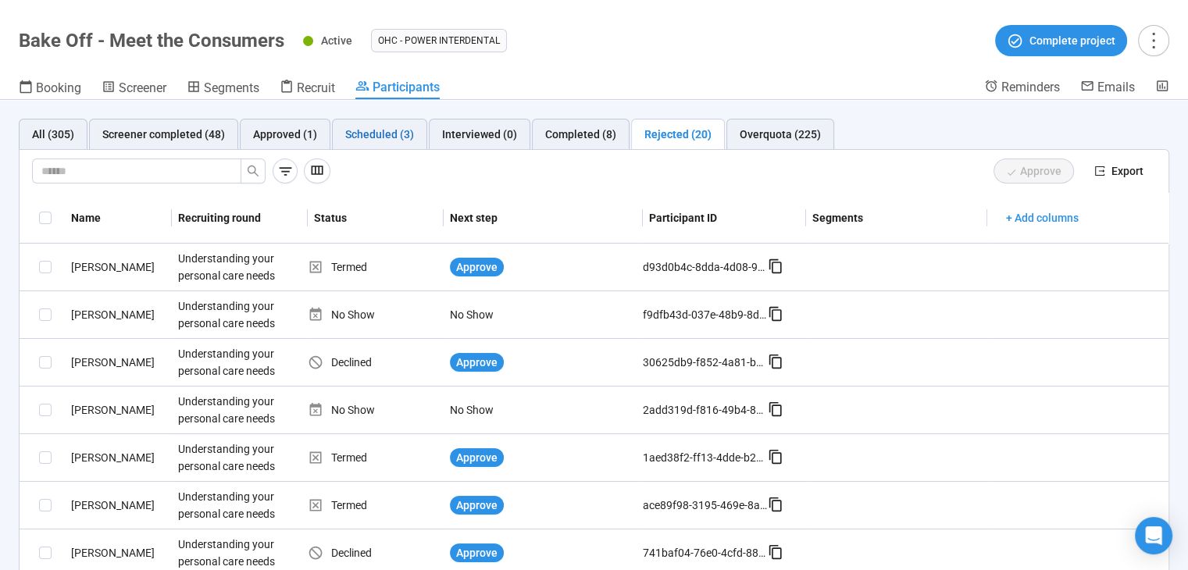
click at [388, 135] on div "Scheduled (3)" at bounding box center [379, 134] width 69 height 17
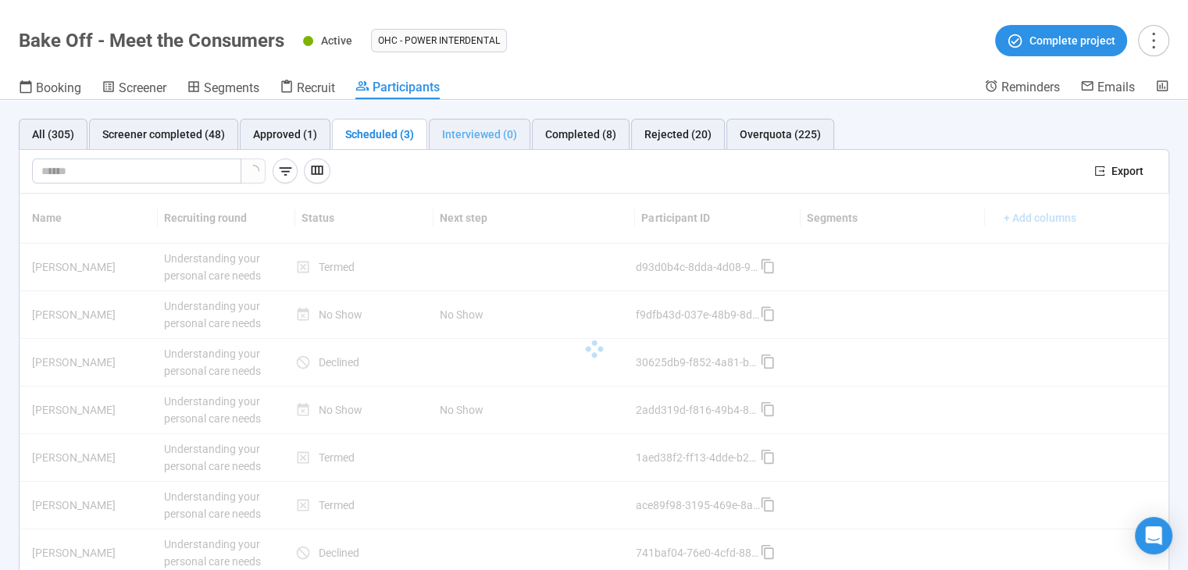
click at [458, 147] on div "Interviewed (0)" at bounding box center [480, 134] width 102 height 31
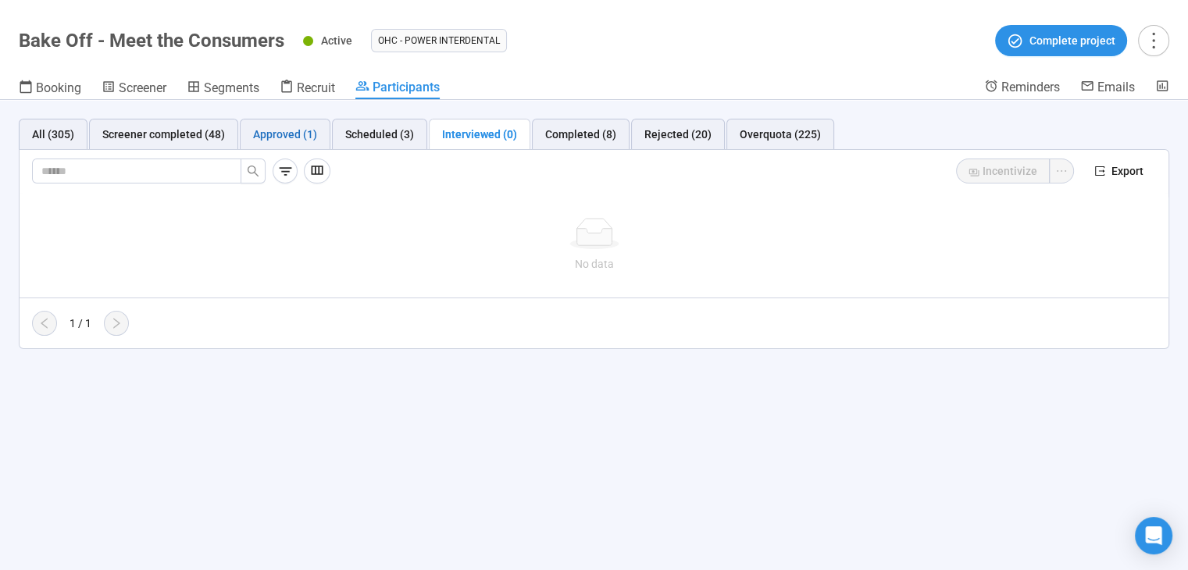
click at [281, 139] on div "Approved (1)" at bounding box center [285, 134] width 64 height 17
click at [369, 144] on div "Scheduled (3)" at bounding box center [379, 134] width 95 height 31
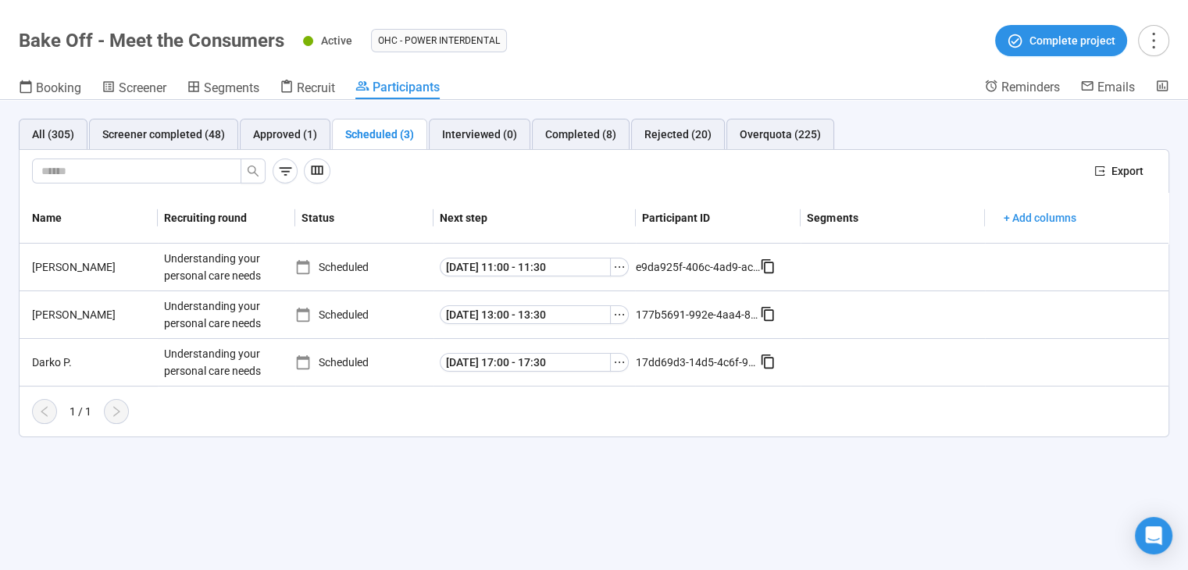
click at [380, 141] on div "Scheduled (3)" at bounding box center [379, 134] width 69 height 17
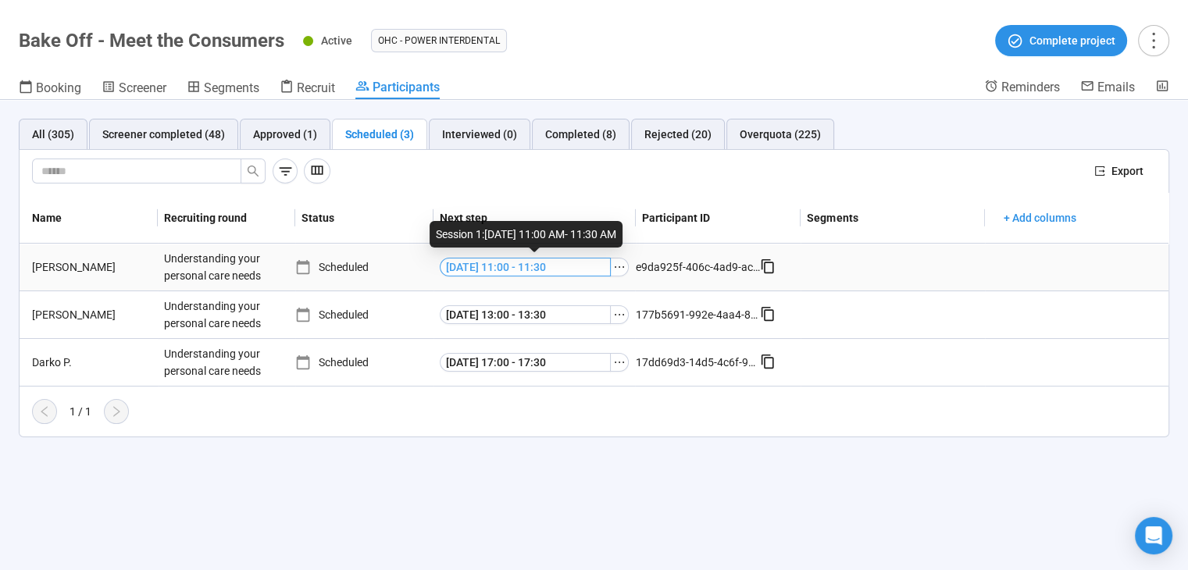
click at [546, 266] on span "Tue, Aug 19 11:00 - 11:30" at bounding box center [496, 267] width 100 height 17
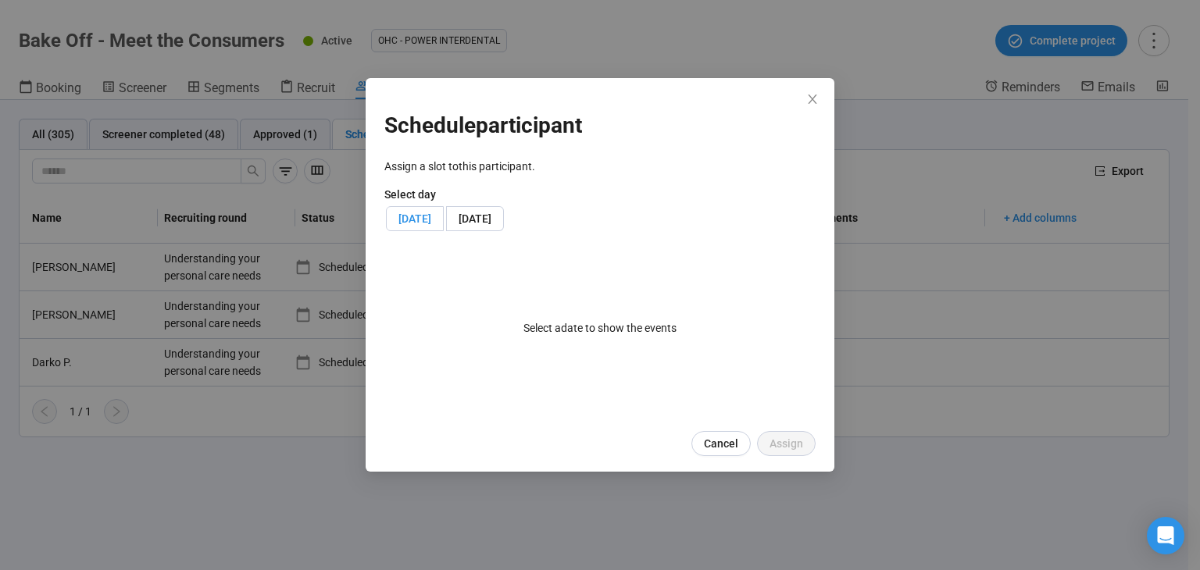
click at [444, 225] on label "Tue, August 19, 2025" at bounding box center [415, 218] width 58 height 25
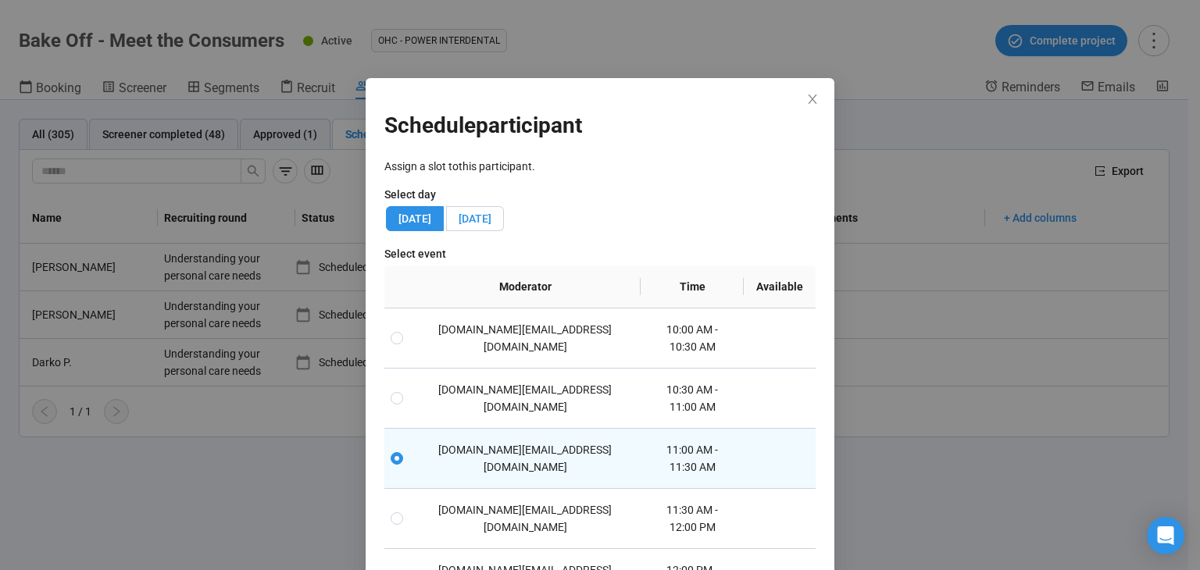
click at [491, 220] on span "Wed, August 20, 2025" at bounding box center [475, 219] width 33 height 13
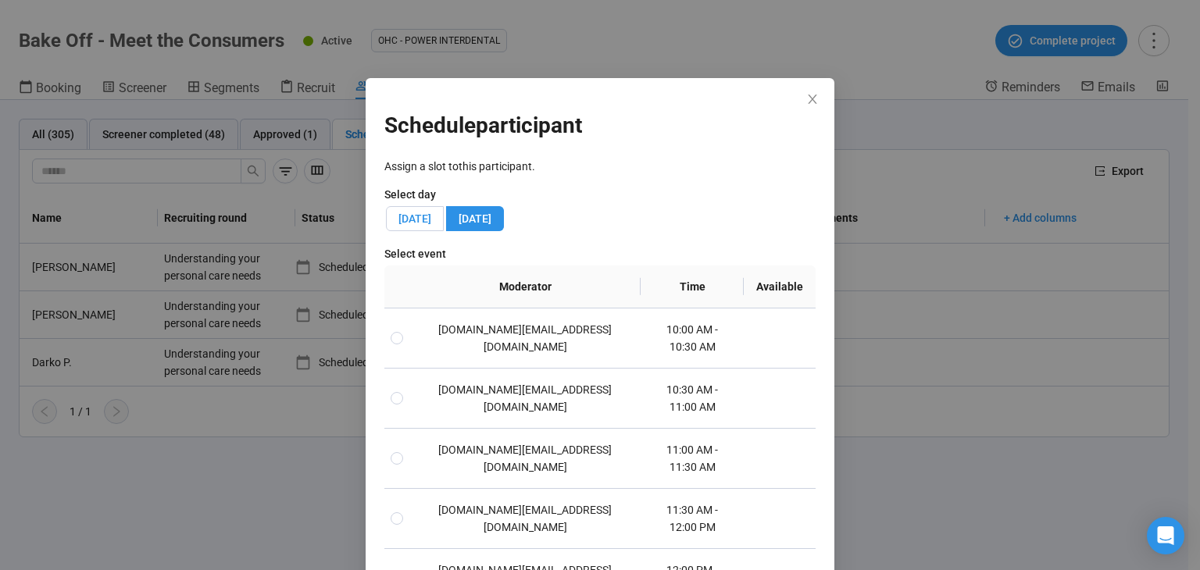
click at [431, 216] on span "Tue, August 19, 2025" at bounding box center [415, 219] width 33 height 13
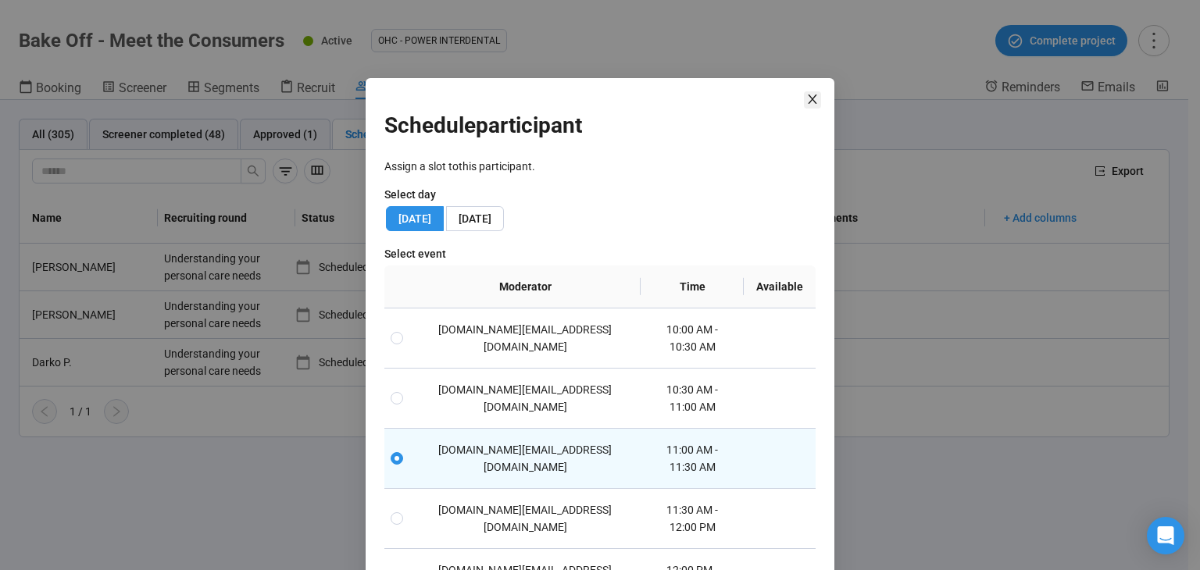
click at [806, 93] on icon "close" at bounding box center [812, 99] width 13 height 13
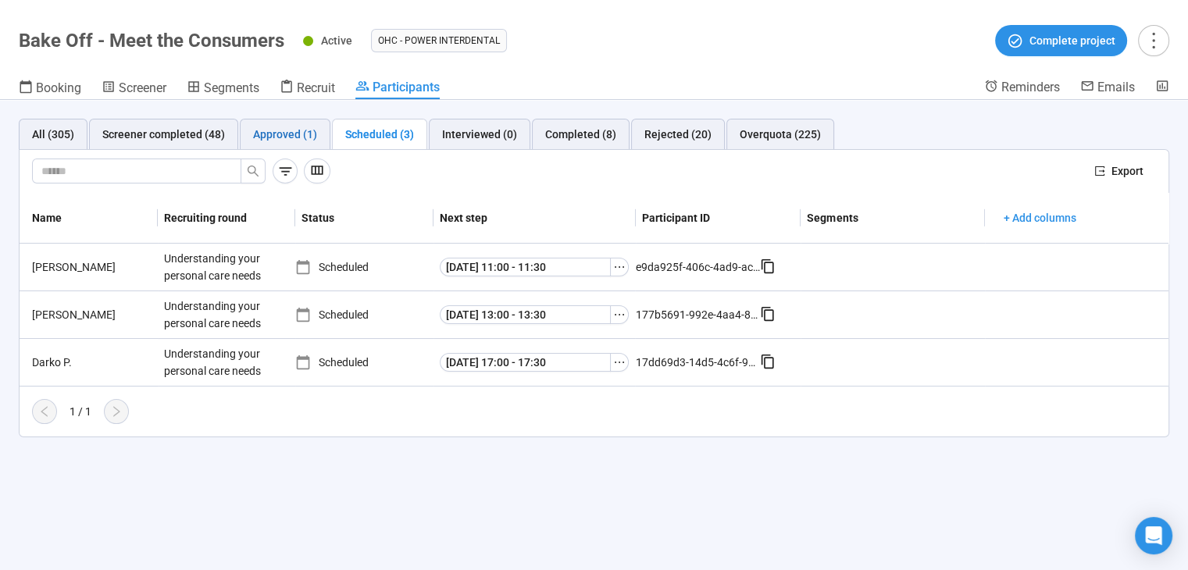
click at [280, 137] on div "Approved (1)" at bounding box center [285, 134] width 64 height 17
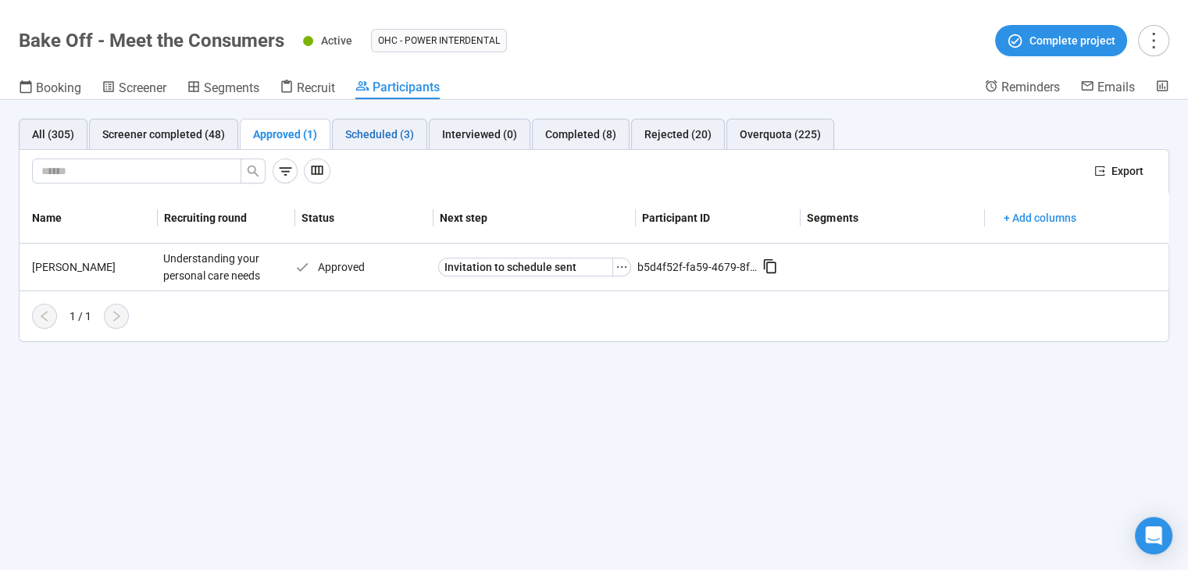
click at [362, 132] on div "Scheduled (3)" at bounding box center [379, 134] width 69 height 17
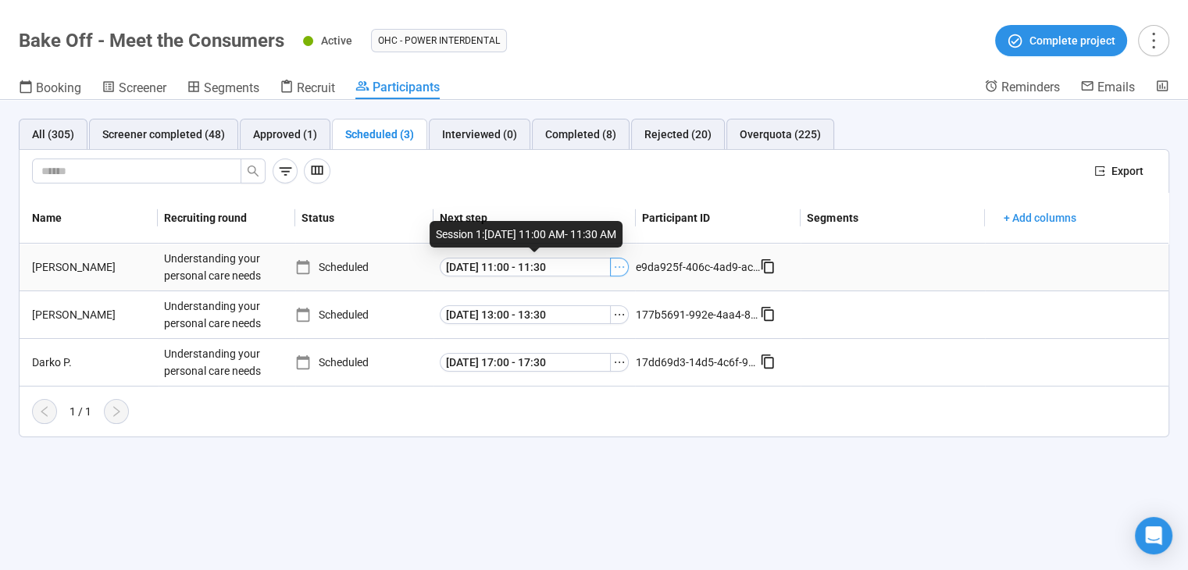
click at [616, 270] on icon "ellipsis" at bounding box center [619, 267] width 13 height 13
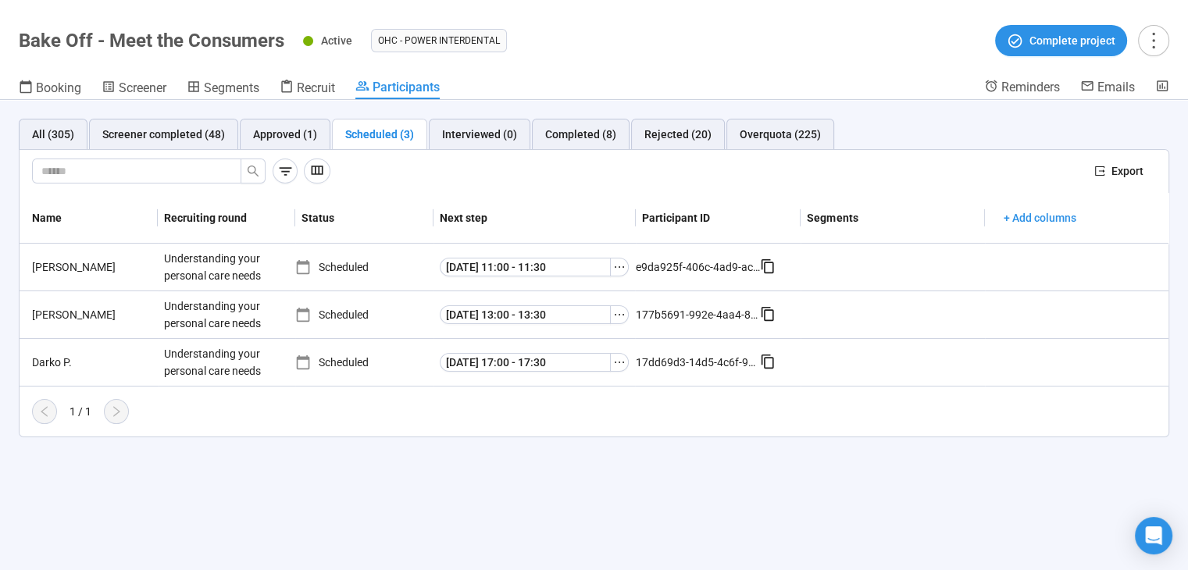
click at [644, 512] on div "All (305) Screener completed (48) Approved (1) Scheduled (3) Interviewed (0) Co…" at bounding box center [594, 335] width 1188 height 470
click at [316, 138] on div "Approved (1)" at bounding box center [285, 134] width 91 height 31
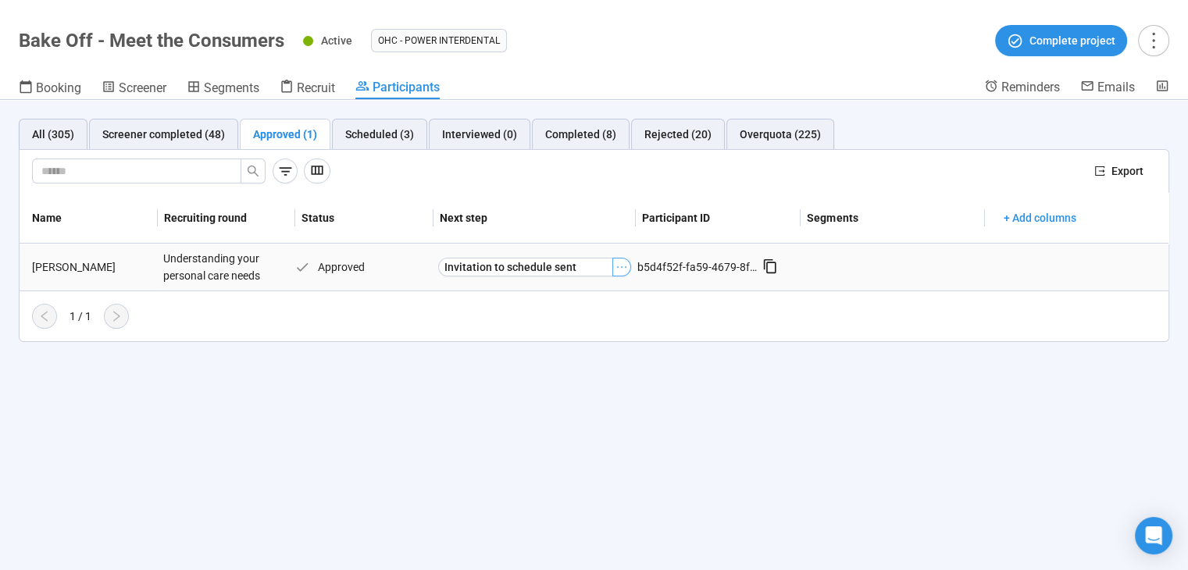
click at [618, 262] on icon "ellipsis" at bounding box center [622, 267] width 13 height 13
click at [490, 415] on div "All (305) Screener completed (48) Approved (1) Scheduled (3) Interviewed (0) Co…" at bounding box center [594, 335] width 1188 height 470
click at [413, 132] on div "Scheduled (3)" at bounding box center [379, 134] width 95 height 31
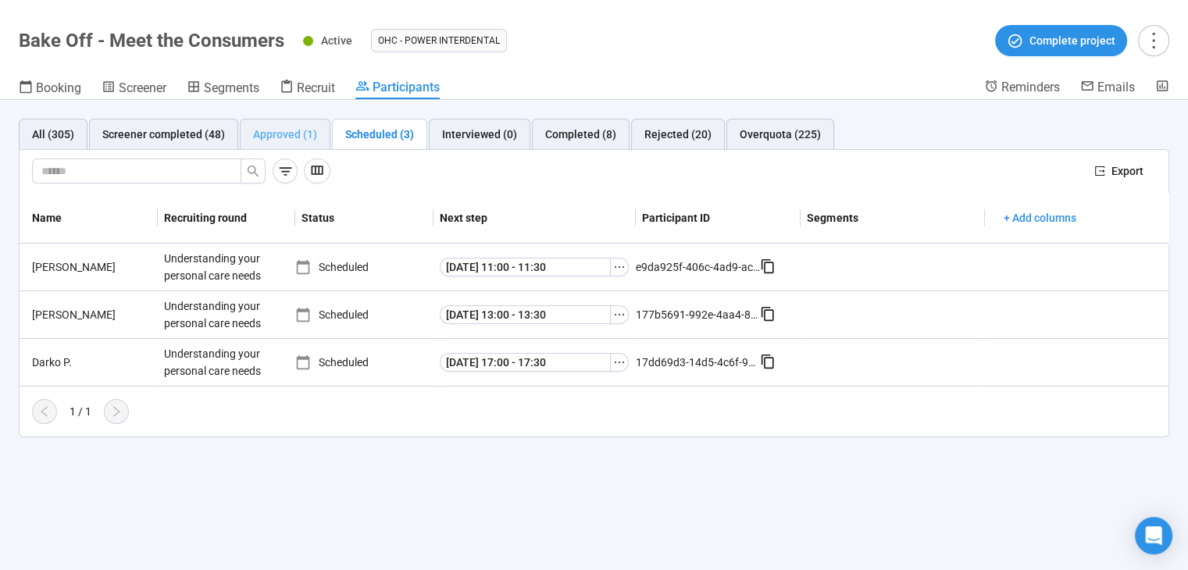
click at [248, 123] on div "Approved (1)" at bounding box center [285, 134] width 91 height 31
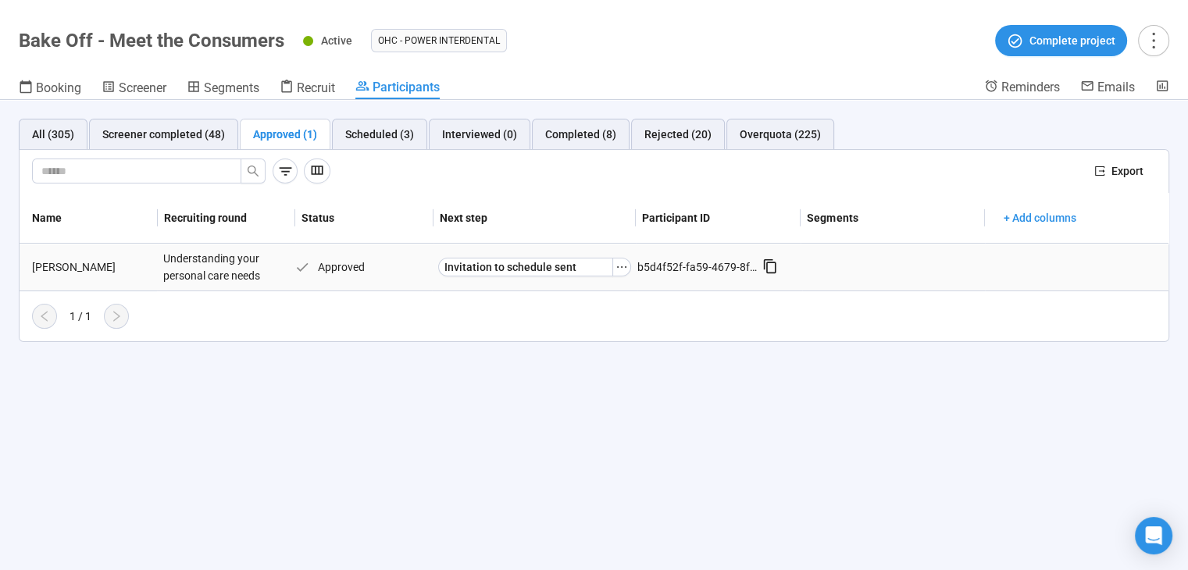
click at [52, 264] on div "Daniel G." at bounding box center [91, 267] width 131 height 17
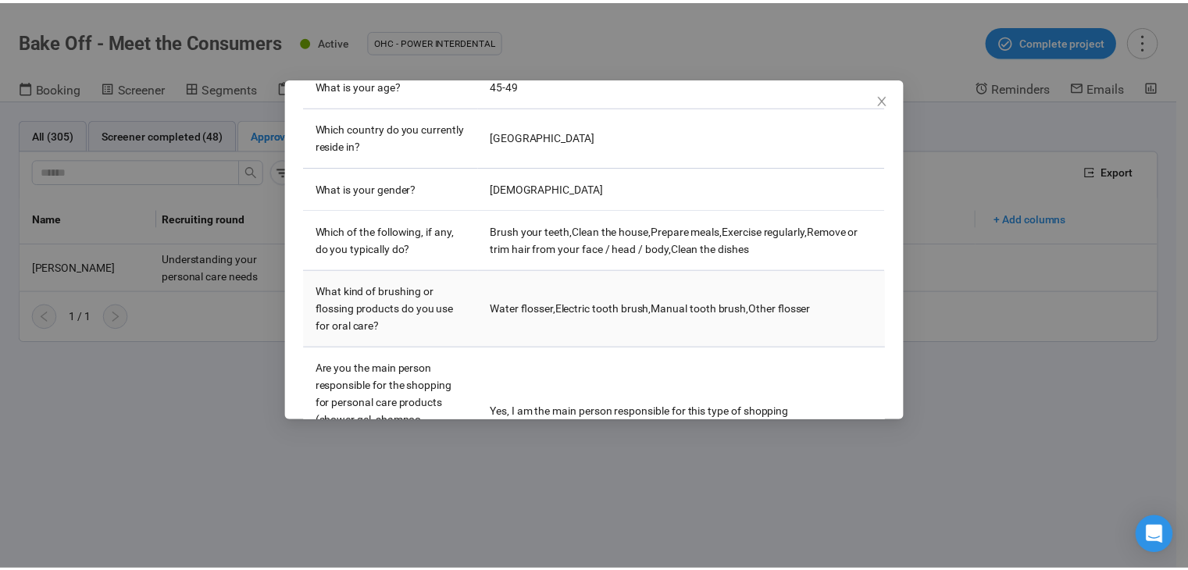
scroll to position [313, 0]
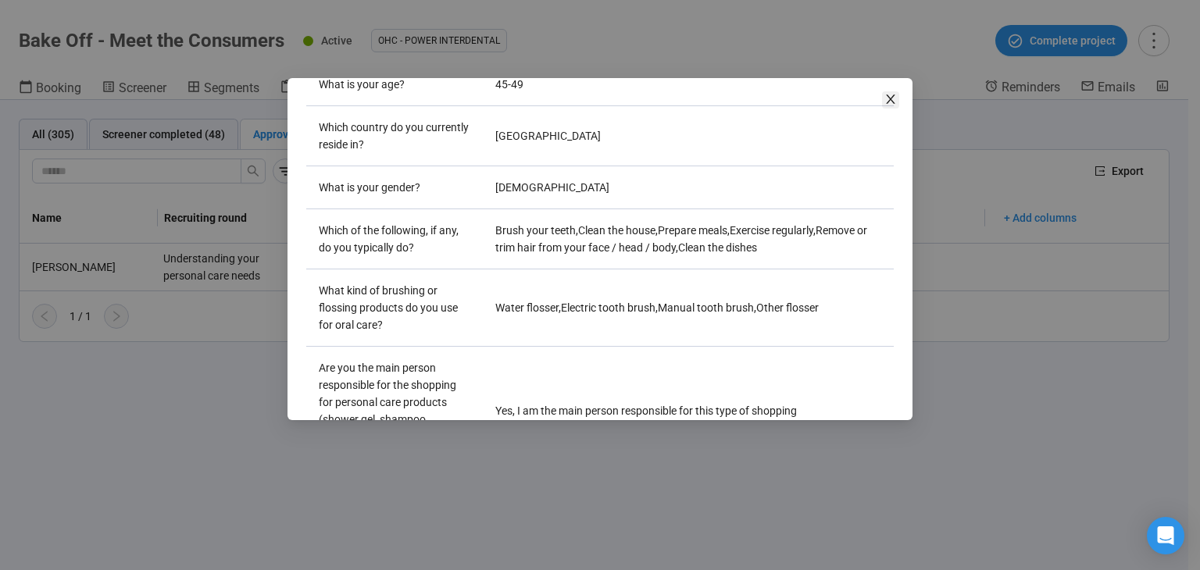
click at [887, 101] on icon "close" at bounding box center [891, 99] width 13 height 13
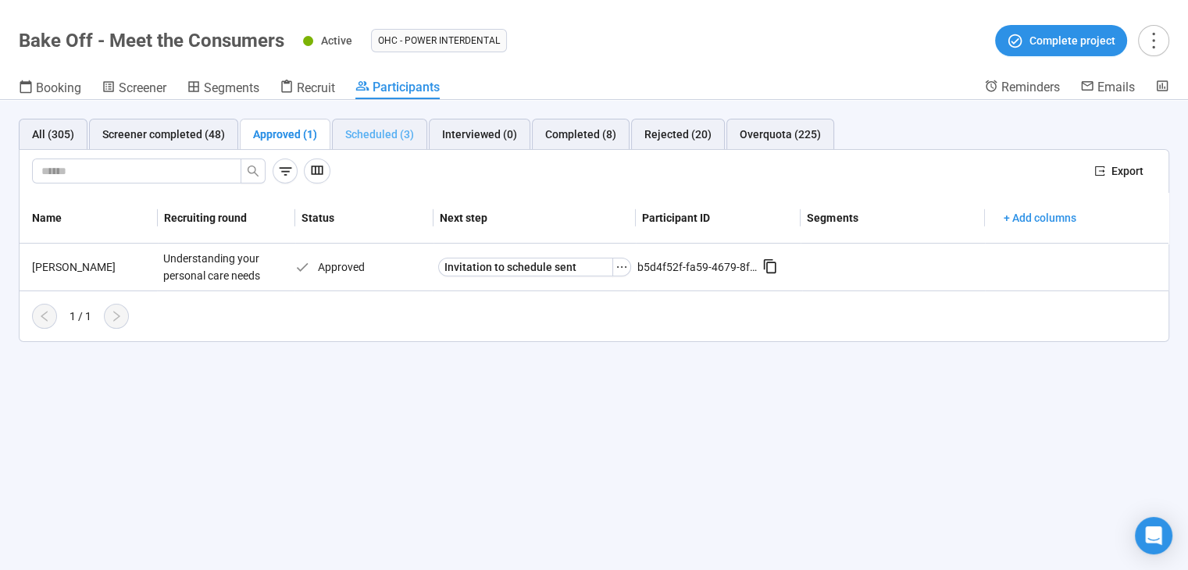
click at [338, 130] on div "Scheduled (3)" at bounding box center [379, 134] width 95 height 31
